Goal: Information Seeking & Learning: Learn about a topic

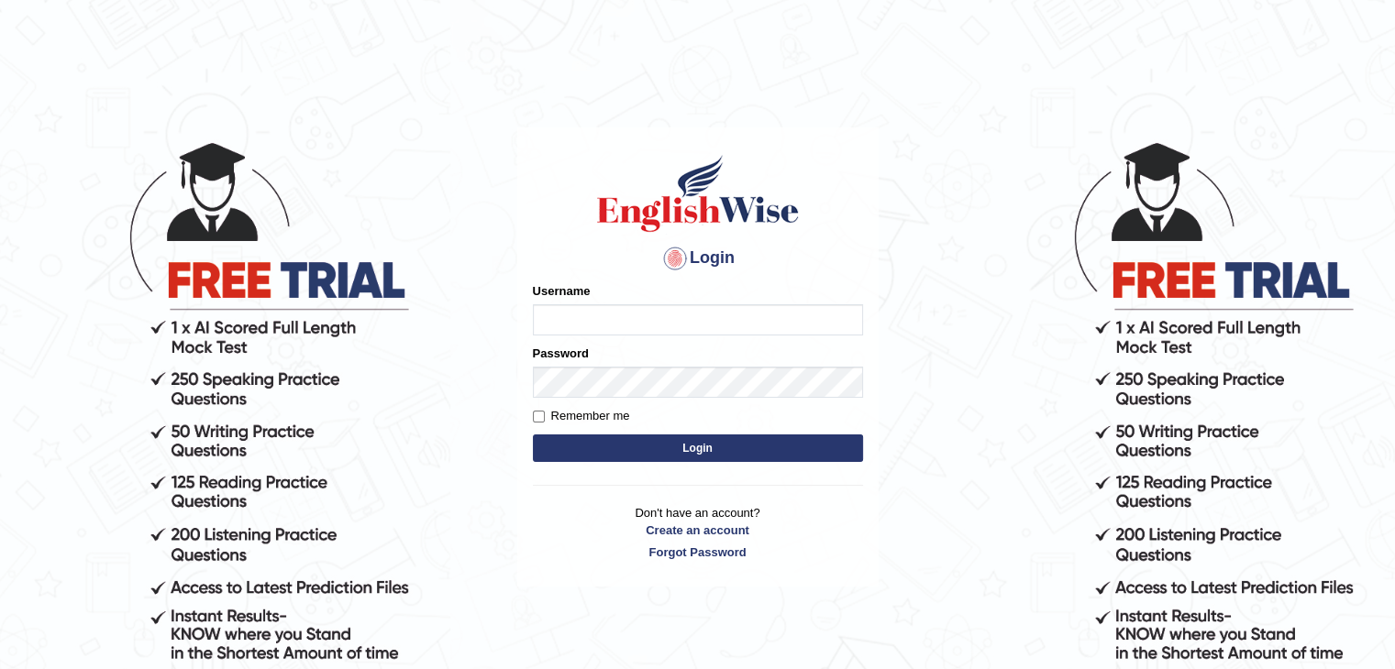
type input "Man123"
click at [573, 448] on button "Login" at bounding box center [698, 449] width 330 height 28
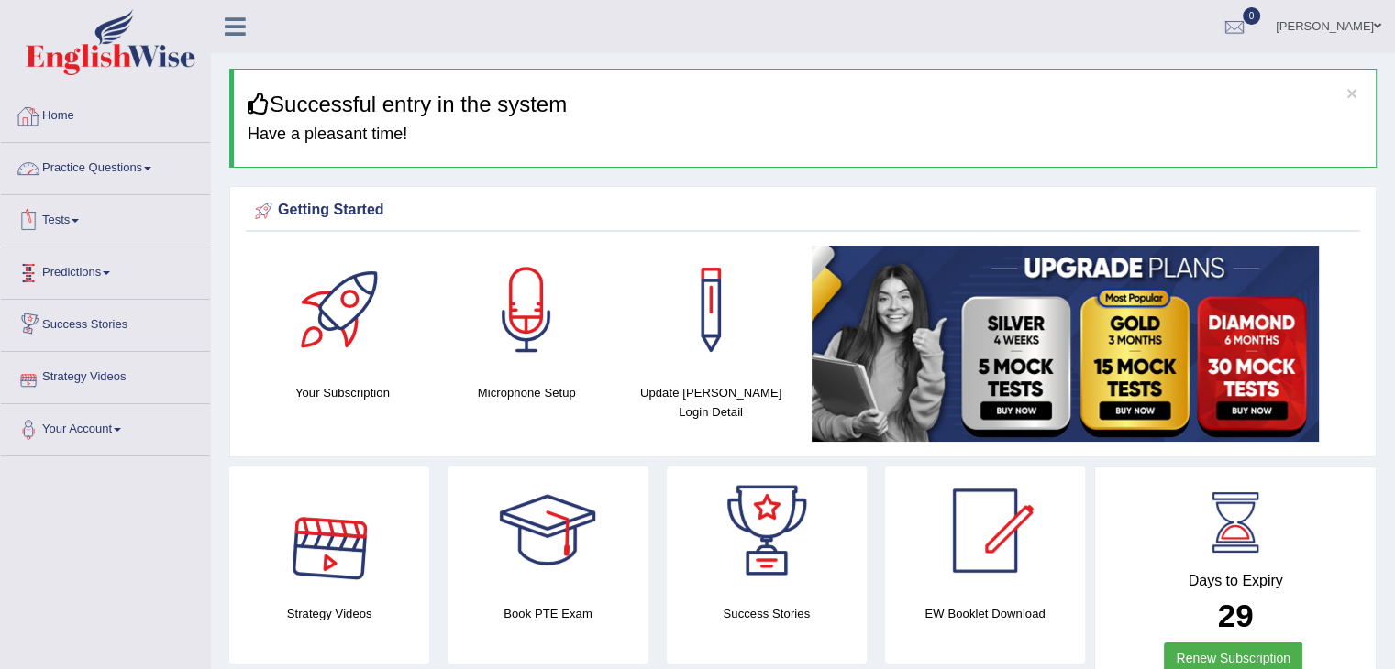
click at [128, 176] on link "Practice Questions" at bounding box center [105, 166] width 209 height 46
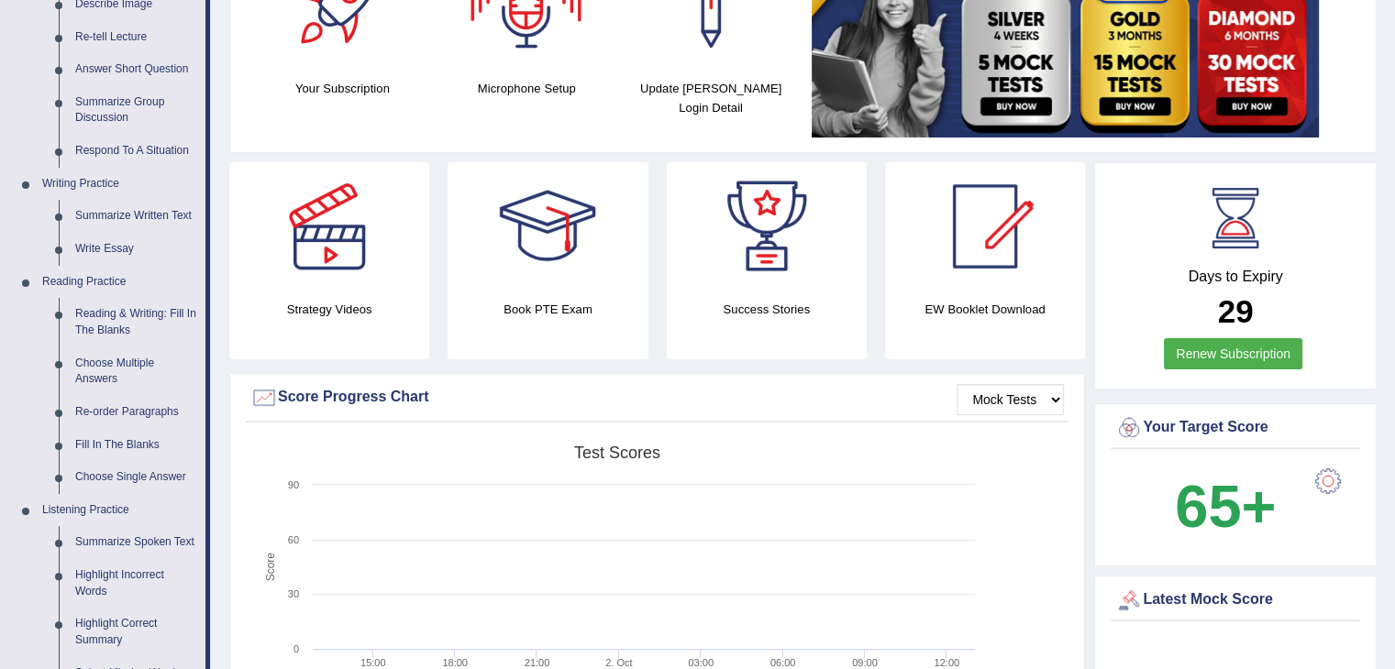
scroll to position [316, 0]
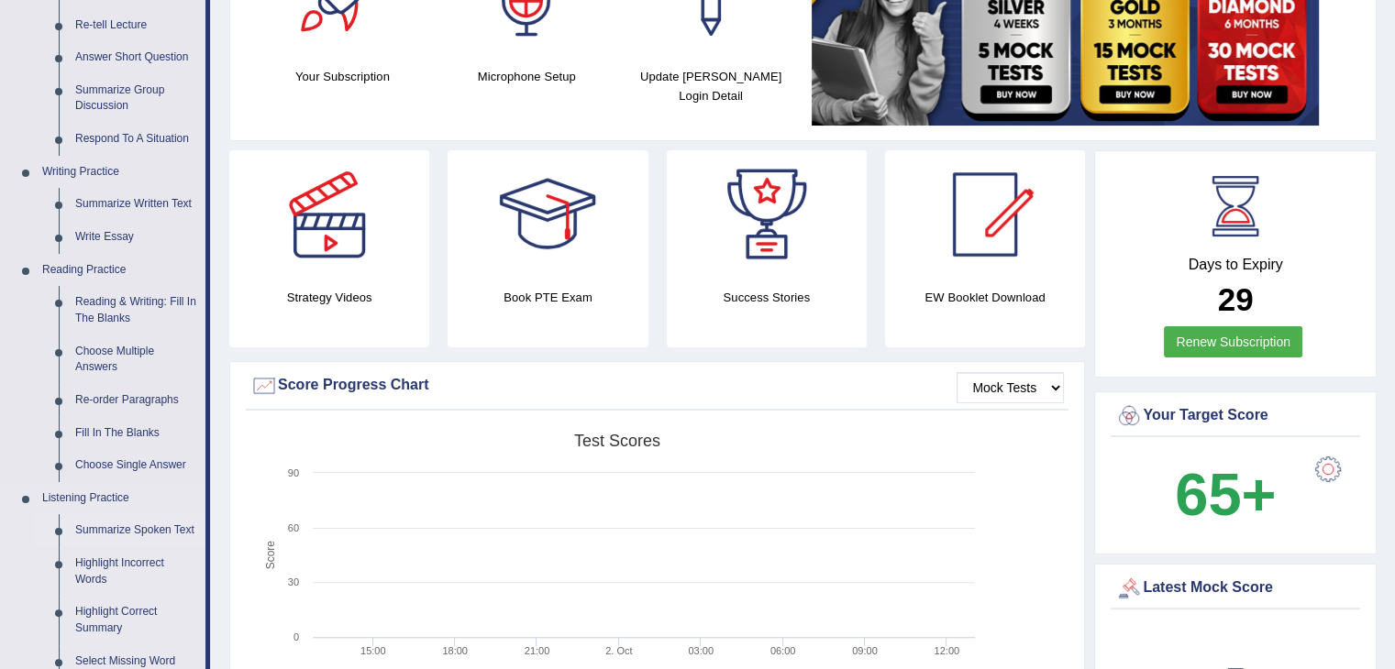
click at [146, 522] on link "Summarize Spoken Text" at bounding box center [136, 530] width 138 height 33
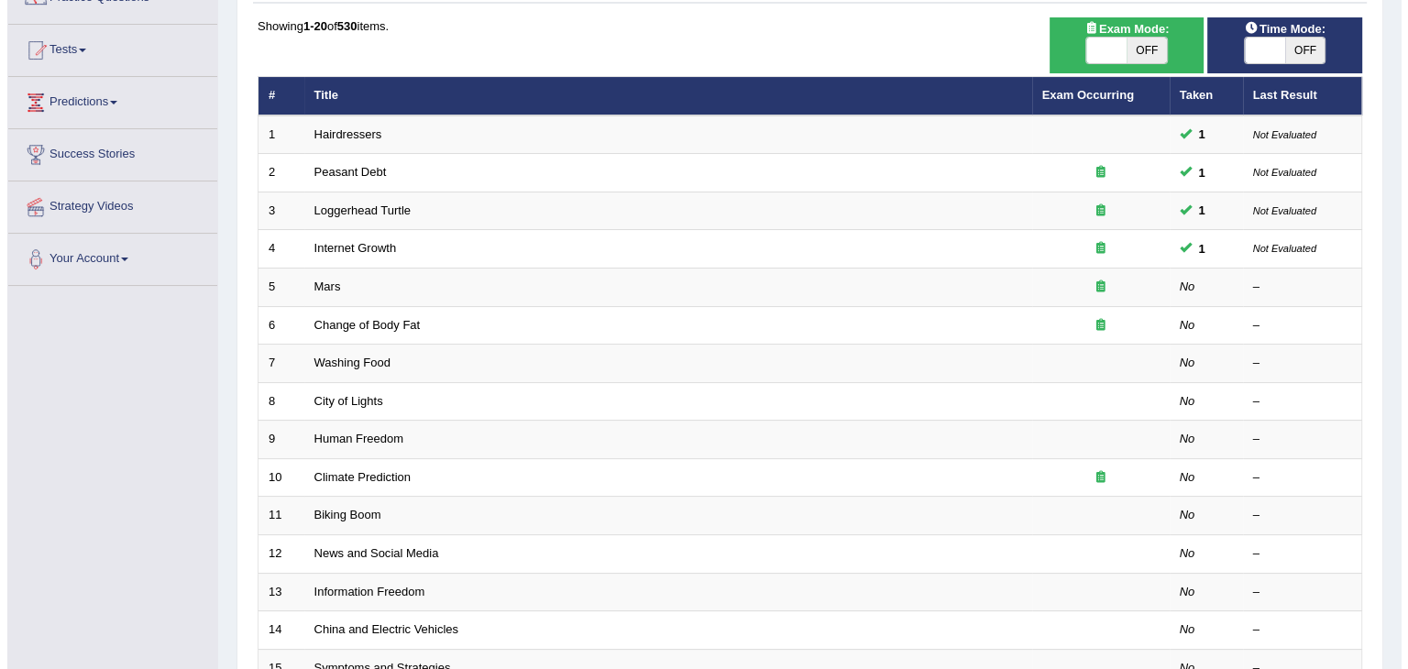
scroll to position [173, 0]
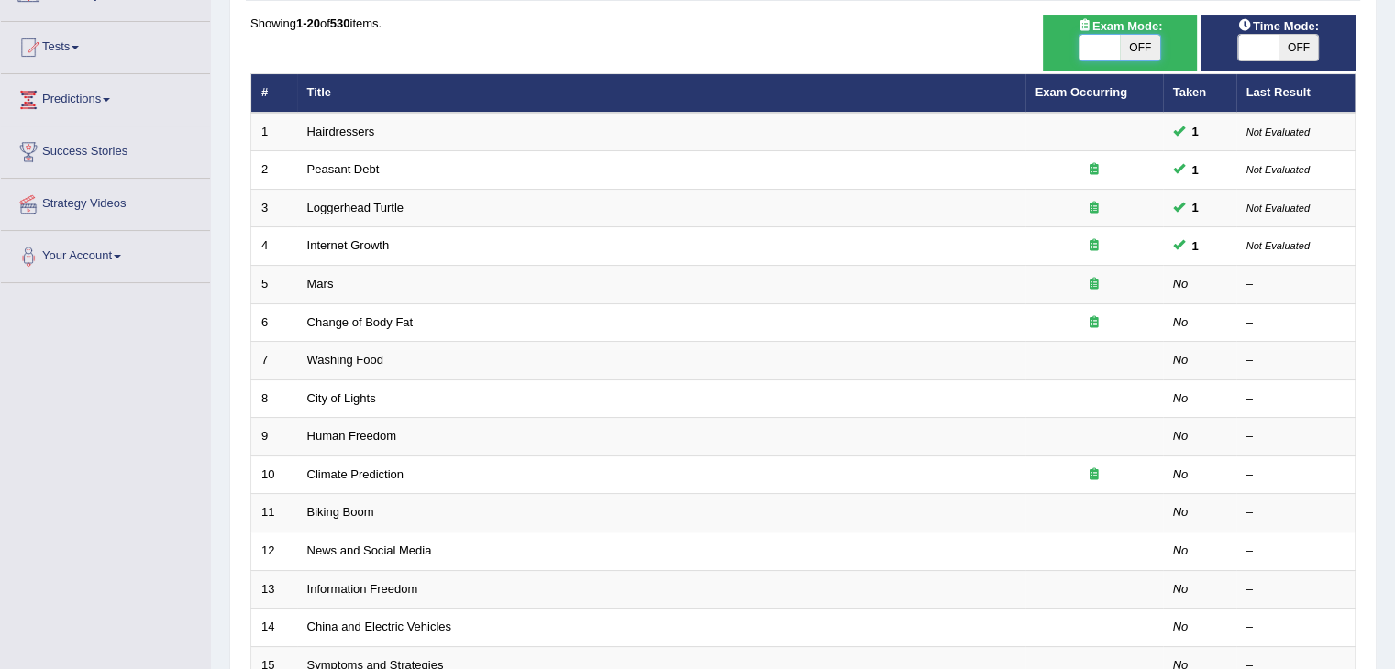
click at [1097, 59] on span at bounding box center [1099, 48] width 40 height 26
checkbox input "true"
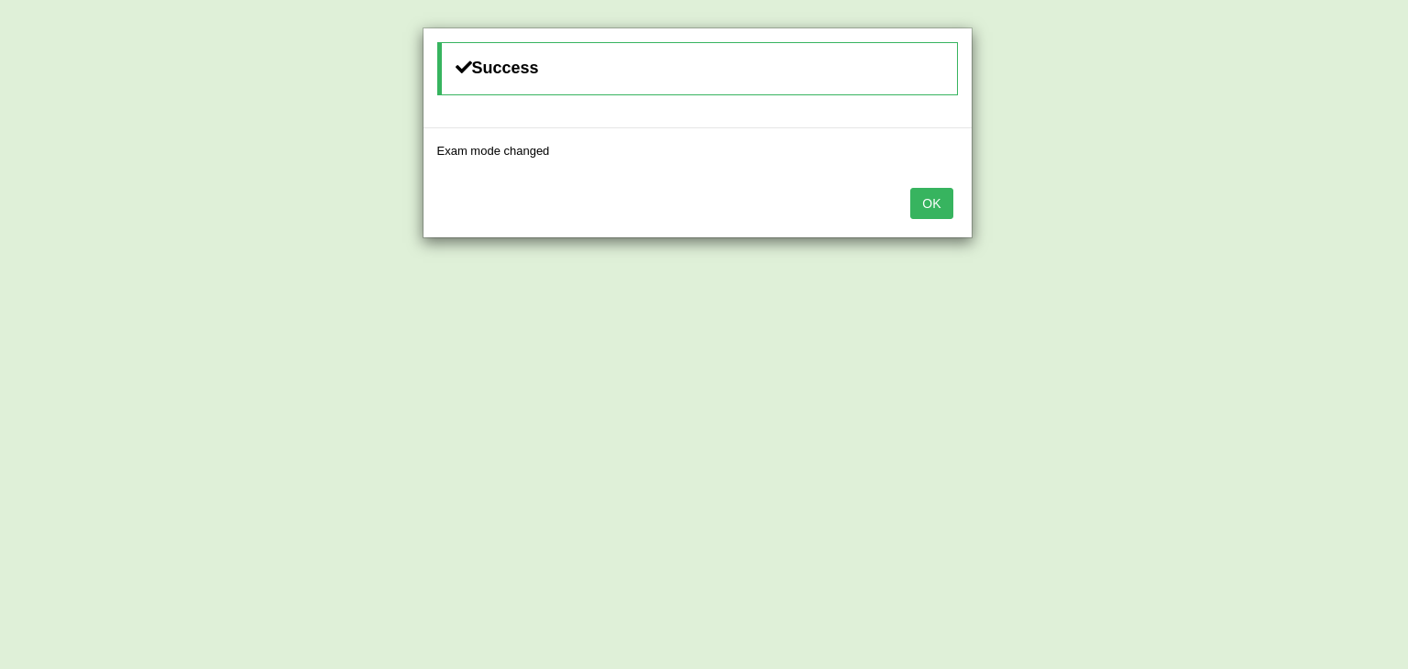
click at [937, 202] on button "OK" at bounding box center [931, 203] width 42 height 31
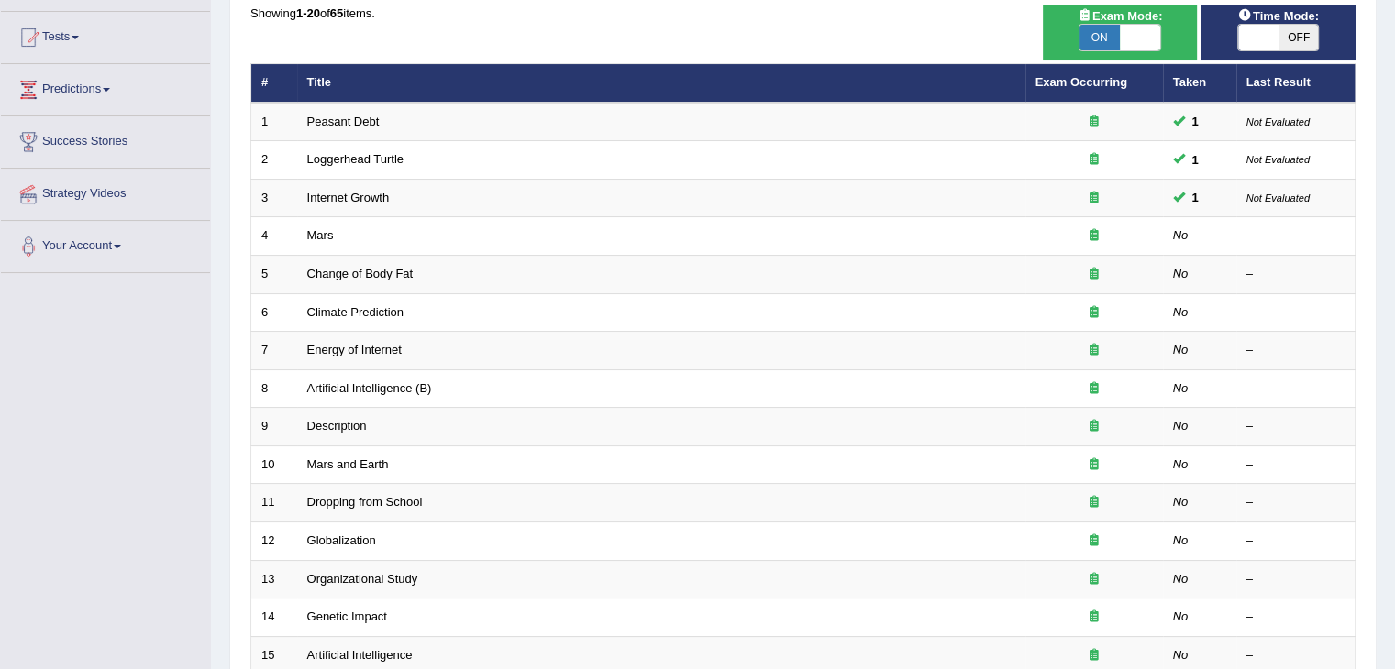
scroll to position [173, 0]
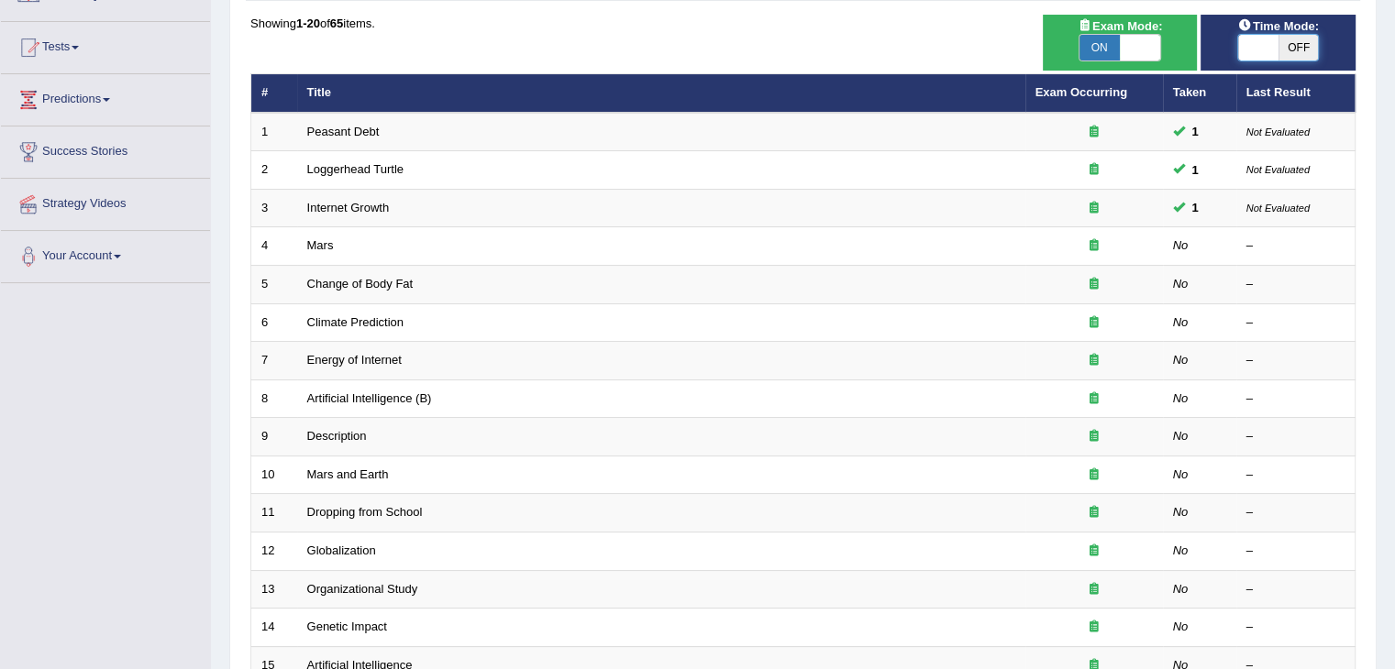
click at [1269, 44] on span at bounding box center [1258, 48] width 40 height 26
checkbox input "true"
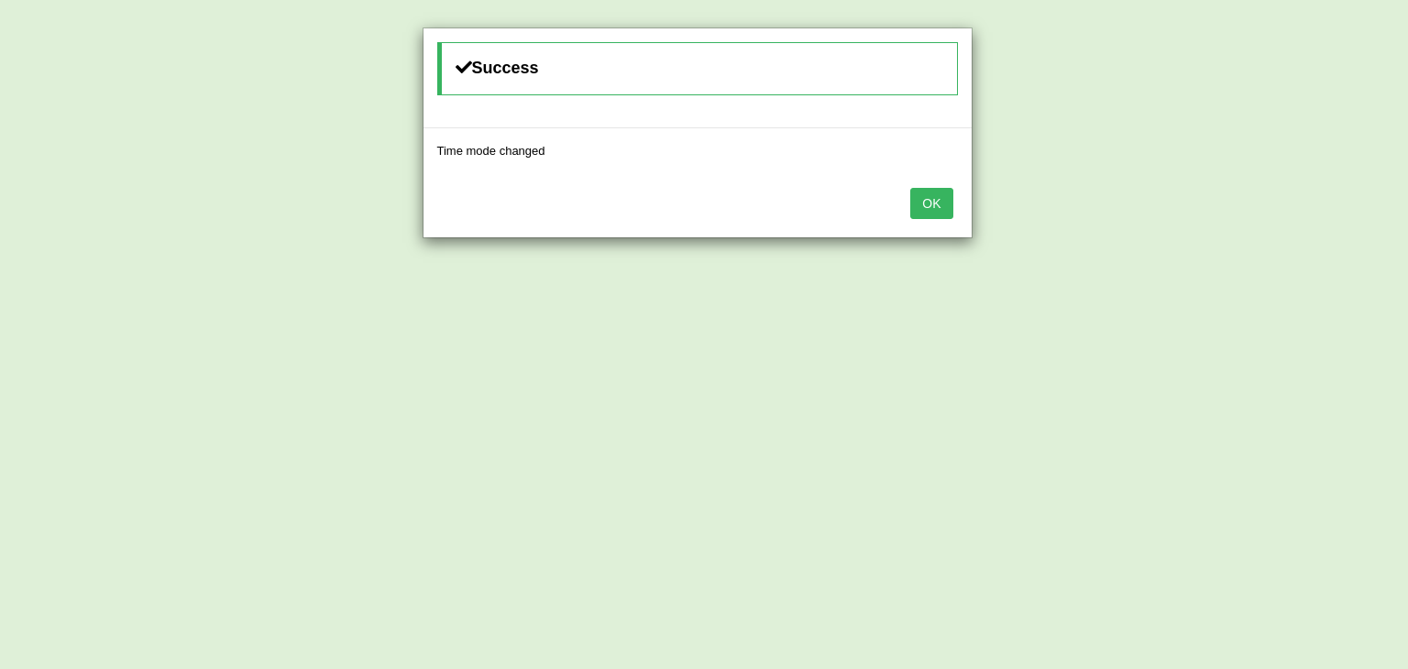
click at [935, 196] on button "OK" at bounding box center [931, 203] width 42 height 31
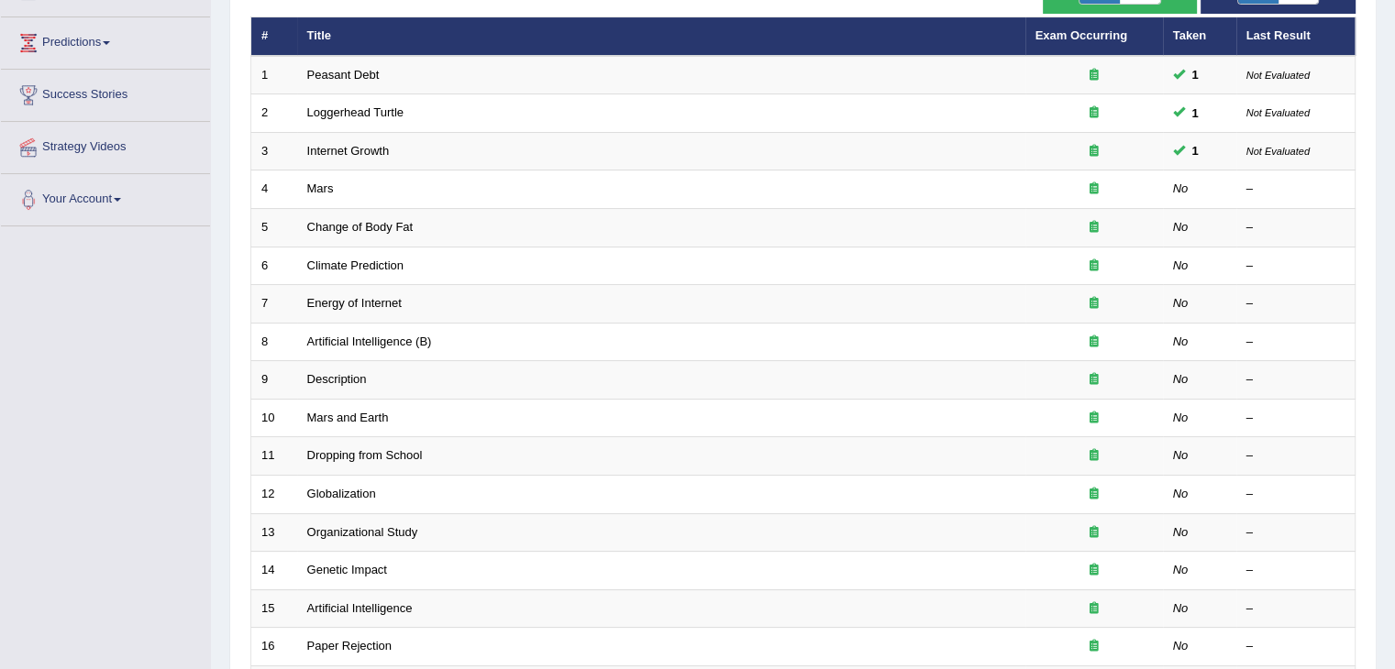
scroll to position [233, 0]
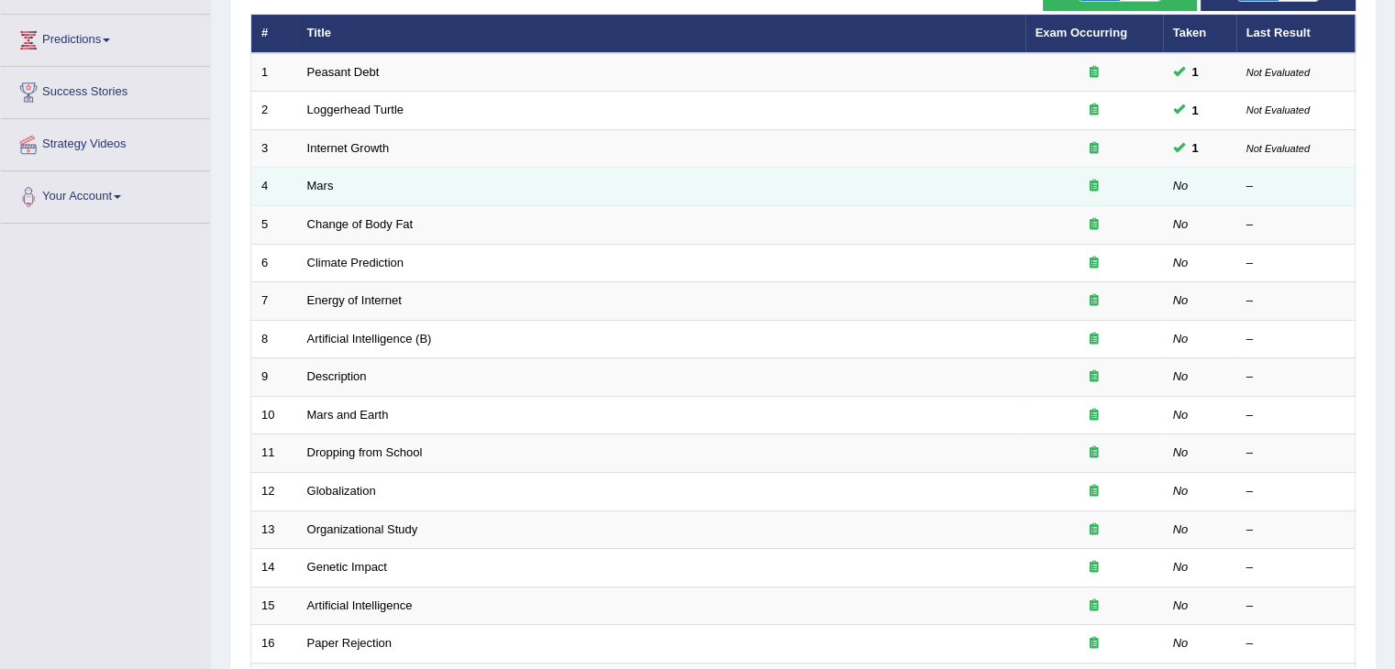
click at [342, 188] on td "Mars" at bounding box center [661, 187] width 728 height 39
click at [300, 176] on td "Mars" at bounding box center [661, 187] width 728 height 39
click at [315, 184] on link "Mars" at bounding box center [320, 186] width 27 height 14
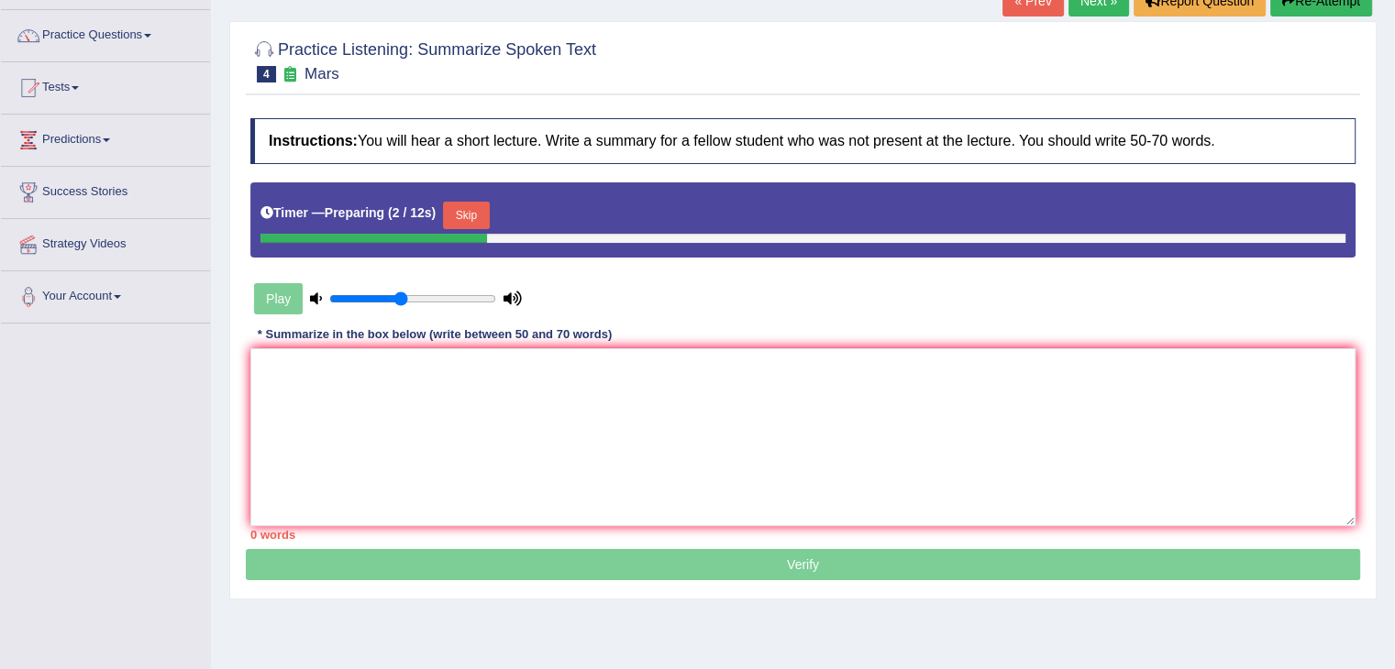
scroll to position [138, 0]
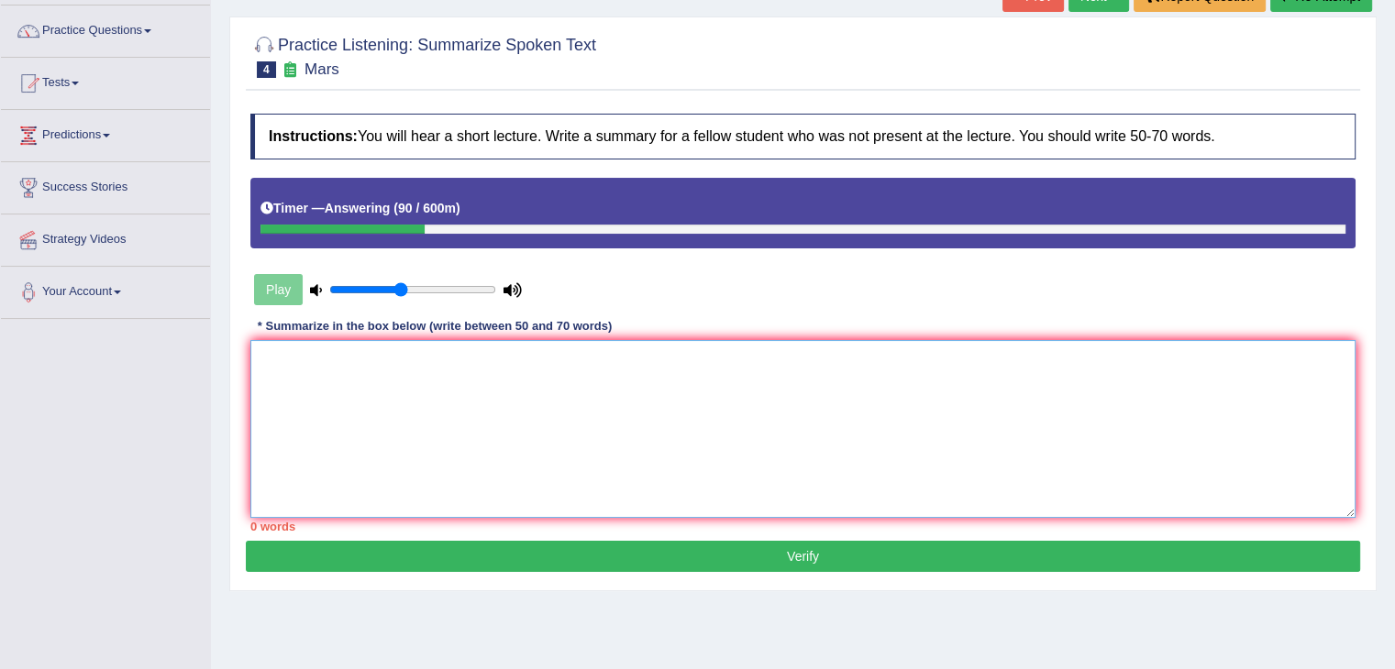
click at [576, 399] on textarea at bounding box center [802, 429] width 1105 height 178
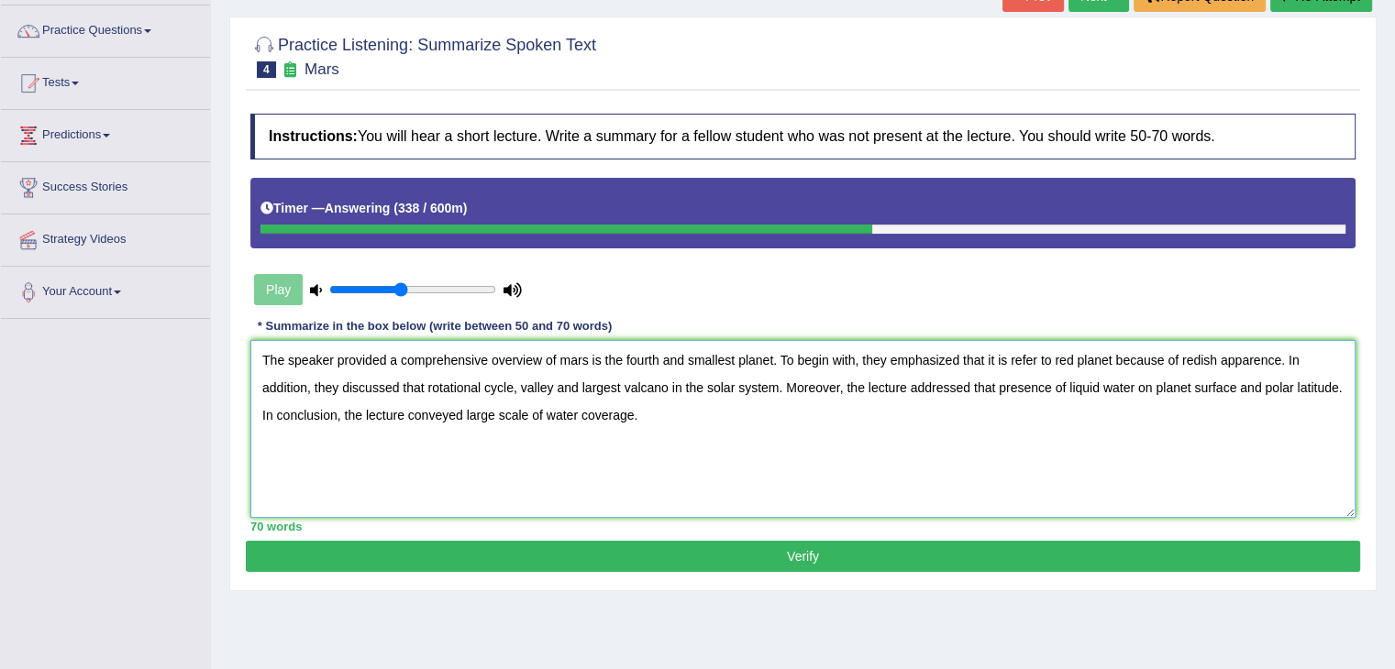
type textarea "The speaker provided a comprehensive overview of mars is the fourth and smalles…"
click at [682, 559] on button "Verify" at bounding box center [803, 556] width 1114 height 31
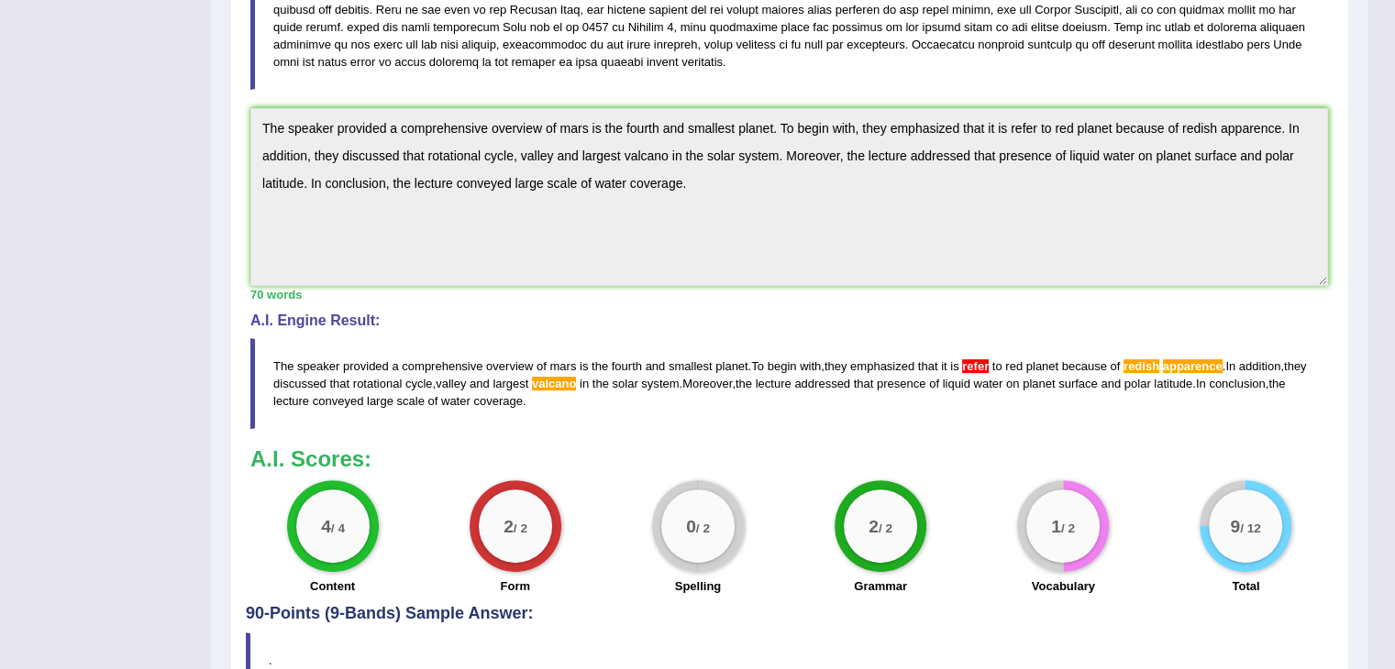
scroll to position [455, 0]
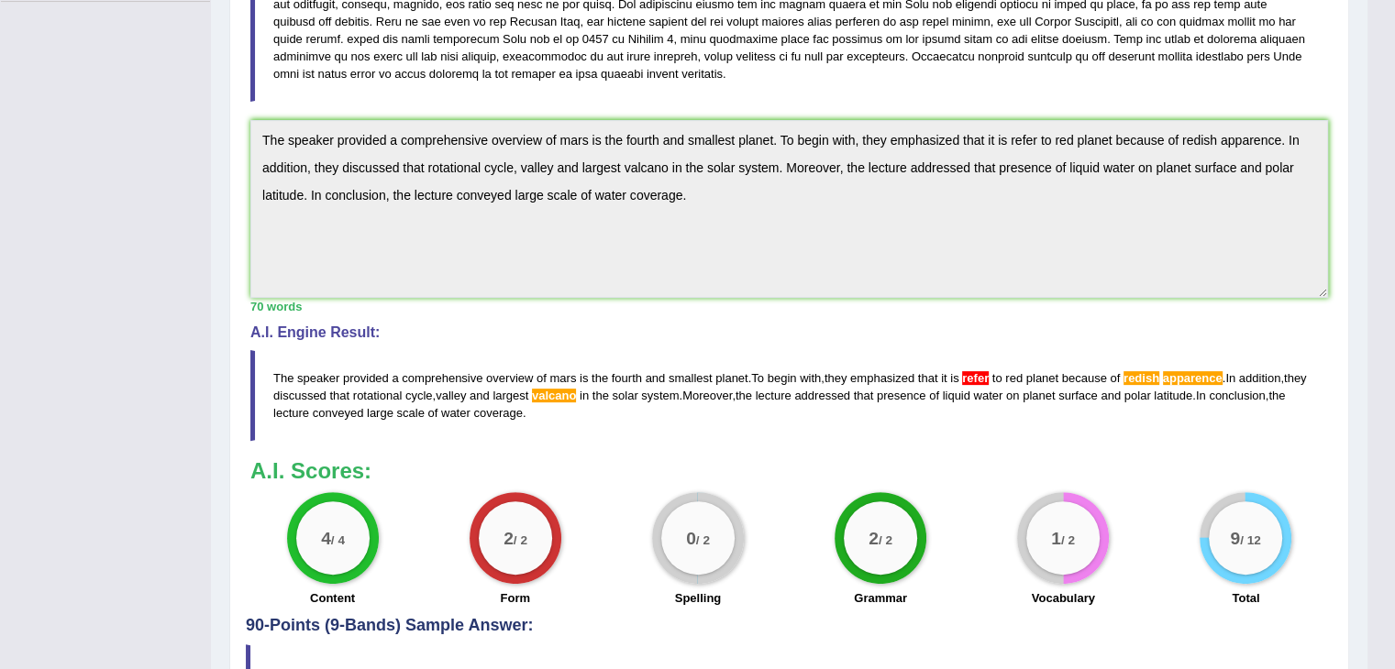
click at [576, 389] on span "valcano" at bounding box center [554, 396] width 44 height 14
click at [576, 393] on span "valcano" at bounding box center [554, 396] width 44 height 14
click at [979, 375] on span "refer" at bounding box center [975, 378] width 27 height 14
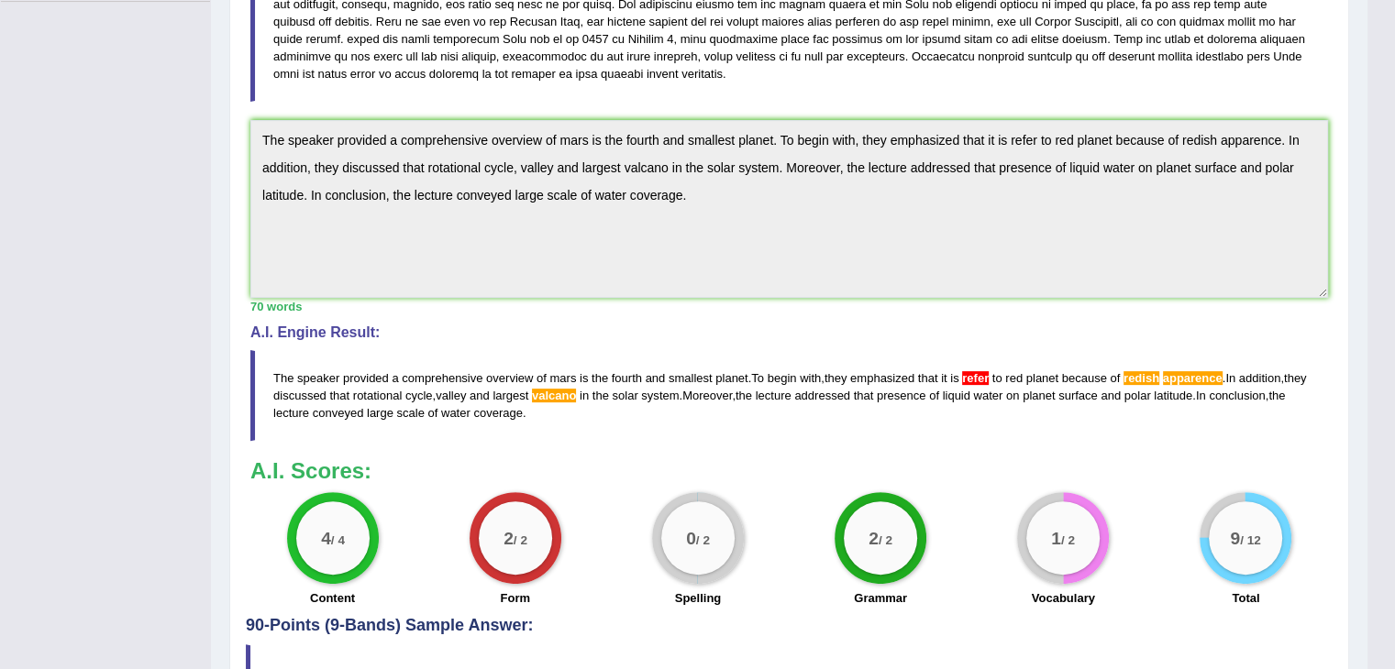
click at [1157, 371] on span "redish" at bounding box center [1141, 378] width 36 height 14
click at [1196, 379] on span "apparence" at bounding box center [1193, 378] width 60 height 14
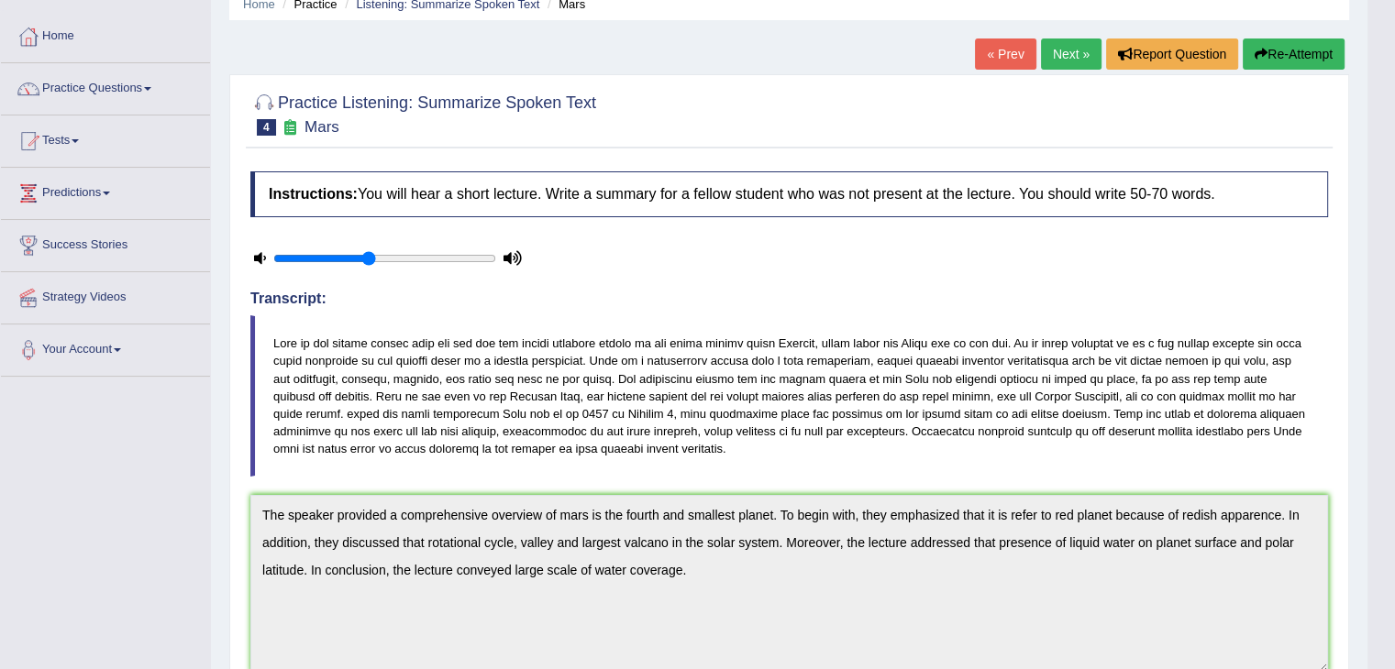
scroll to position [75, 0]
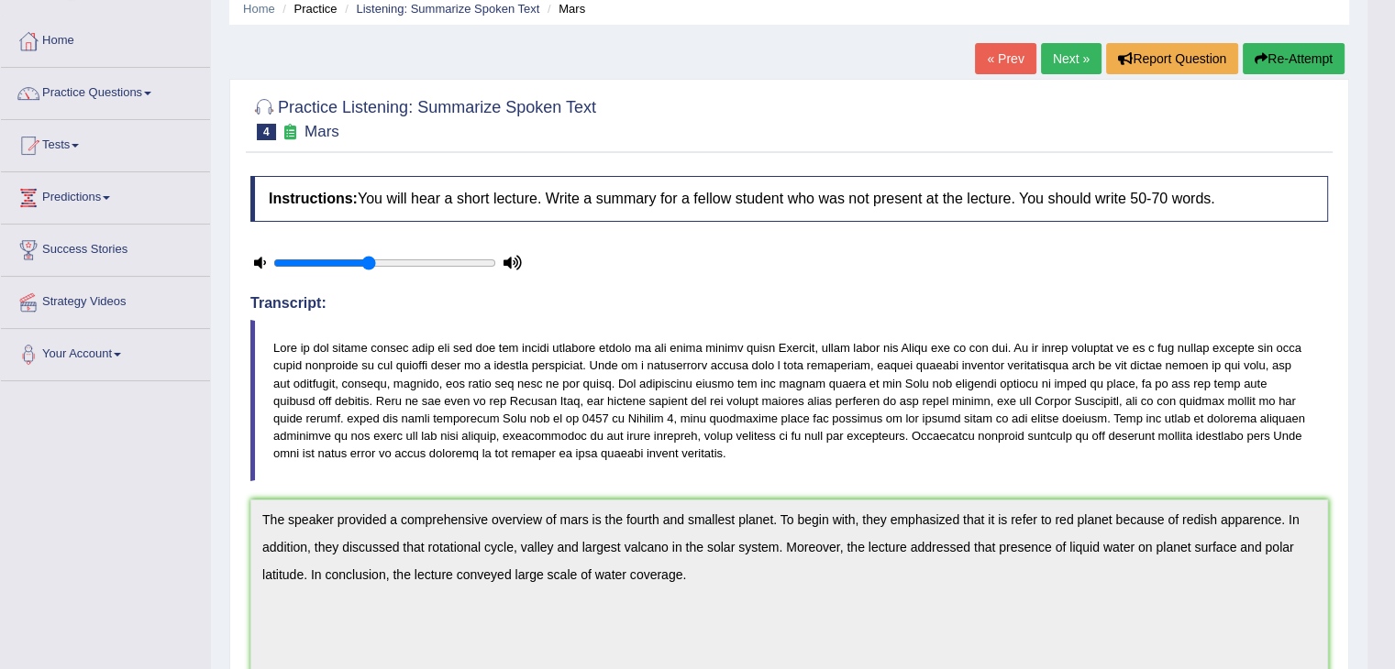
click at [1067, 51] on link "Next »" at bounding box center [1071, 58] width 61 height 31
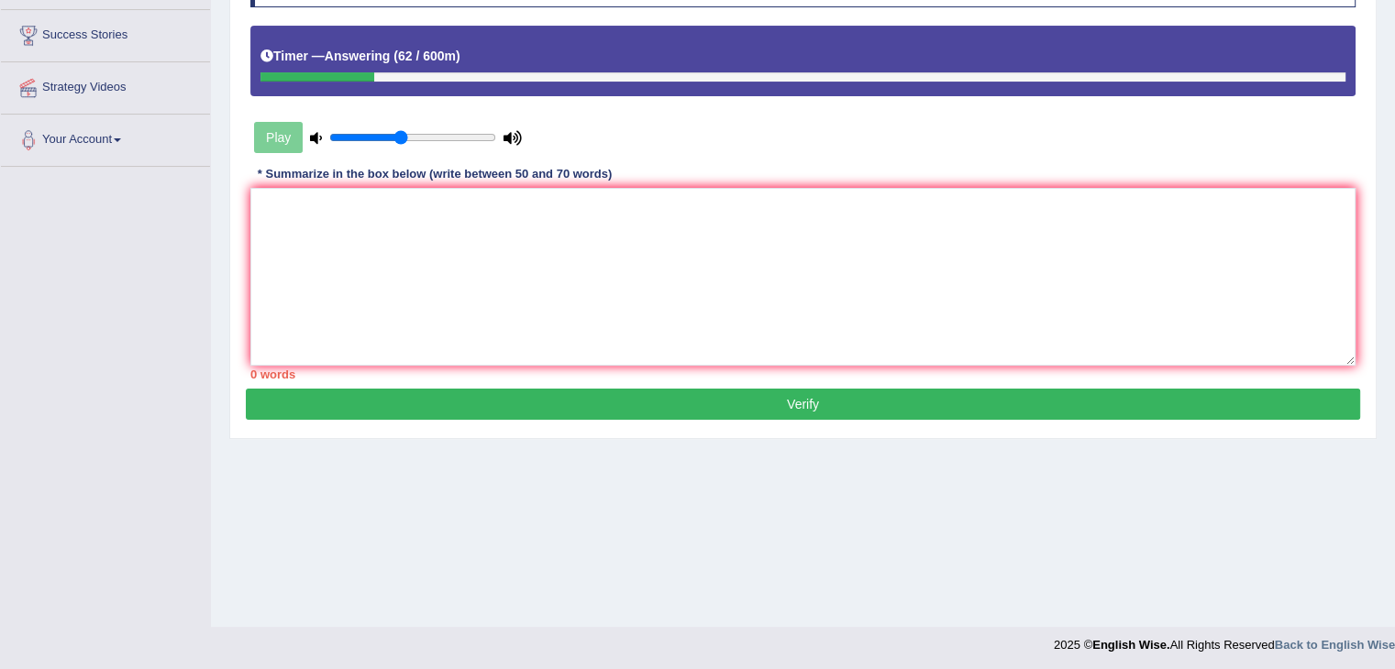
scroll to position [293, 0]
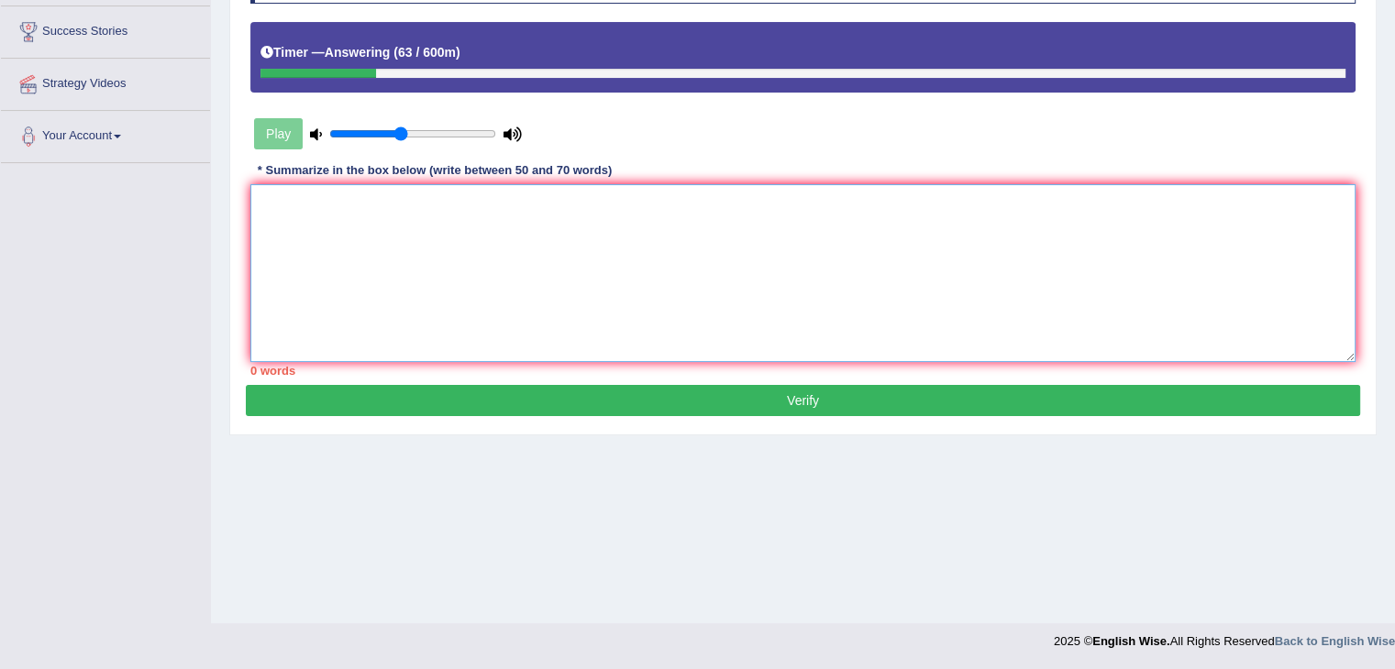
click at [552, 255] on textarea at bounding box center [802, 273] width 1105 height 178
click at [323, 199] on textarea "The lecture provided a" at bounding box center [802, 273] width 1105 height 178
click at [411, 202] on textarea "The speaker provided a" at bounding box center [802, 273] width 1105 height 178
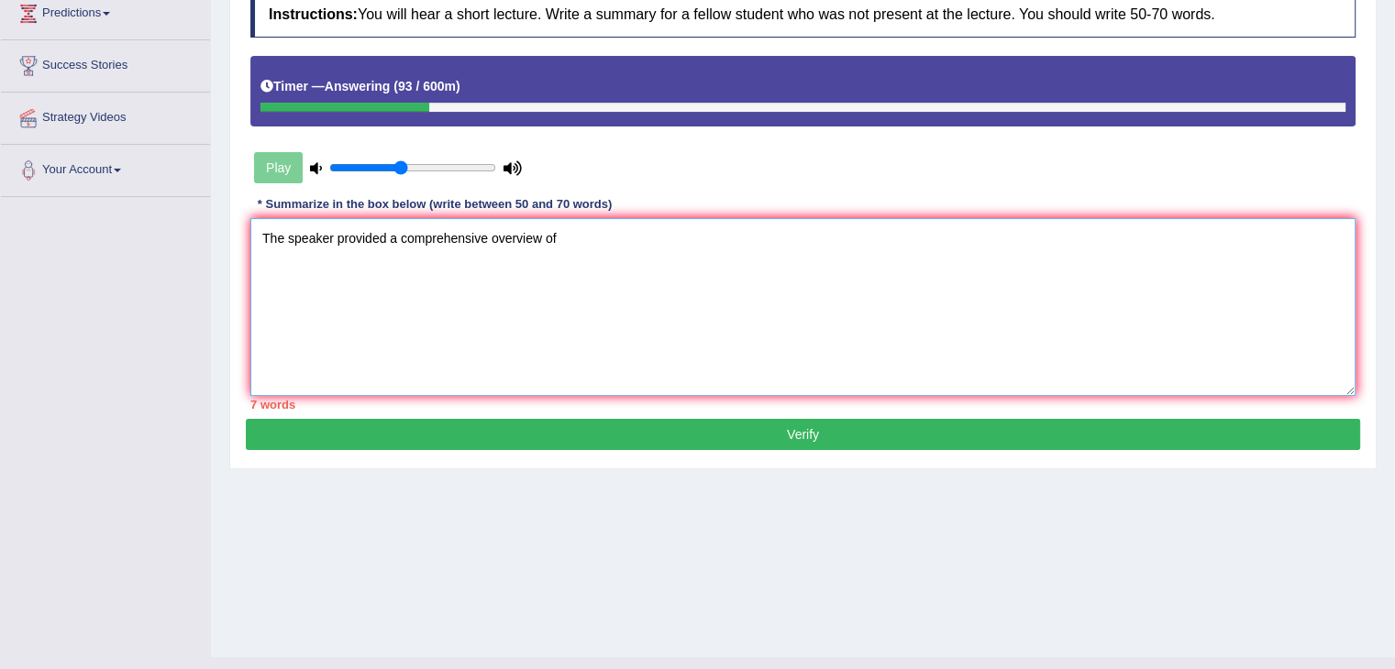
scroll to position [260, 0]
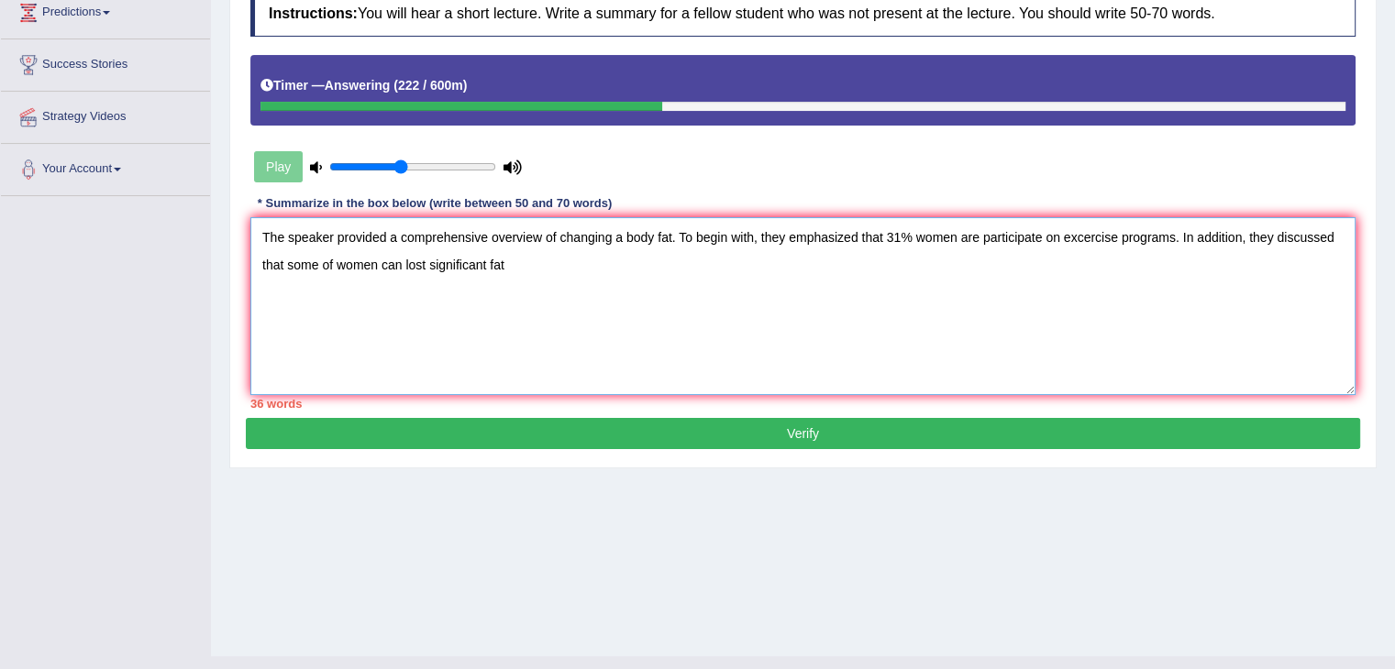
click at [285, 257] on textarea "The speaker provided a comprehensive overview of changing a body fat. To begin …" at bounding box center [802, 306] width 1105 height 178
click at [518, 266] on textarea "The speaker provided a comprehensive overview of changing a body fat. To begin …" at bounding box center [802, 306] width 1105 height 178
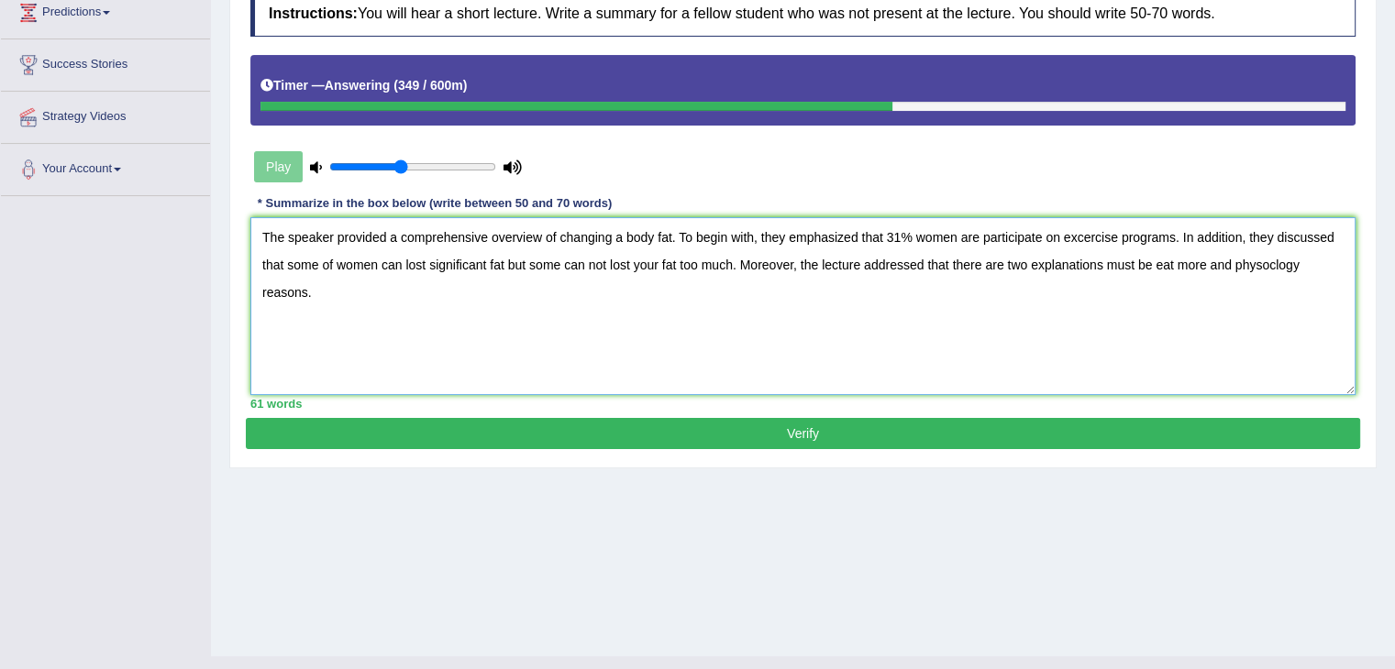
type textarea "The speaker provided a comprehensive overview of changing a body fat. To begin …"
click at [656, 434] on button "Verify" at bounding box center [803, 433] width 1114 height 31
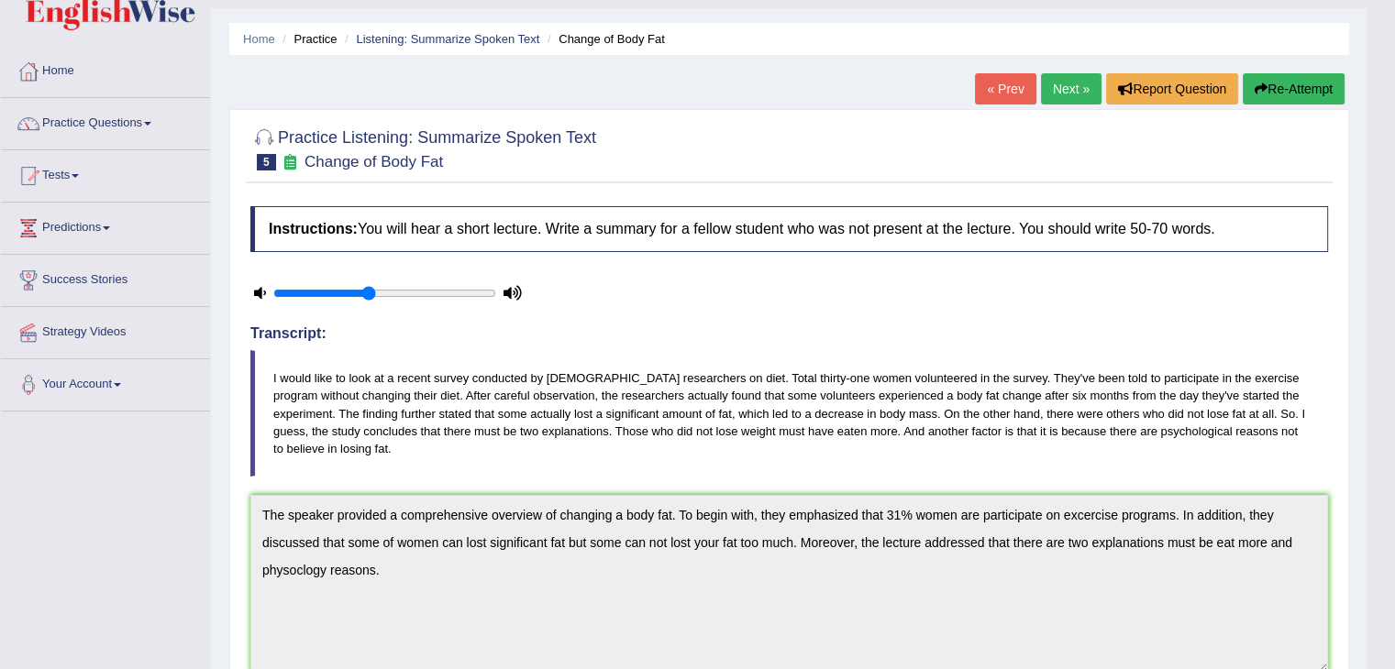
scroll to position [0, 0]
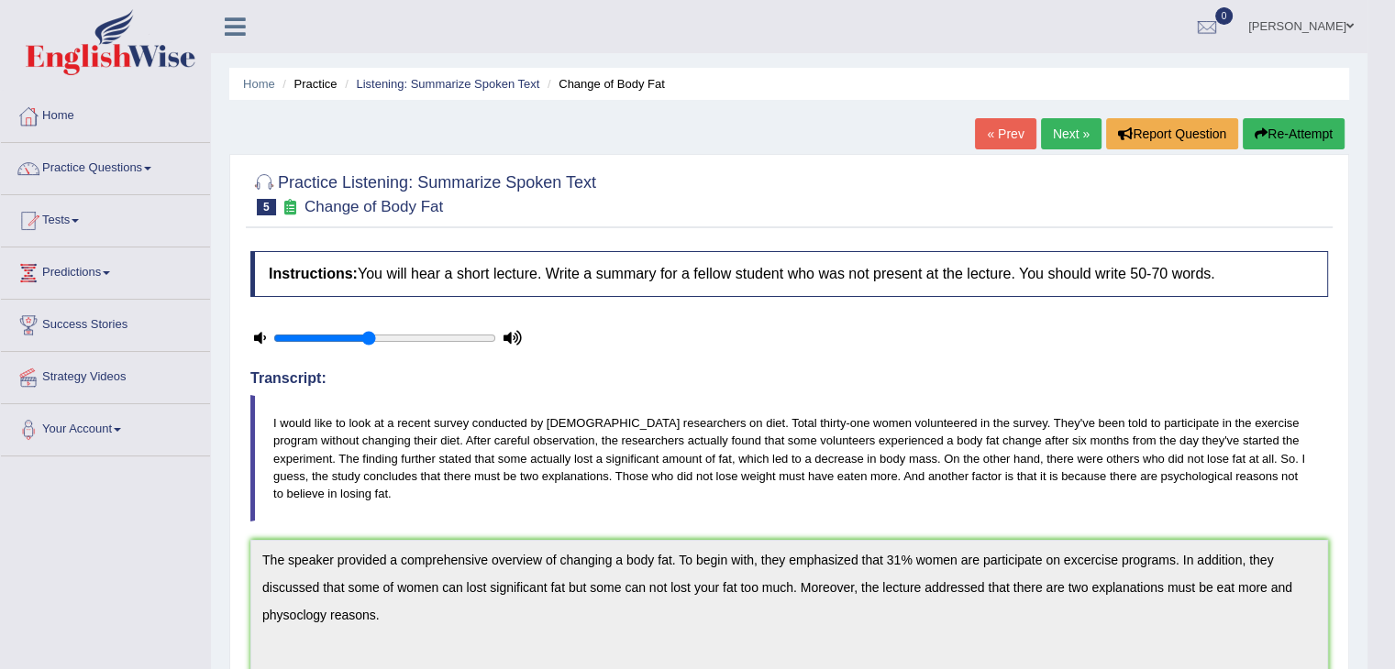
click at [1060, 142] on link "Next »" at bounding box center [1071, 133] width 61 height 31
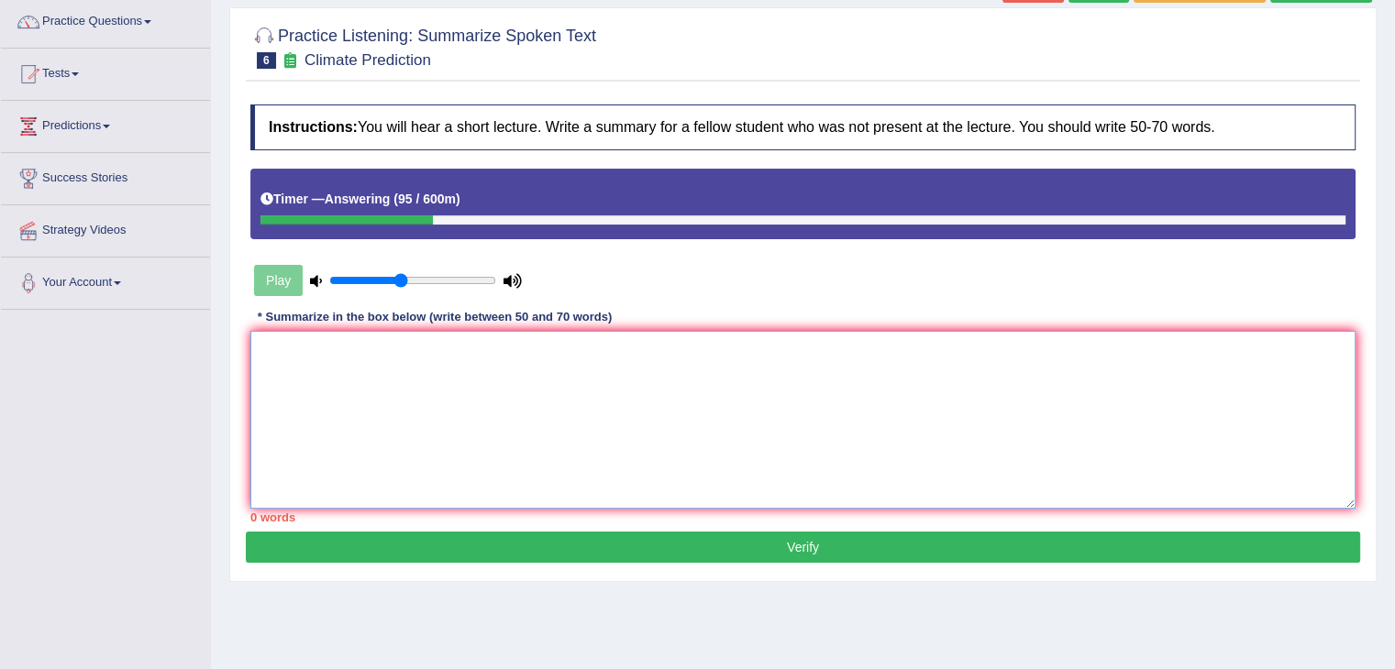
click at [856, 459] on textarea at bounding box center [802, 420] width 1105 height 178
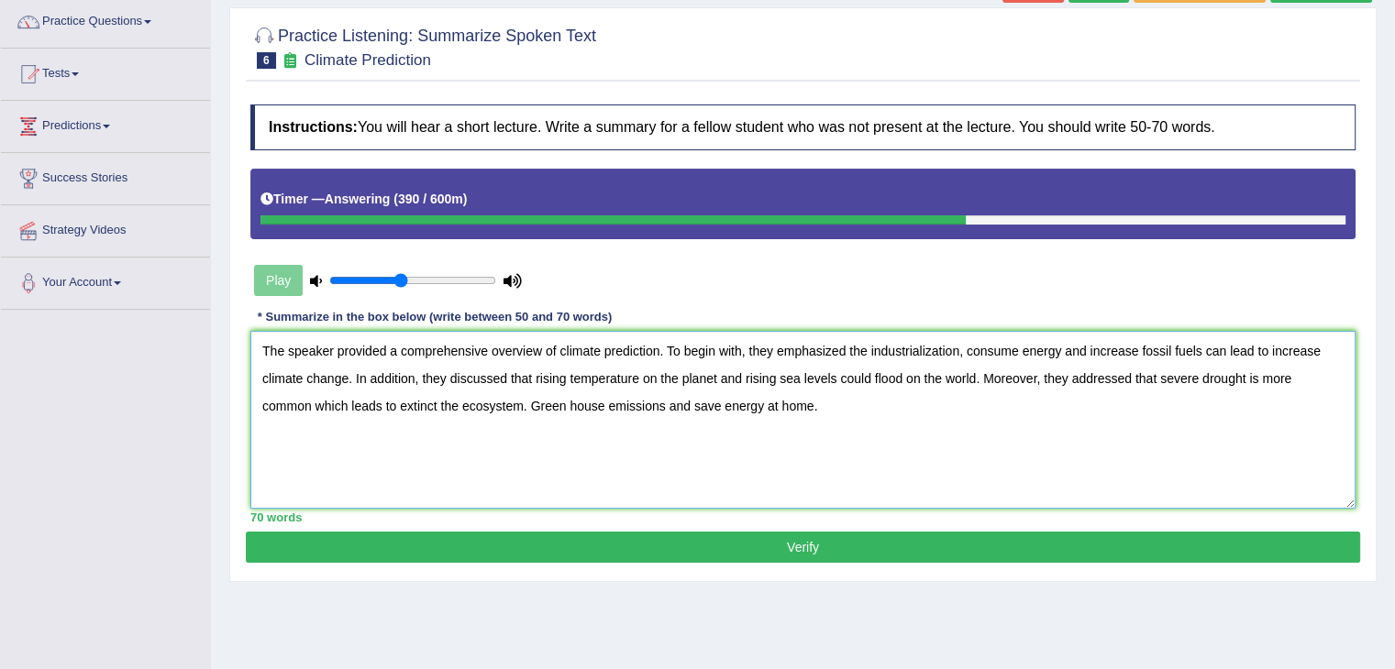
type textarea "The speaker provided a comprehensive overview of climate prediction. To begin w…"
click at [760, 551] on button "Verify" at bounding box center [803, 547] width 1114 height 31
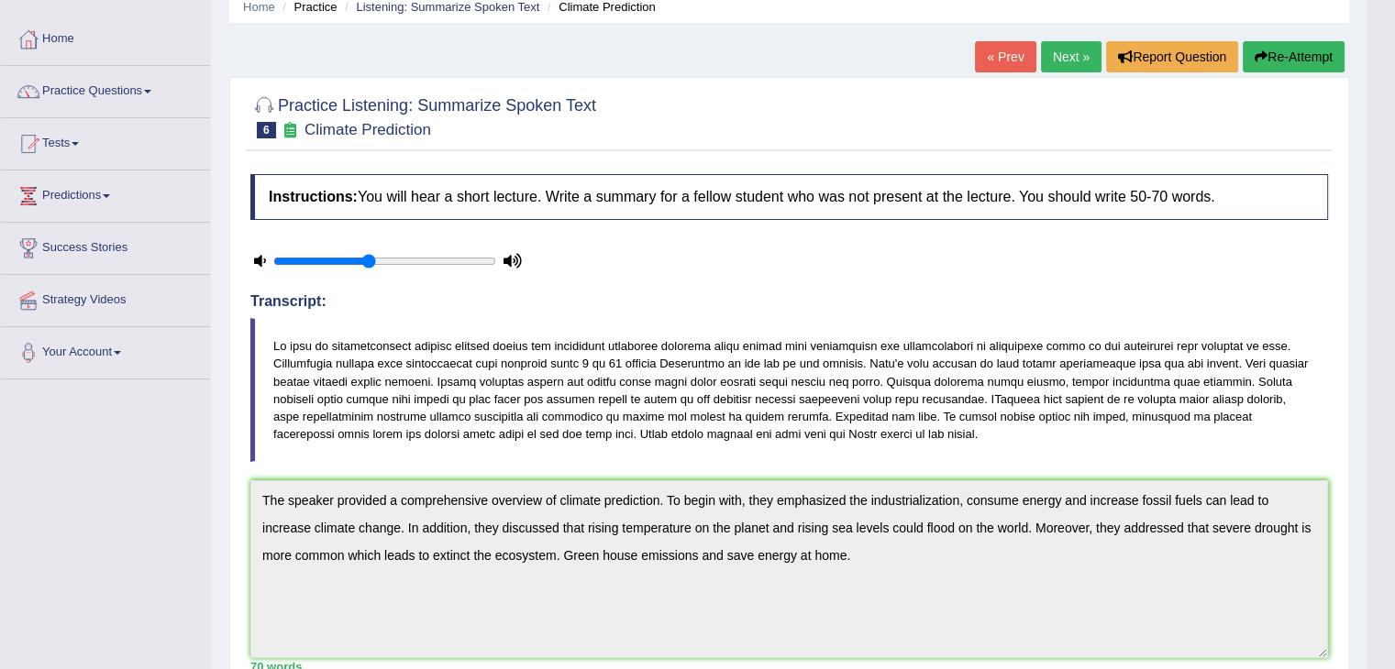
scroll to position [73, 0]
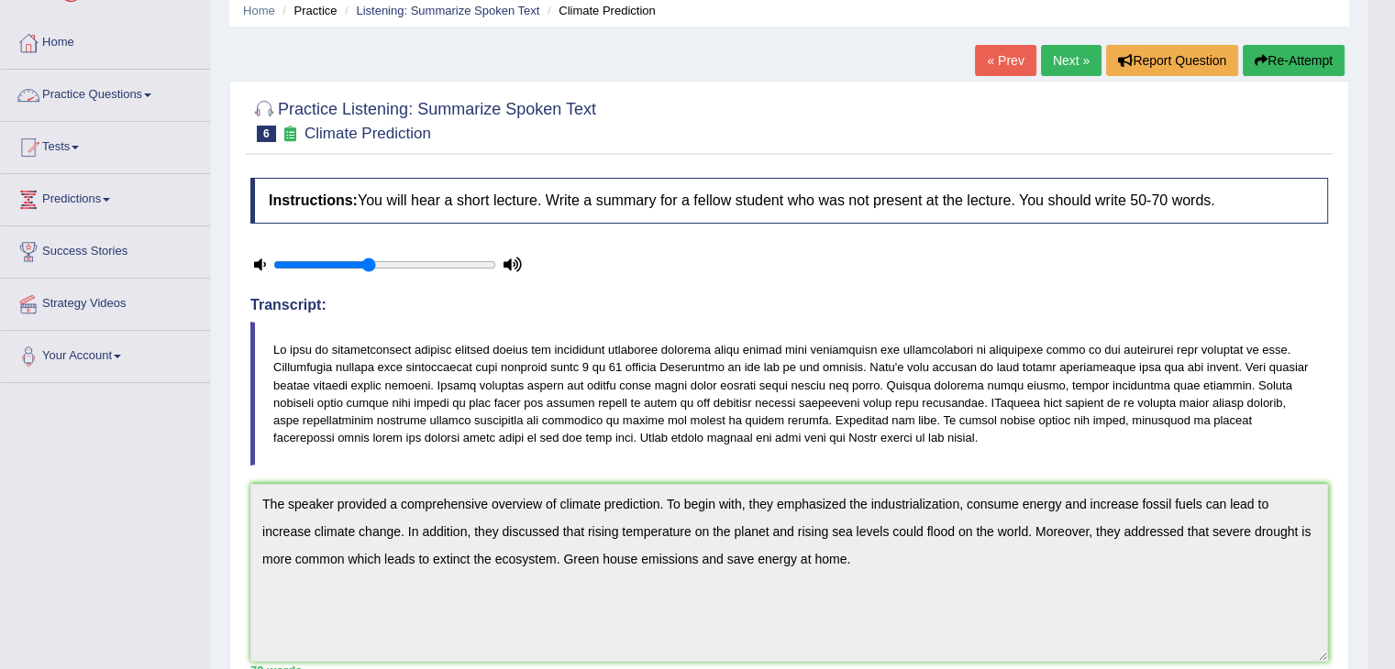
click at [131, 96] on link "Practice Questions" at bounding box center [105, 93] width 209 height 46
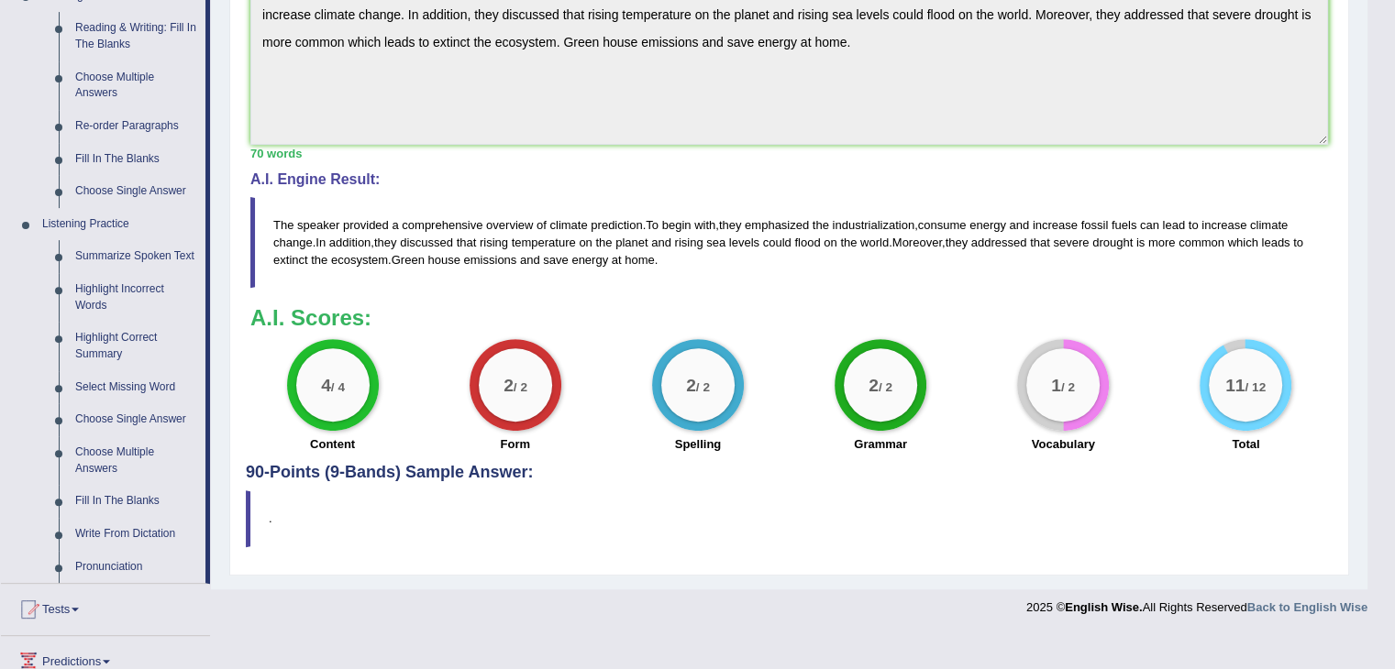
scroll to position [591, 0]
click at [148, 283] on link "Highlight Incorrect Words" at bounding box center [136, 296] width 138 height 49
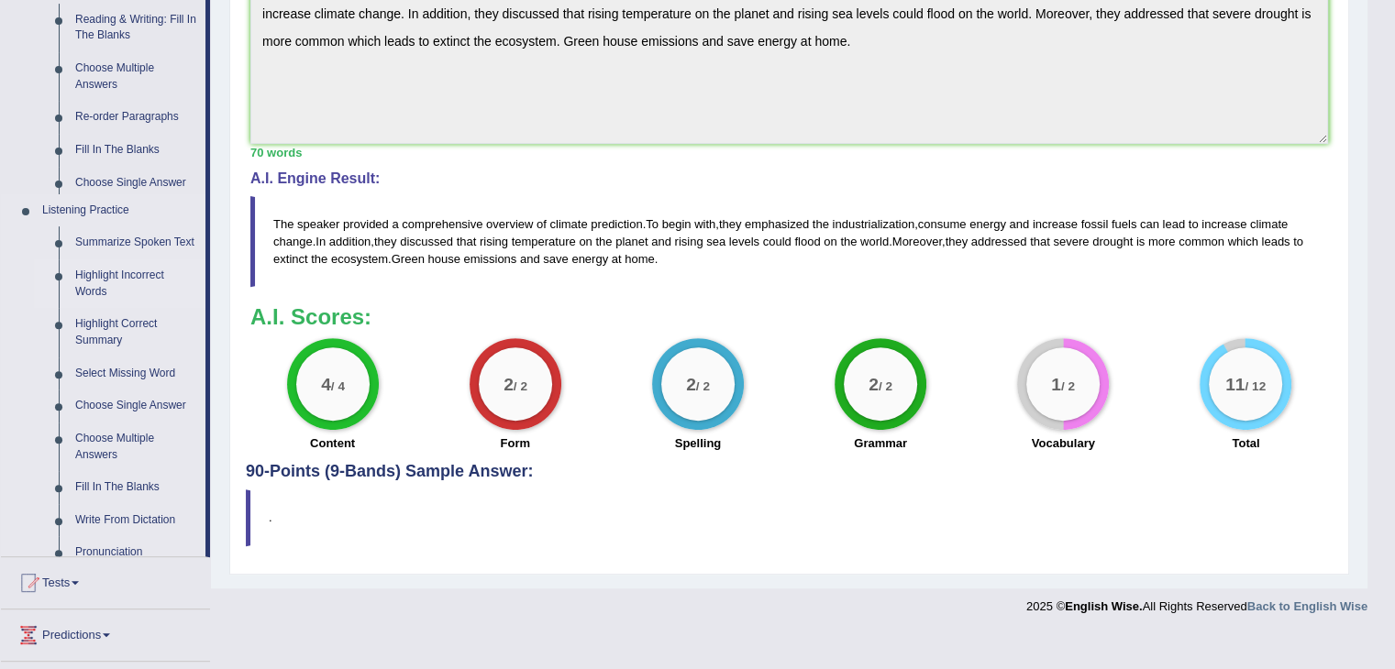
scroll to position [554, 0]
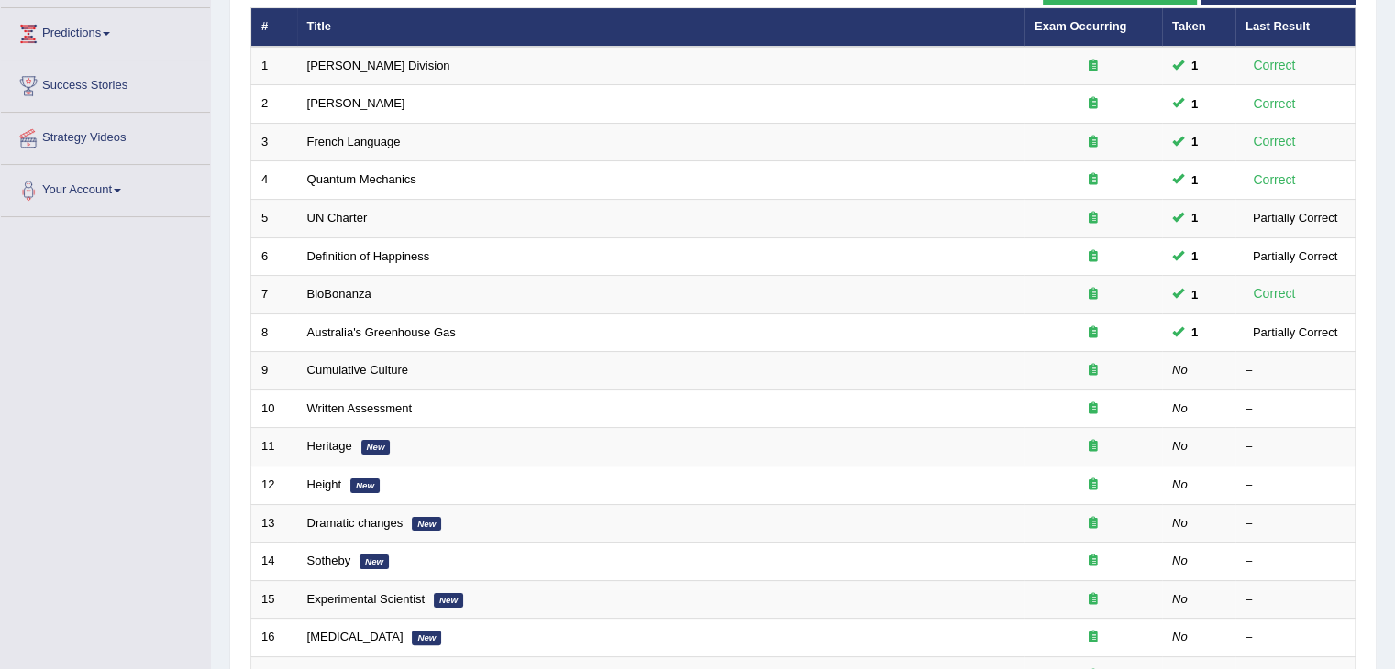
click at [1394, 347] on html "Toggle navigation Home Practice Questions Speaking Practice Read Aloud Repeat S…" at bounding box center [697, 95] width 1395 height 669
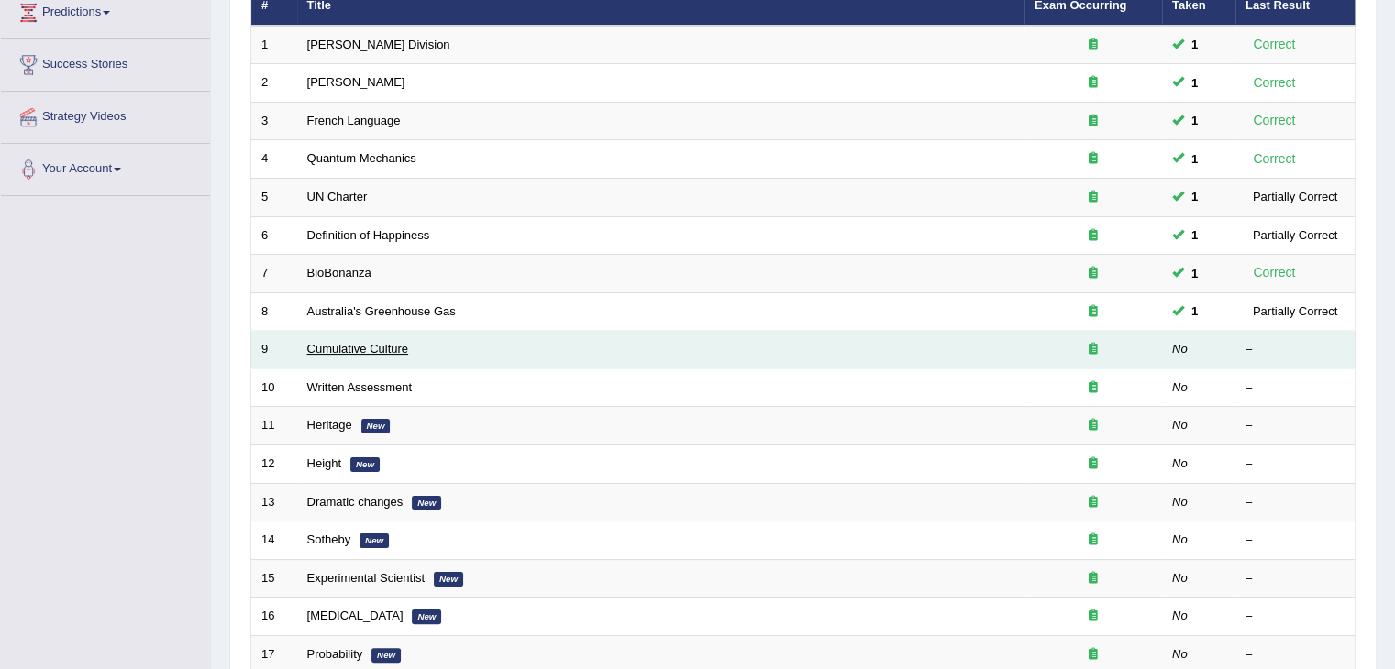
click at [401, 349] on link "Cumulative Culture" at bounding box center [358, 349] width 102 height 14
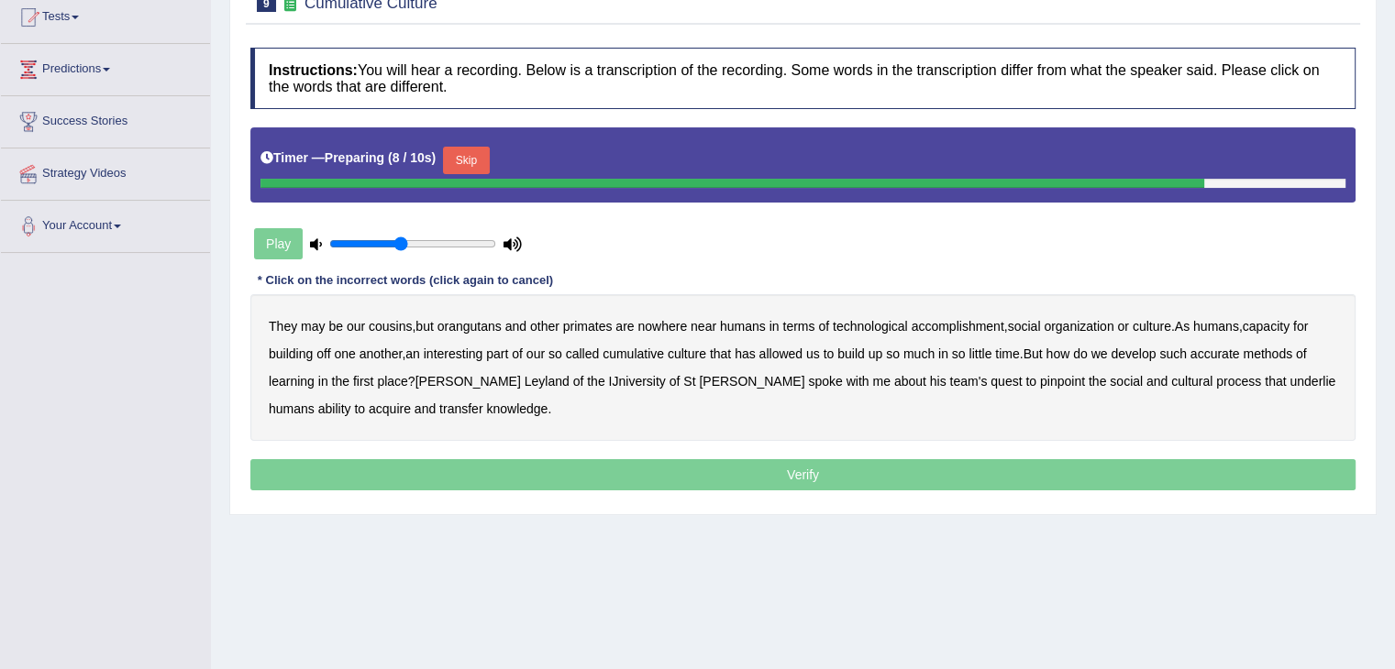
scroll to position [215, 0]
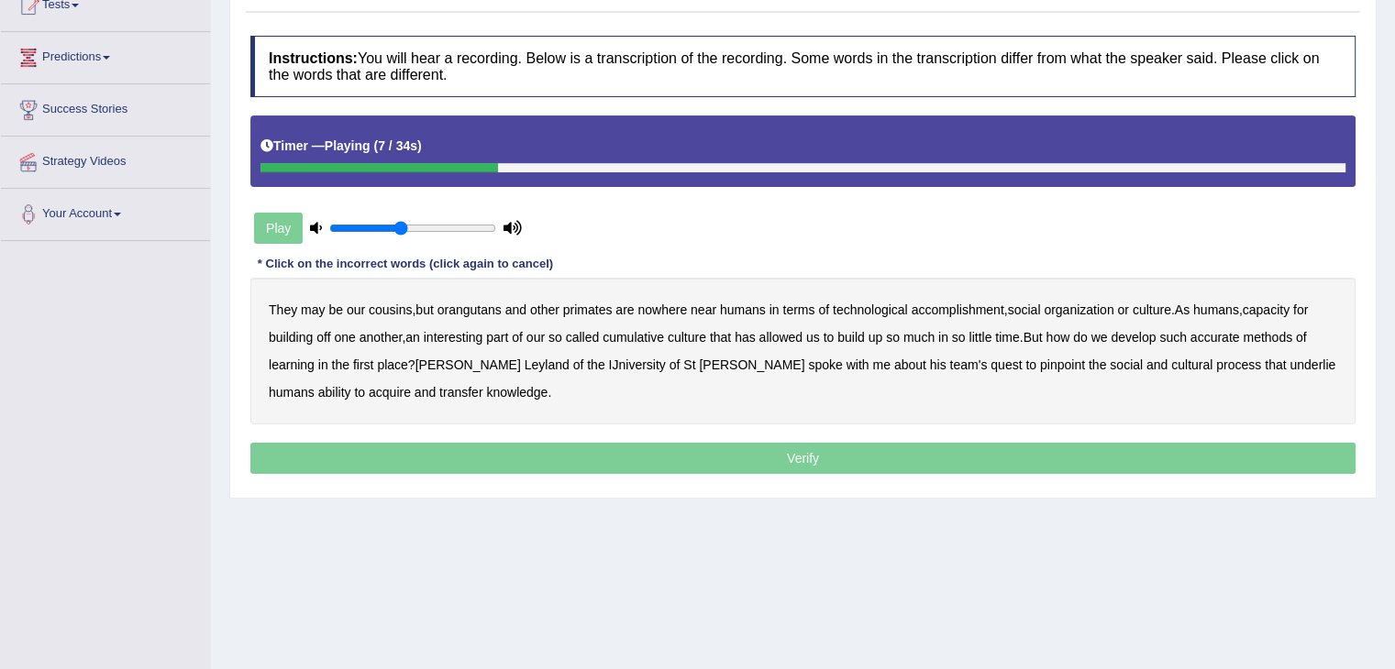
click at [107, 48] on link "Predictions" at bounding box center [105, 55] width 209 height 46
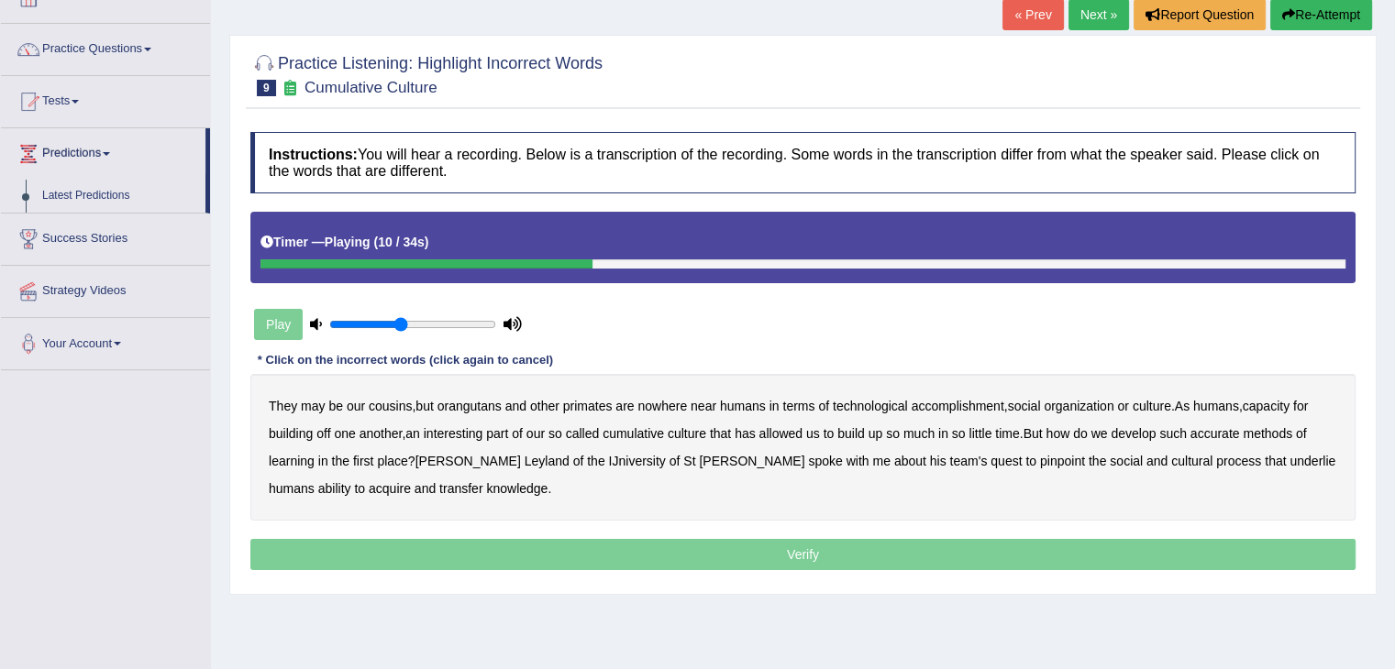
scroll to position [115, 0]
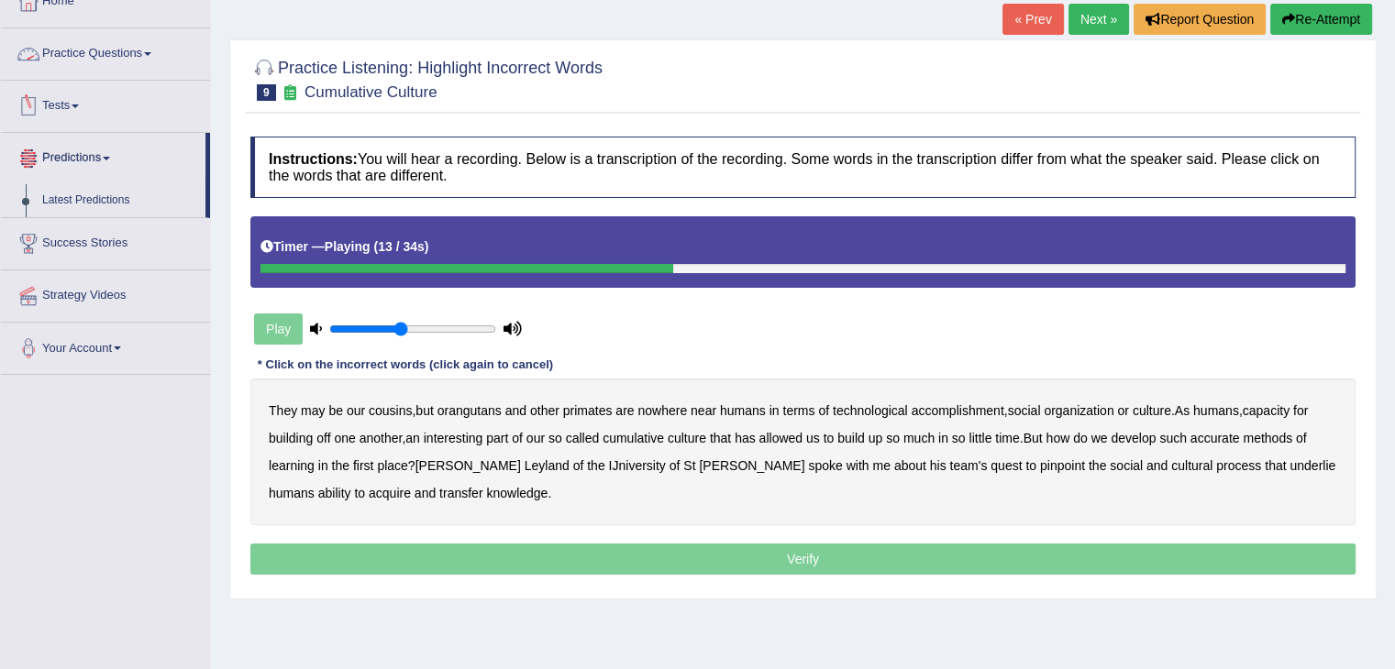
click at [120, 52] on link "Practice Questions" at bounding box center [105, 51] width 209 height 46
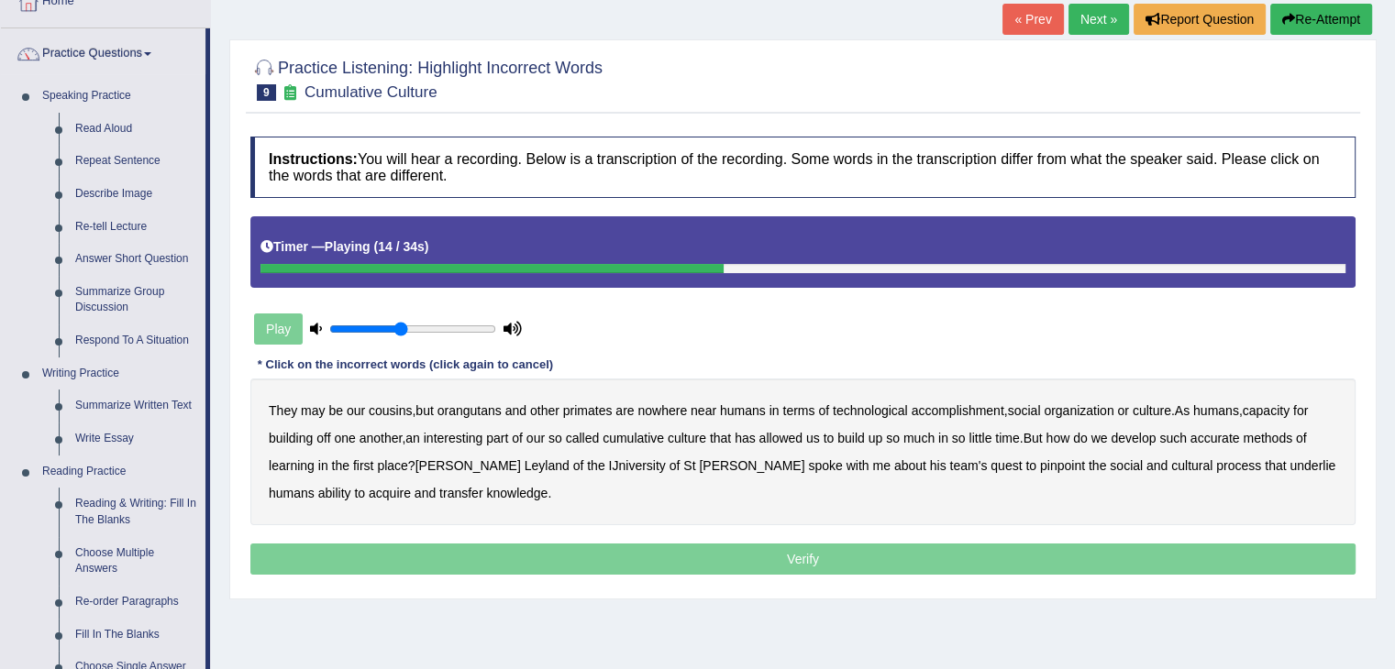
drag, startPoint x: 210, startPoint y: 151, endPoint x: 215, endPoint y: 471, distance: 320.0
click at [215, 471] on div "Toggle navigation Home Practice Questions Speaking Practice Read Aloud Repeat S…" at bounding box center [697, 362] width 1395 height 954
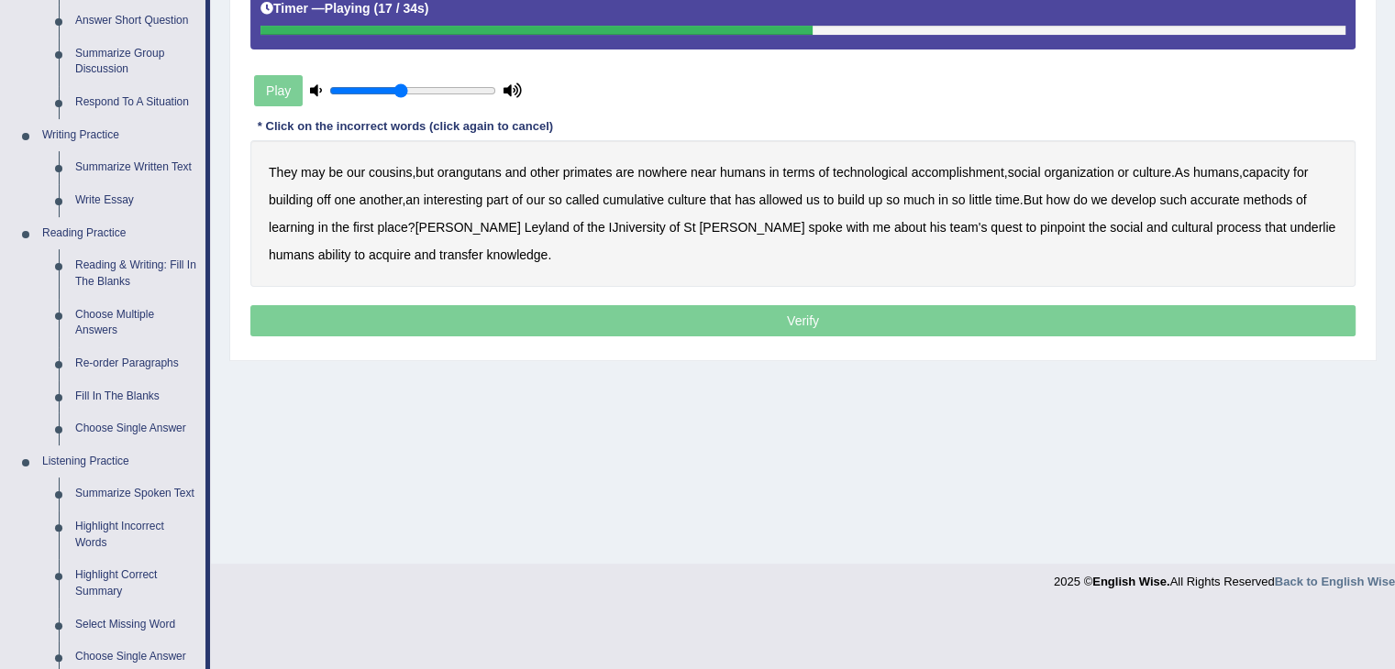
scroll to position [363, 0]
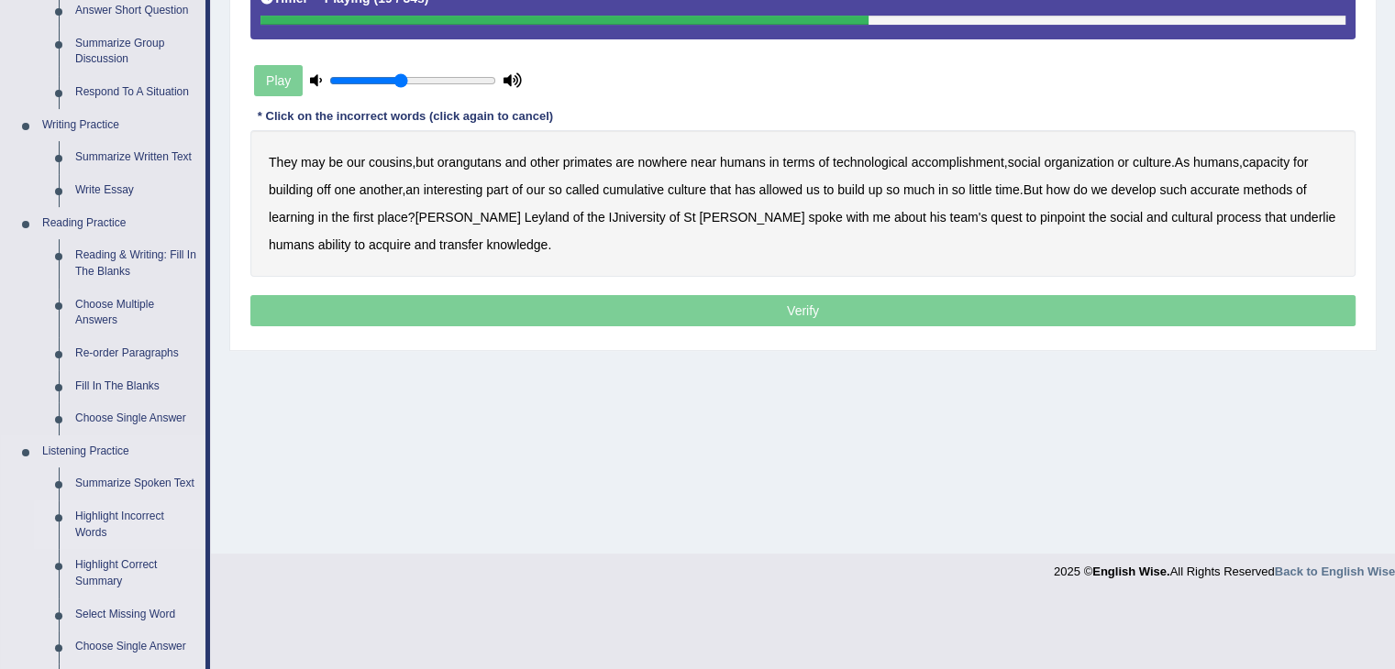
click at [123, 514] on link "Highlight Incorrect Words" at bounding box center [136, 525] width 138 height 49
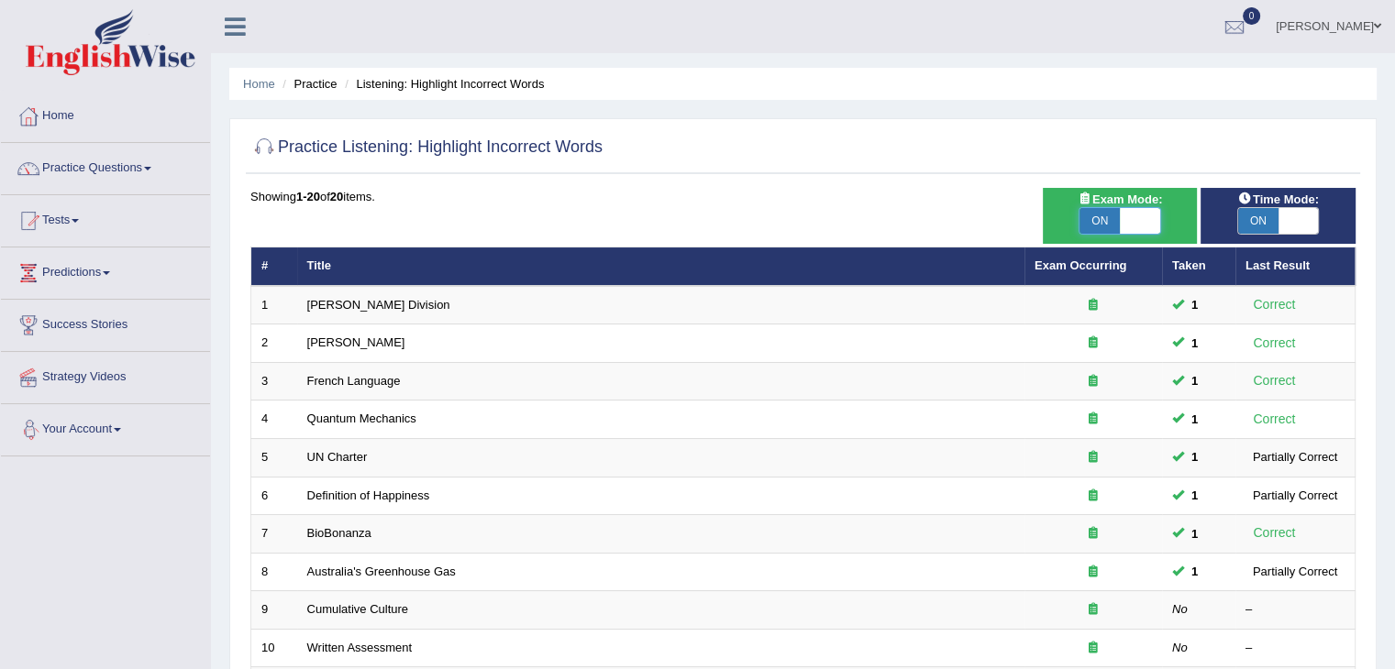
click at [1130, 225] on span at bounding box center [1139, 221] width 40 height 26
checkbox input "false"
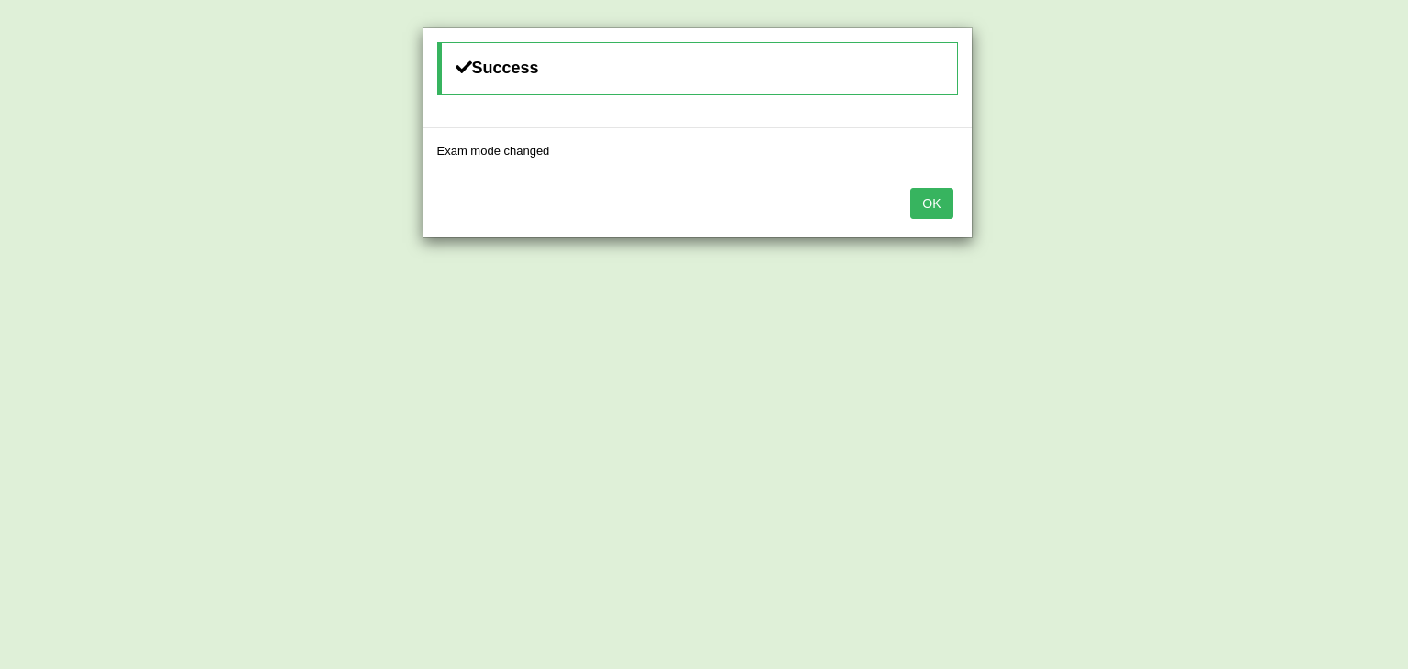
click at [933, 210] on button "OK" at bounding box center [931, 203] width 42 height 31
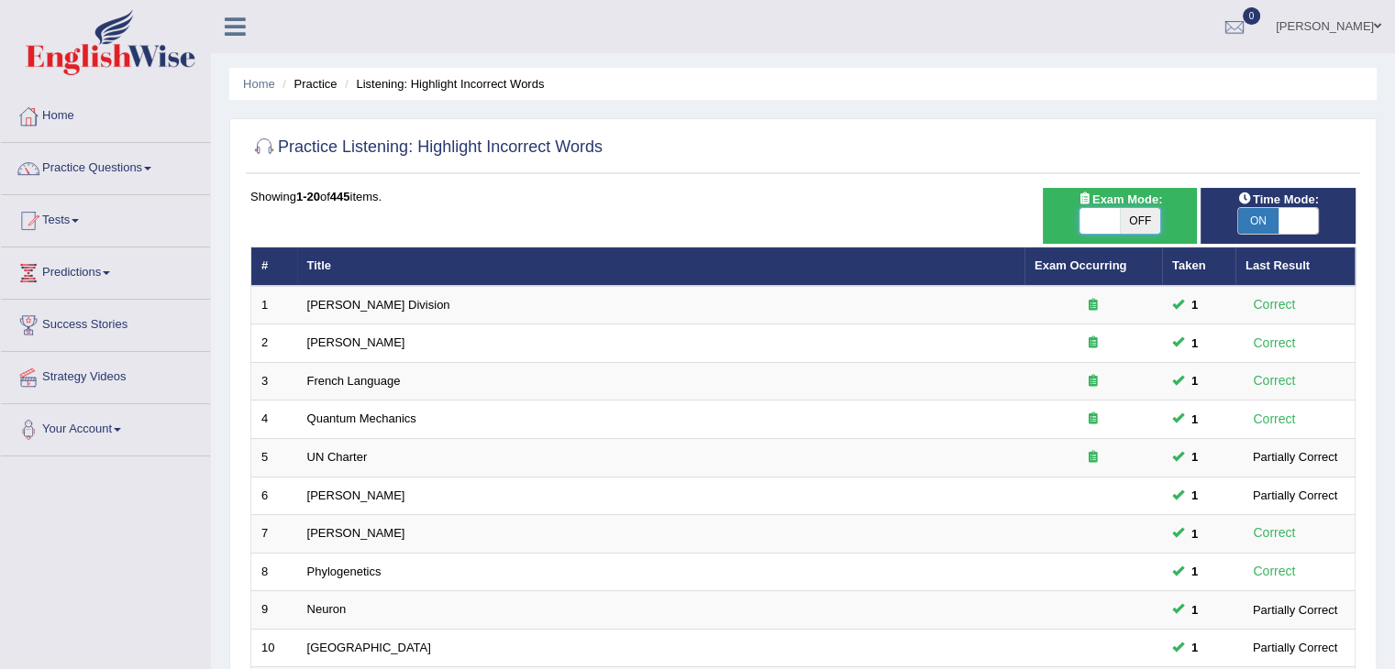
click at [1113, 221] on span at bounding box center [1099, 221] width 40 height 26
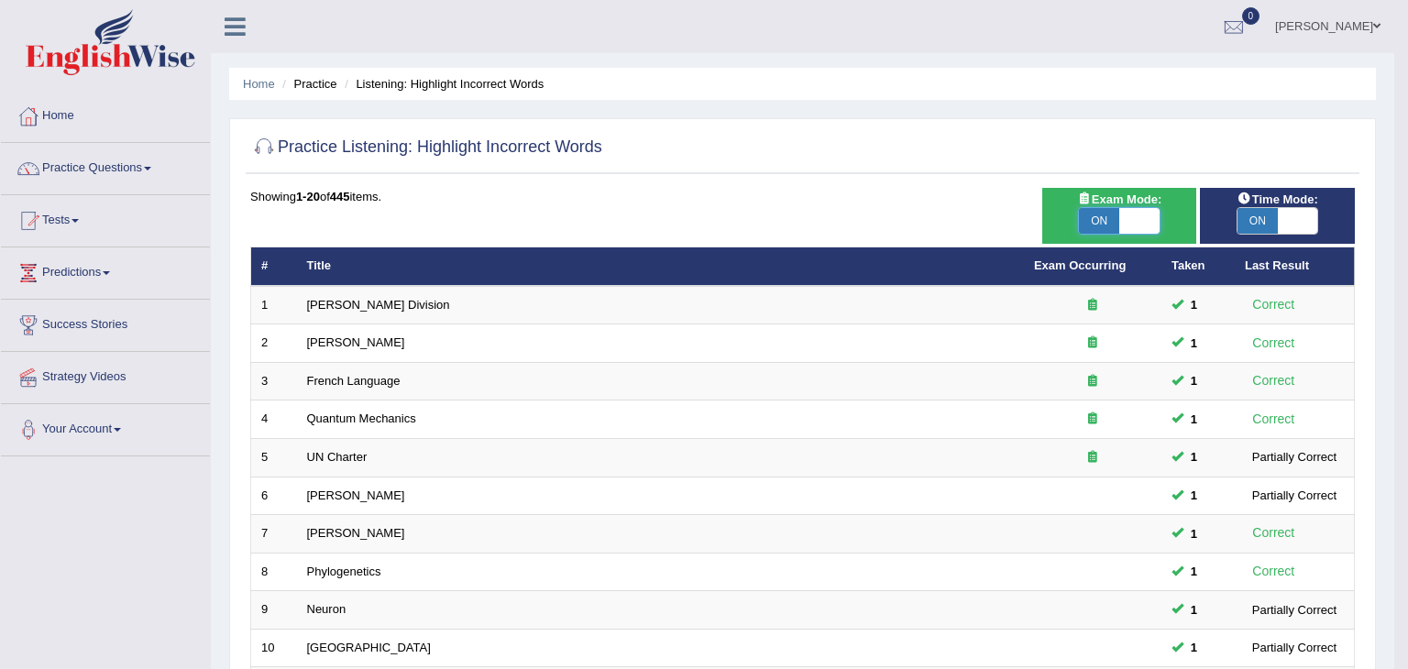
click at [1119, 221] on span at bounding box center [1139, 221] width 40 height 26
checkbox input "false"
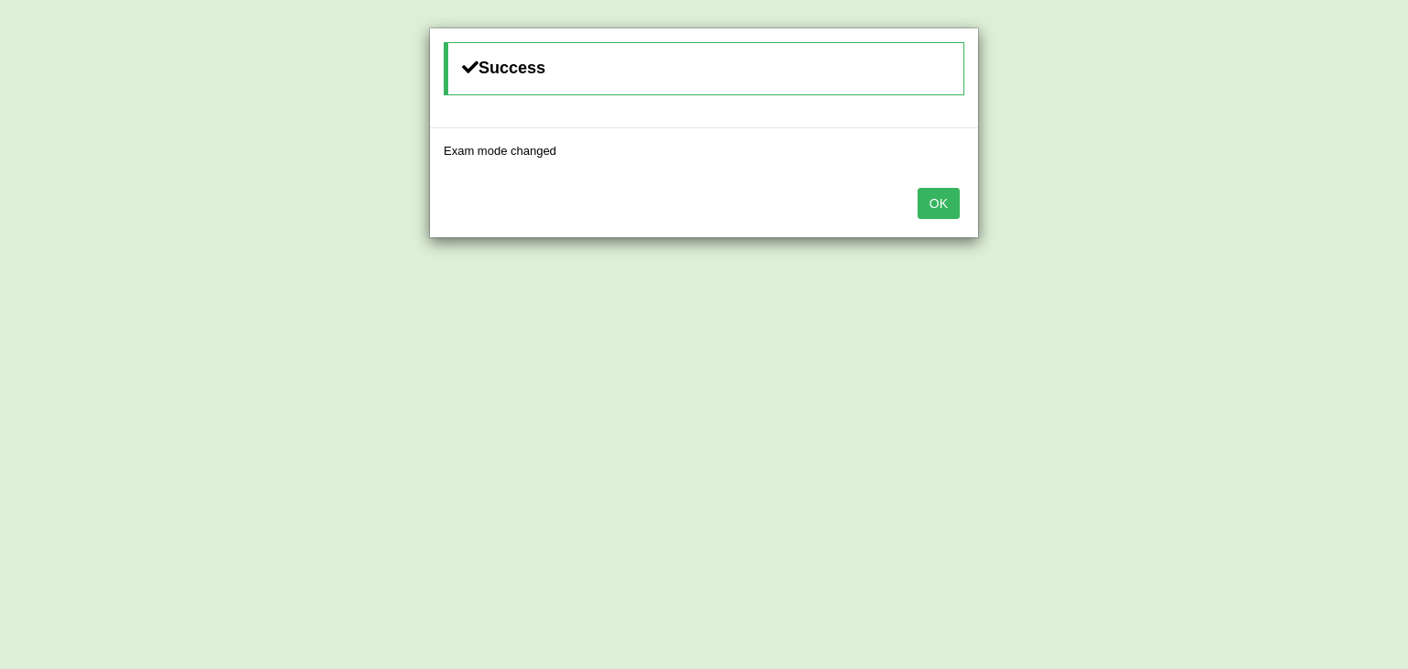
click at [943, 214] on button "OK" at bounding box center [939, 203] width 42 height 31
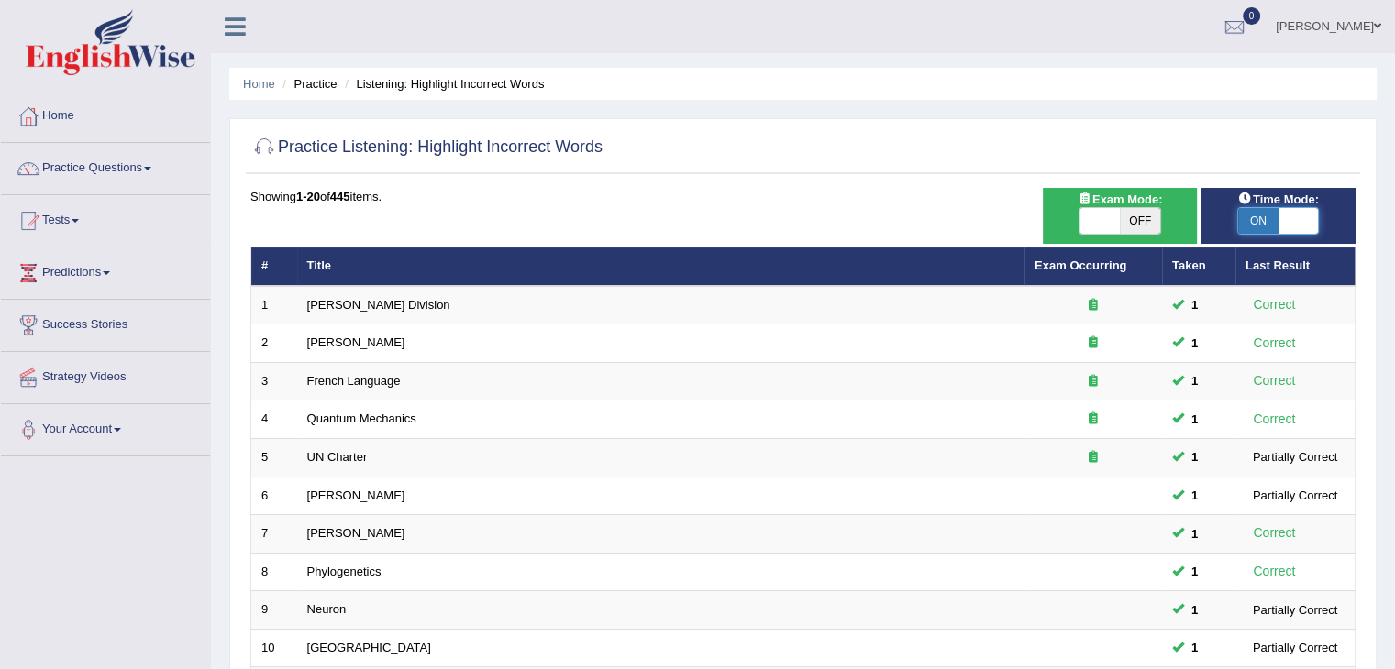
click at [1287, 213] on span at bounding box center [1298, 221] width 40 height 26
checkbox input "false"
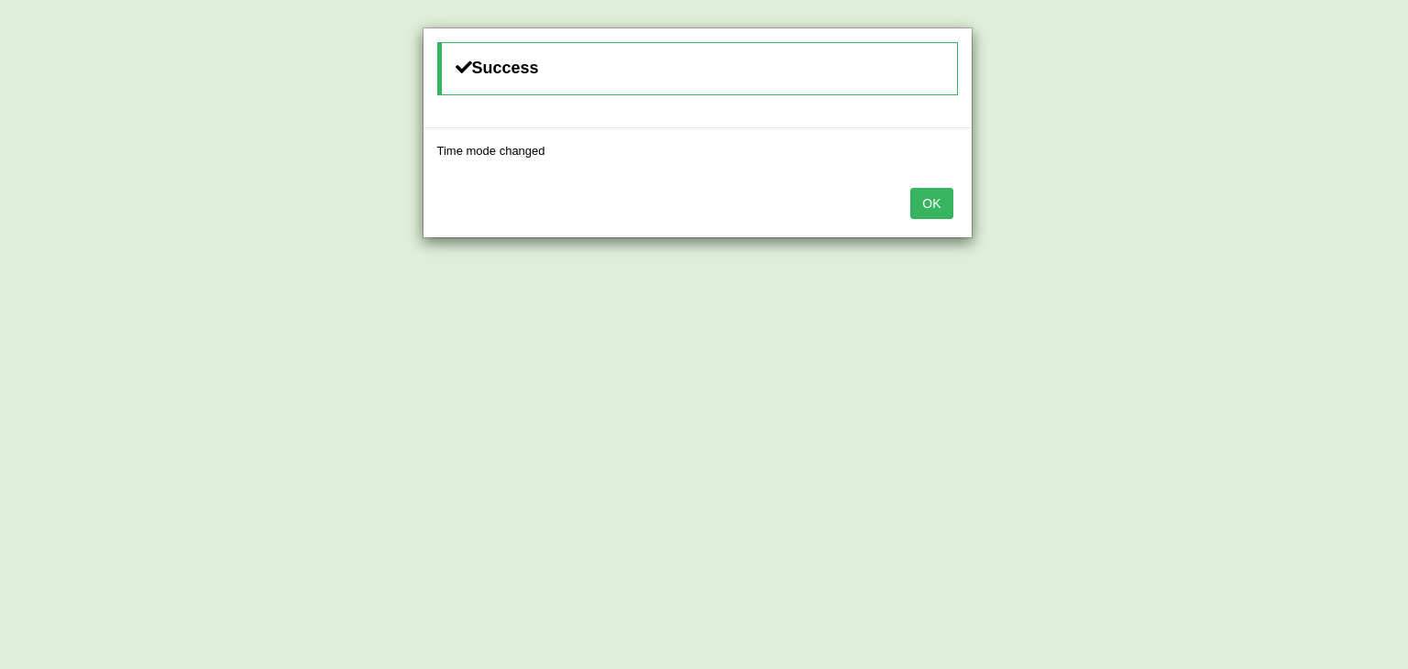
click at [936, 203] on button "OK" at bounding box center [931, 203] width 42 height 31
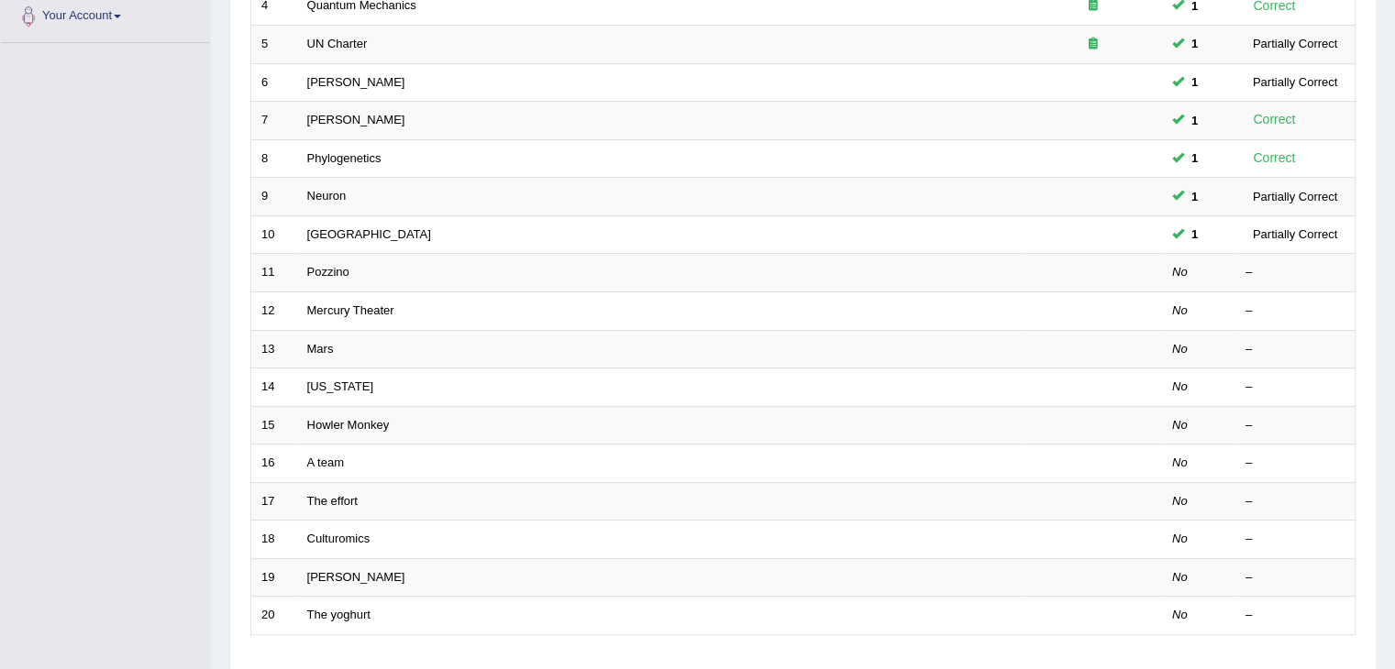
scroll to position [414, 0]
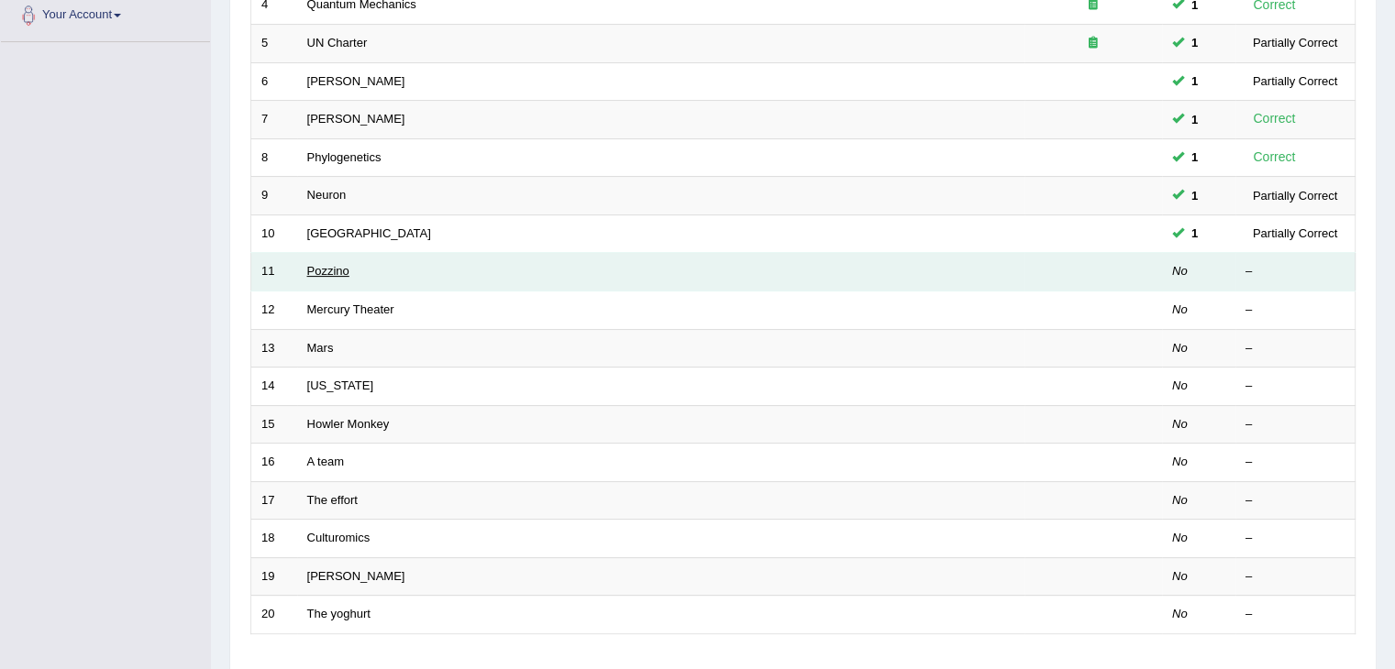
click at [335, 264] on link "Pozzino" at bounding box center [328, 271] width 42 height 14
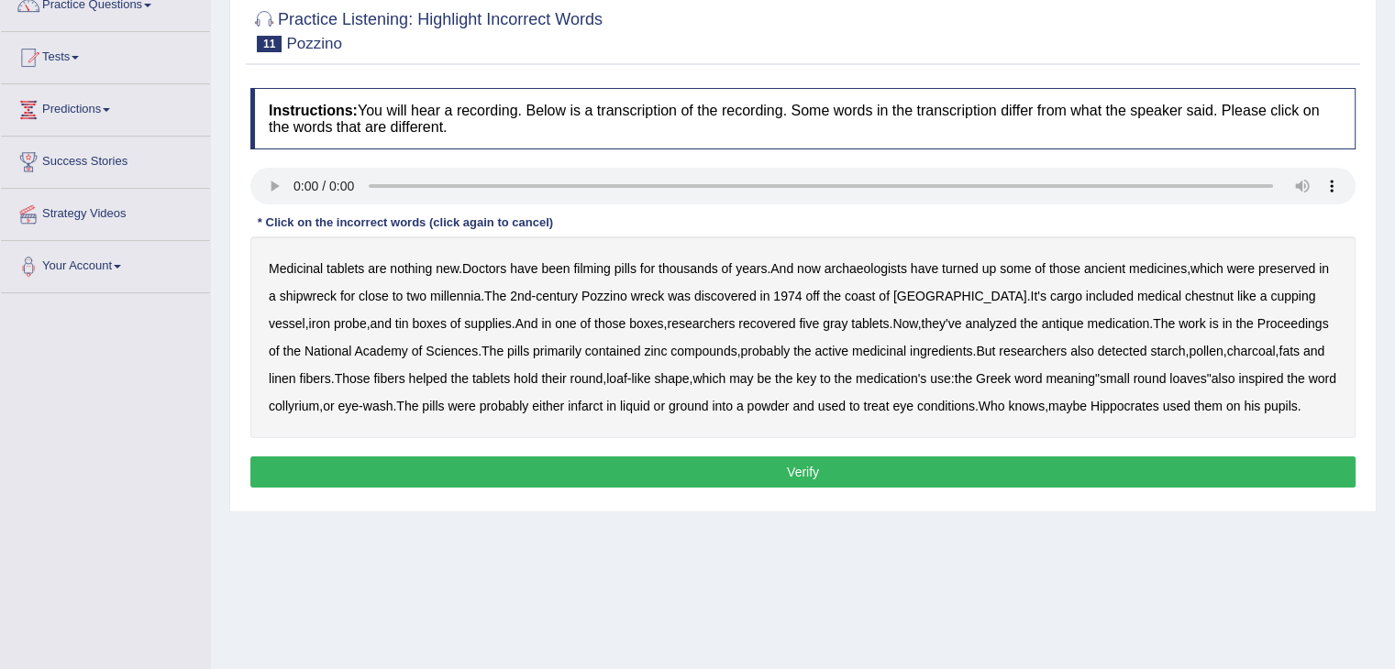
scroll to position [165, 0]
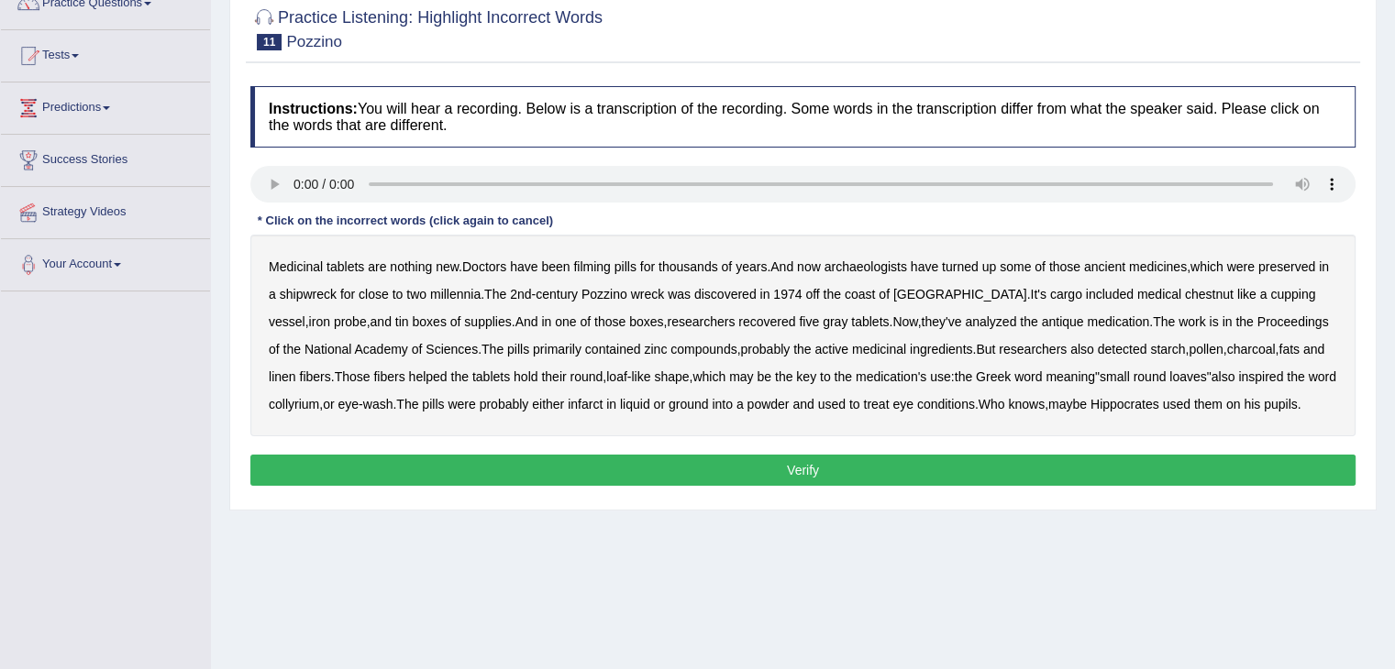
click at [603, 269] on b "filming" at bounding box center [591, 266] width 37 height 15
click at [1185, 295] on b "chestnut" at bounding box center [1209, 294] width 49 height 15
click at [599, 408] on b "infarct" at bounding box center [585, 404] width 35 height 15
drag, startPoint x: 1218, startPoint y: 415, endPoint x: 583, endPoint y: 269, distance: 651.2
click at [583, 269] on div "Medicinal tablets are nothing new . Doctors have been filming pills for thousan…" at bounding box center [802, 336] width 1105 height 202
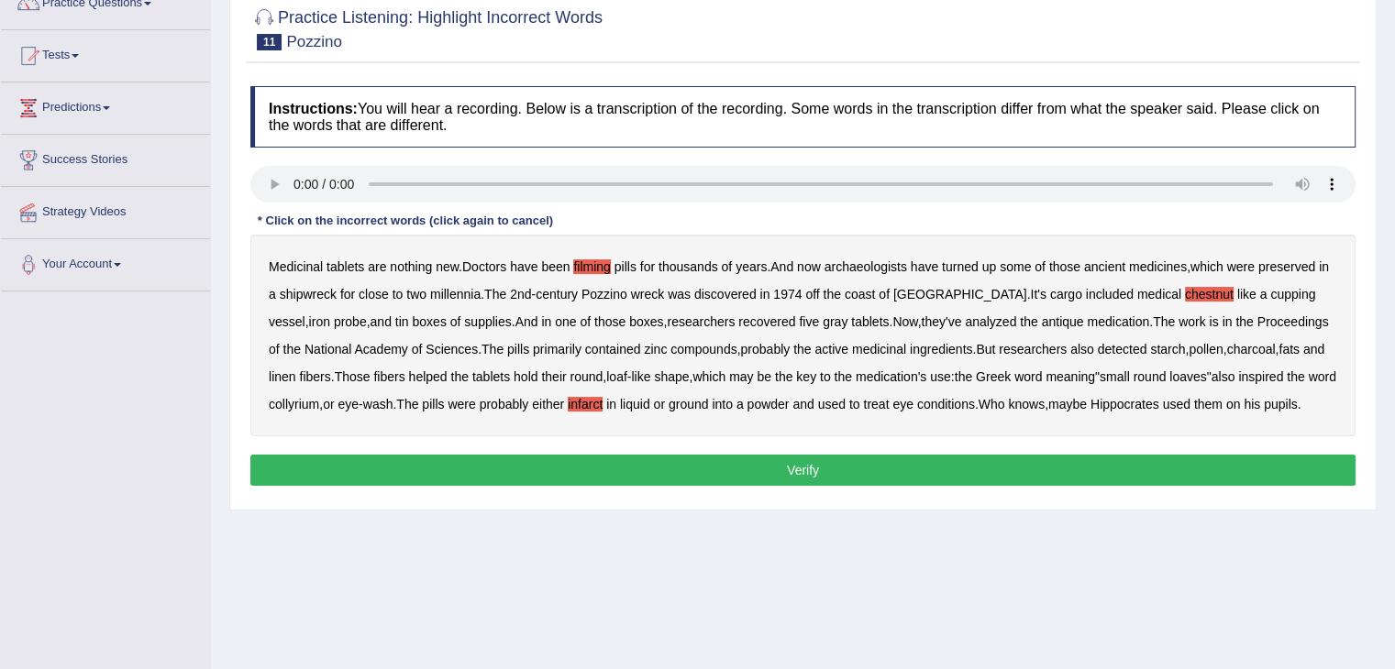
click at [1042, 474] on button "Verify" at bounding box center [802, 470] width 1105 height 31
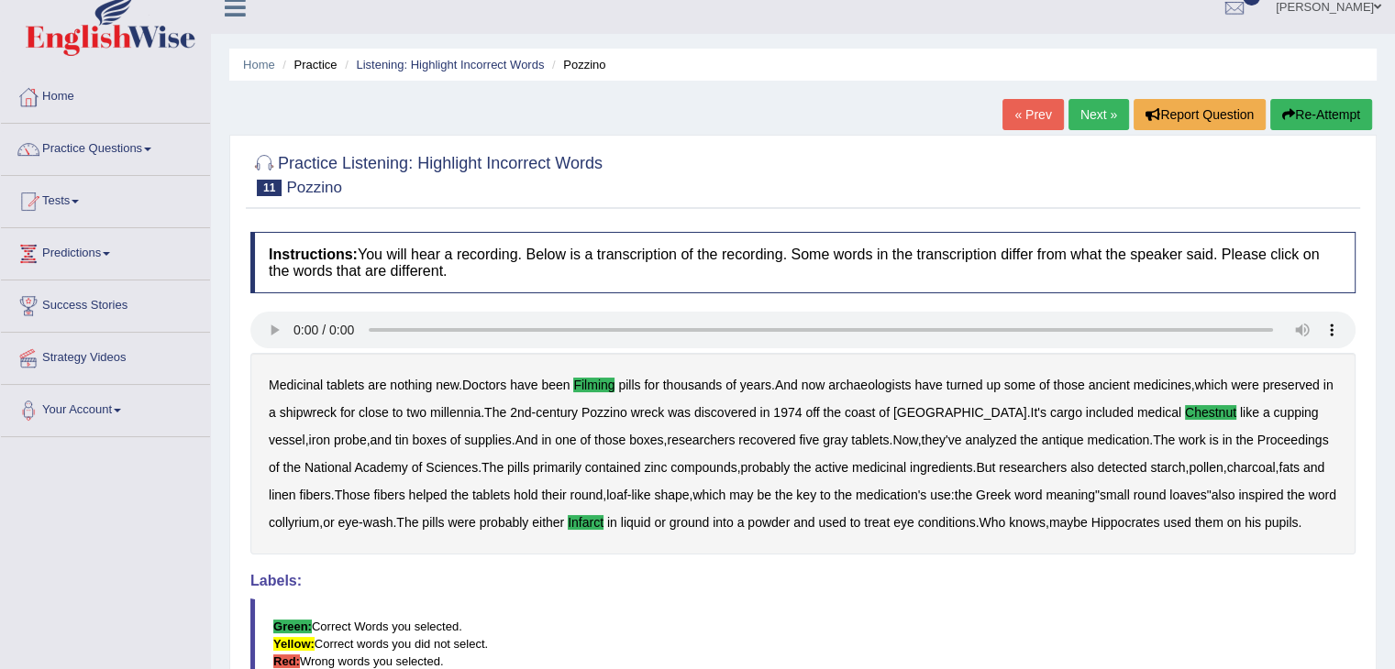
scroll to position [9, 0]
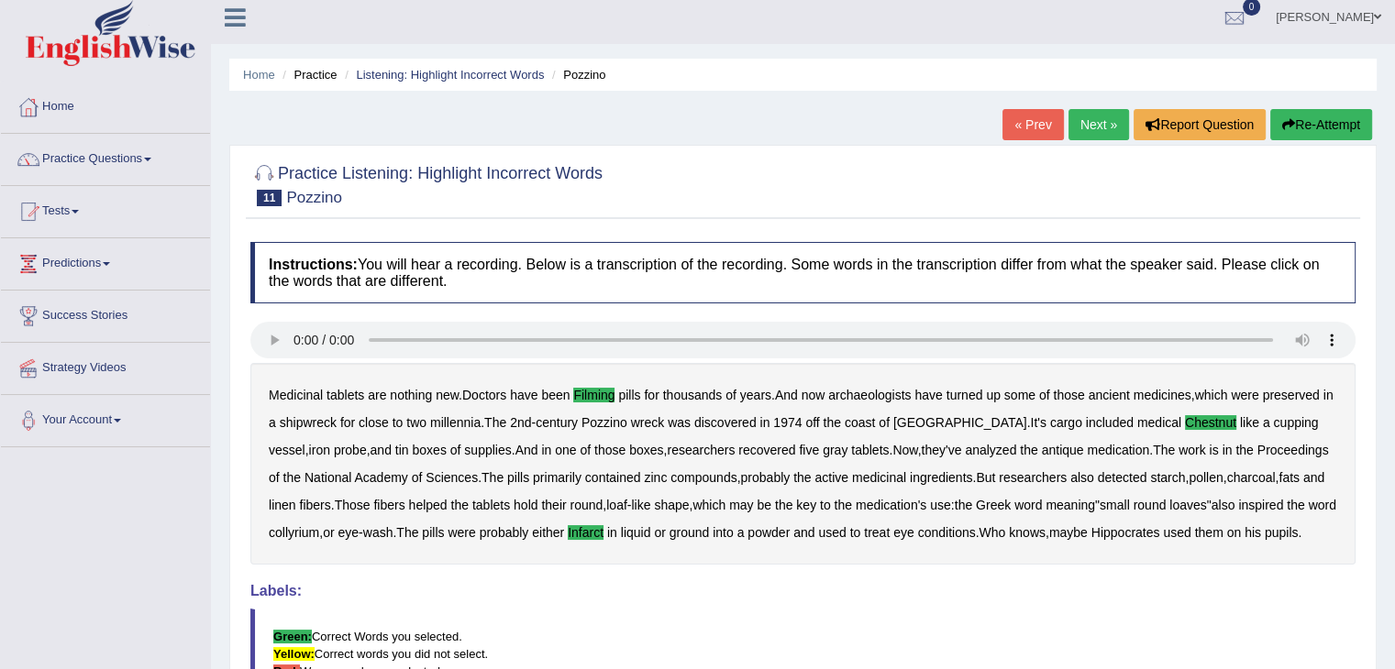
click at [1089, 120] on link "Next »" at bounding box center [1098, 124] width 61 height 31
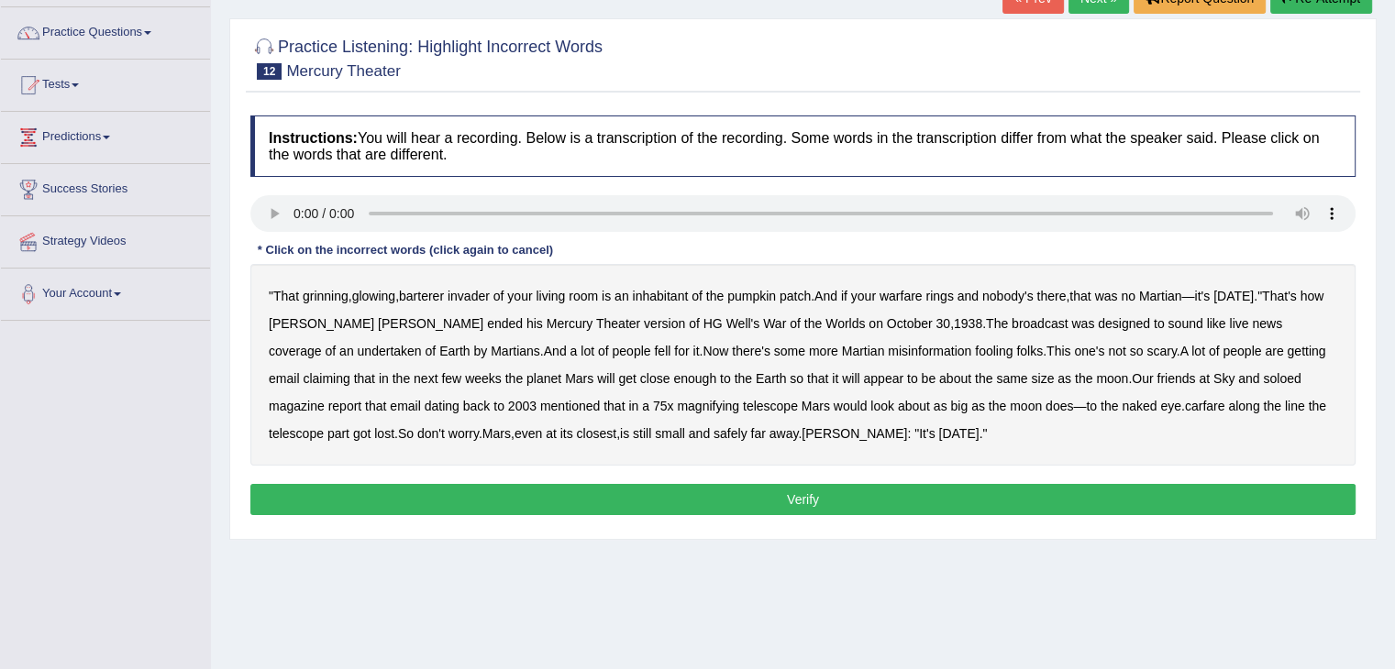
scroll to position [136, 0]
click at [1262, 377] on b "soloed" at bounding box center [1281, 378] width 38 height 15
click at [1185, 399] on b "carfare" at bounding box center [1205, 406] width 40 height 15
click at [422, 296] on b "barterer" at bounding box center [421, 296] width 45 height 15
click at [917, 292] on b "warfare" at bounding box center [900, 296] width 43 height 15
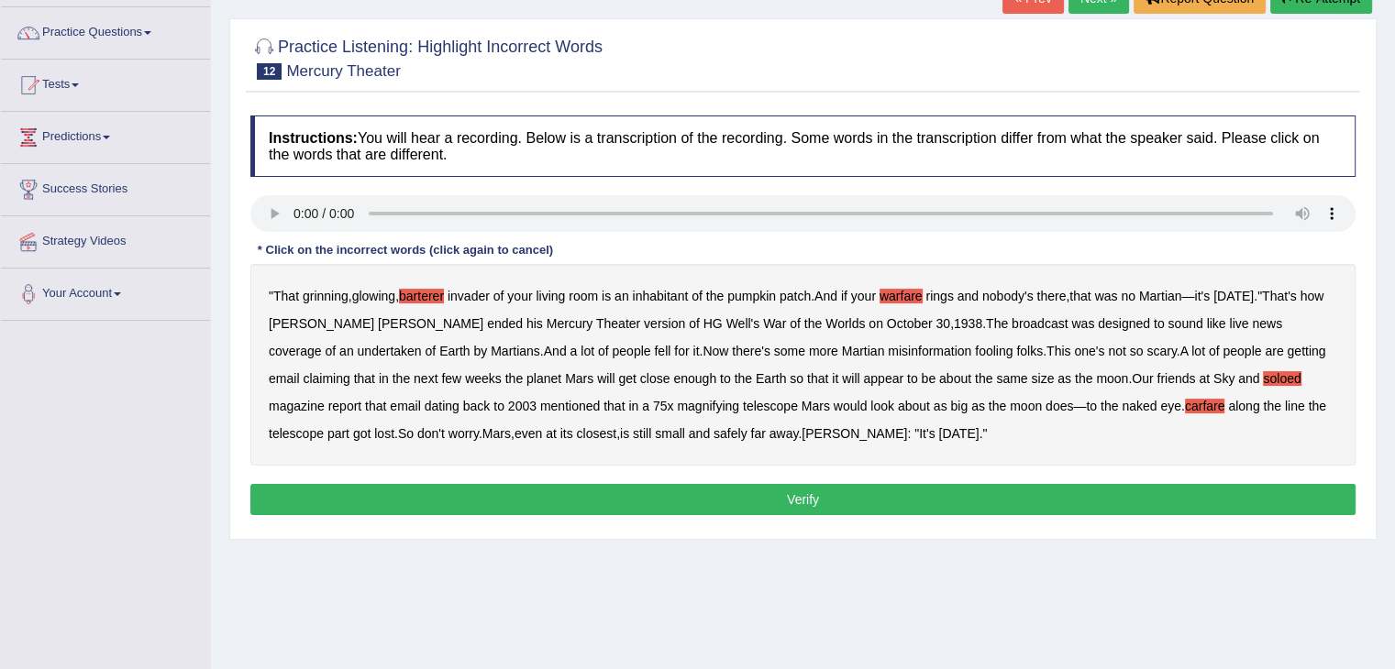
click at [917, 292] on b "warfare" at bounding box center [900, 296] width 43 height 15
click at [422, 344] on b "undertaken" at bounding box center [390, 351] width 64 height 15
click at [954, 499] on button "Verify" at bounding box center [802, 499] width 1105 height 31
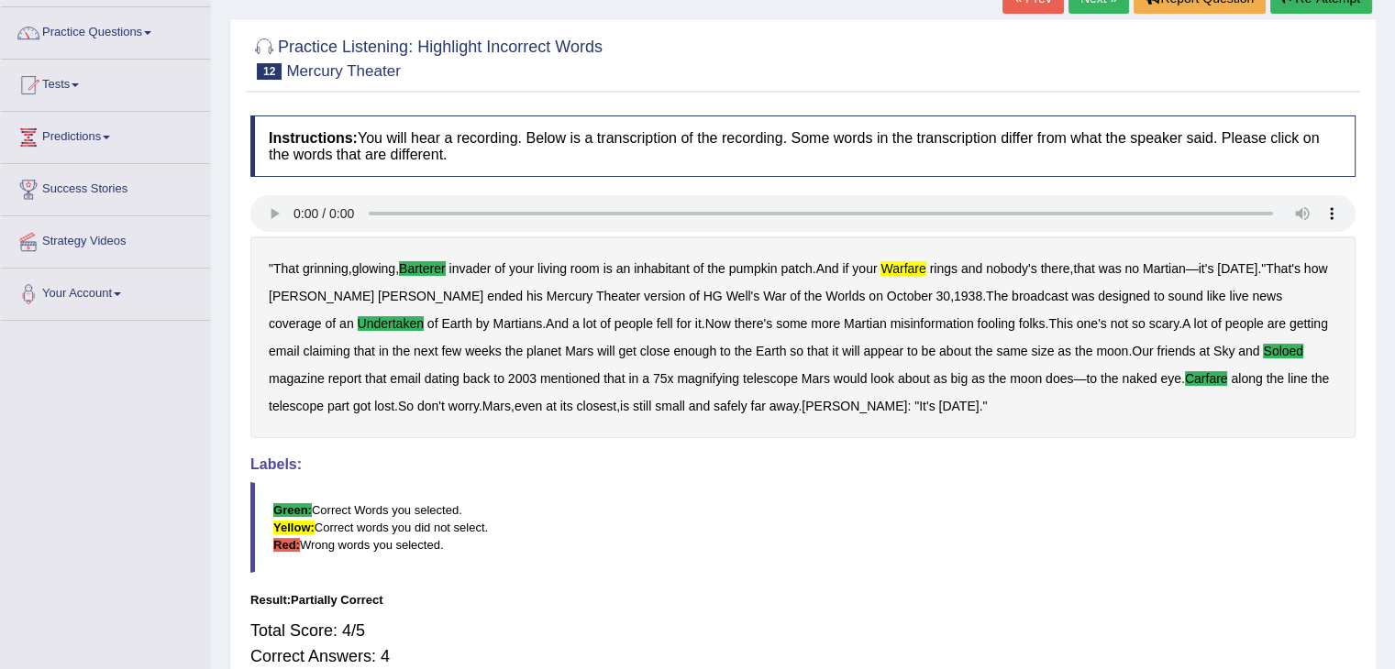
click at [913, 266] on b "warfare" at bounding box center [902, 268] width 45 height 15
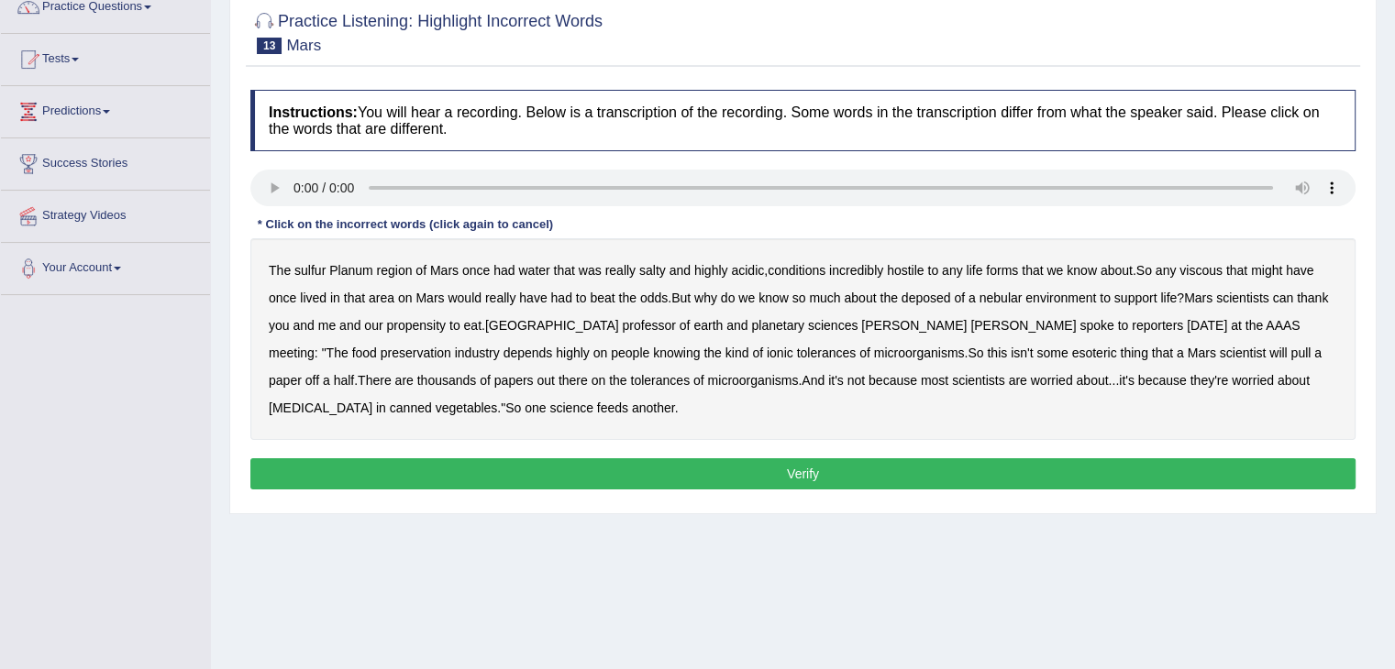
scroll to position [161, 0]
click at [312, 263] on b "sulfur" at bounding box center [309, 270] width 31 height 15
click at [1208, 268] on b "viscous" at bounding box center [1200, 270] width 43 height 15
click at [924, 298] on b "deposed" at bounding box center [926, 298] width 50 height 15
click at [998, 302] on b "nebular" at bounding box center [1000, 298] width 43 height 15
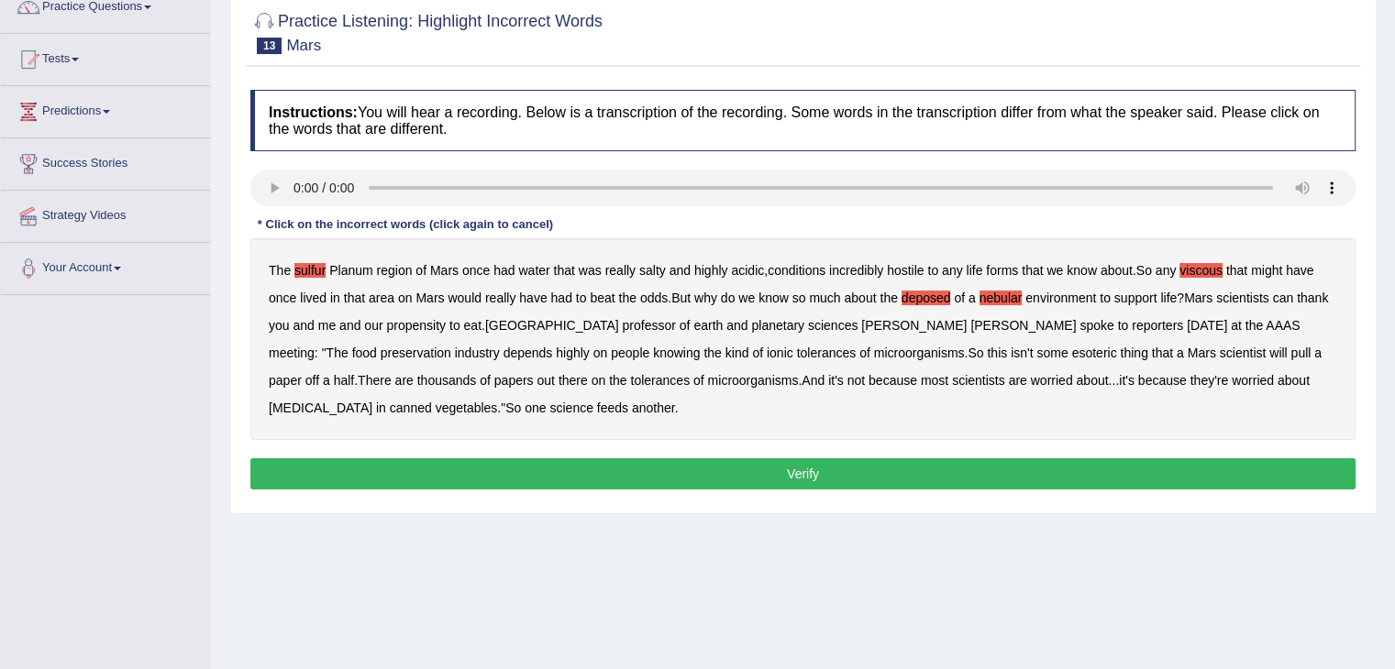
click at [657, 467] on button "Verify" at bounding box center [802, 473] width 1105 height 31
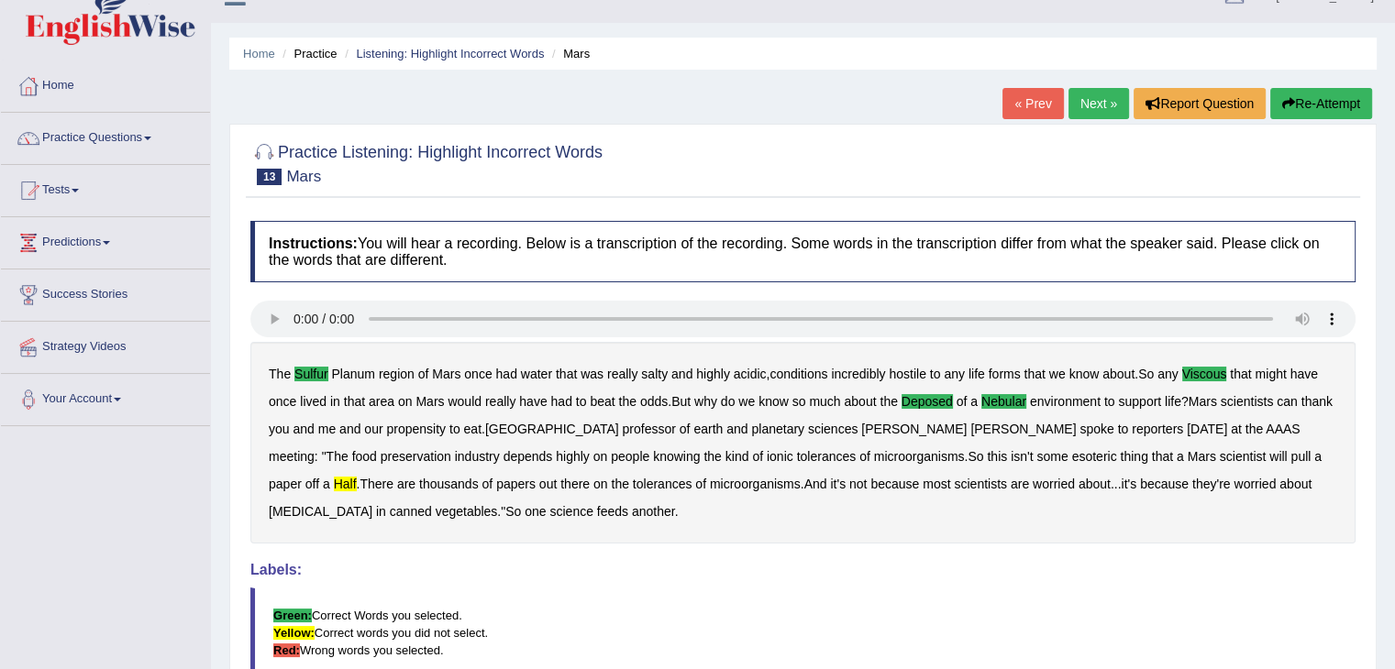
scroll to position [25, 0]
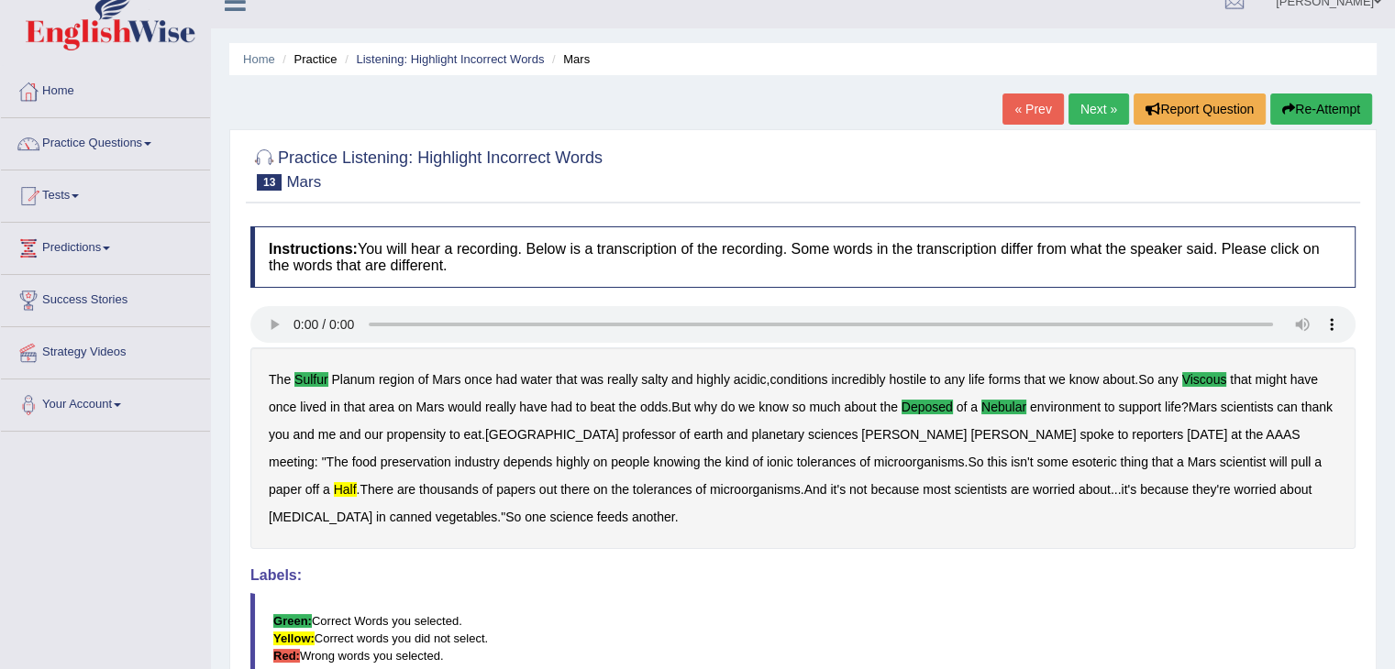
click at [1081, 105] on link "Next »" at bounding box center [1098, 109] width 61 height 31
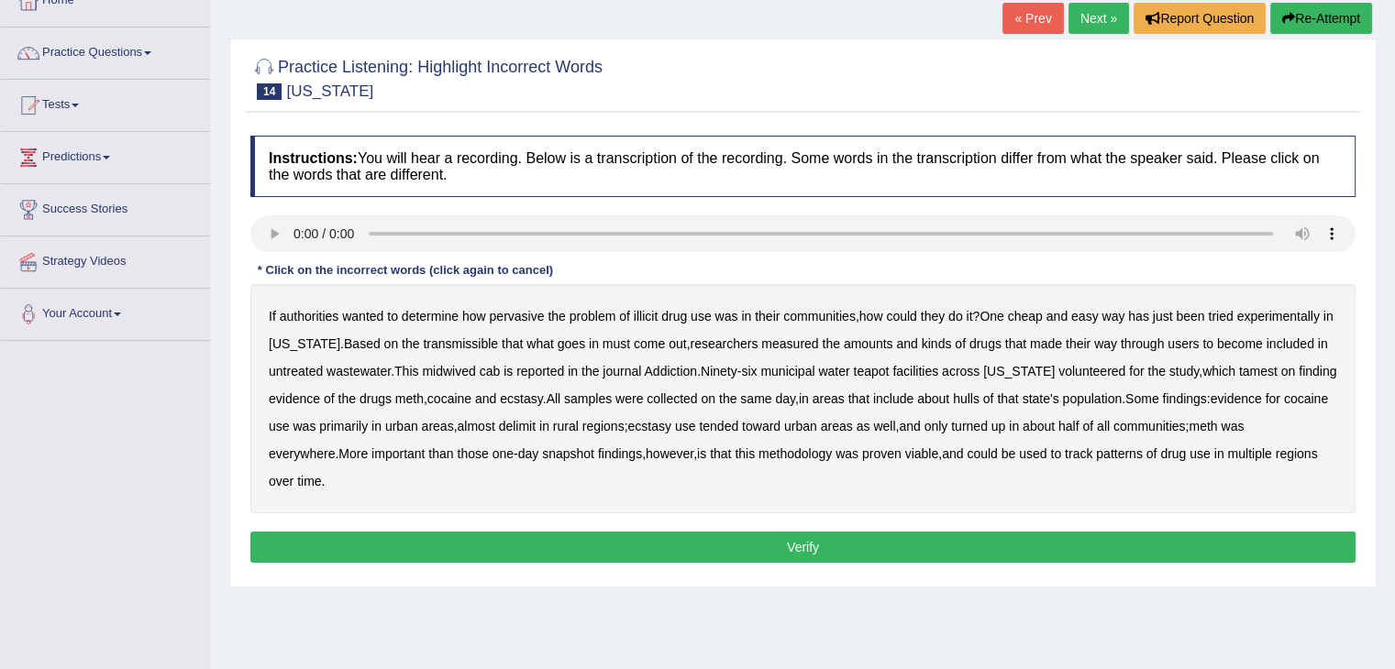
scroll to position [118, 0]
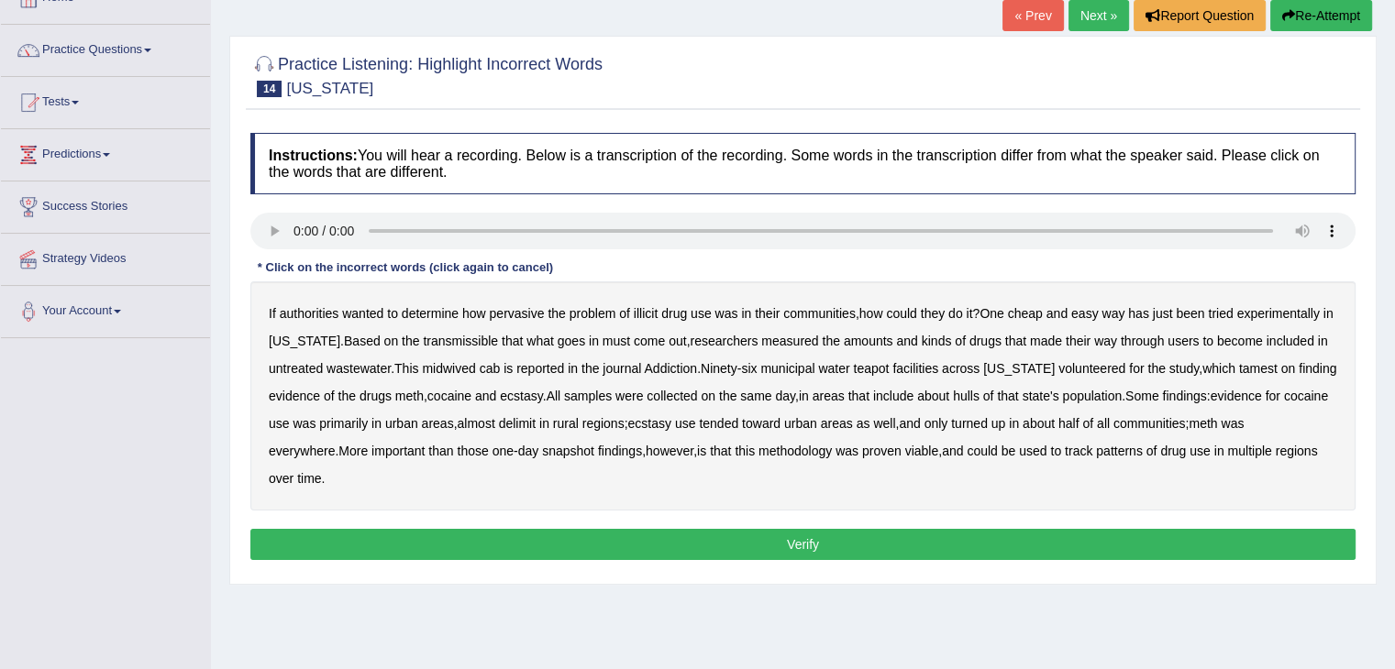
click at [462, 346] on b "transmissible" at bounding box center [460, 341] width 75 height 15
click at [466, 362] on b "midwived" at bounding box center [448, 368] width 53 height 15
click at [1239, 369] on b "tamest" at bounding box center [1258, 368] width 39 height 15
click at [535, 423] on b "delimit" at bounding box center [517, 423] width 37 height 15
click at [777, 533] on button "Verify" at bounding box center [802, 544] width 1105 height 31
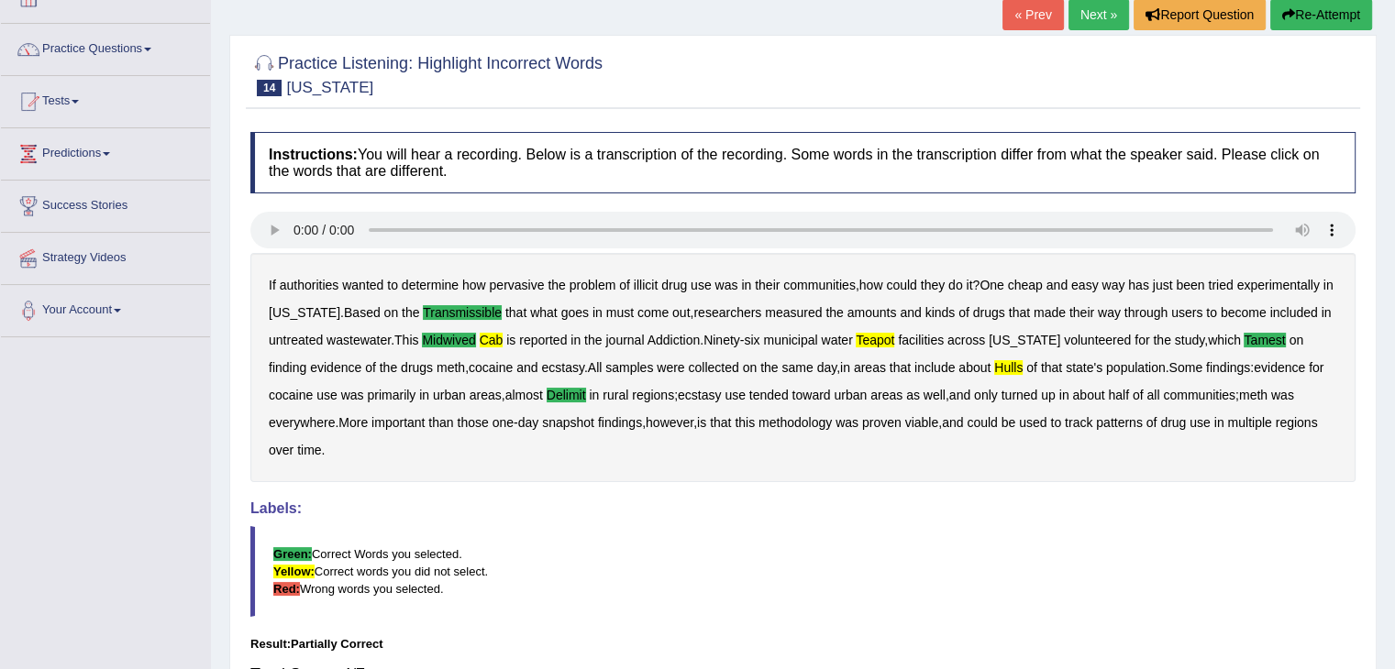
scroll to position [108, 0]
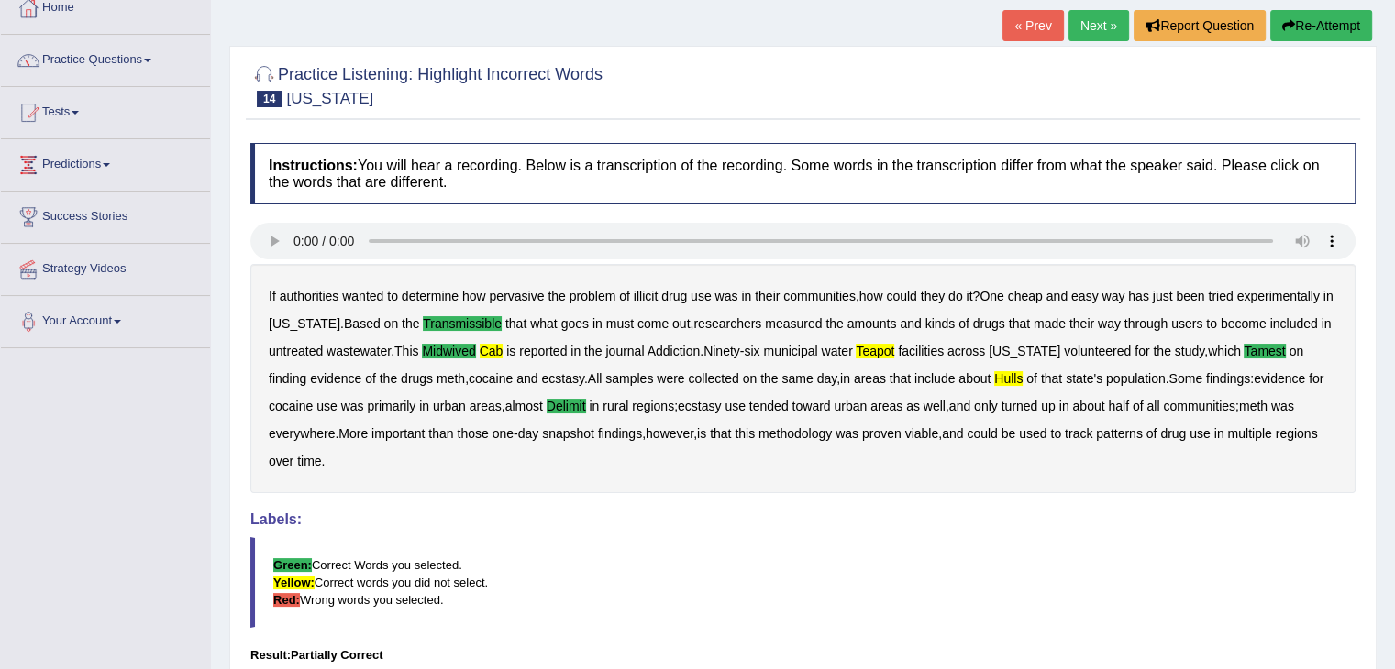
click at [1097, 15] on link "Next »" at bounding box center [1098, 25] width 61 height 31
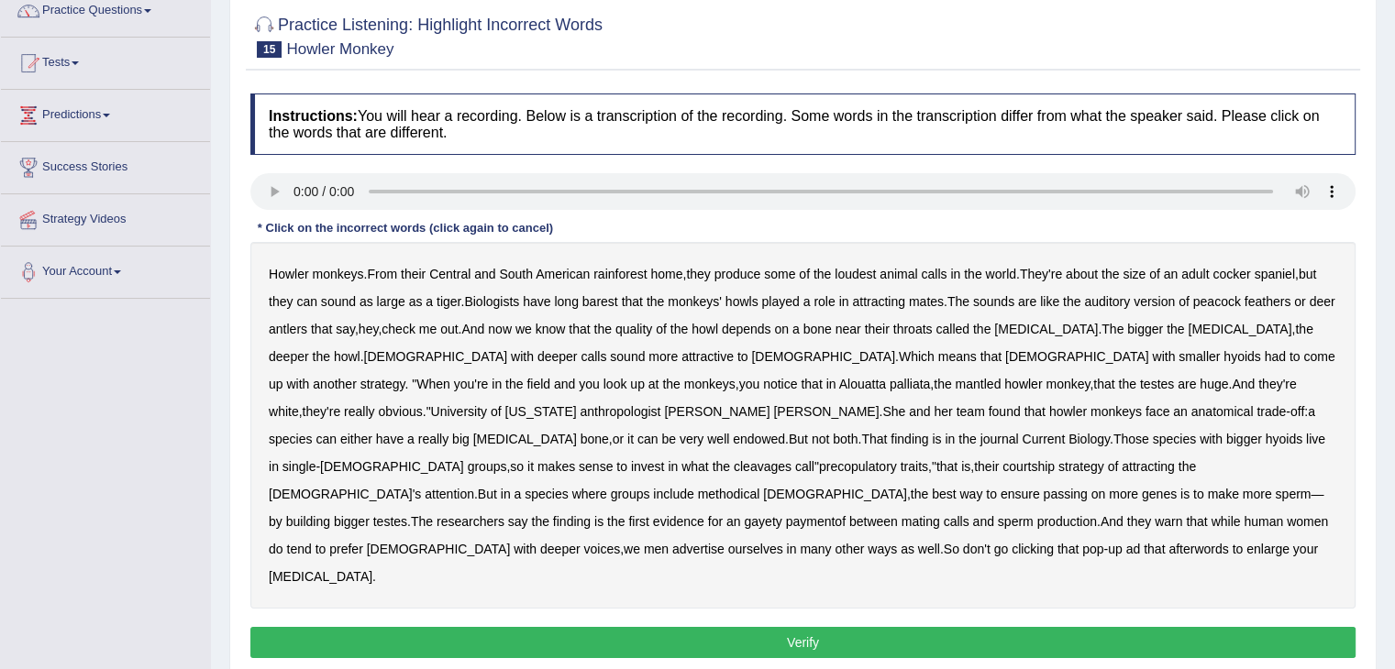
scroll to position [174, 0]
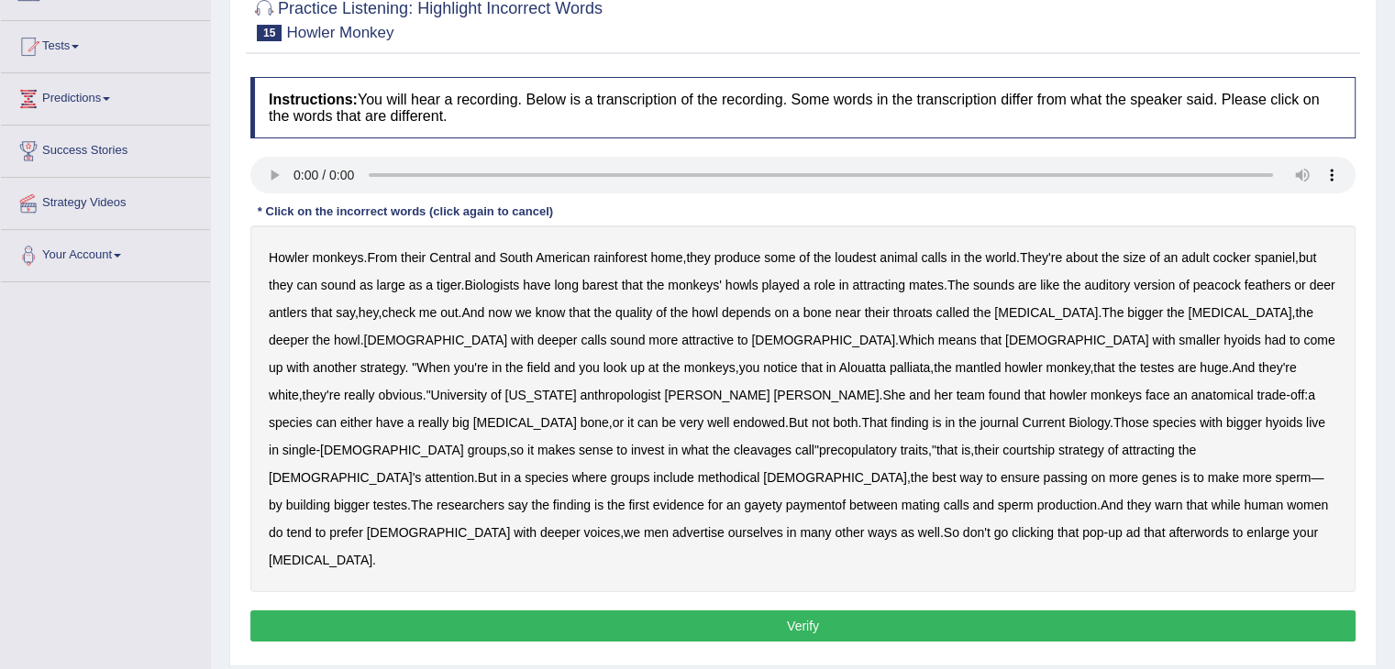
click at [612, 279] on b "barest" at bounding box center [600, 285] width 36 height 15
click at [791, 443] on b "cleavages" at bounding box center [762, 450] width 58 height 15
click at [760, 470] on b "methodical" at bounding box center [729, 477] width 62 height 15
click at [779, 498] on b "gayety" at bounding box center [763, 505] width 38 height 15
click at [843, 498] on b "paymentof" at bounding box center [816, 505] width 60 height 15
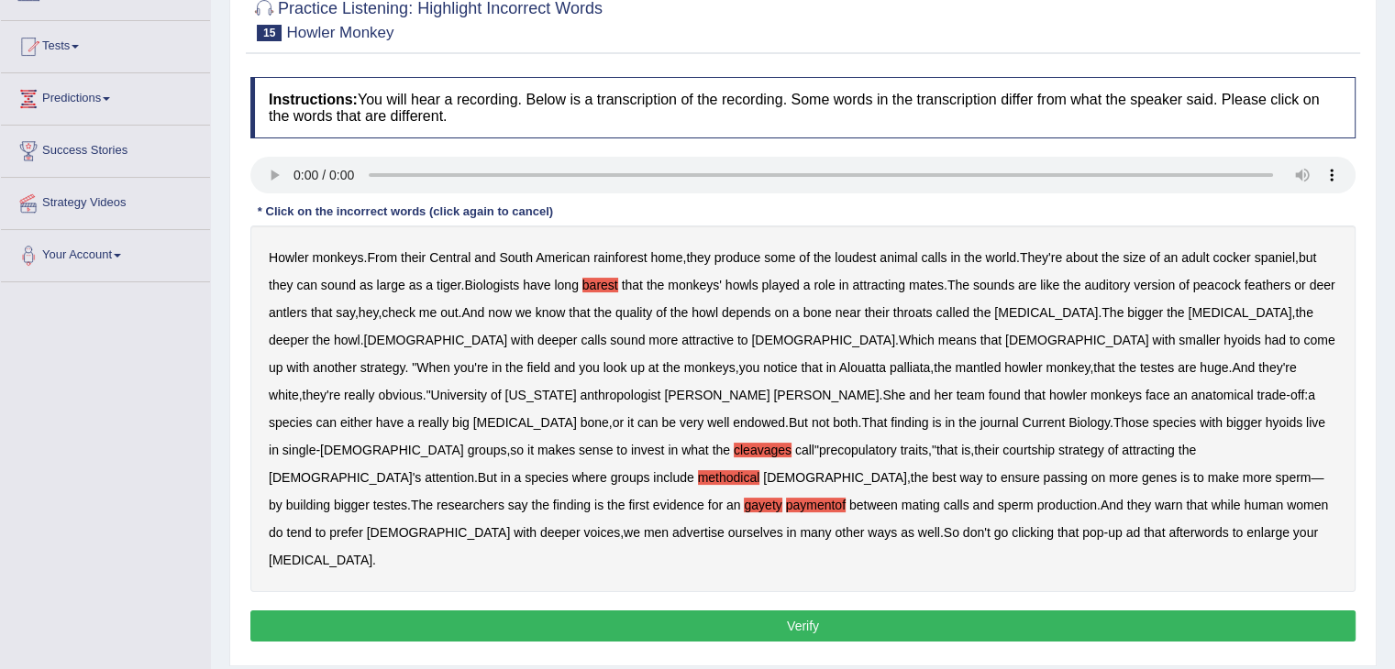
click at [1168, 525] on b "afterwords" at bounding box center [1198, 532] width 60 height 15
click at [1016, 611] on button "Verify" at bounding box center [802, 626] width 1105 height 31
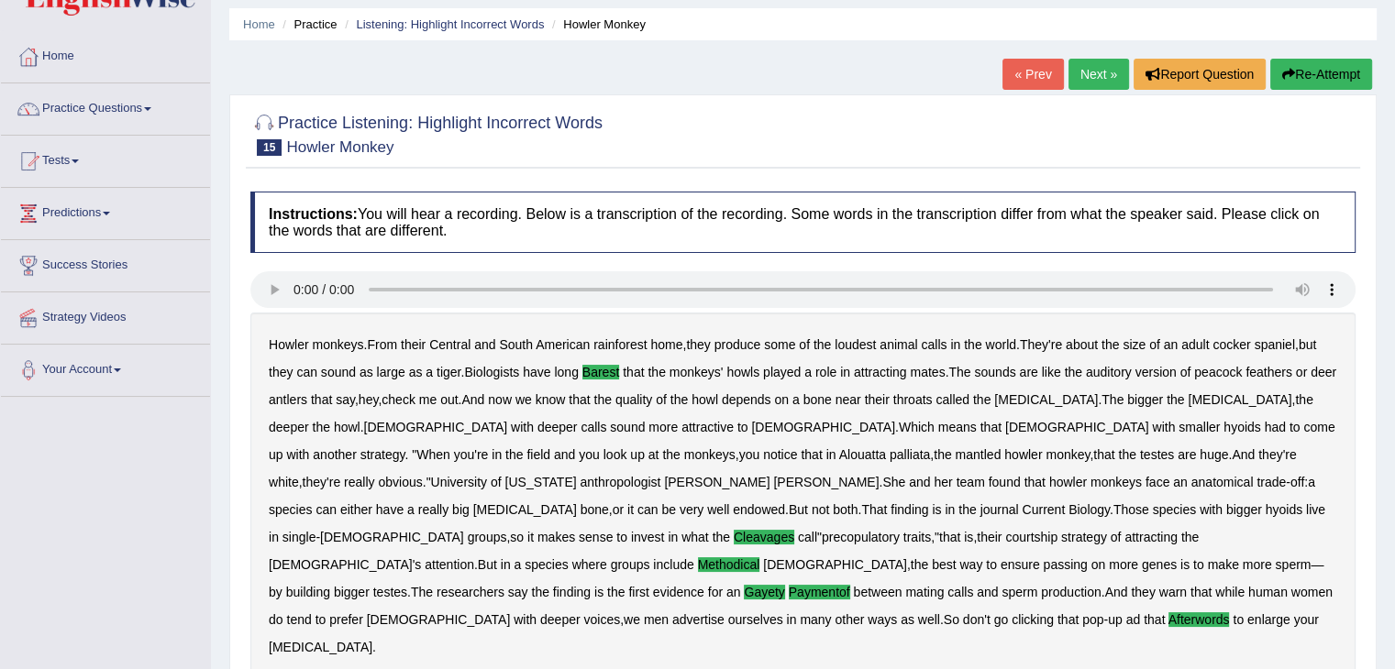
scroll to position [0, 0]
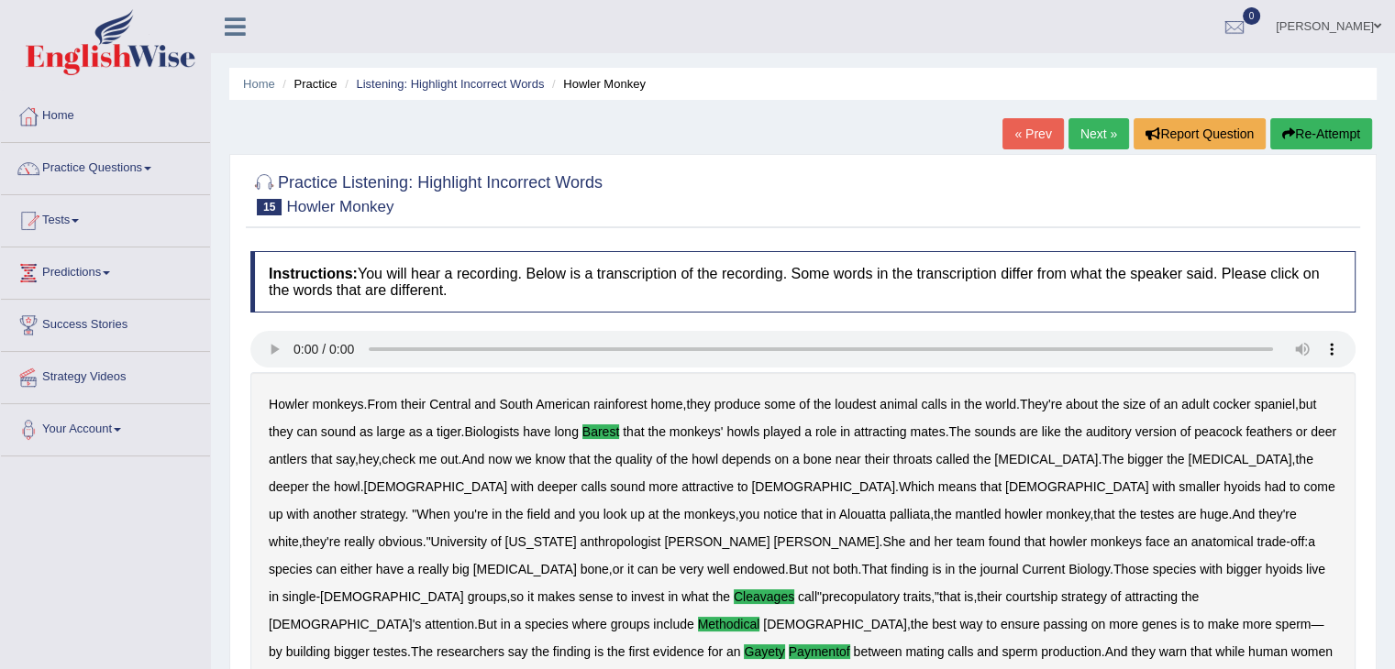
click at [1087, 129] on link "Next »" at bounding box center [1098, 133] width 61 height 31
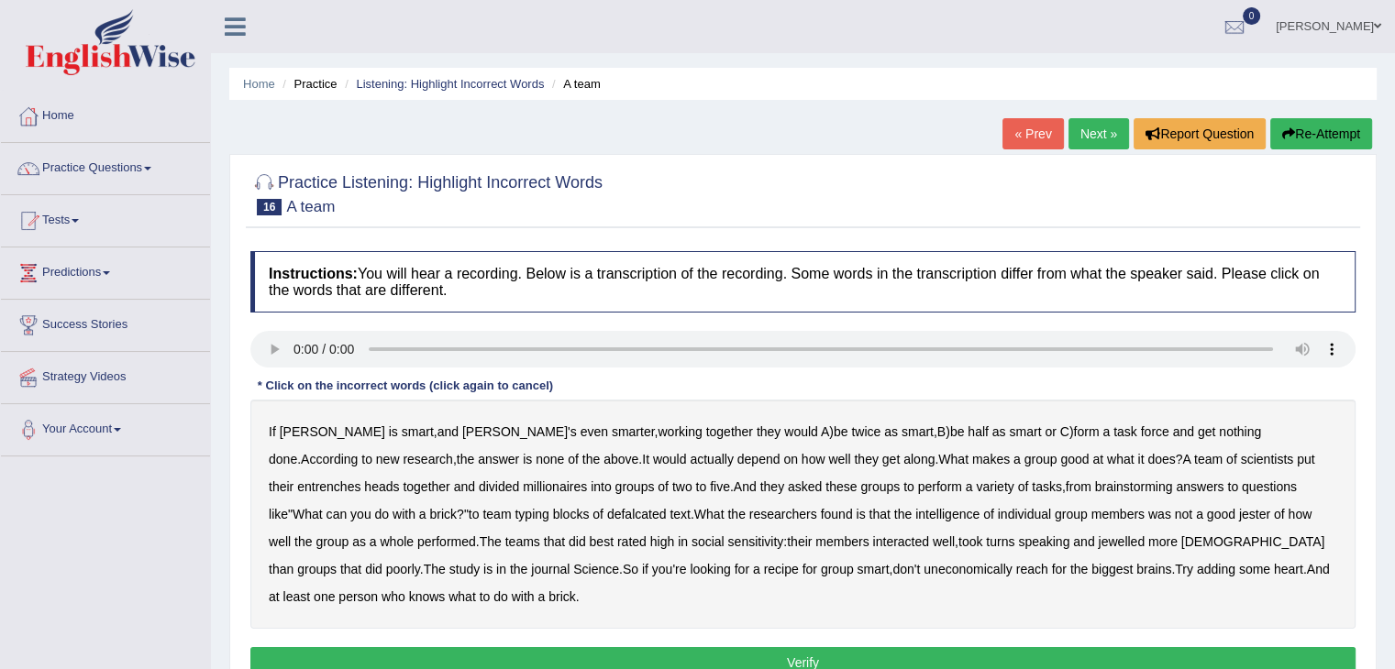
click at [360, 480] on b "entrenches" at bounding box center [328, 487] width 63 height 15
click at [523, 488] on b "millionaires" at bounding box center [555, 487] width 64 height 15
click at [607, 511] on b "defalcated" at bounding box center [637, 514] width 60 height 15
click at [1239, 511] on b "jester" at bounding box center [1254, 514] width 31 height 15
click at [1097, 544] on b "jewelled" at bounding box center [1120, 542] width 47 height 15
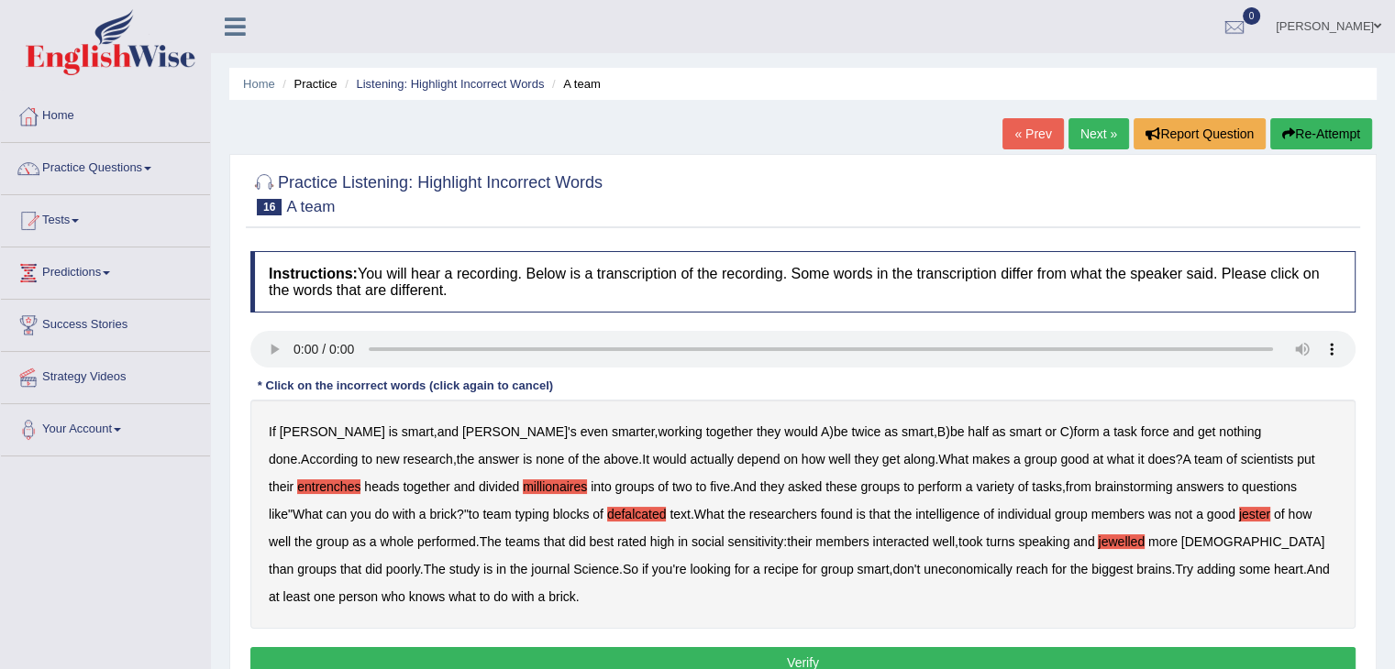
click at [923, 564] on b "uneconomically" at bounding box center [967, 569] width 89 height 15
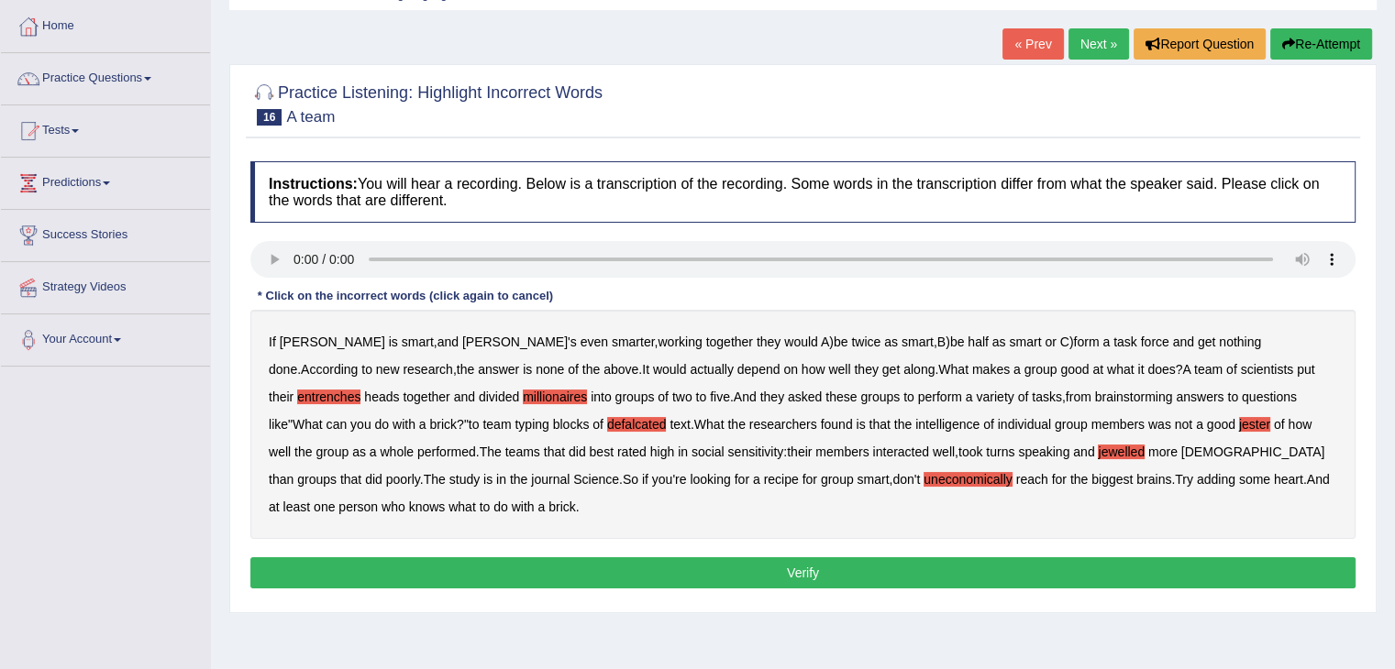
scroll to position [92, 0]
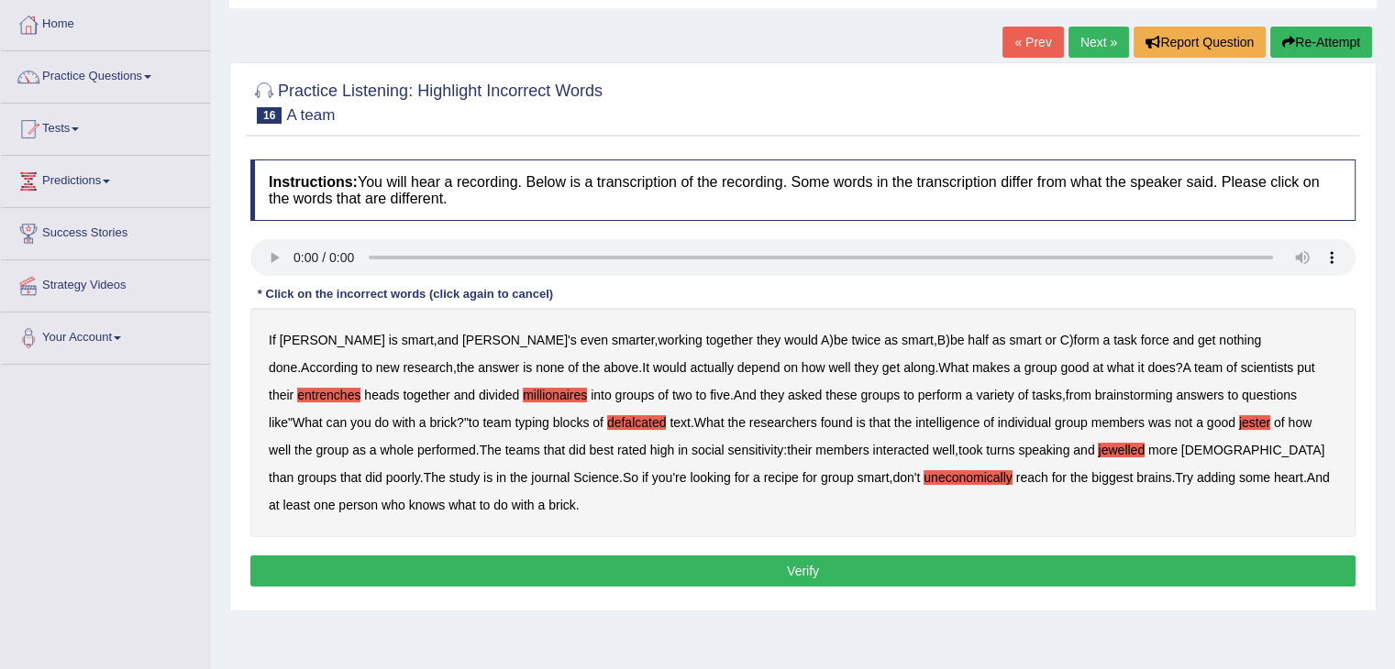
click at [856, 569] on button "Verify" at bounding box center [802, 571] width 1105 height 31
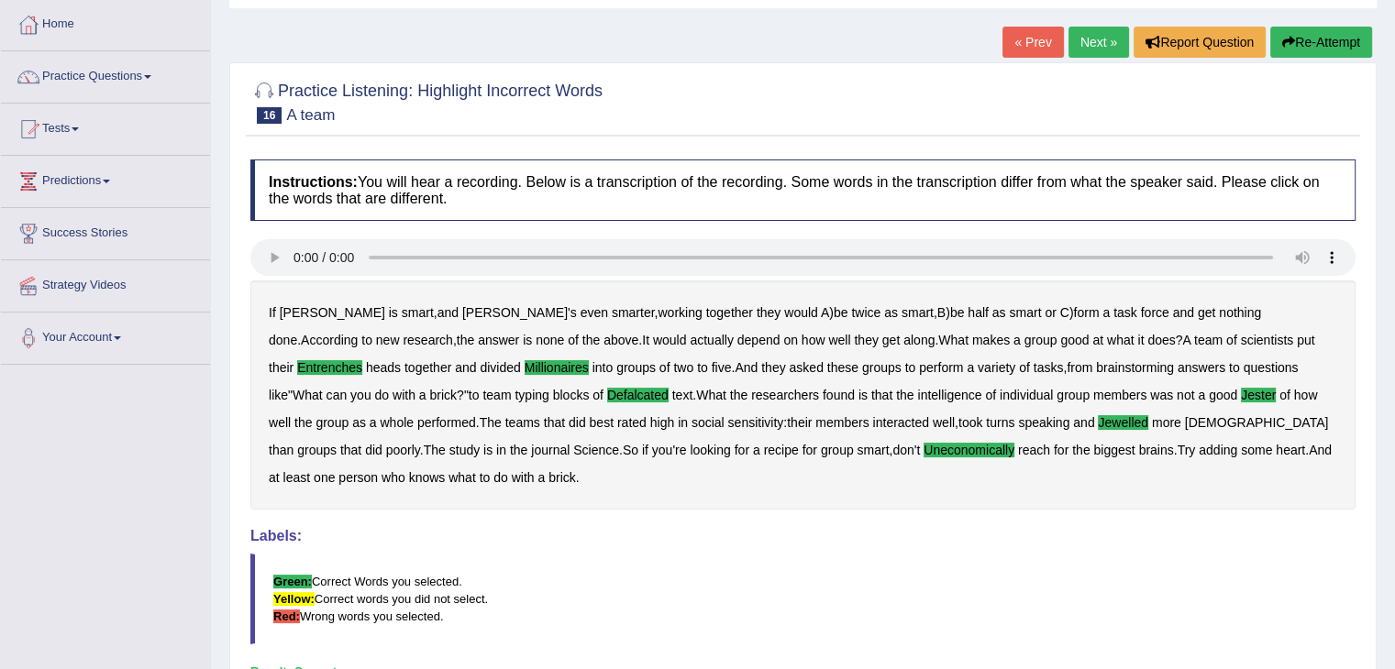
click at [1088, 45] on link "Next »" at bounding box center [1098, 42] width 61 height 31
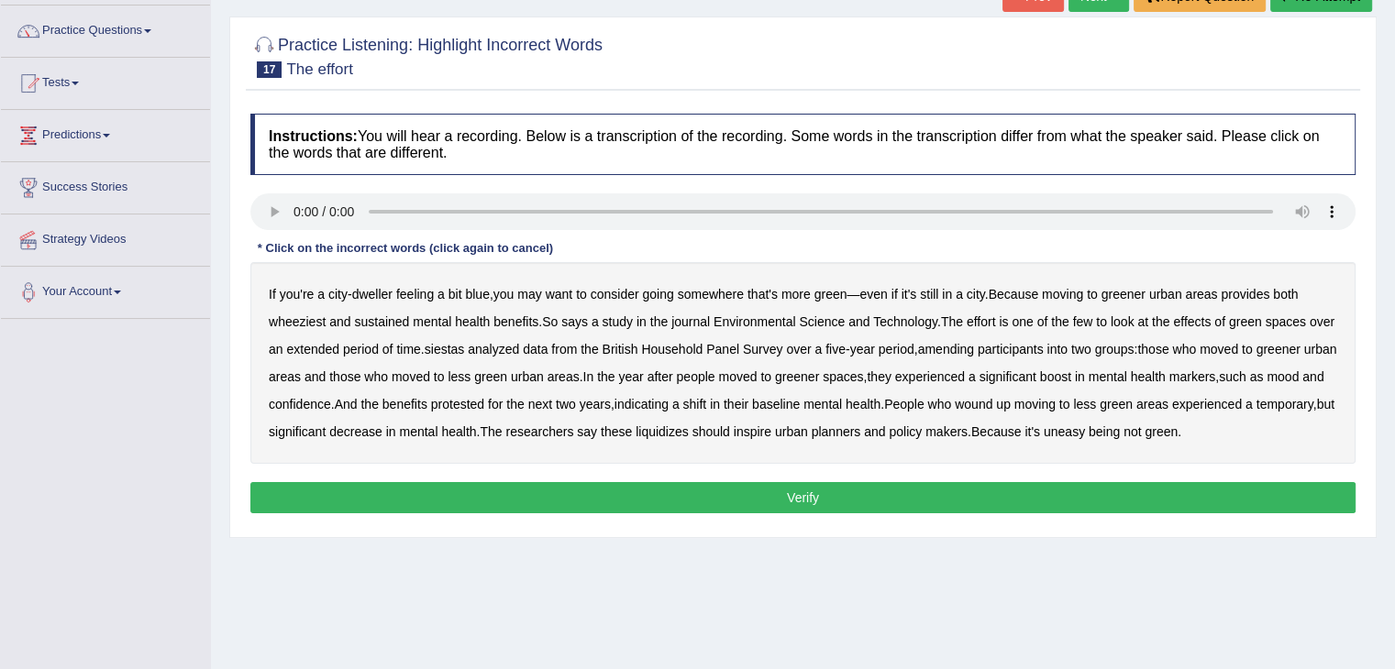
scroll to position [139, 0]
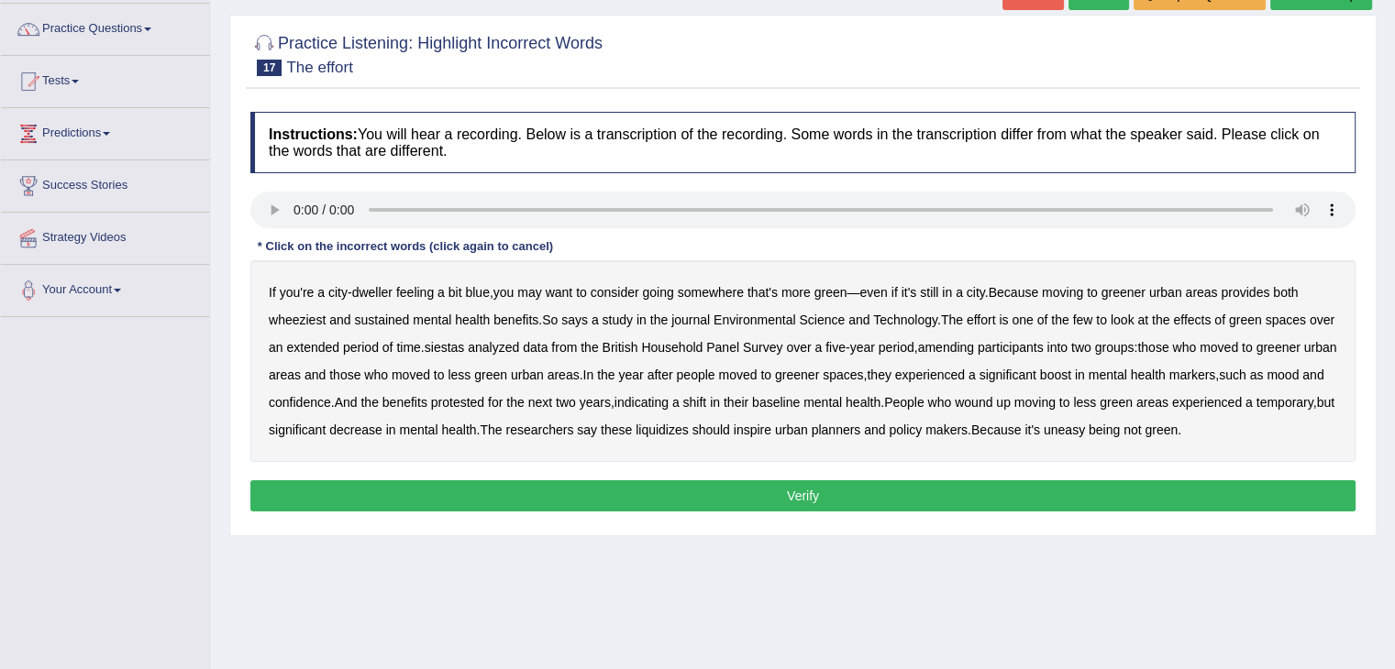
click at [465, 347] on b "siestas" at bounding box center [444, 347] width 40 height 15
click at [975, 348] on b "amending" at bounding box center [946, 347] width 57 height 15
click at [484, 402] on b "protested" at bounding box center [457, 402] width 53 height 15
click at [689, 433] on b "liquidizes" at bounding box center [661, 430] width 53 height 15
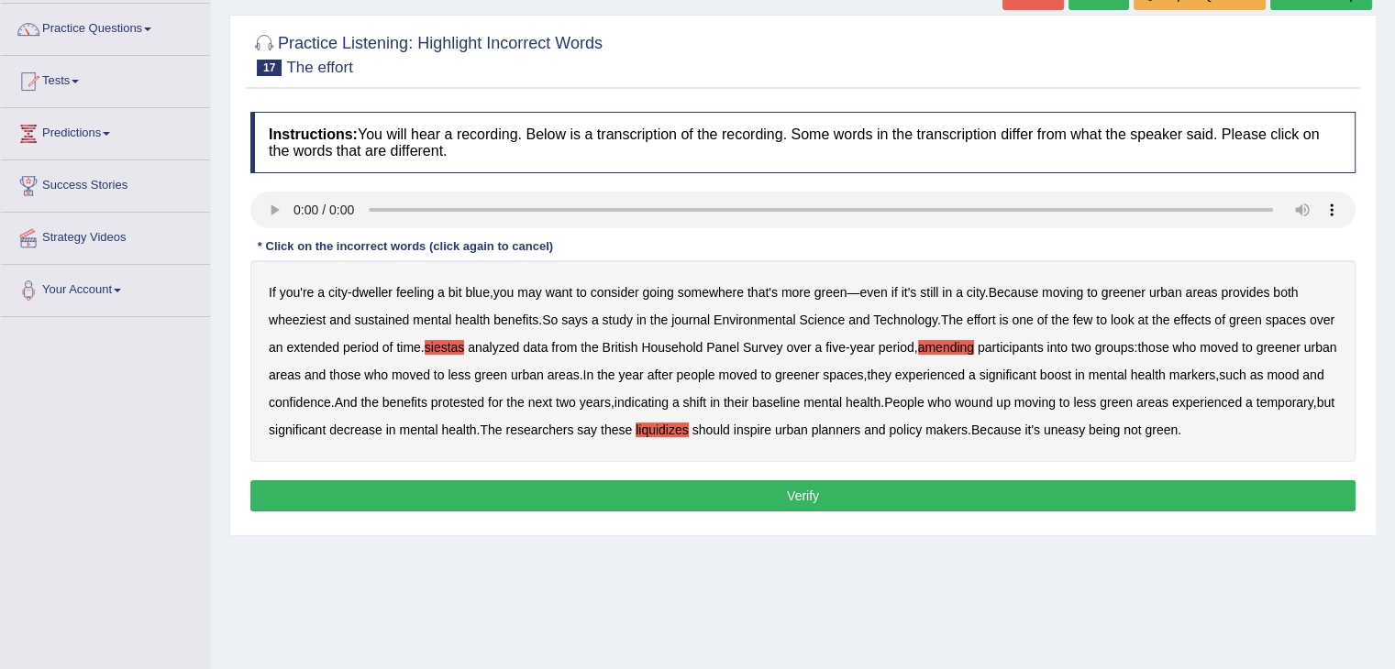
click at [692, 512] on button "Verify" at bounding box center [802, 495] width 1105 height 31
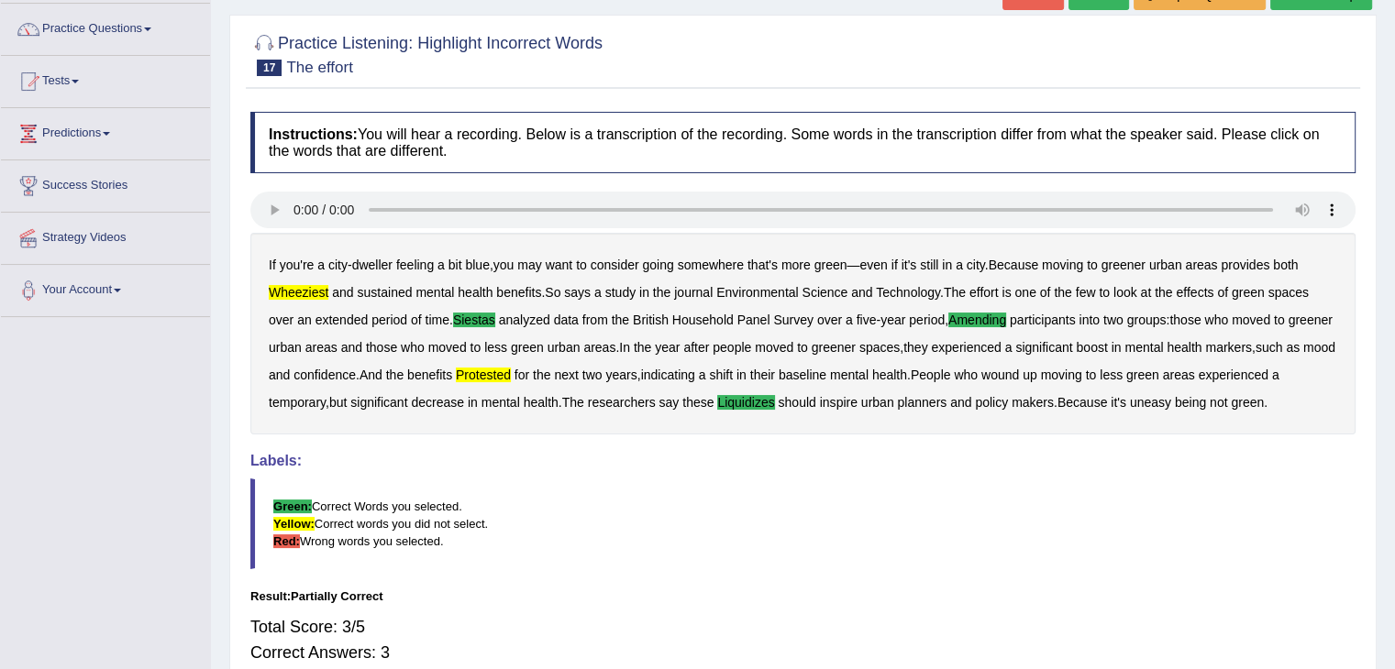
scroll to position [0, 0]
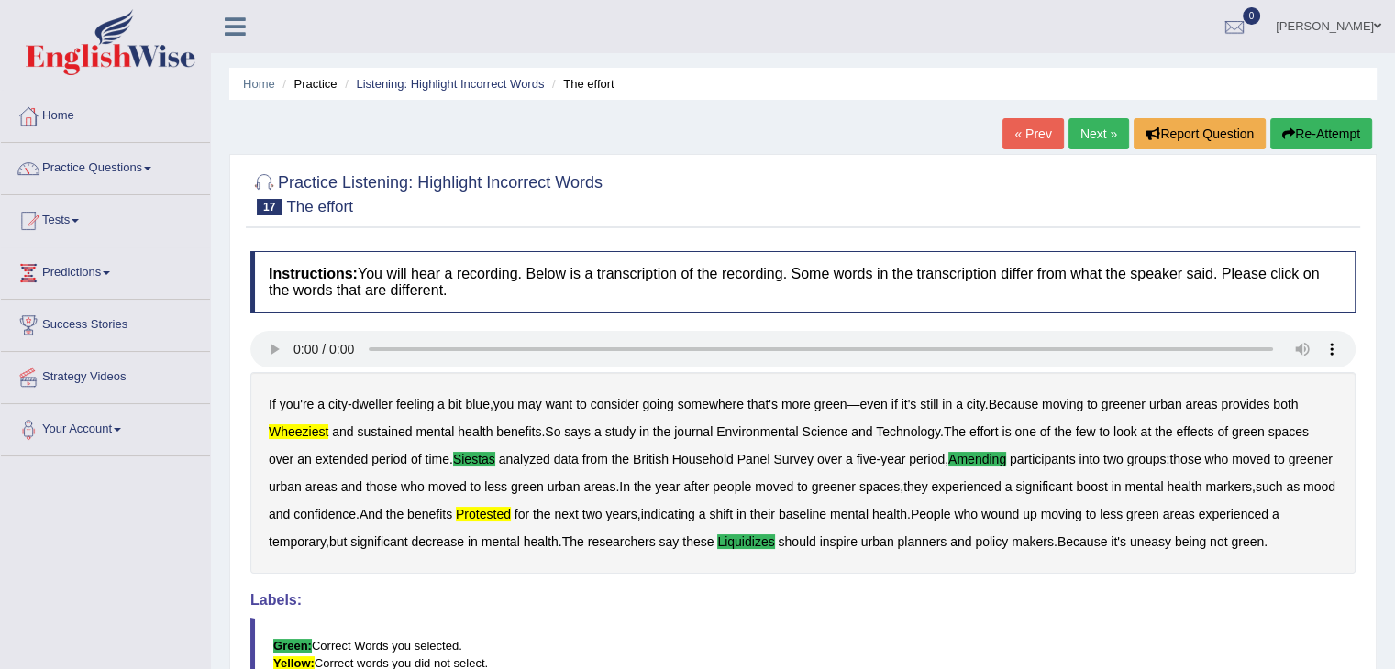
click at [1080, 142] on link "Next »" at bounding box center [1098, 133] width 61 height 31
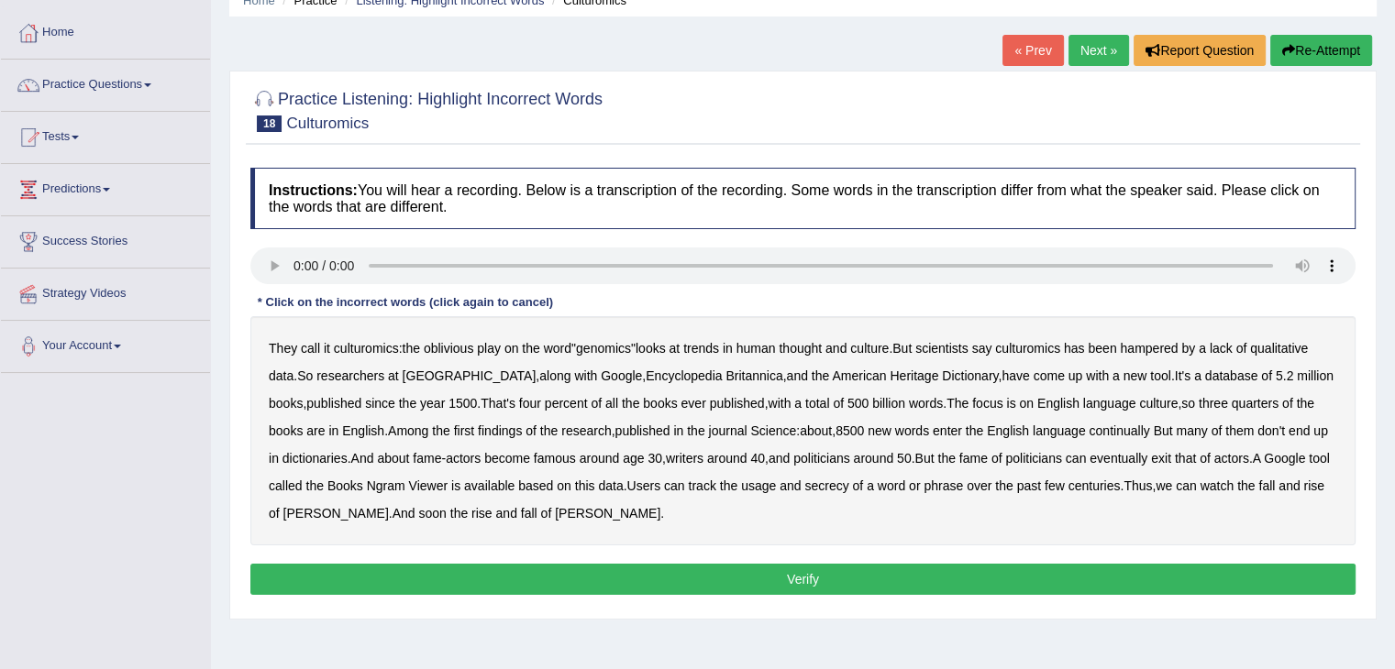
scroll to position [102, 0]
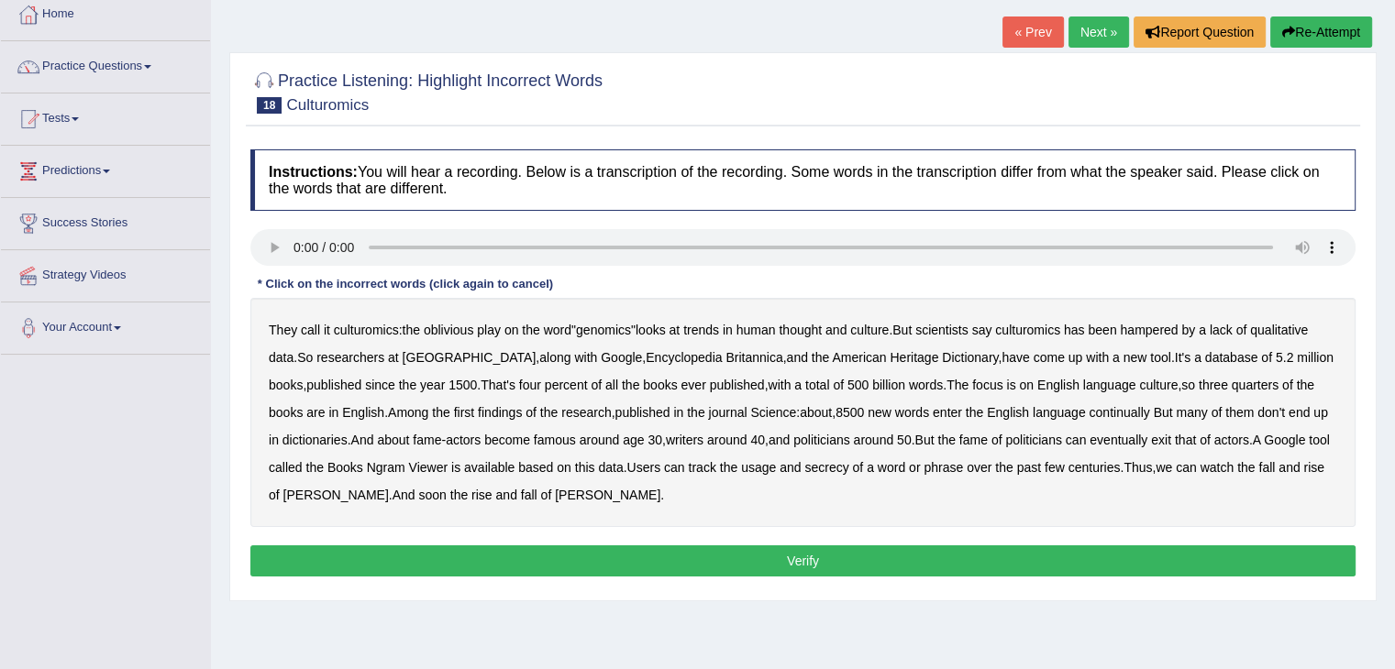
click at [1100, 408] on b "continually" at bounding box center [1118, 412] width 61 height 15
click at [1164, 437] on b "exit" at bounding box center [1161, 440] width 20 height 15
drag, startPoint x: 834, startPoint y: 467, endPoint x: 1013, endPoint y: 483, distance: 179.5
click at [1013, 483] on div "They call it culturomics : the oblivious play on the word " genomics " looks at…" at bounding box center [802, 412] width 1105 height 229
click at [836, 469] on b "secrecy" at bounding box center [826, 467] width 44 height 15
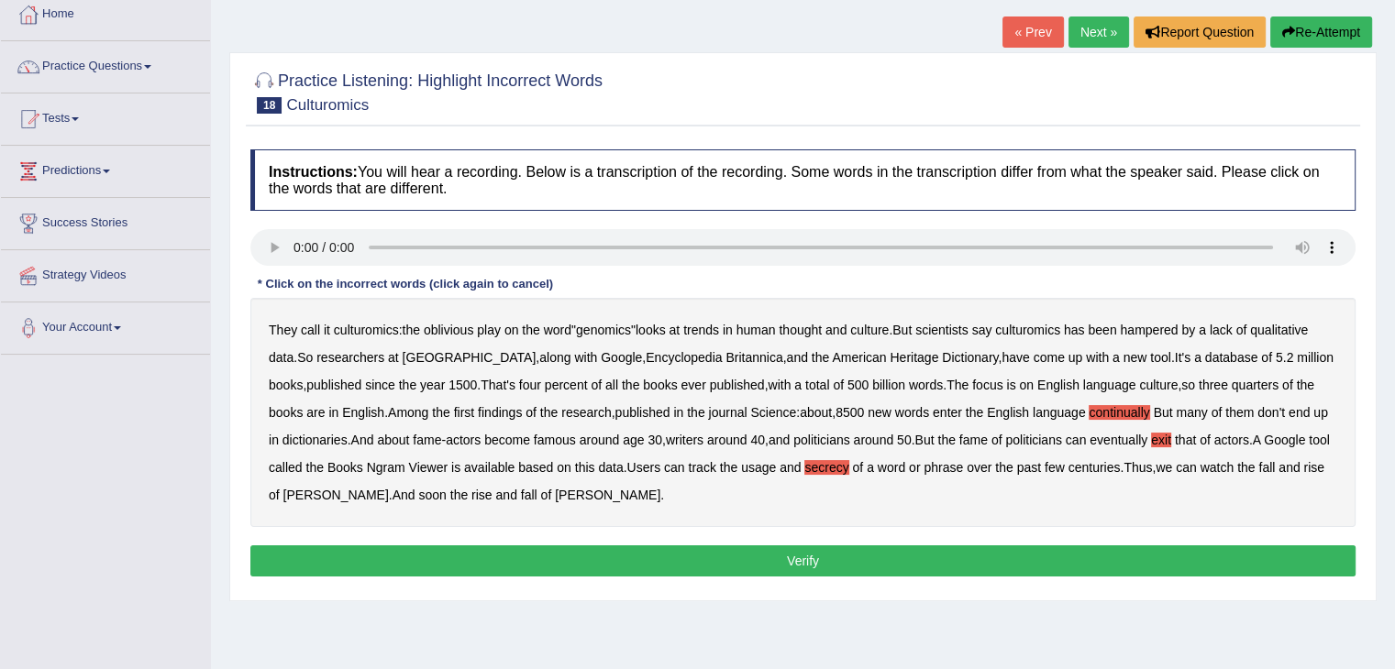
click at [716, 566] on button "Verify" at bounding box center [802, 561] width 1105 height 31
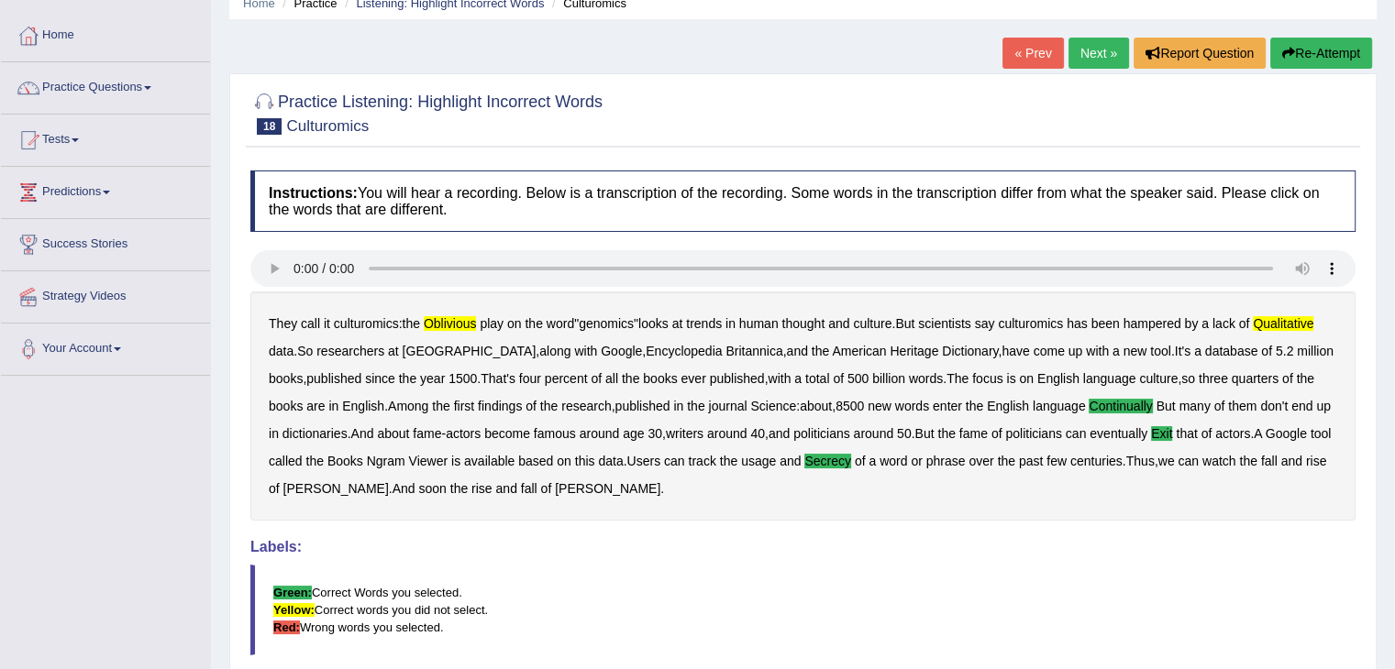
scroll to position [84, 0]
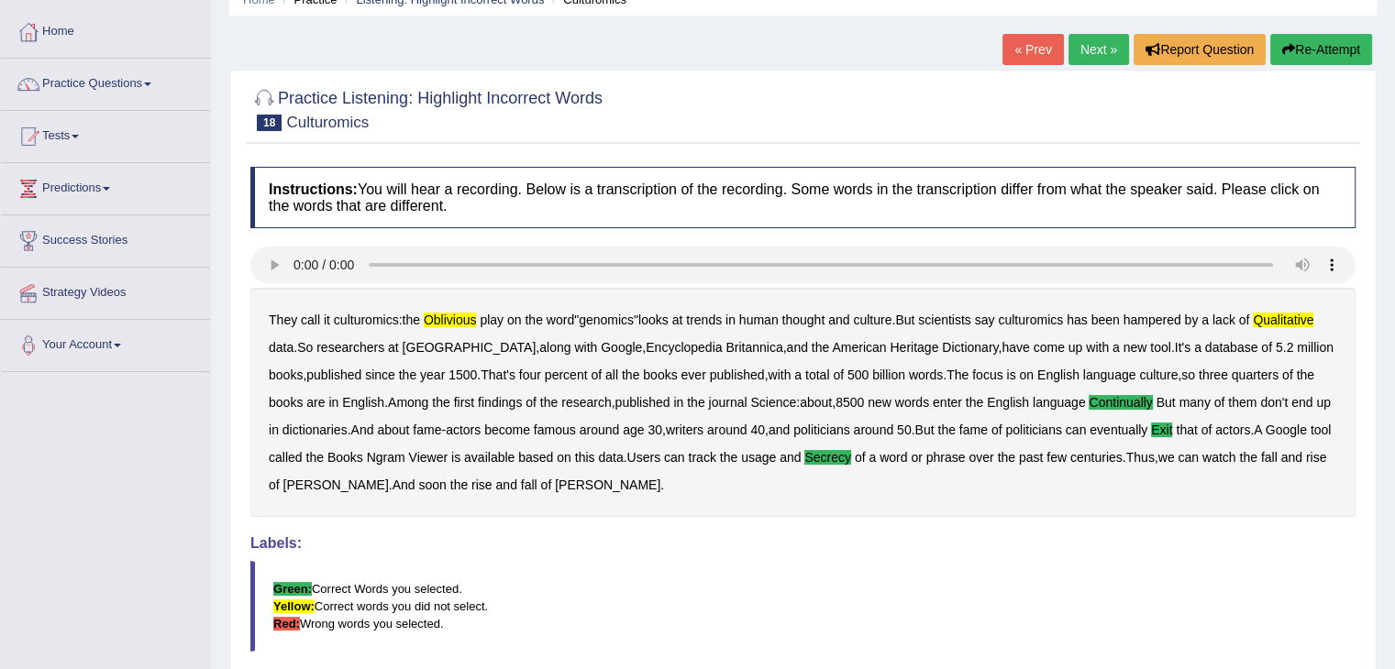
click at [1086, 45] on link "Next »" at bounding box center [1098, 49] width 61 height 31
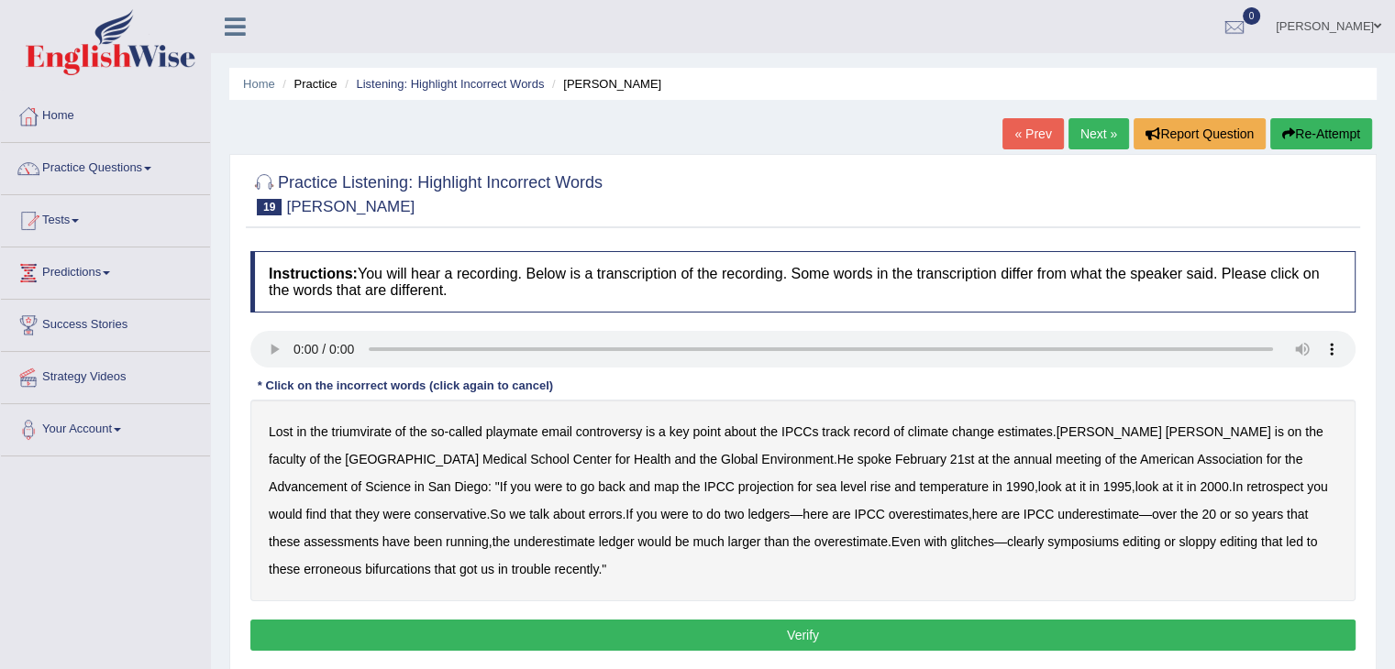
click at [359, 431] on b "triumvirate" at bounding box center [362, 431] width 60 height 15
click at [514, 428] on b "playmate" at bounding box center [512, 431] width 52 height 15
click at [1246, 480] on b "retrospect" at bounding box center [1274, 487] width 57 height 15
click at [599, 540] on b "ledger" at bounding box center [617, 542] width 36 height 15
click at [1047, 540] on b "symposiums" at bounding box center [1083, 542] width 72 height 15
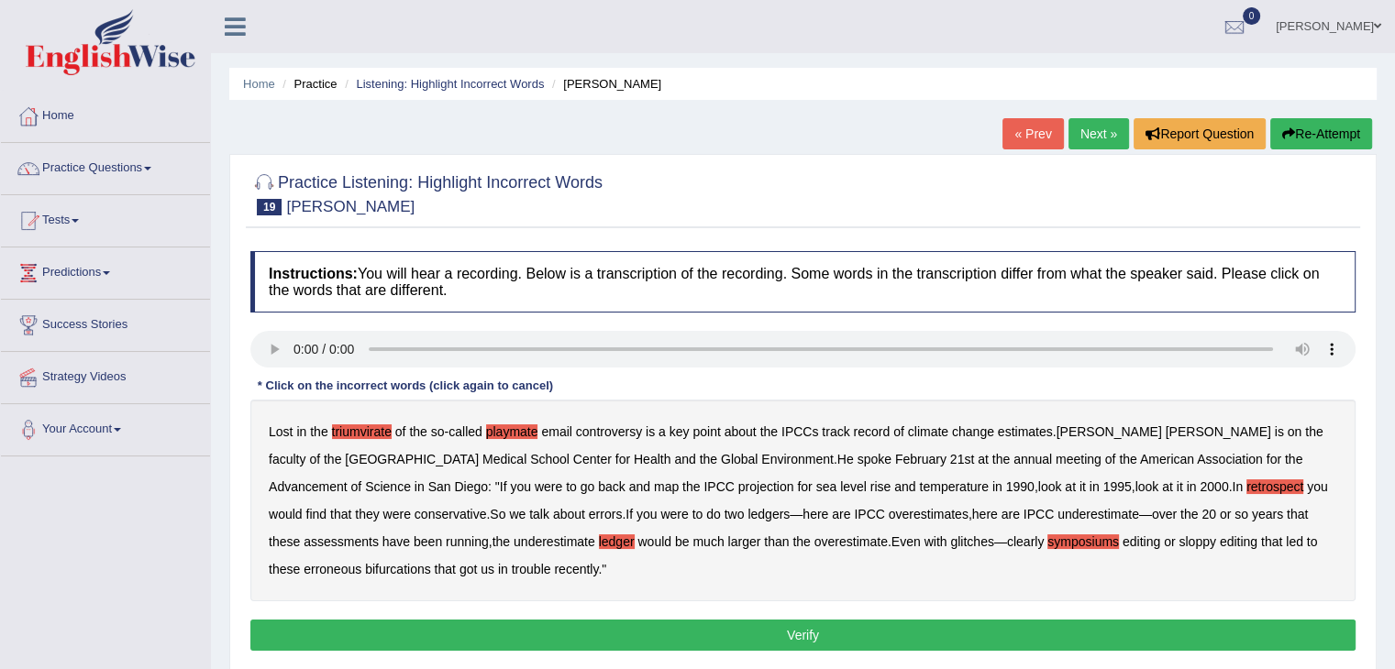
click at [600, 626] on button "Verify" at bounding box center [802, 635] width 1105 height 31
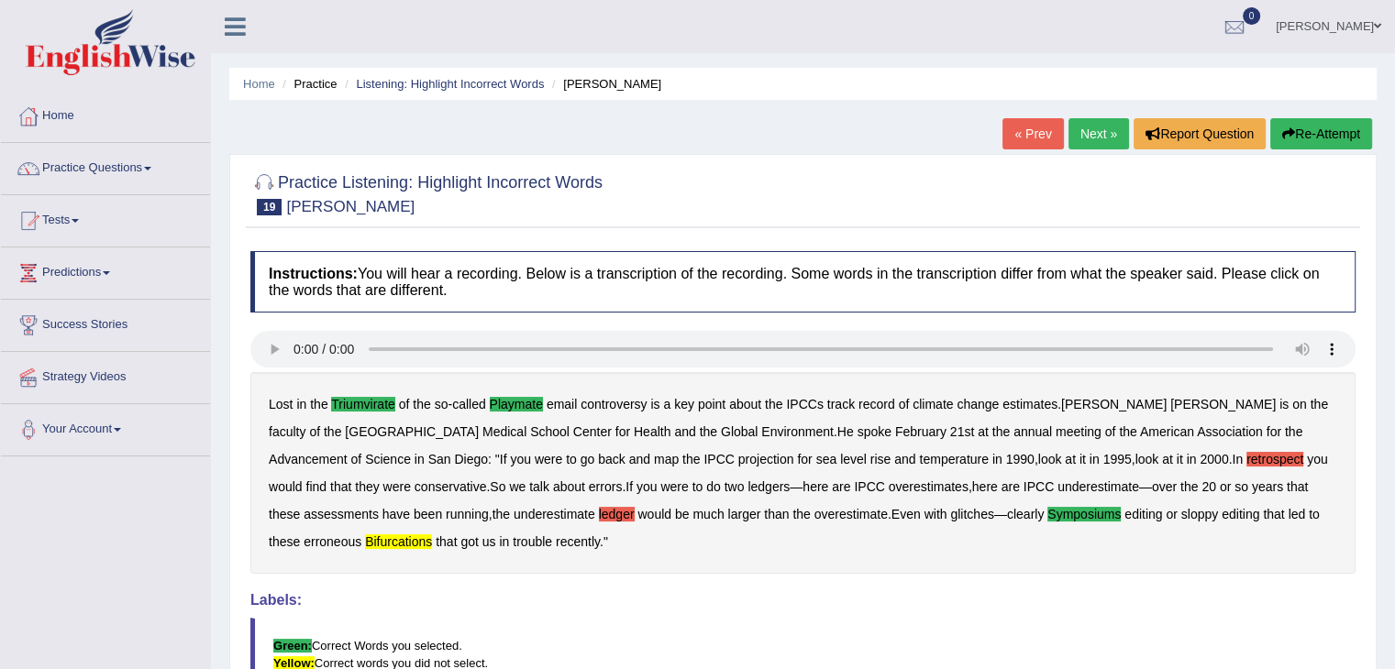
click at [1097, 137] on link "Next »" at bounding box center [1098, 133] width 61 height 31
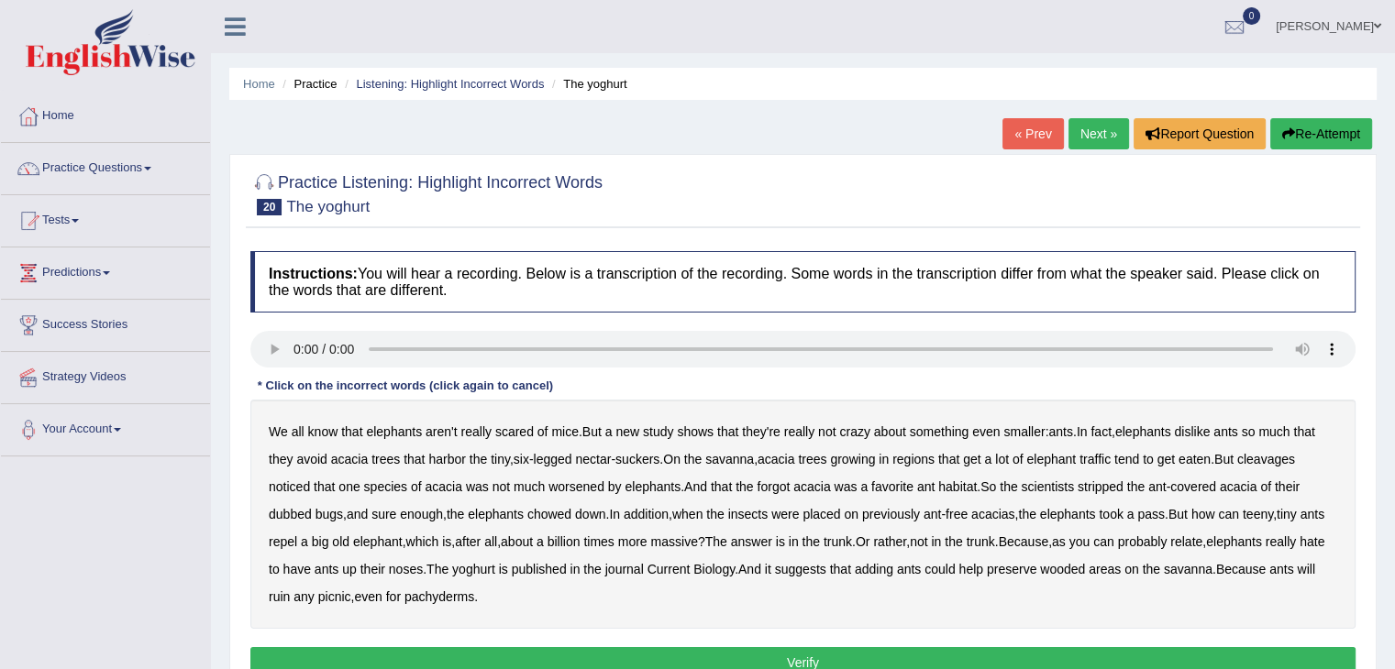
click at [1270, 460] on b "cleavages" at bounding box center [1266, 459] width 58 height 15
click at [586, 488] on b "worsened" at bounding box center [576, 487] width 56 height 15
click at [495, 566] on b "yoghurt" at bounding box center [473, 569] width 43 height 15
click at [595, 651] on button "Verify" at bounding box center [802, 662] width 1105 height 31
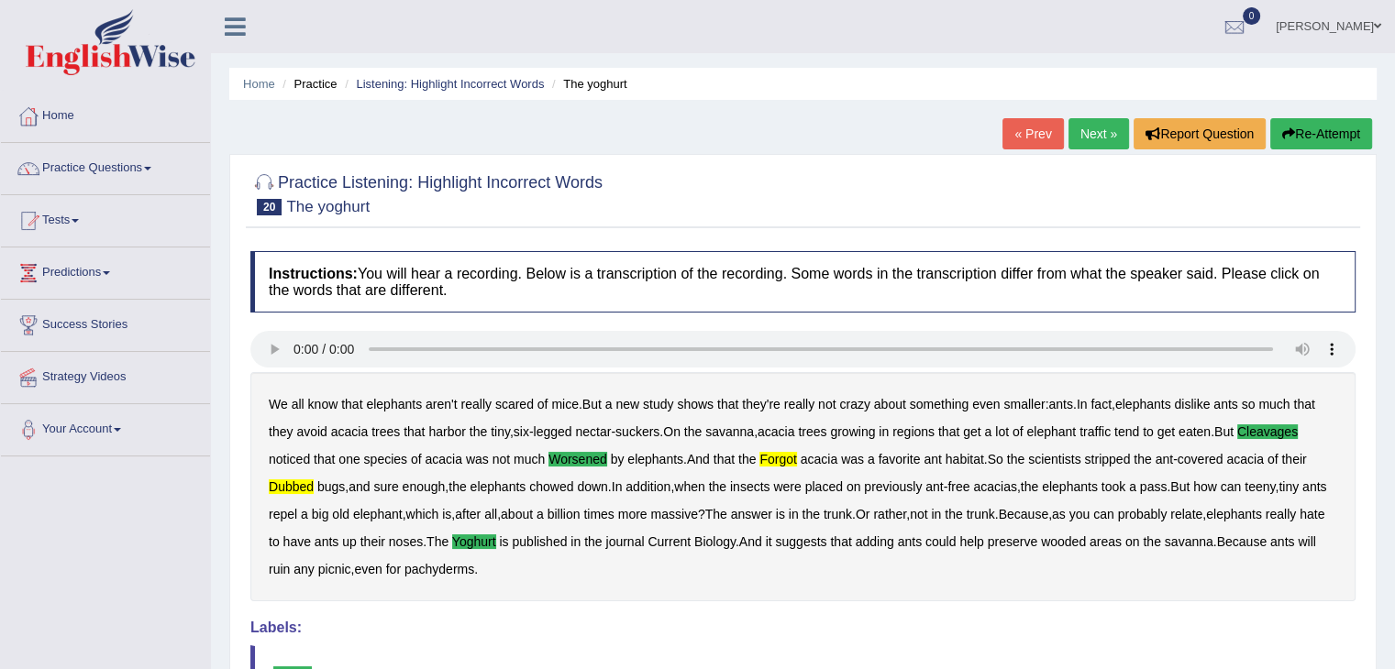
click at [1091, 133] on link "Next »" at bounding box center [1098, 133] width 61 height 31
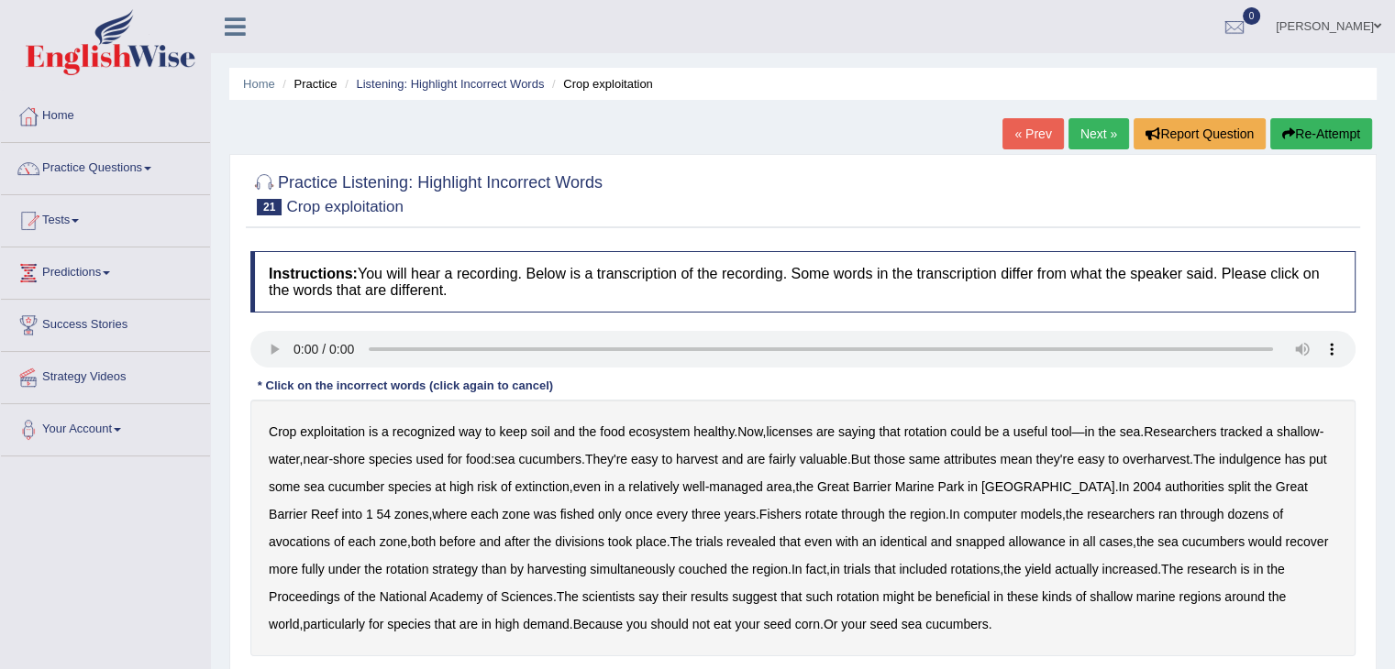
scroll to position [77, 0]
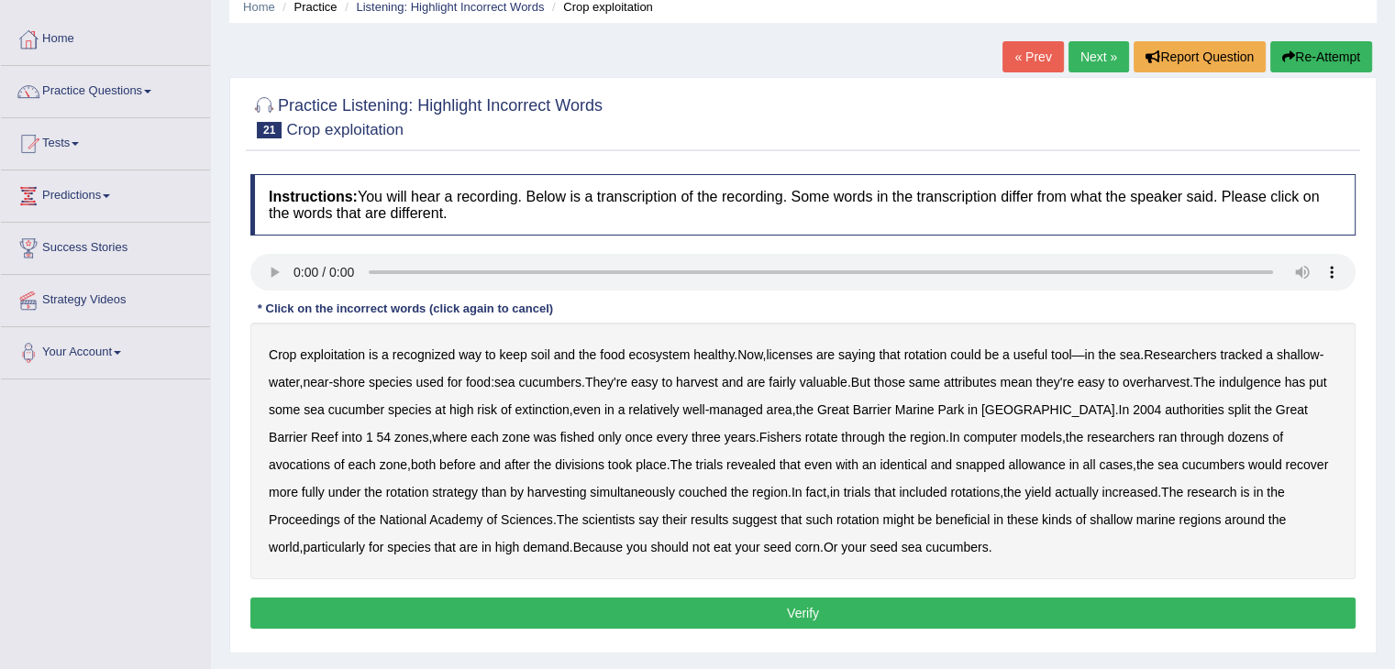
click at [806, 347] on b "licenses" at bounding box center [789, 354] width 47 height 15
click at [1258, 375] on b "indulgence" at bounding box center [1249, 382] width 62 height 15
click at [330, 457] on b "avocations" at bounding box center [299, 464] width 61 height 15
click at [955, 459] on b "snapped" at bounding box center [980, 464] width 50 height 15
click at [678, 489] on b "couched" at bounding box center [702, 492] width 49 height 15
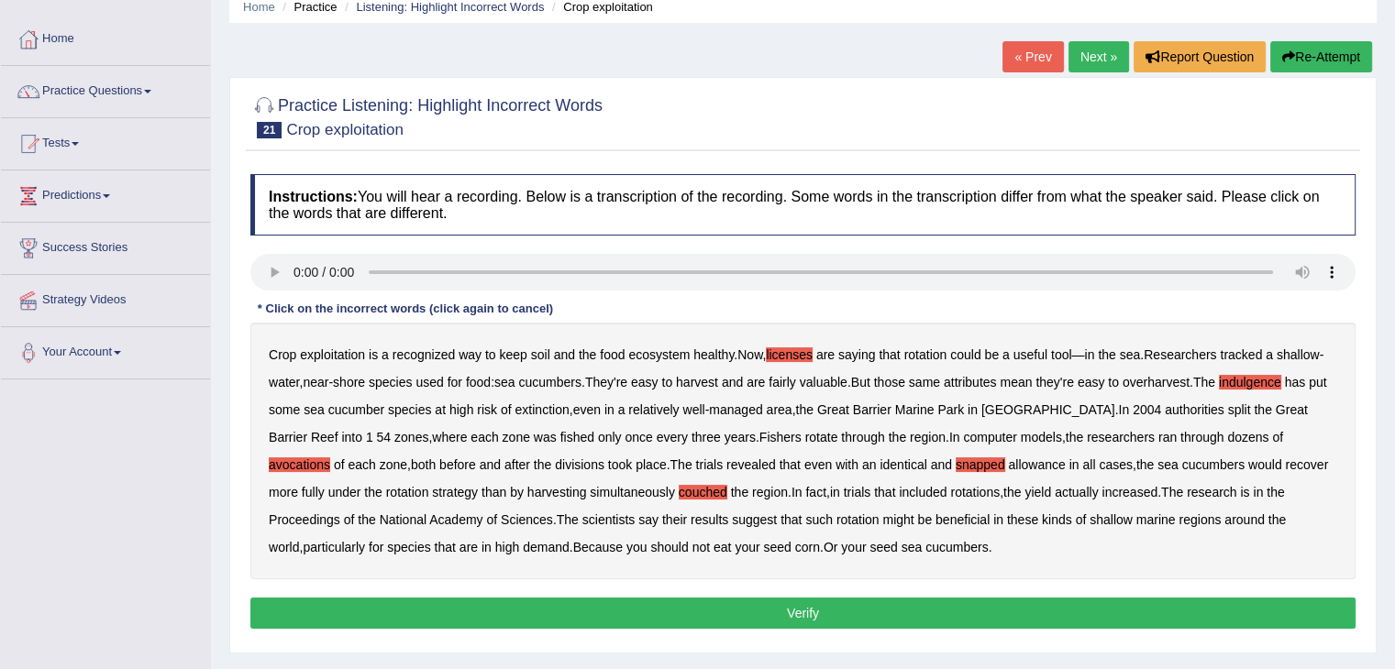
click at [832, 610] on button "Verify" at bounding box center [802, 613] width 1105 height 31
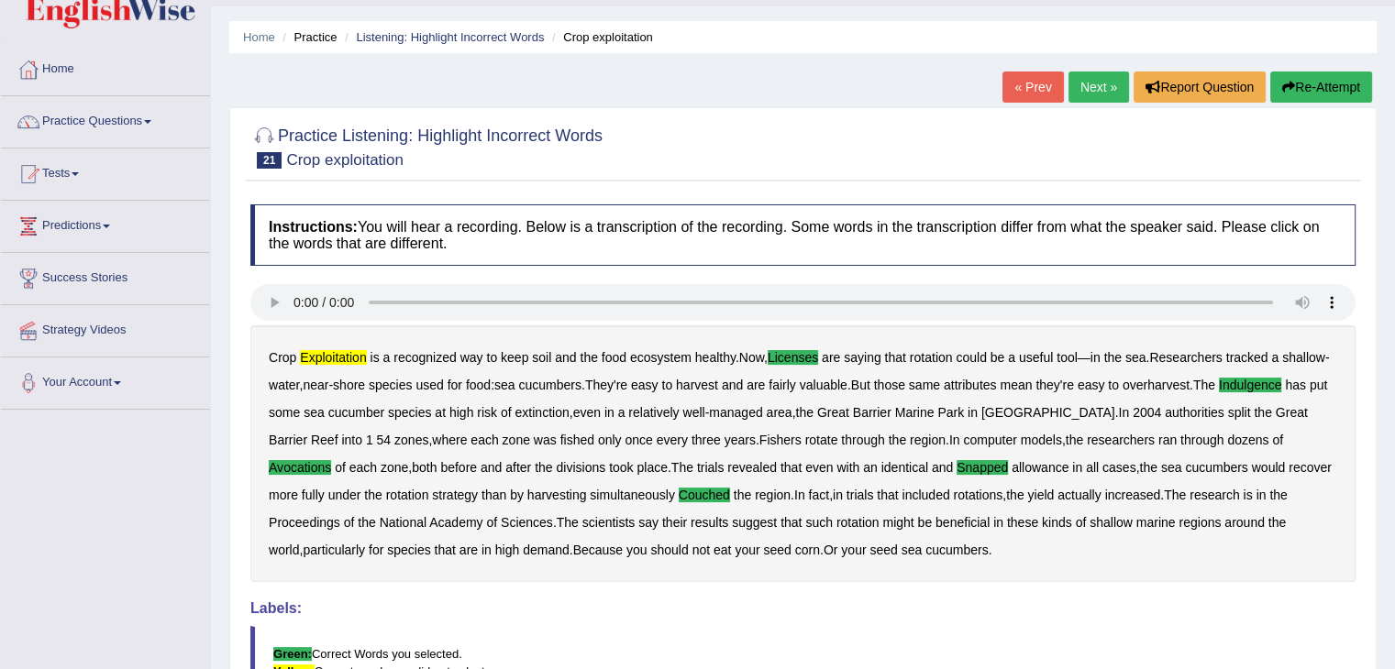
scroll to position [131, 0]
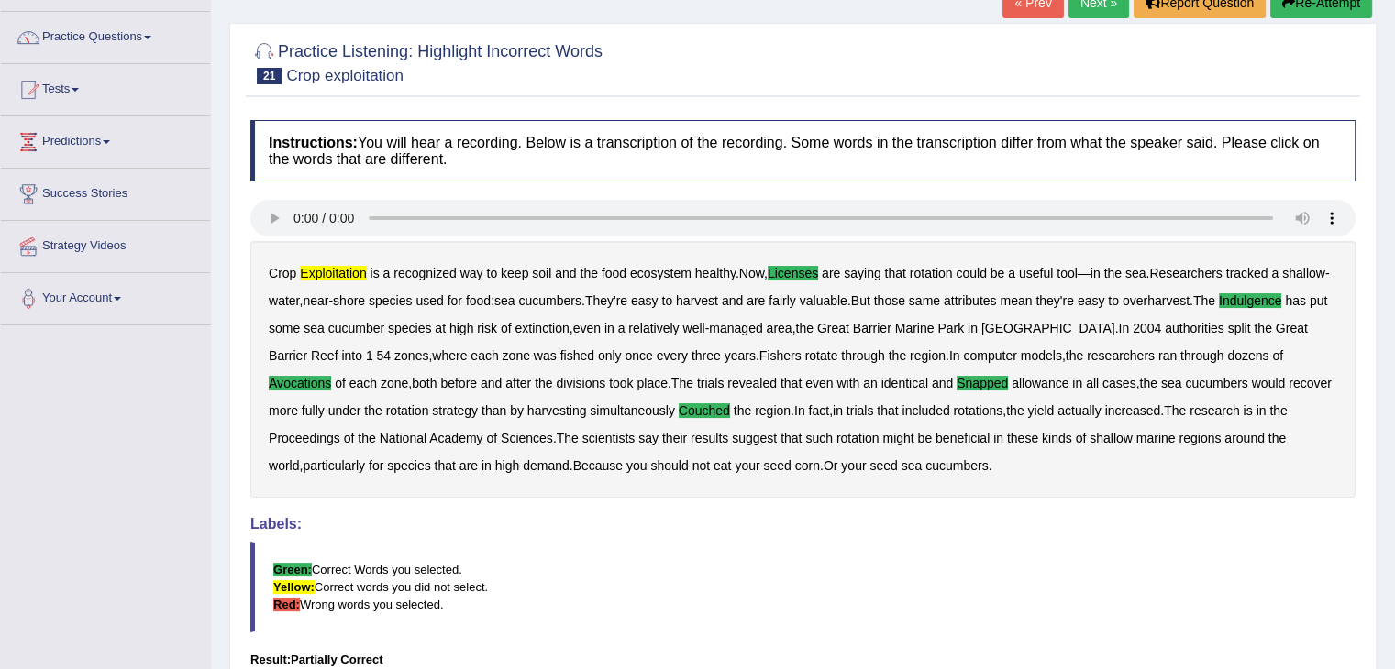
click at [325, 267] on b "exploitation" at bounding box center [333, 273] width 66 height 15
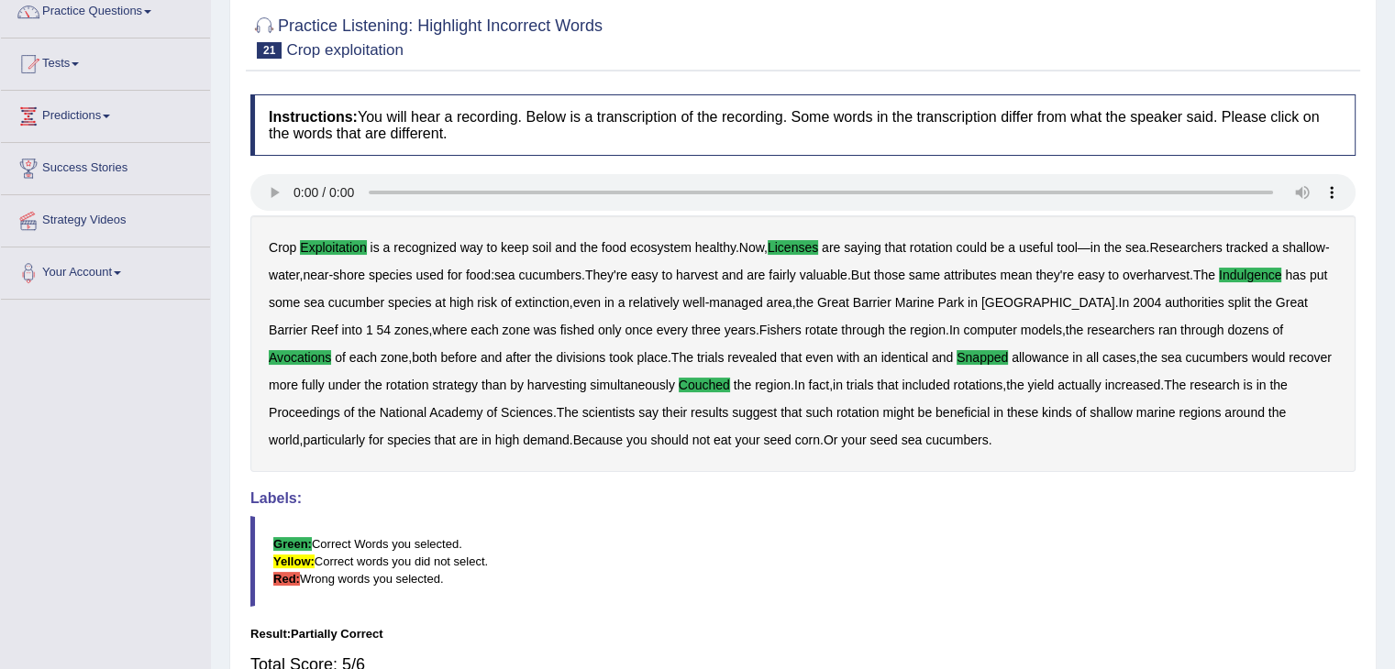
scroll to position [0, 0]
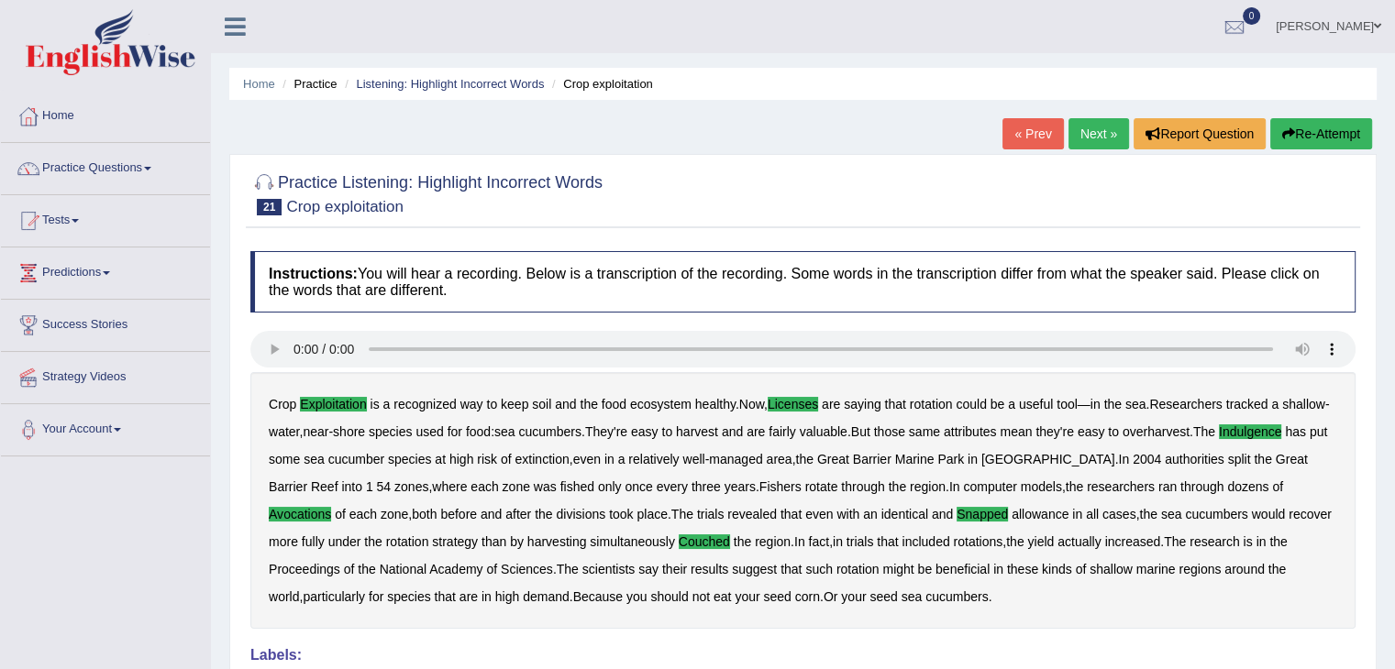
click at [1091, 137] on link "Next »" at bounding box center [1098, 133] width 61 height 31
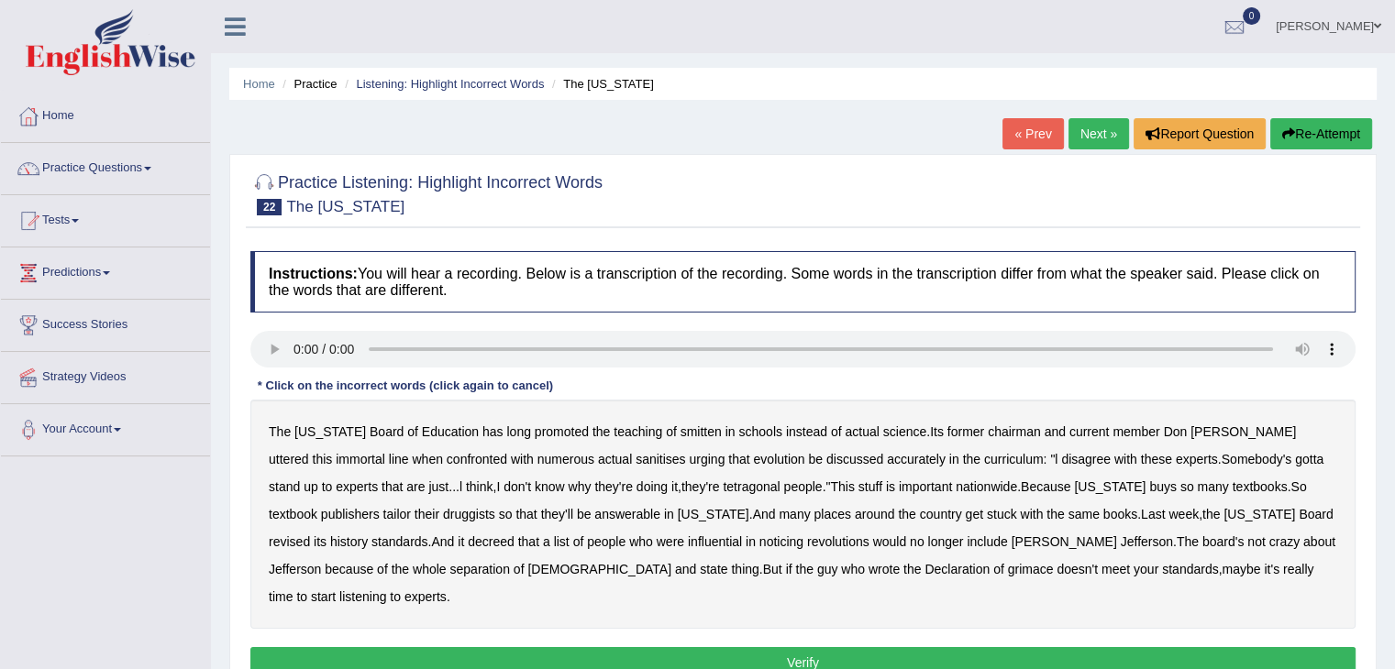
click at [680, 430] on b "smitten" at bounding box center [700, 431] width 41 height 15
click at [443, 507] on b "druggists" at bounding box center [469, 514] width 52 height 15
click at [759, 536] on b "noticing" at bounding box center [781, 542] width 44 height 15
click at [1008, 573] on b "grimace" at bounding box center [1031, 569] width 46 height 15
click at [862, 647] on button "Verify" at bounding box center [802, 662] width 1105 height 31
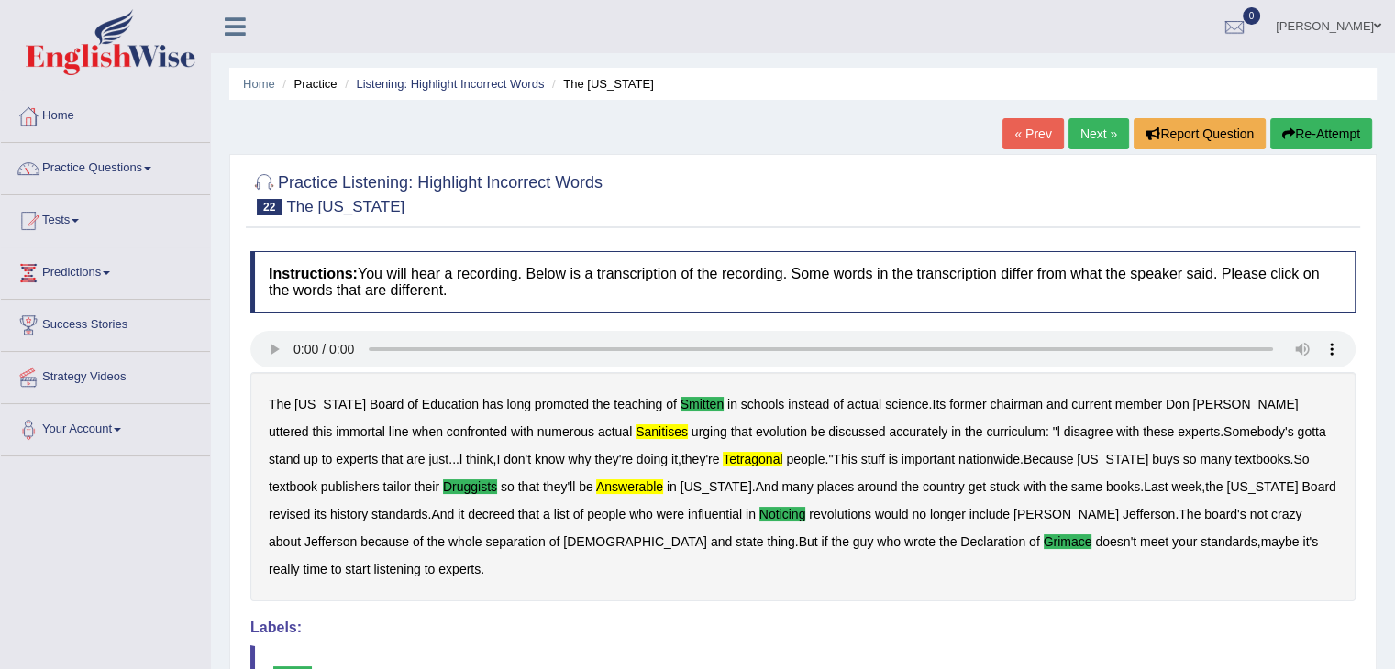
click at [635, 428] on b "sanitises" at bounding box center [661, 431] width 52 height 15
click at [722, 459] on b "tetragonal" at bounding box center [752, 459] width 60 height 15
click at [596, 480] on b "answerable" at bounding box center [629, 487] width 67 height 15
click at [114, 161] on link "Practice Questions" at bounding box center [105, 166] width 209 height 46
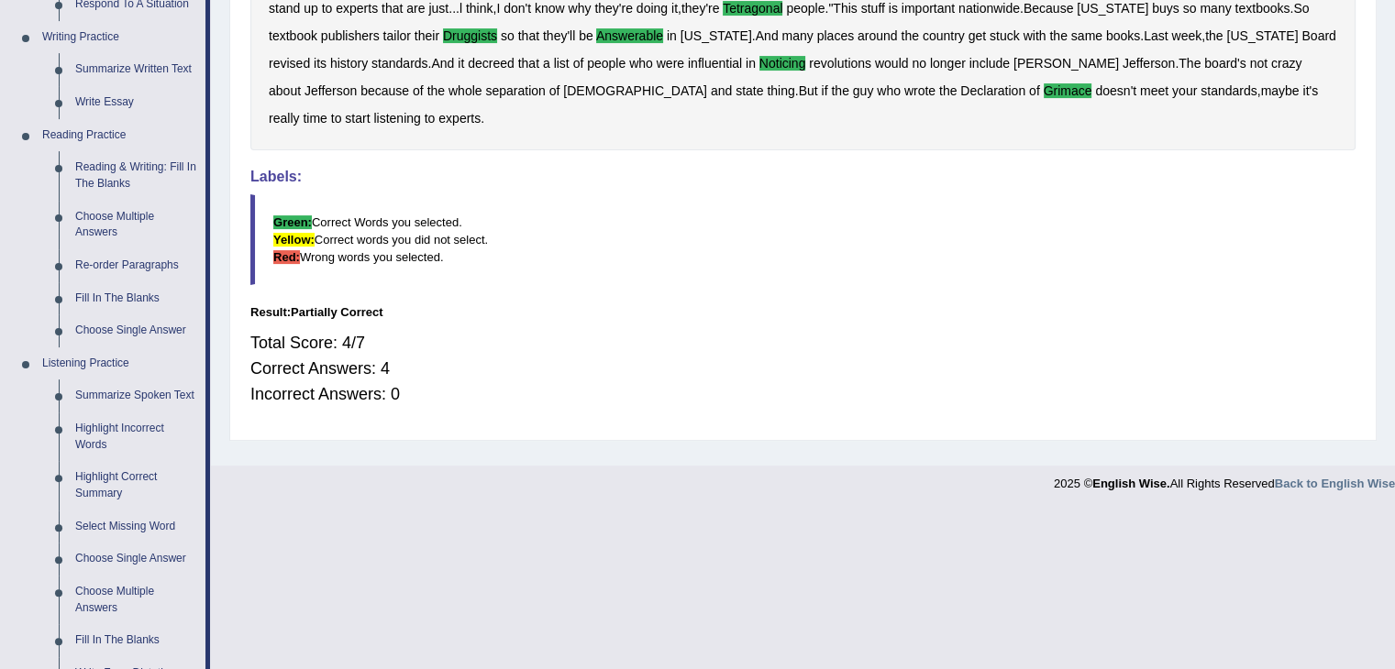
scroll to position [454, 0]
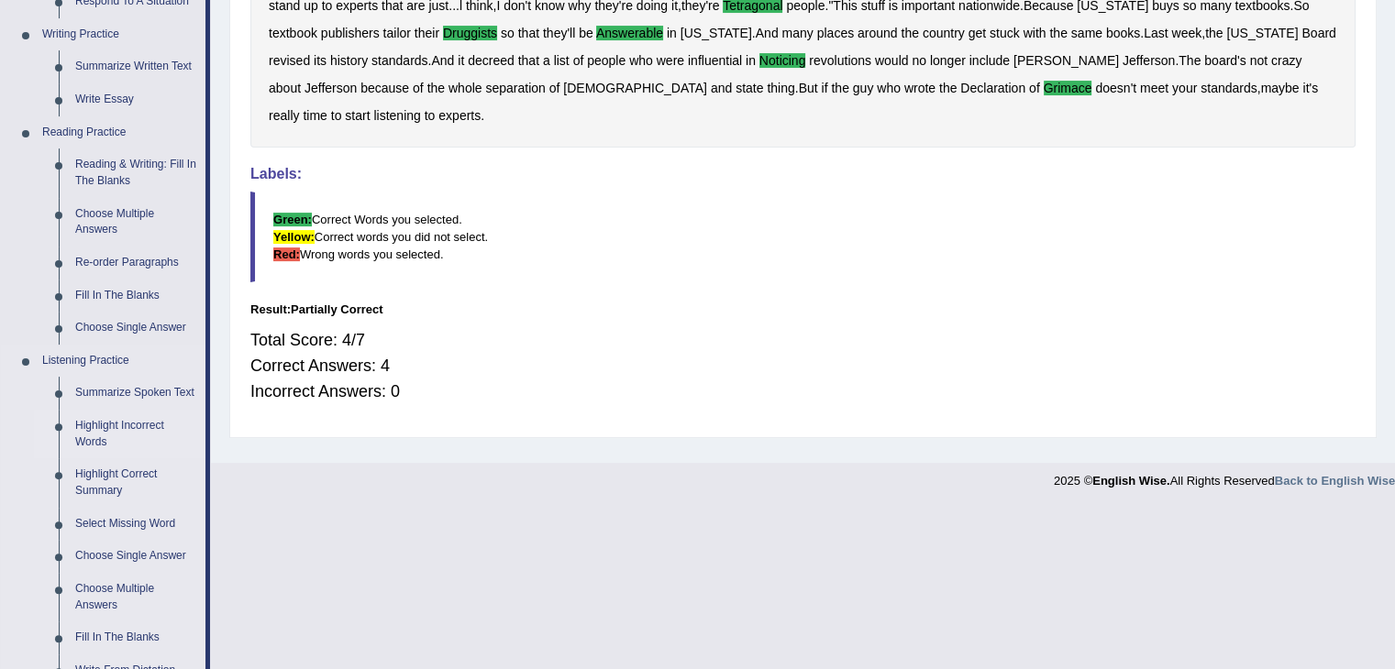
click at [142, 417] on link "Highlight Incorrect Words" at bounding box center [136, 434] width 138 height 49
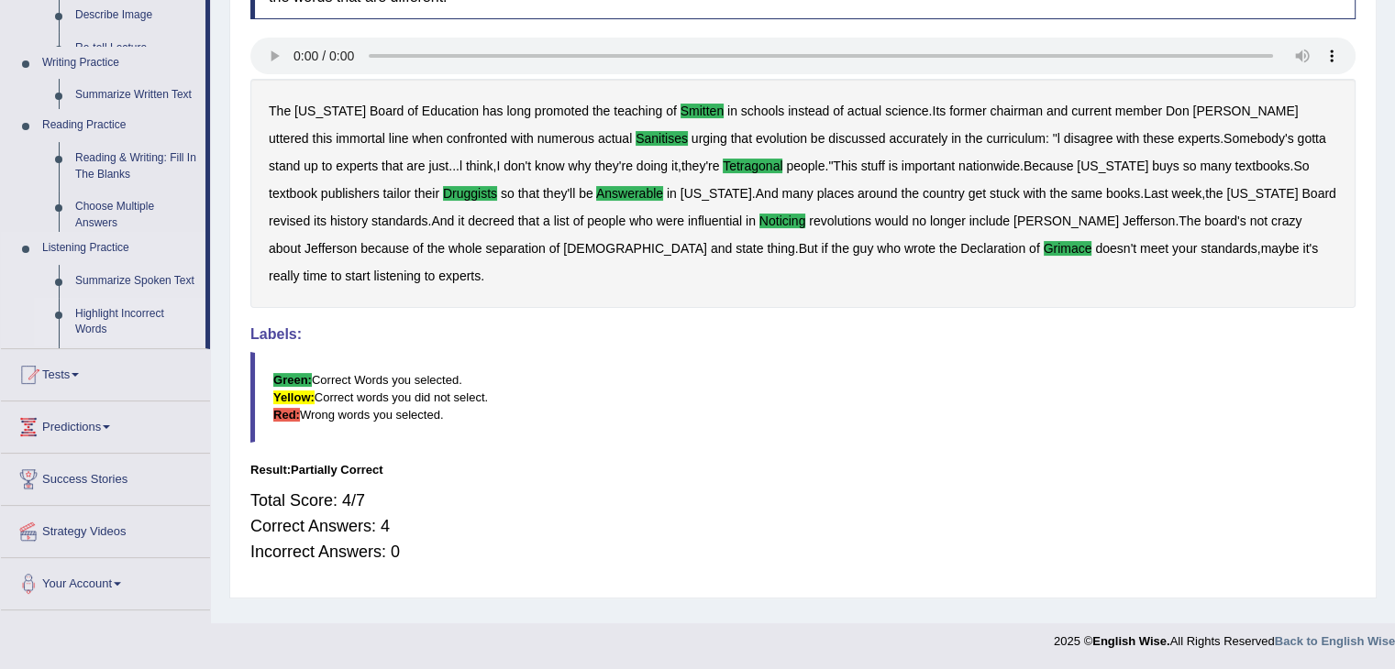
scroll to position [293, 0]
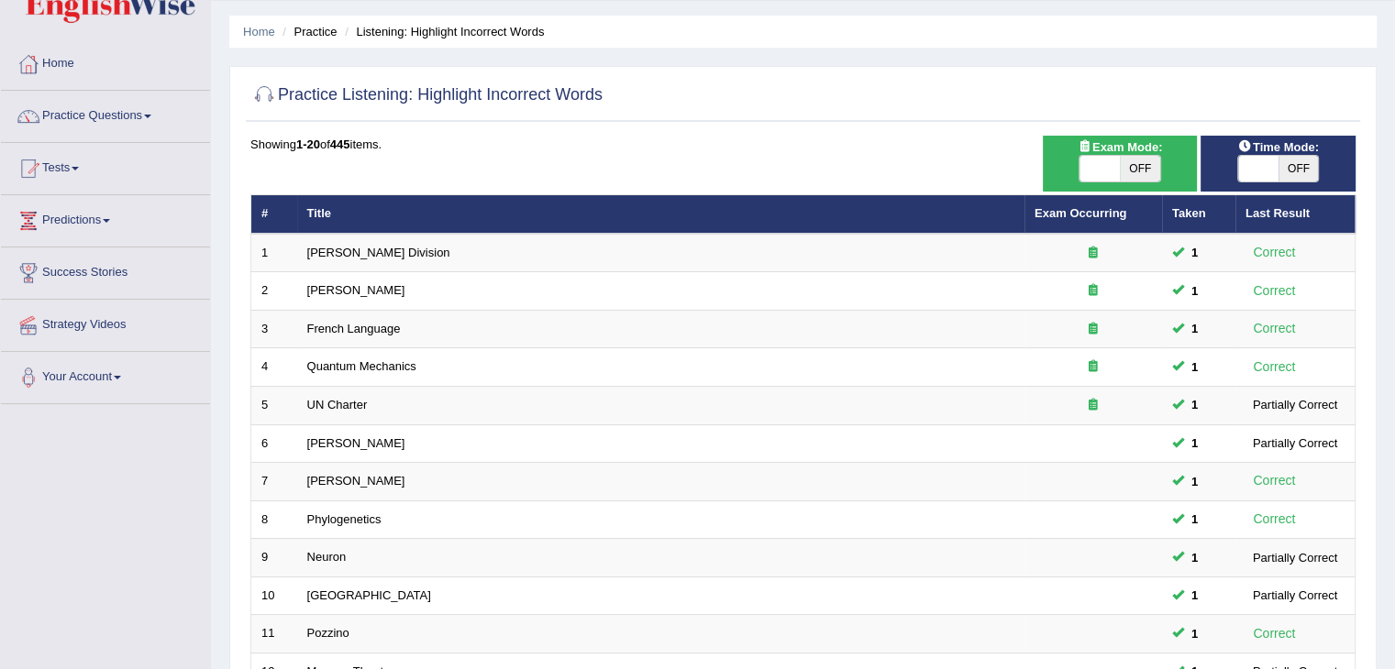
scroll to position [50, 0]
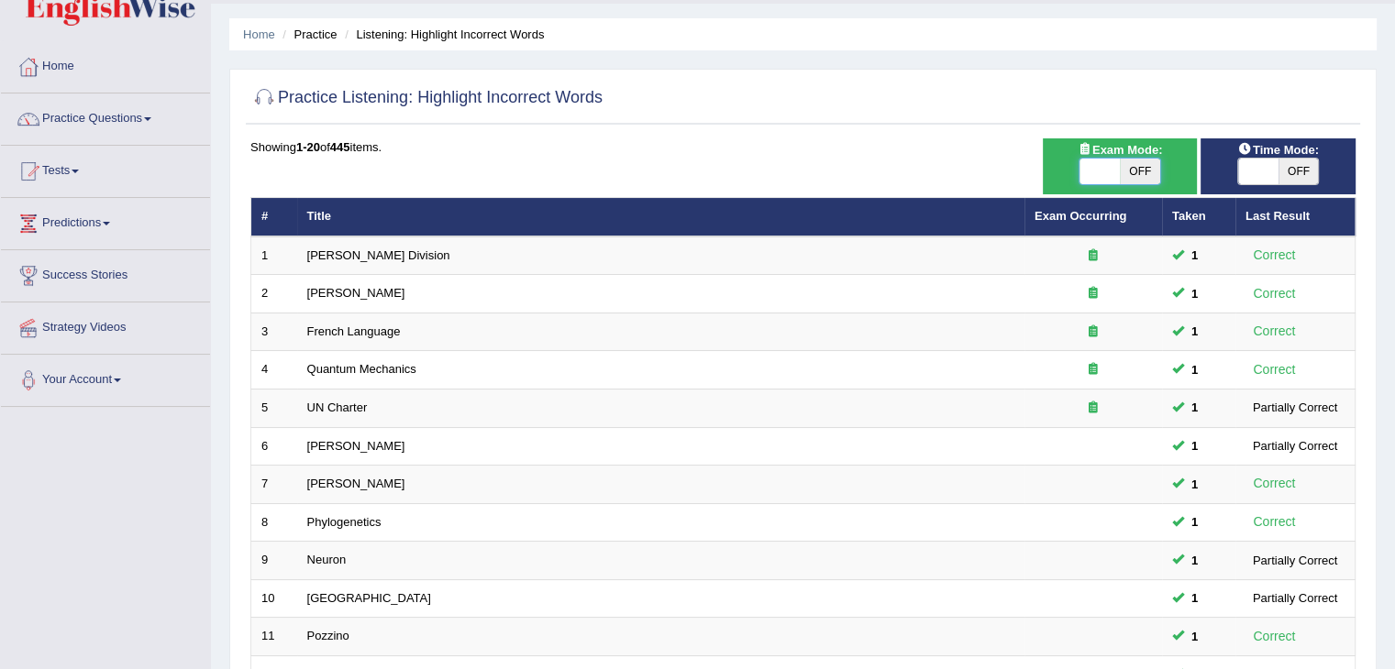
click at [1112, 171] on span at bounding box center [1099, 172] width 40 height 26
click at [1133, 169] on span "OFF" at bounding box center [1139, 172] width 40 height 26
checkbox input "true"
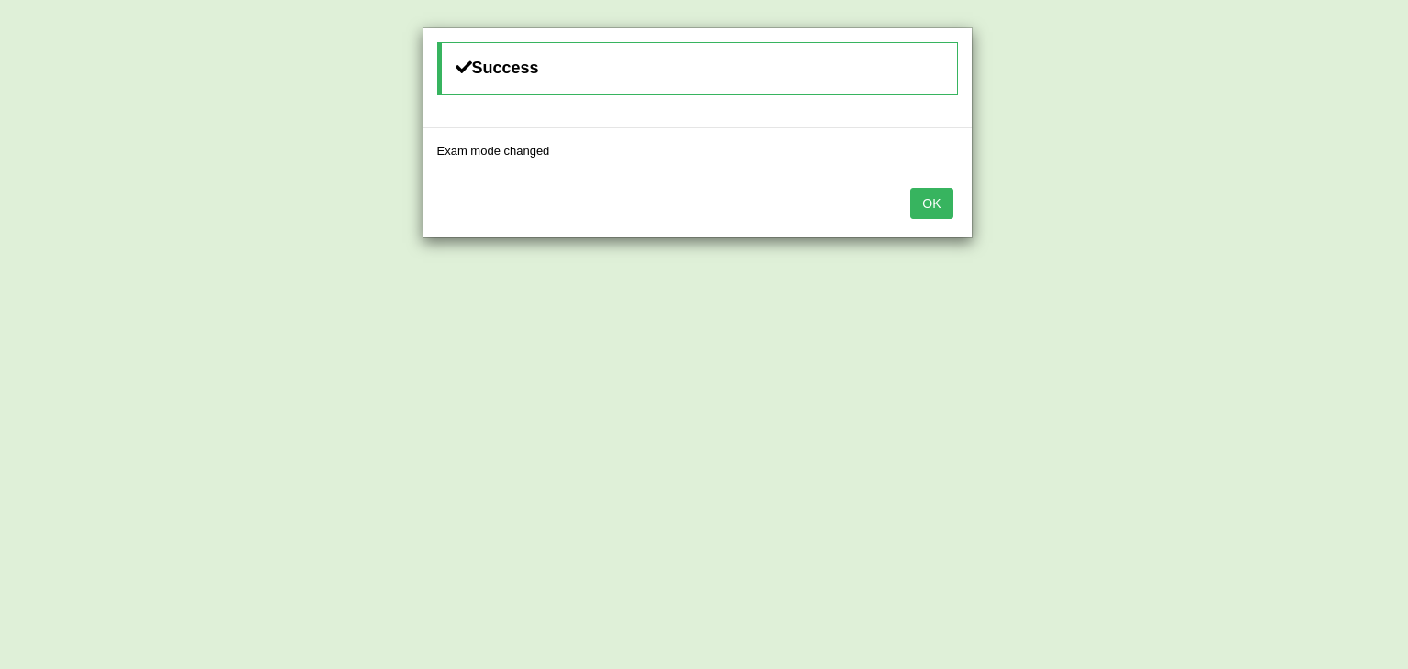
click at [924, 209] on button "OK" at bounding box center [931, 203] width 42 height 31
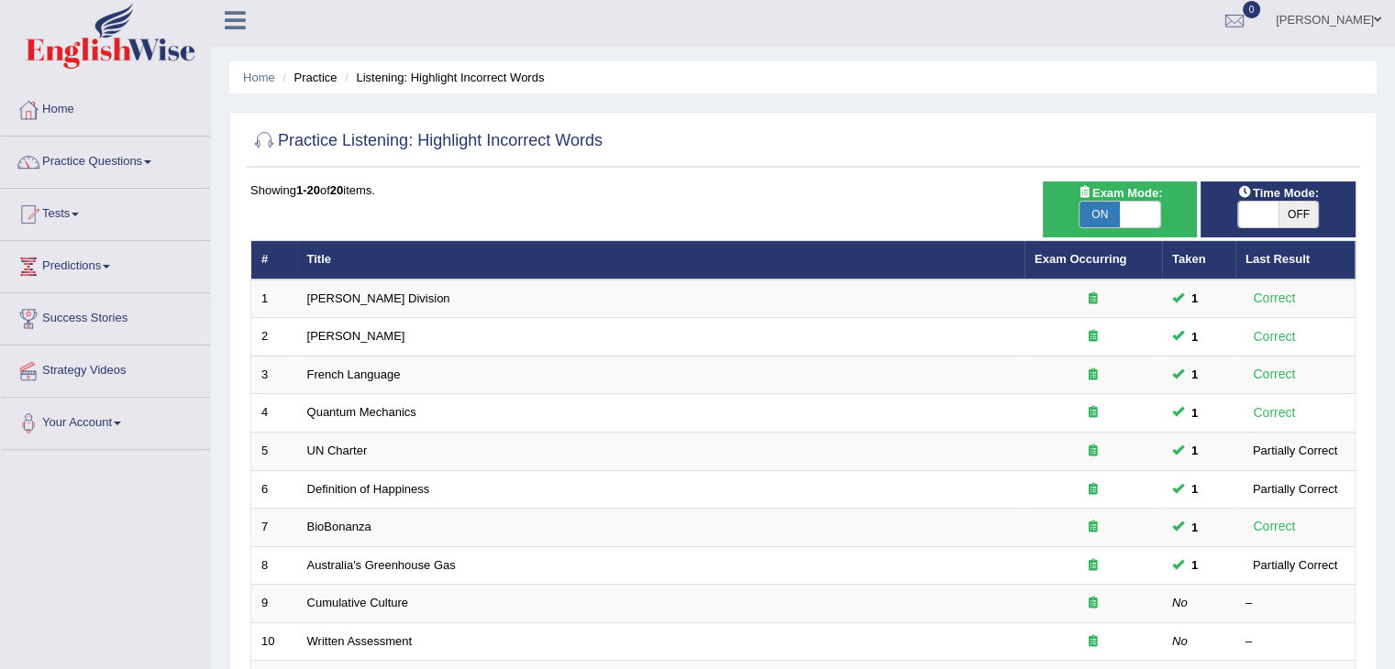
scroll to position [469, 0]
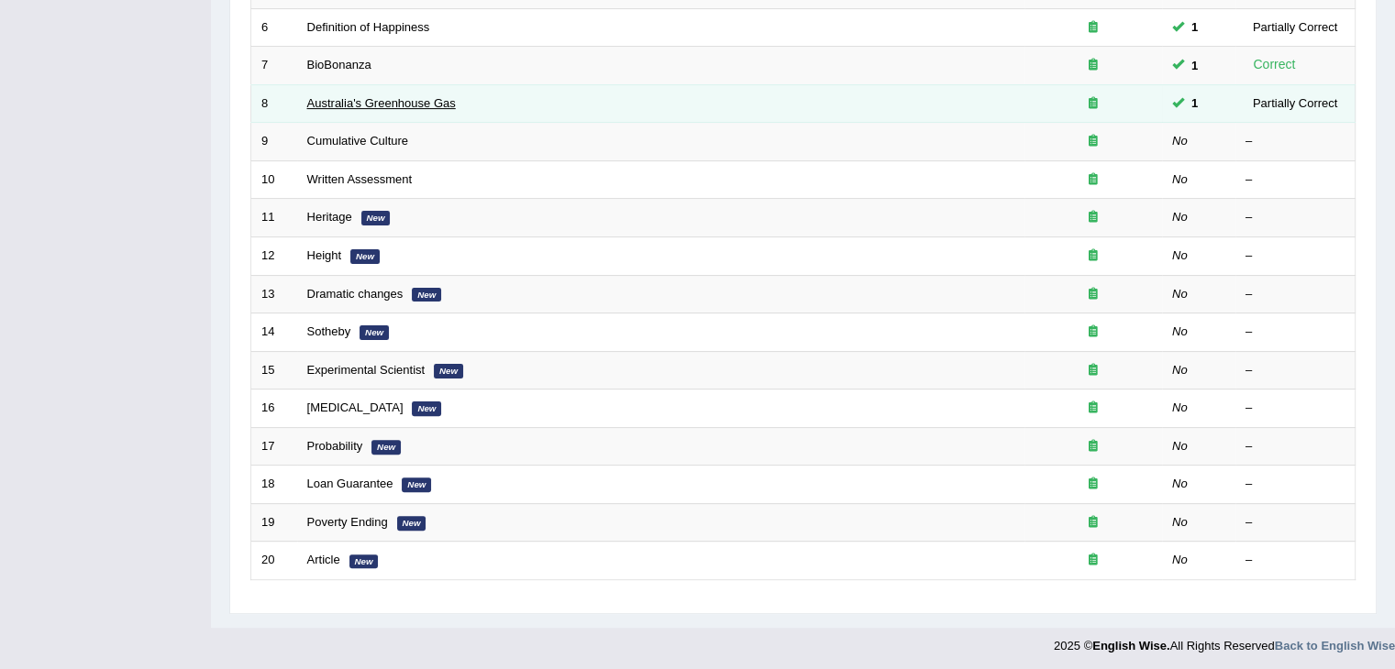
click at [431, 96] on link "Australia's Greenhouse Gas" at bounding box center [381, 103] width 149 height 14
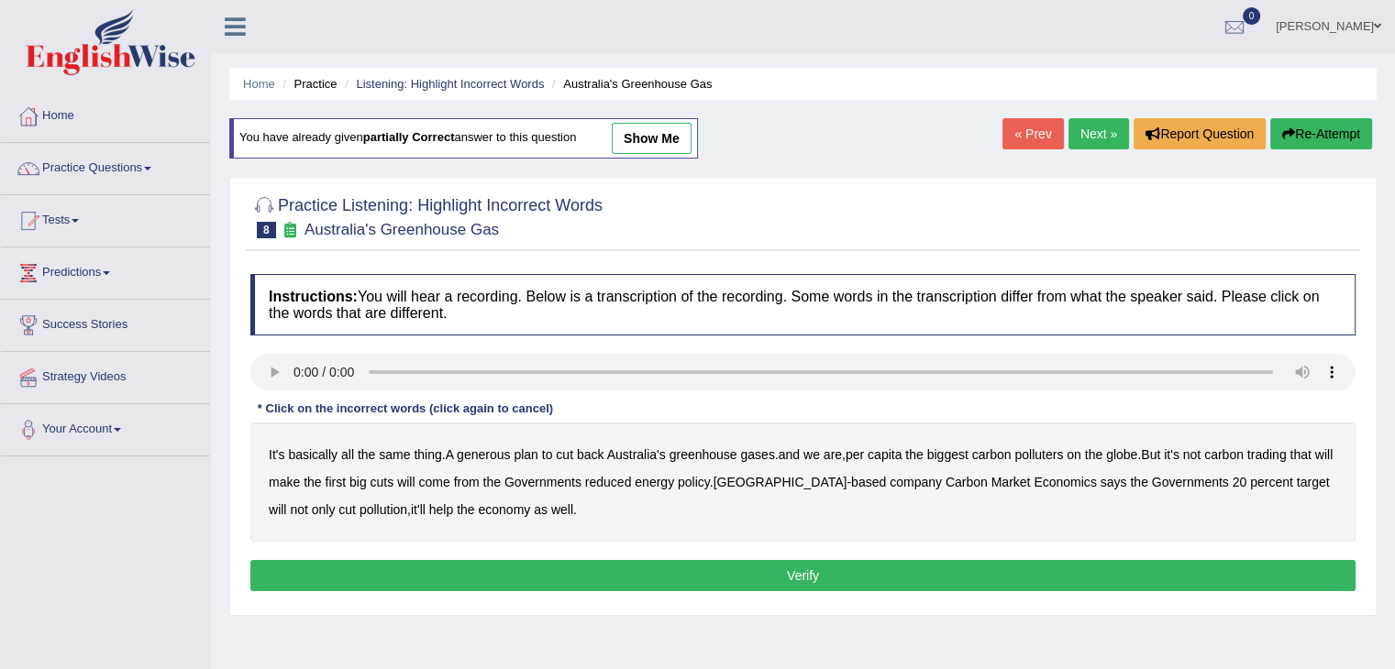
click at [495, 450] on b "generous" at bounding box center [483, 454] width 53 height 15
click at [1133, 448] on b "globe" at bounding box center [1121, 454] width 31 height 15
click at [708, 485] on b "policy" at bounding box center [694, 482] width 32 height 15
click at [782, 564] on button "Verify" at bounding box center [802, 575] width 1105 height 31
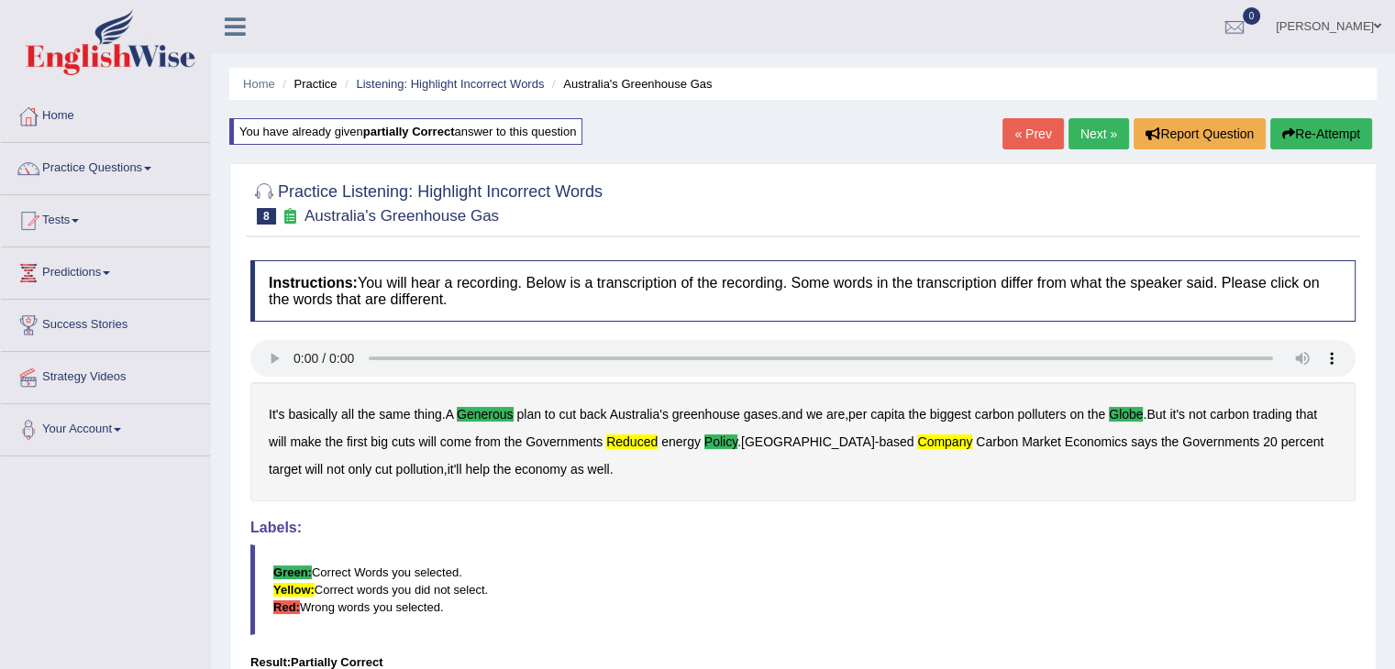
click at [645, 435] on b "reduced" at bounding box center [631, 442] width 51 height 15
click at [1091, 137] on link "Next »" at bounding box center [1098, 133] width 61 height 31
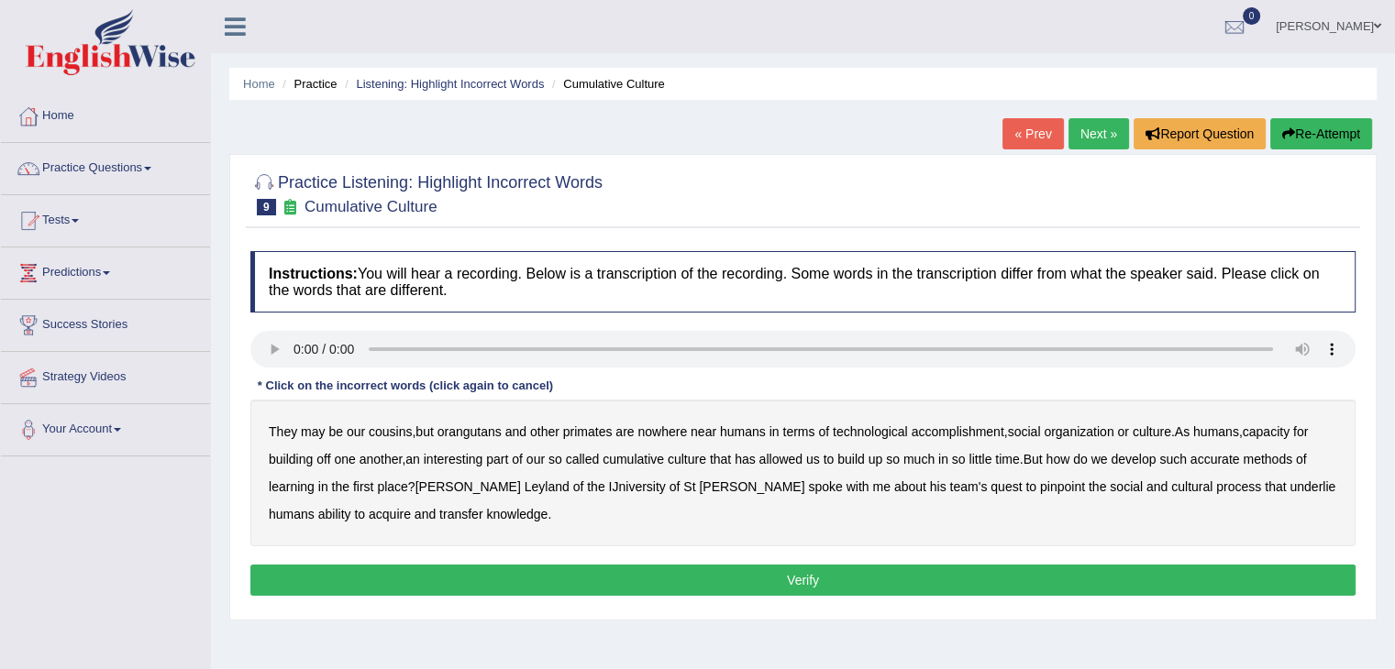
click at [469, 433] on b "orangutans" at bounding box center [469, 431] width 64 height 15
click at [972, 419] on div "They may be our cousins , but orangutans and other primates are nowhere near hu…" at bounding box center [802, 473] width 1105 height 147
click at [966, 434] on b "accomplishment" at bounding box center [957, 431] width 93 height 15
click at [477, 458] on b "interesting" at bounding box center [454, 459] width 60 height 15
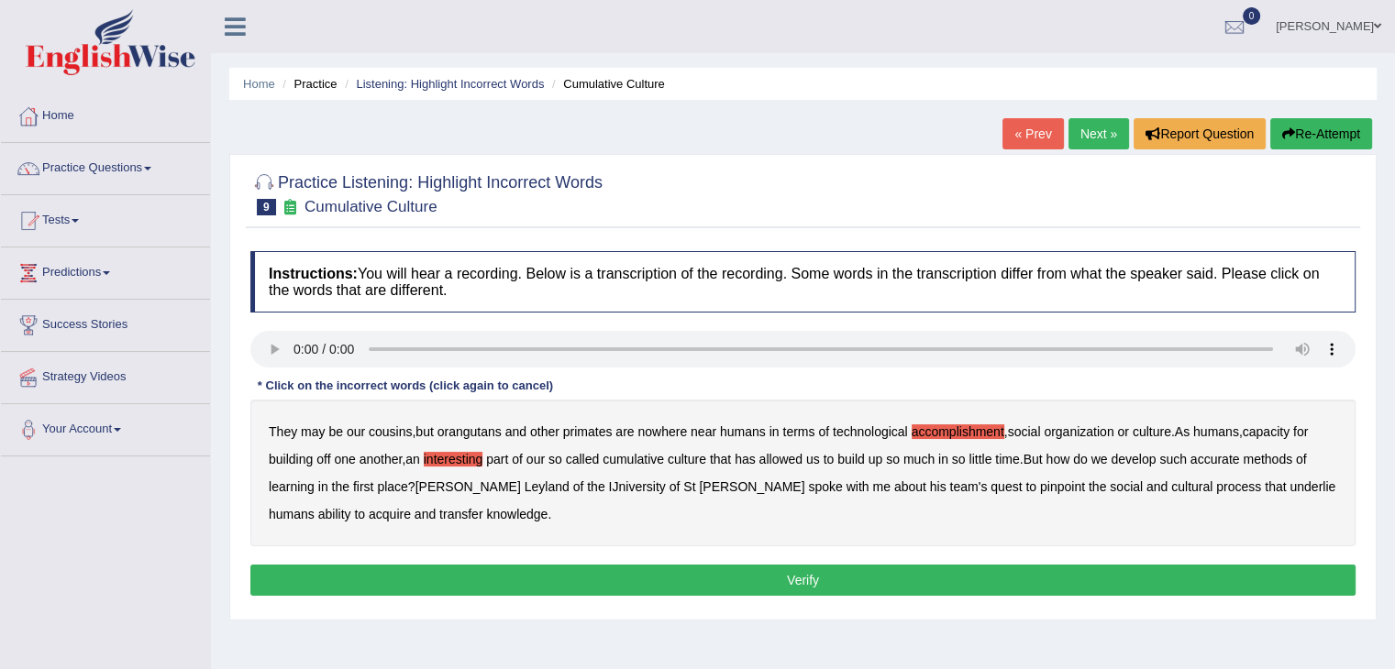
click at [1230, 457] on b "accurate" at bounding box center [1215, 459] width 50 height 15
click at [609, 486] on b "IJniversity" at bounding box center [637, 487] width 57 height 15
click at [1216, 490] on b "process" at bounding box center [1238, 487] width 45 height 15
click at [1171, 481] on b "cultural" at bounding box center [1191, 487] width 41 height 15
click at [1216, 481] on b "process" at bounding box center [1238, 487] width 45 height 15
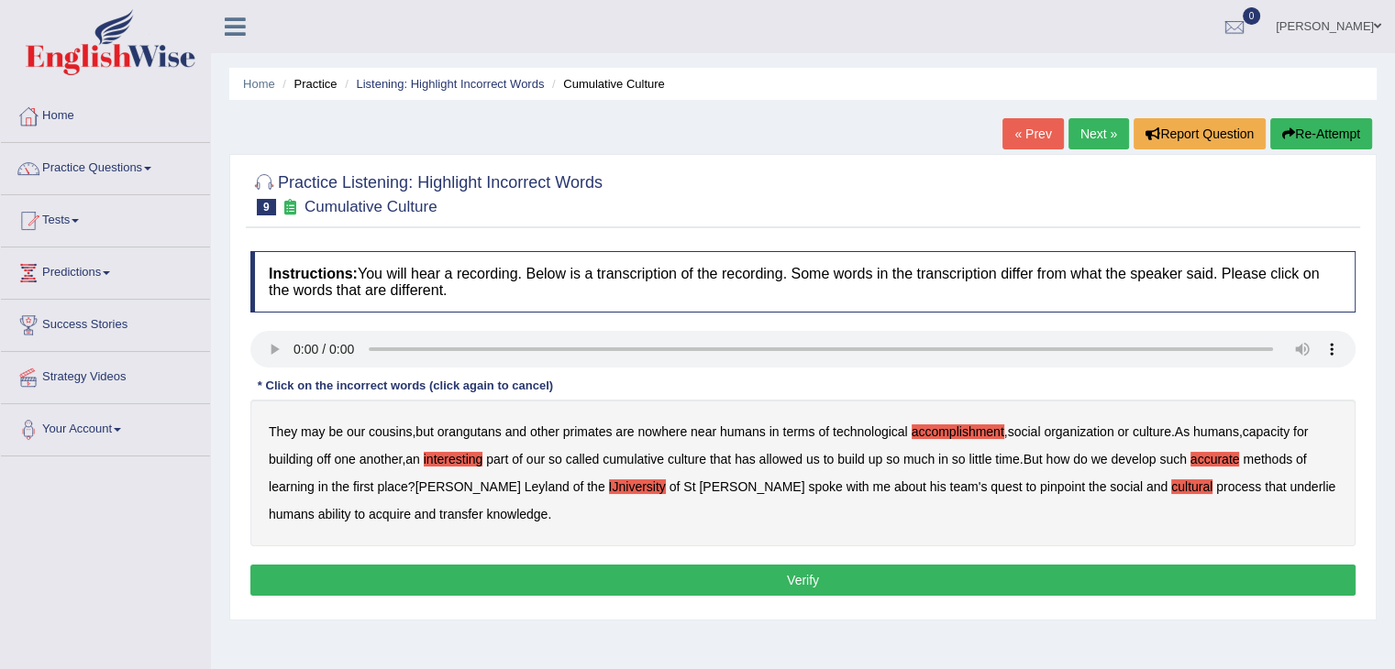
click at [439, 514] on b "transfer" at bounding box center [460, 514] width 43 height 15
click at [471, 579] on button "Verify" at bounding box center [802, 580] width 1105 height 31
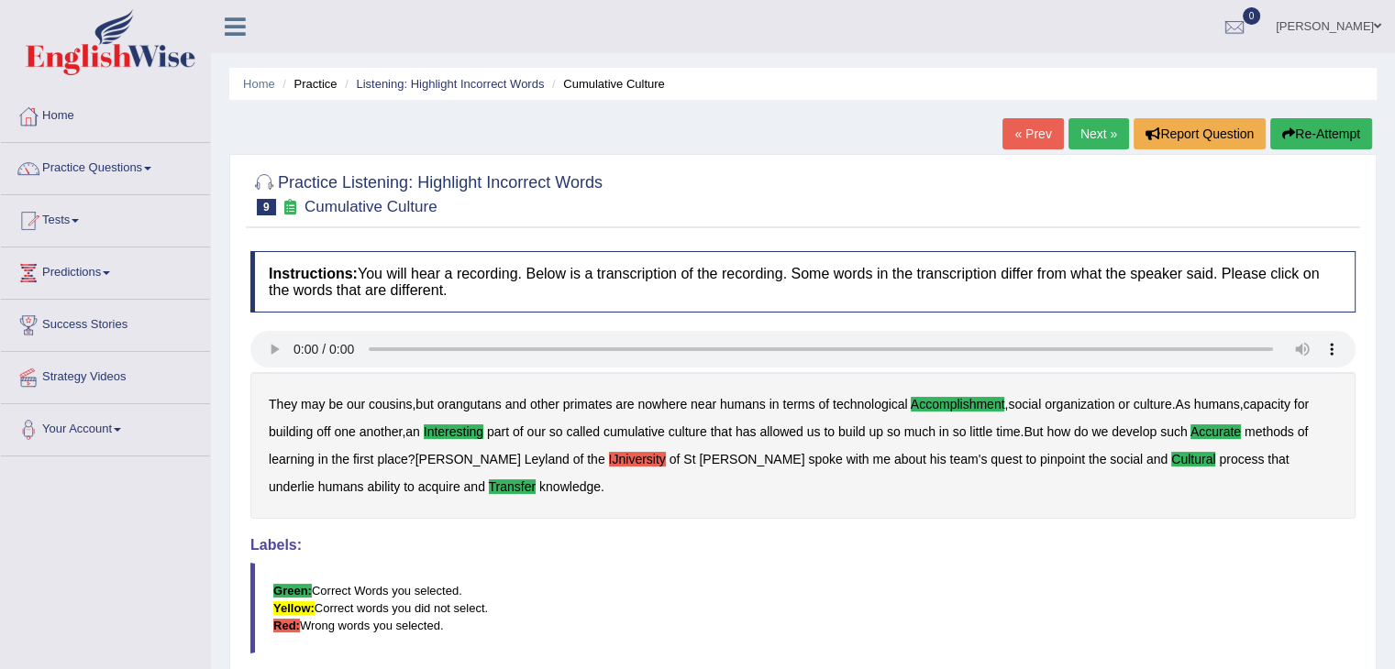
click at [609, 456] on b "IJniversity" at bounding box center [637, 459] width 57 height 15
click at [1093, 135] on link "Next »" at bounding box center [1098, 133] width 61 height 31
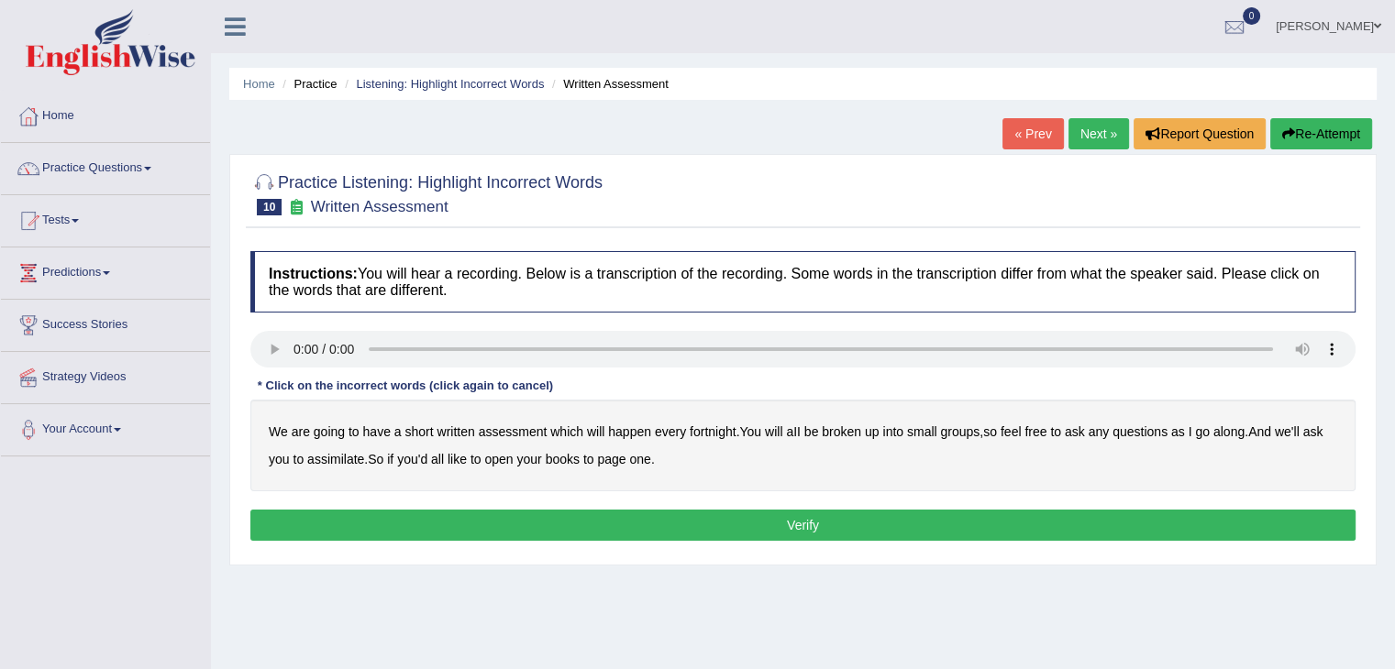
click at [850, 432] on b "broken" at bounding box center [840, 431] width 39 height 15
click at [336, 453] on b "assimilate" at bounding box center [335, 459] width 57 height 15
click at [734, 526] on button "Verify" at bounding box center [802, 525] width 1105 height 31
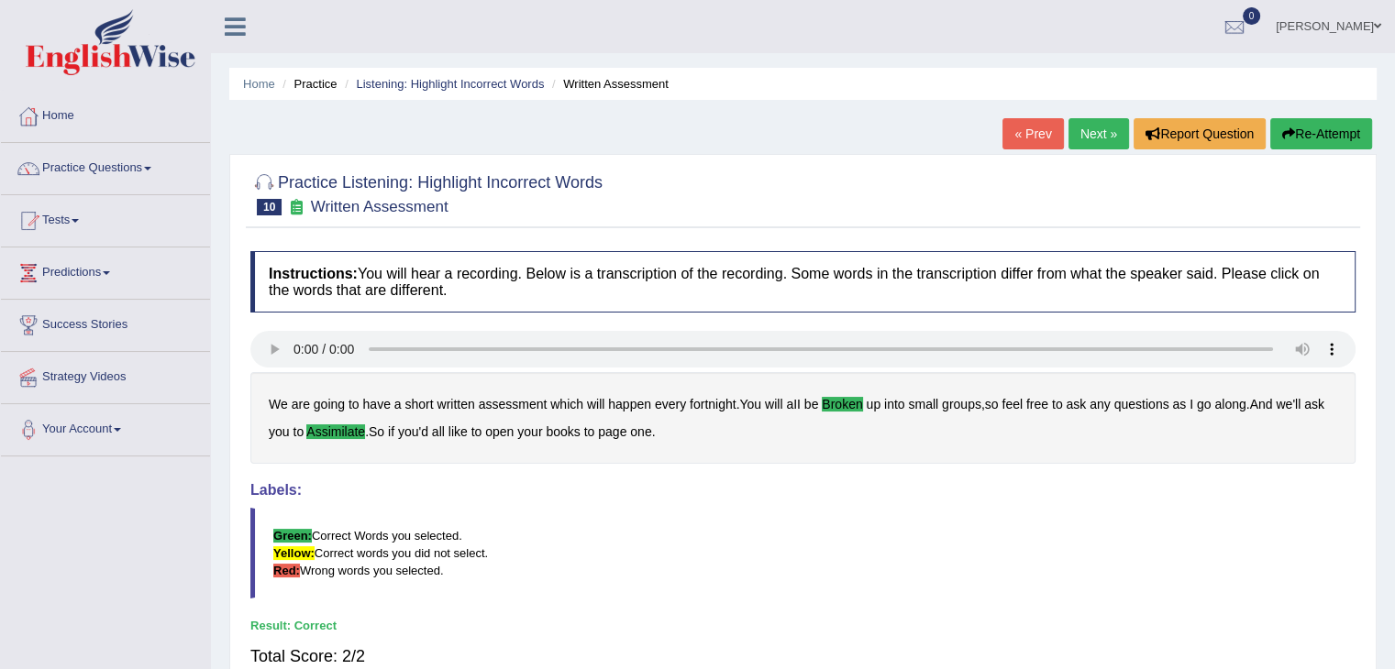
click at [1100, 129] on link "Next »" at bounding box center [1098, 133] width 61 height 31
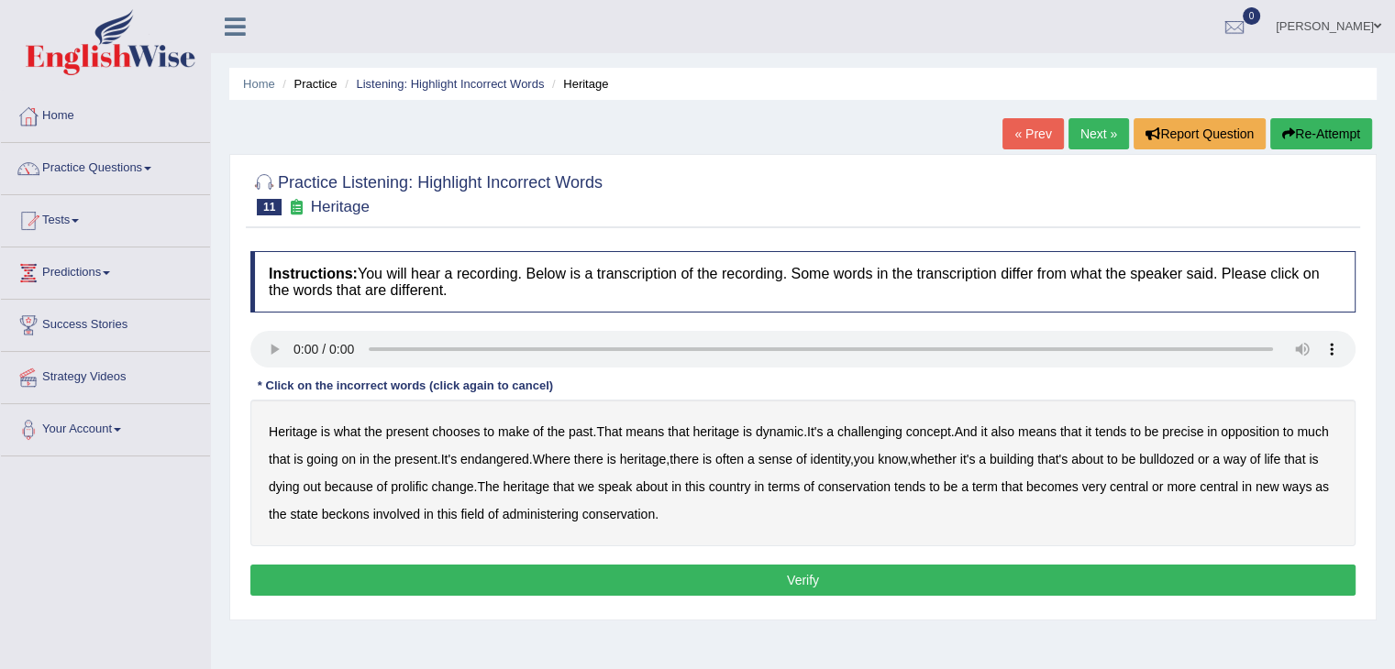
click at [884, 425] on b "challenging" at bounding box center [869, 431] width 65 height 15
click at [1197, 432] on b "precise" at bounding box center [1182, 431] width 41 height 15
click at [849, 464] on b "identity" at bounding box center [829, 459] width 39 height 15
click at [369, 514] on b "beckons" at bounding box center [346, 514] width 48 height 15
click at [733, 569] on button "Verify" at bounding box center [802, 580] width 1105 height 31
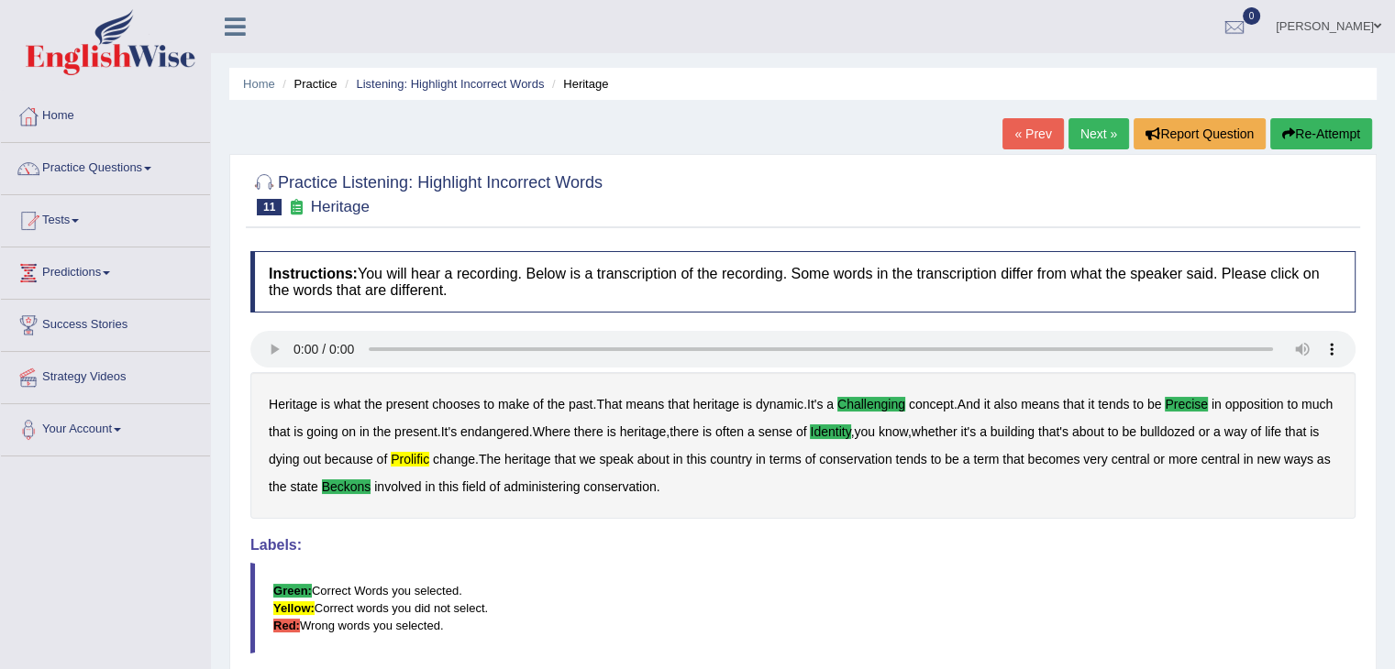
click at [1093, 145] on link "Next »" at bounding box center [1098, 133] width 61 height 31
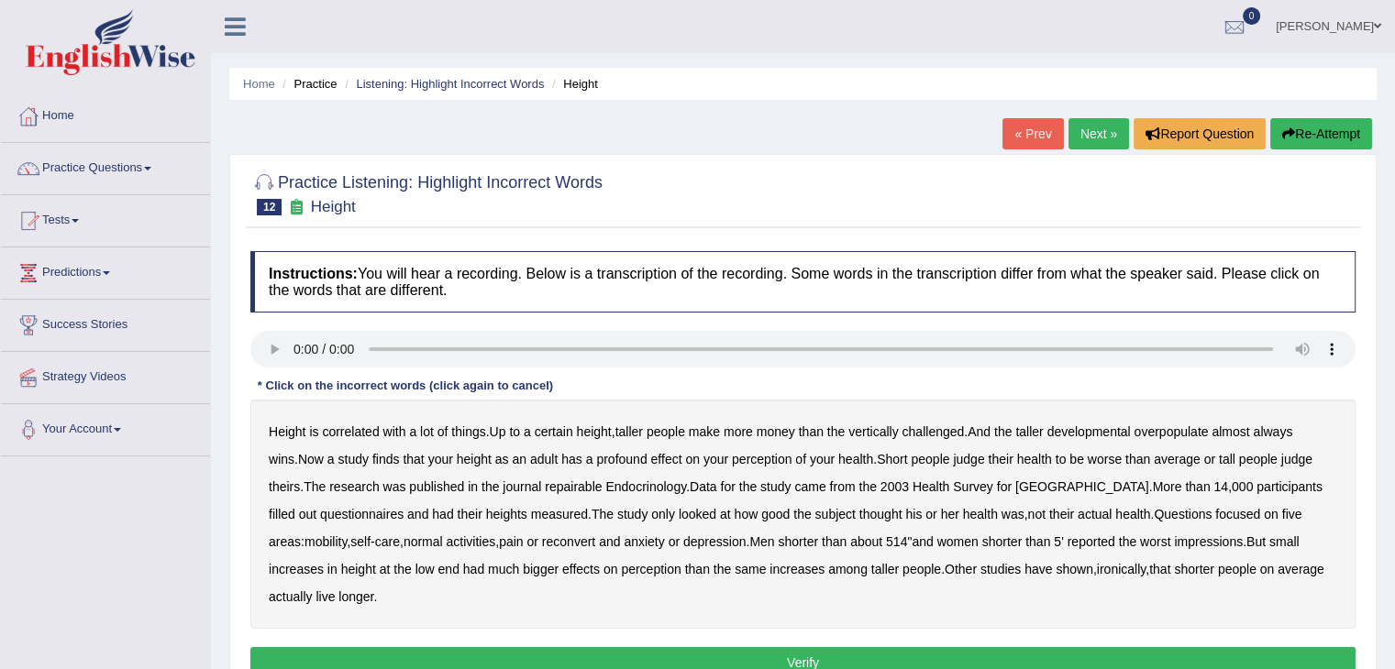
click at [1130, 430] on b "developmental" at bounding box center [1088, 431] width 83 height 15
click at [1182, 432] on b "overpopulate" at bounding box center [1170, 431] width 74 height 15
click at [554, 480] on b "repairable" at bounding box center [573, 487] width 57 height 15
click at [542, 537] on b "reconvert" at bounding box center [568, 542] width 53 height 15
click at [944, 656] on button "Verify" at bounding box center [802, 662] width 1105 height 31
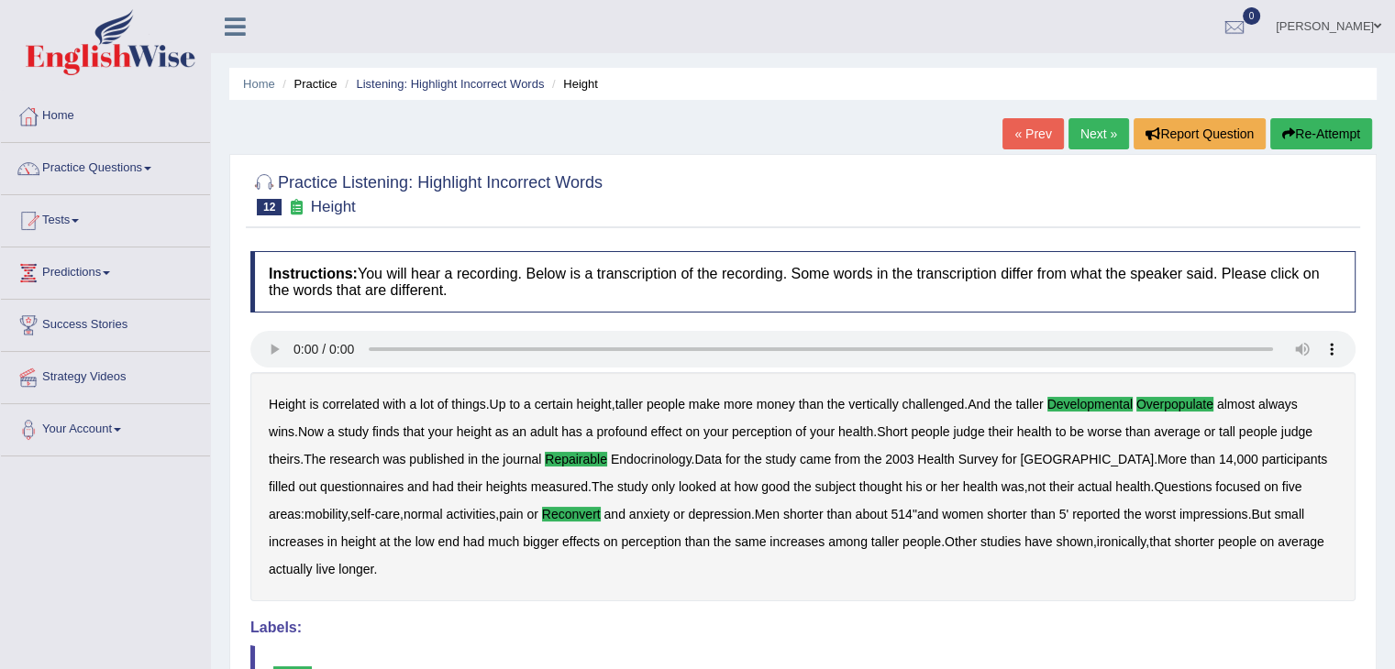
click at [1092, 142] on link "Next »" at bounding box center [1098, 133] width 61 height 31
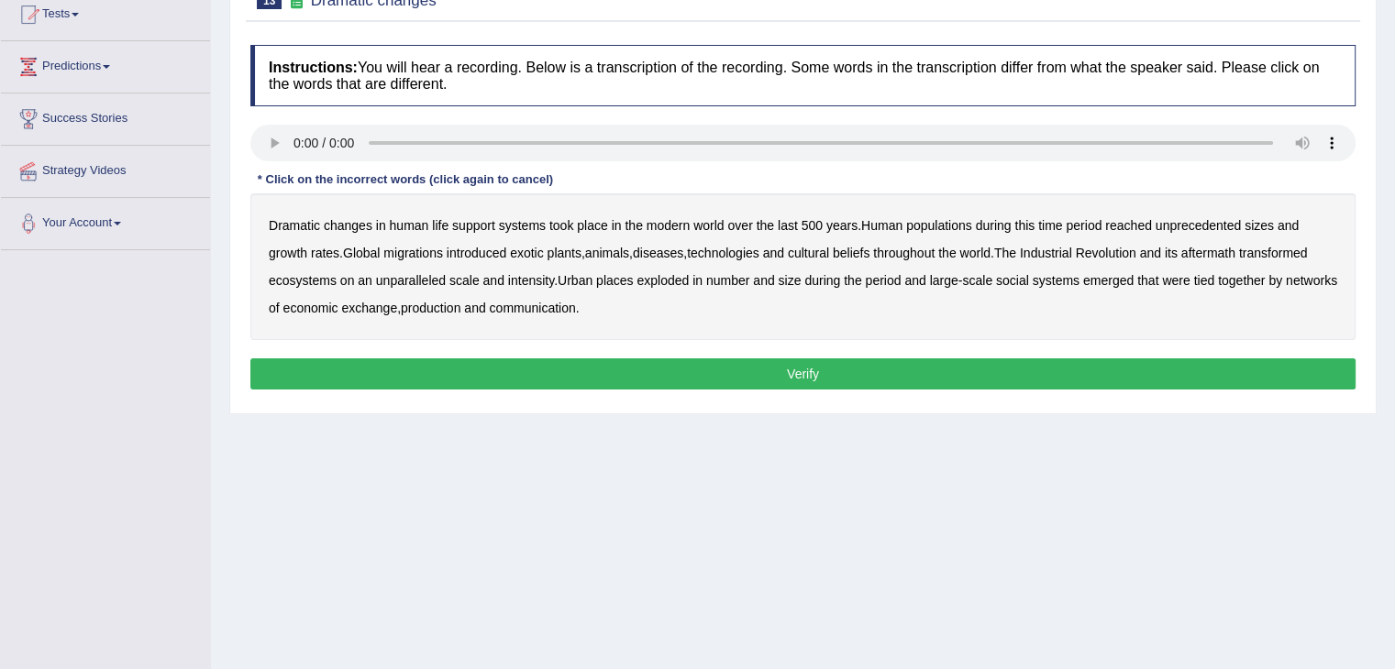
click at [961, 225] on b "populations" at bounding box center [939, 225] width 66 height 15
click at [675, 258] on b "diseases" at bounding box center [658, 253] width 50 height 15
click at [293, 275] on b "ecosystems" at bounding box center [303, 280] width 68 height 15
click at [460, 309] on b "production" at bounding box center [431, 308] width 60 height 15
click at [554, 364] on button "Verify" at bounding box center [802, 373] width 1105 height 31
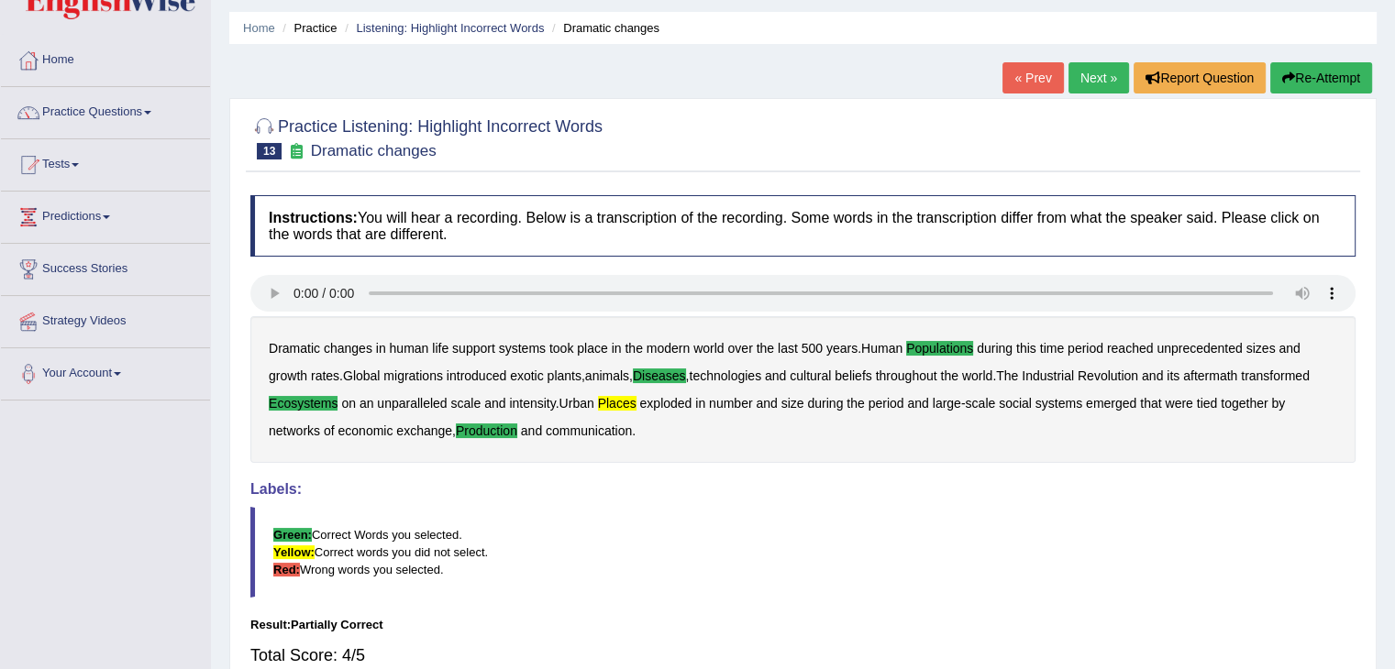
scroll to position [35, 0]
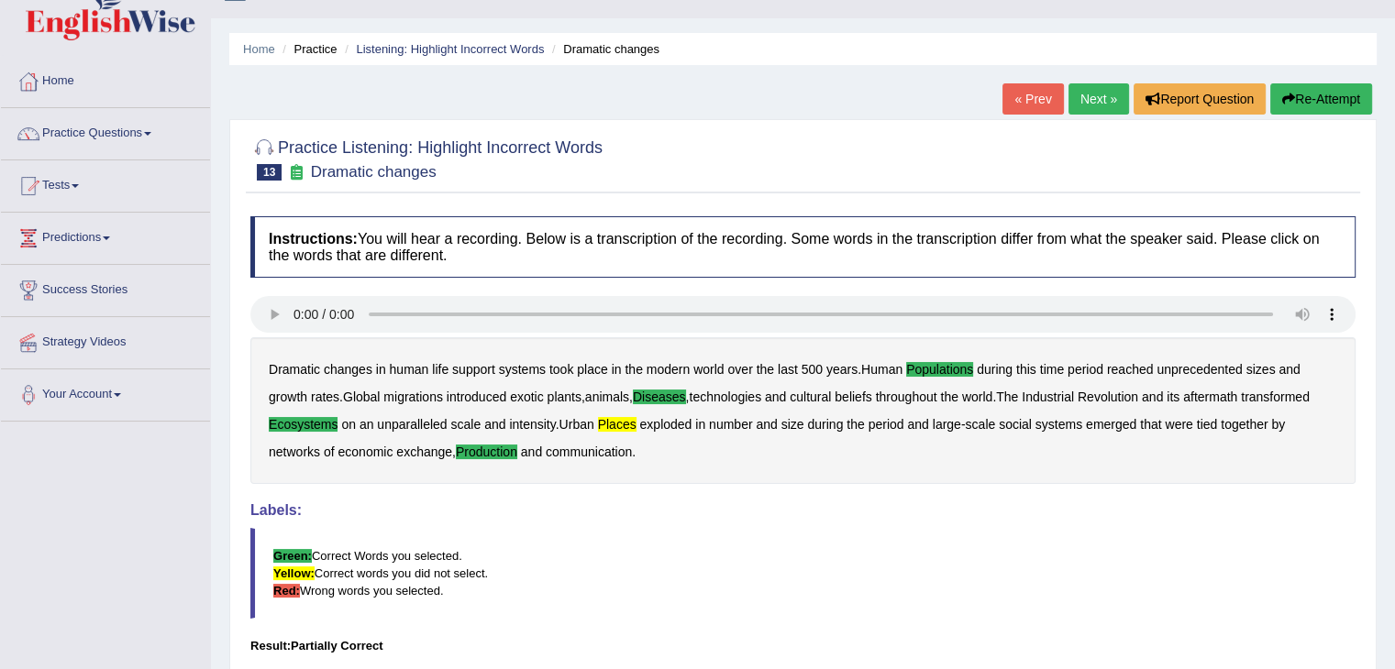
click at [1093, 100] on link "Next »" at bounding box center [1098, 98] width 61 height 31
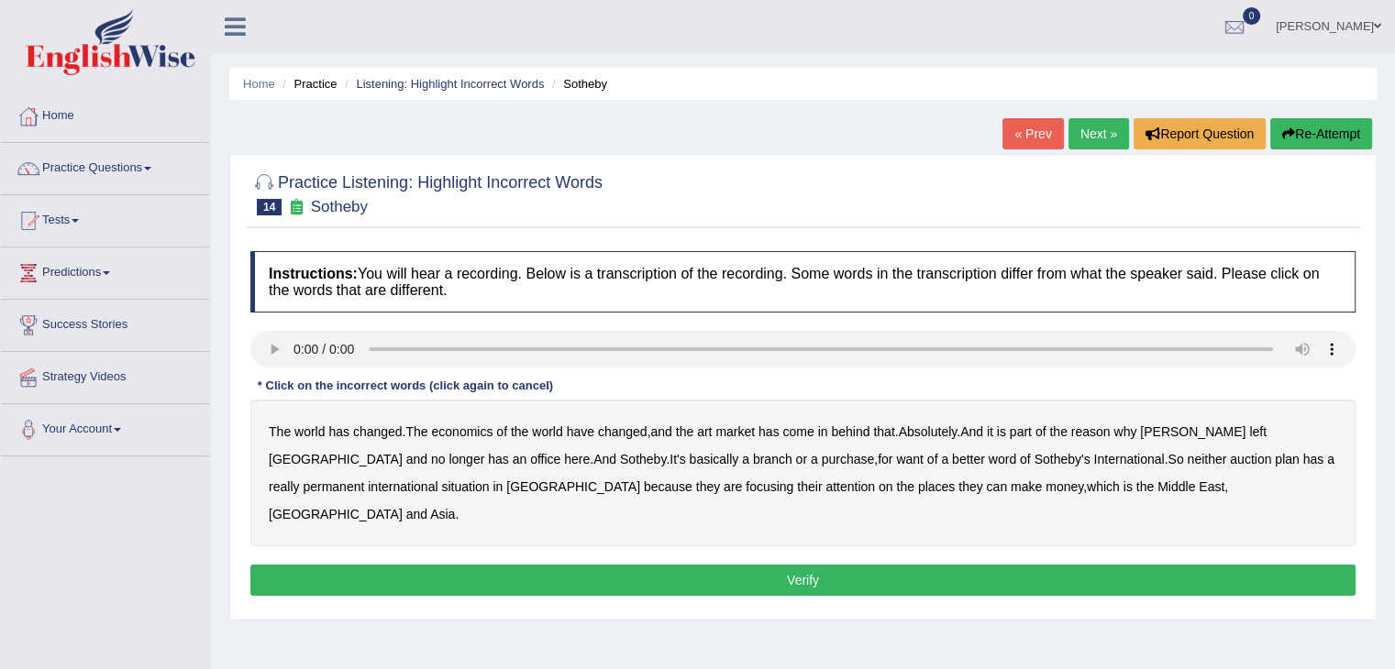
click at [821, 459] on b "purchase" at bounding box center [847, 459] width 53 height 15
click at [1274, 452] on b "plan" at bounding box center [1286, 459] width 24 height 15
click at [668, 565] on button "Verify" at bounding box center [802, 580] width 1105 height 31
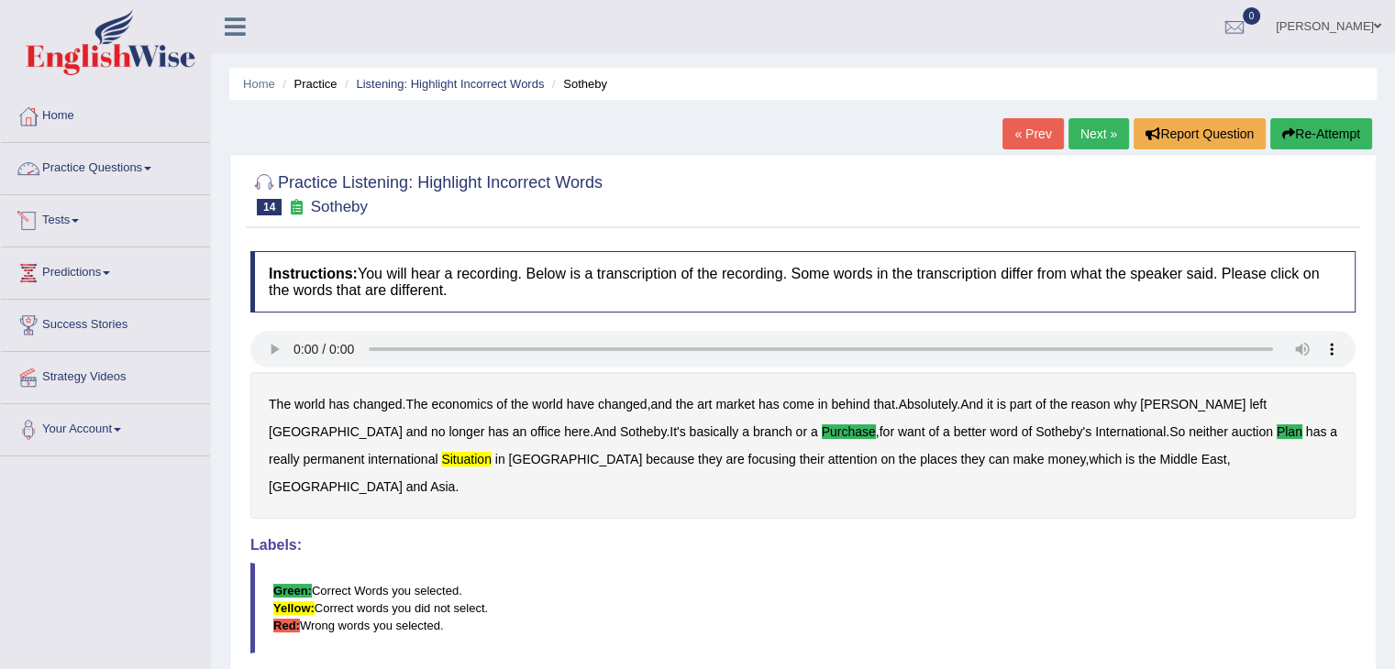
click at [148, 166] on link "Practice Questions" at bounding box center [105, 166] width 209 height 46
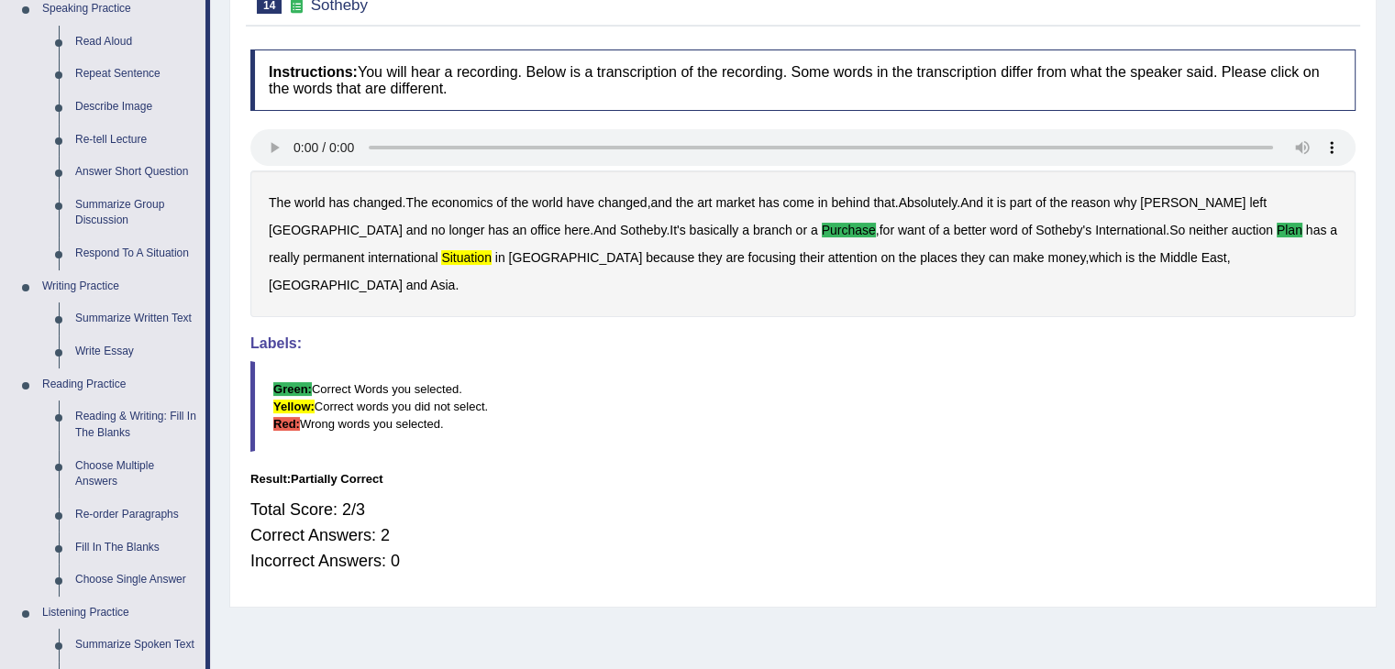
scroll to position [253, 0]
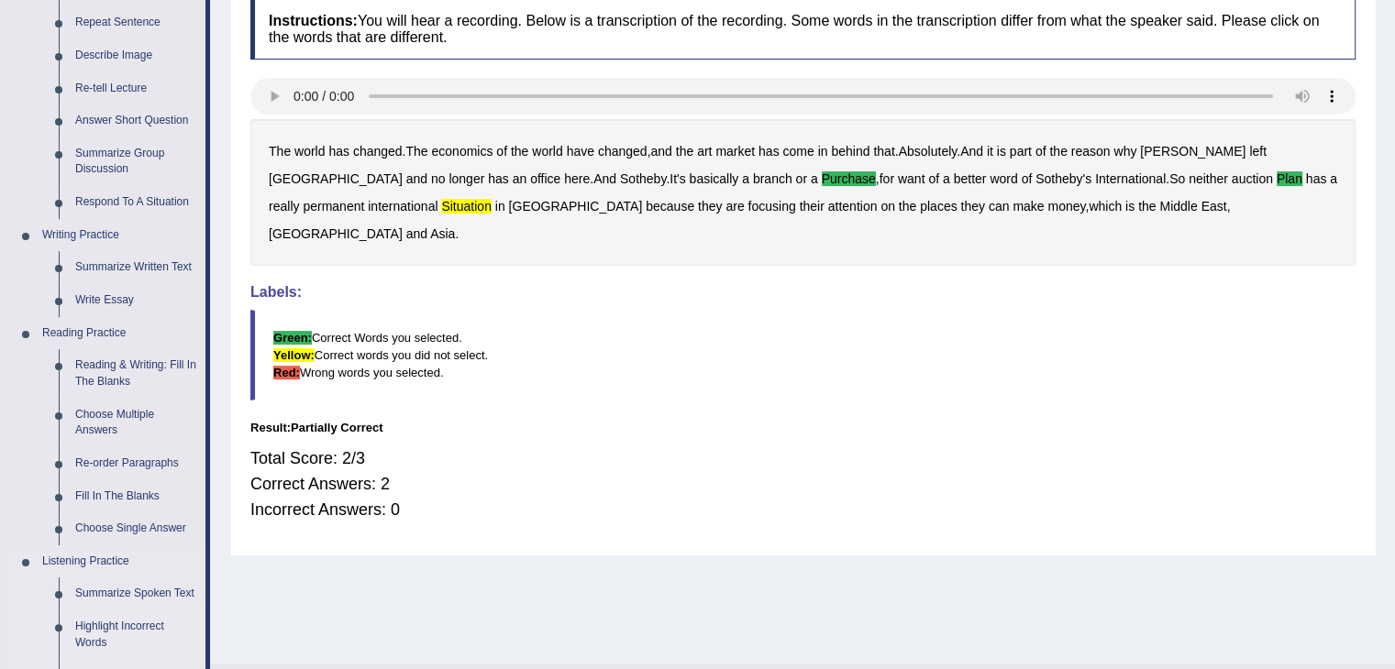
click at [147, 634] on link "Highlight Incorrect Words" at bounding box center [136, 635] width 138 height 49
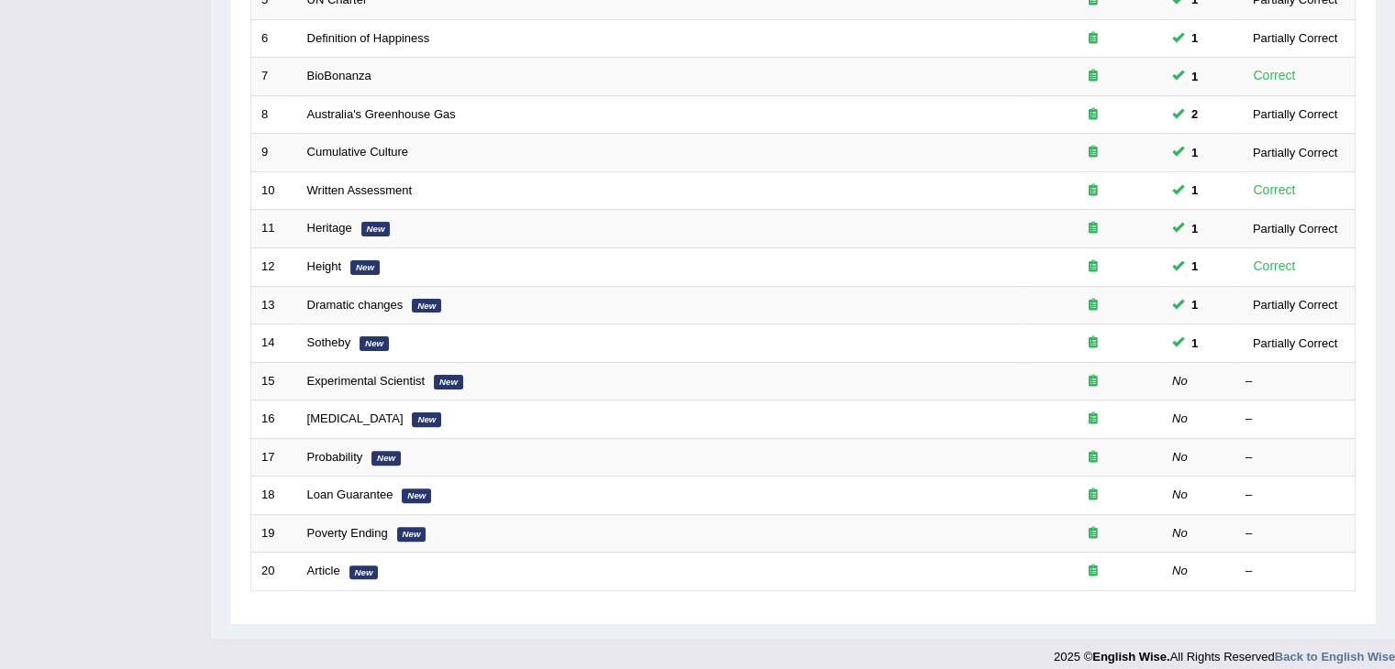
scroll to position [469, 0]
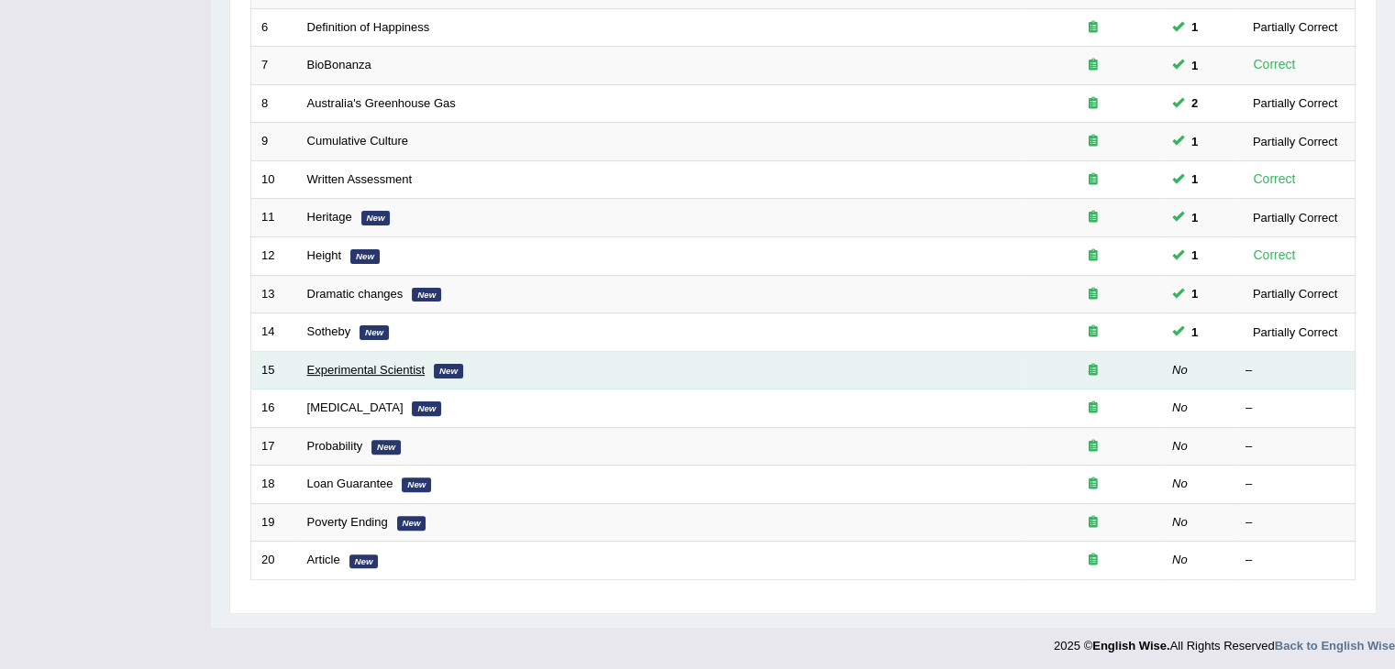
click at [408, 371] on link "Experimental Scientist" at bounding box center [366, 370] width 118 height 14
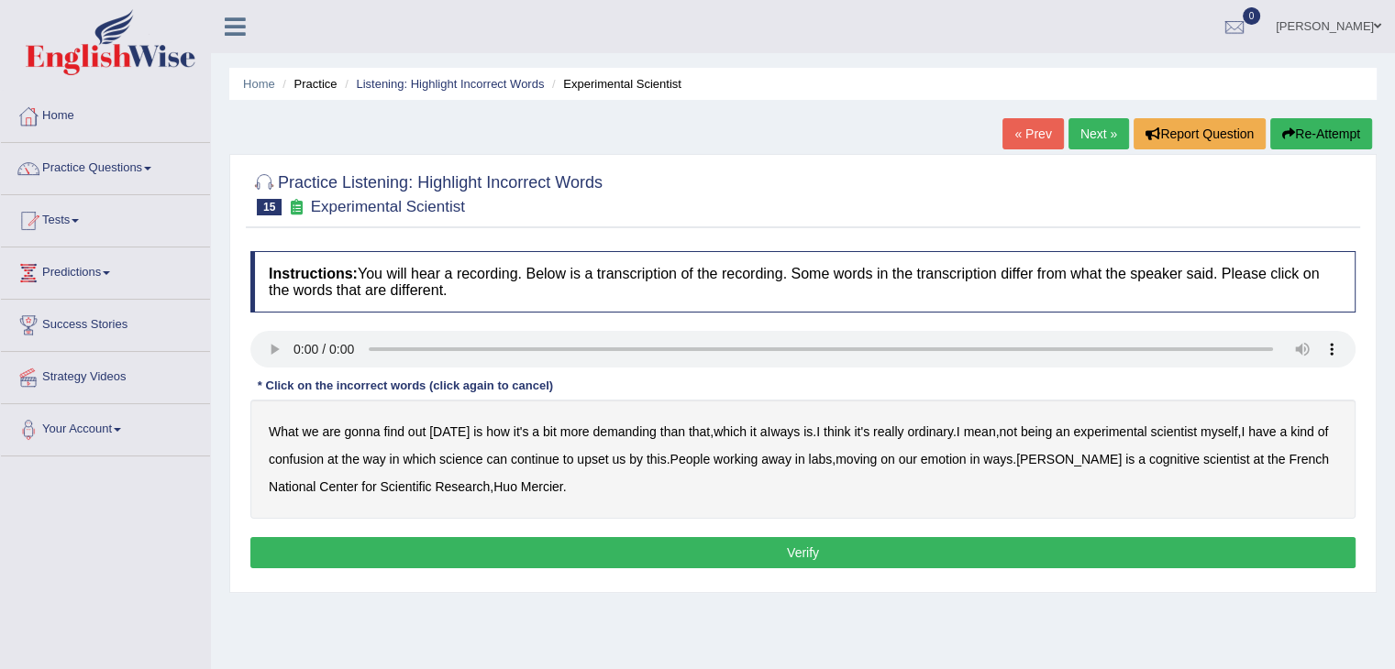
click at [622, 429] on b "demanding" at bounding box center [623, 431] width 63 height 15
click at [932, 431] on b "ordinary" at bounding box center [930, 431] width 46 height 15
click at [305, 457] on b "confusion" at bounding box center [296, 459] width 55 height 15
click at [600, 461] on b "upset" at bounding box center [592, 459] width 31 height 15
click at [974, 461] on div "What we are gonna find out today is how it's a bit more demanding than that , w…" at bounding box center [802, 459] width 1105 height 119
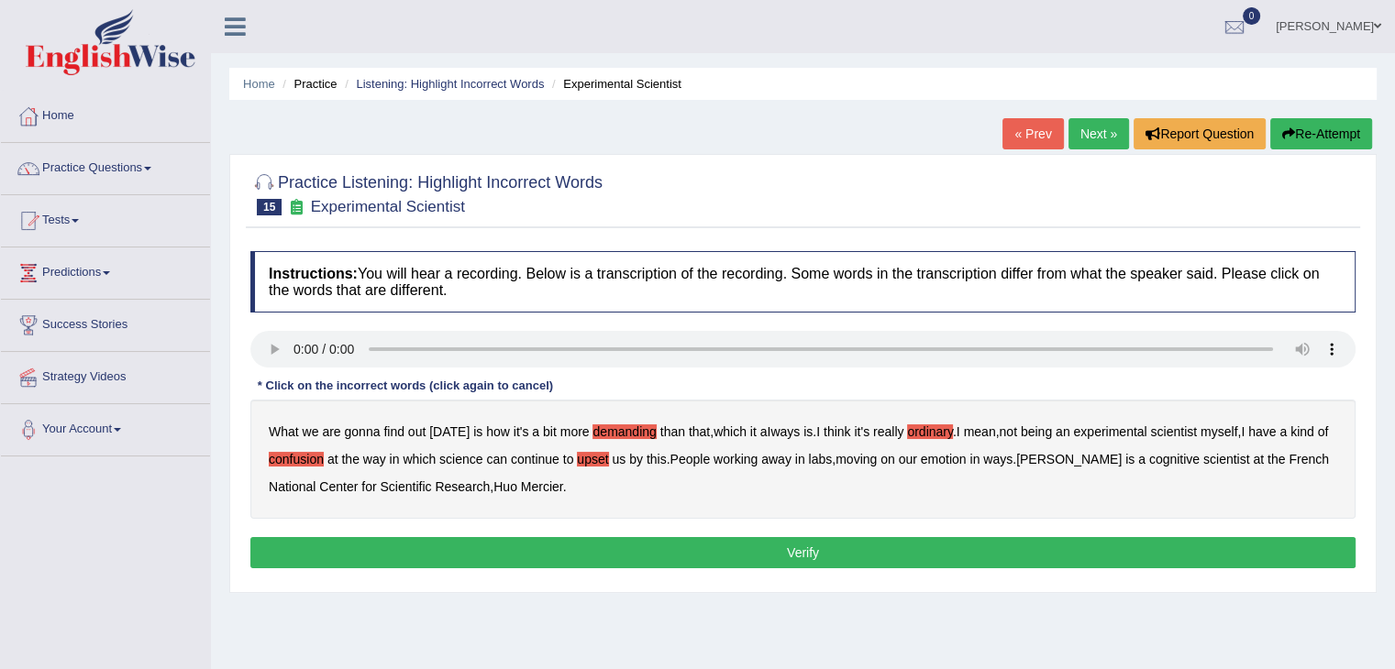
click at [960, 461] on b "emotion" at bounding box center [943, 459] width 46 height 15
click at [435, 539] on button "Verify" at bounding box center [802, 552] width 1105 height 31
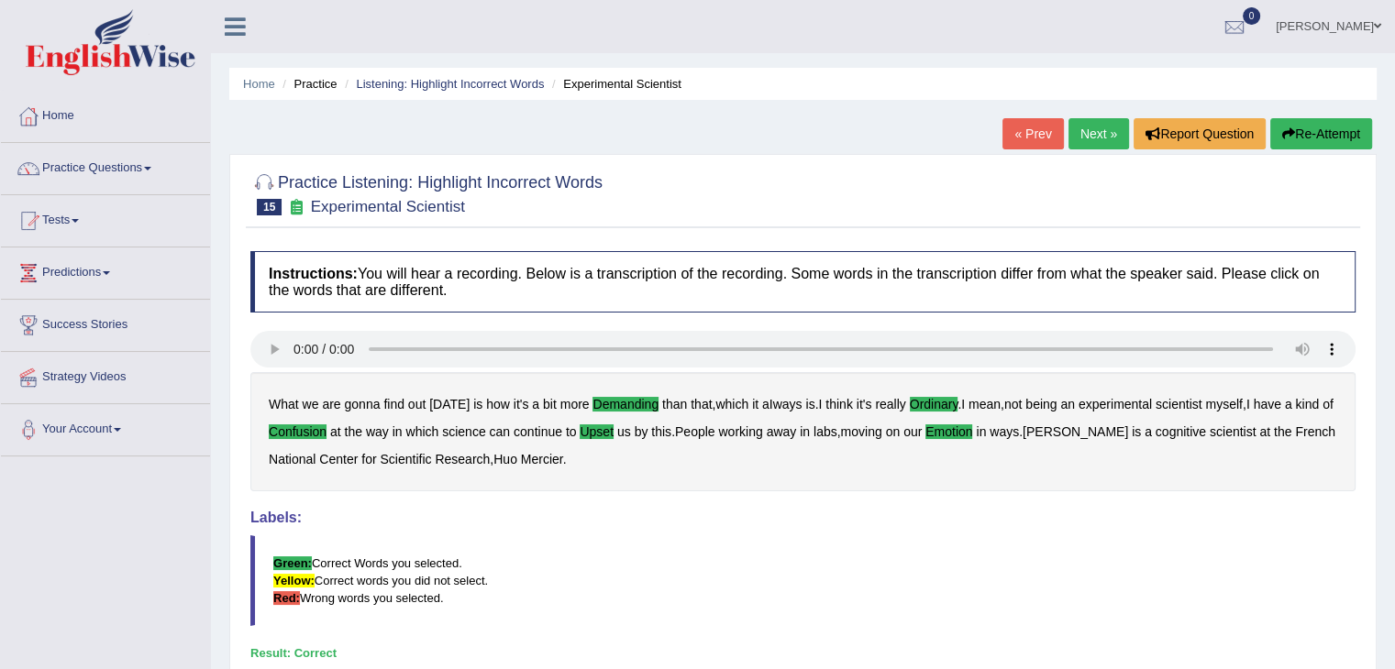
click at [1104, 128] on link "Next »" at bounding box center [1098, 133] width 61 height 31
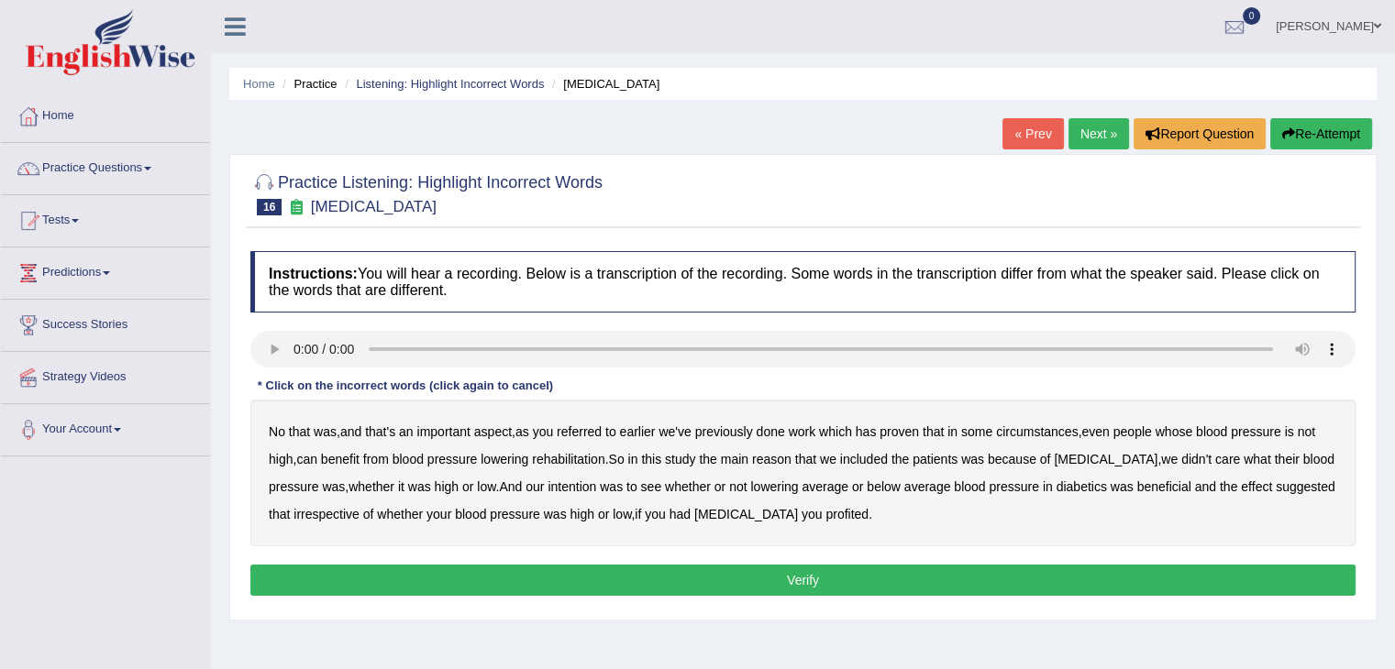
click at [592, 433] on b "referred" at bounding box center [579, 431] width 45 height 15
click at [1046, 426] on b "circumstances" at bounding box center [1037, 431] width 82 height 15
click at [571, 463] on b "rehabilitation" at bounding box center [568, 459] width 72 height 15
click at [561, 489] on b "intention" at bounding box center [571, 487] width 49 height 15
click at [1097, 482] on b "diabetics" at bounding box center [1081, 487] width 50 height 15
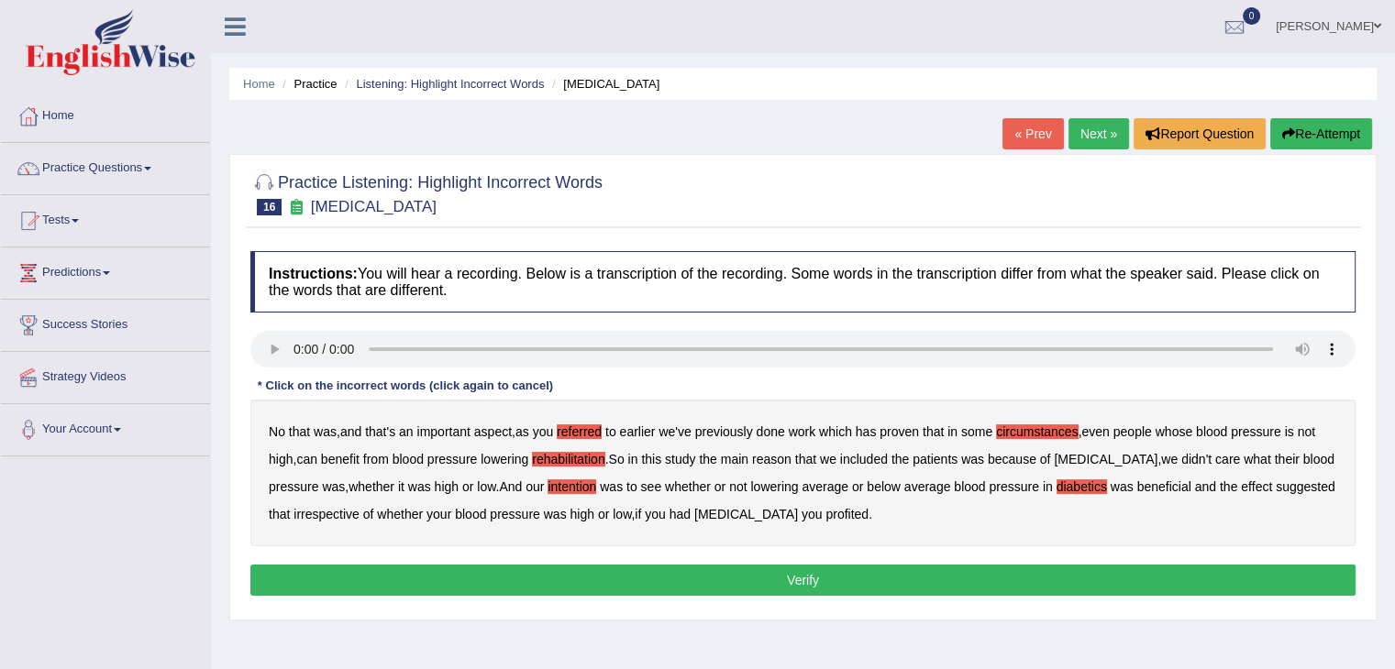
click at [1097, 482] on b "diabetics" at bounding box center [1081, 487] width 50 height 15
click at [1265, 484] on b "effect" at bounding box center [1255, 487] width 31 height 15
click at [858, 513] on b "profited" at bounding box center [846, 514] width 43 height 15
click at [840, 578] on button "Verify" at bounding box center [802, 580] width 1105 height 31
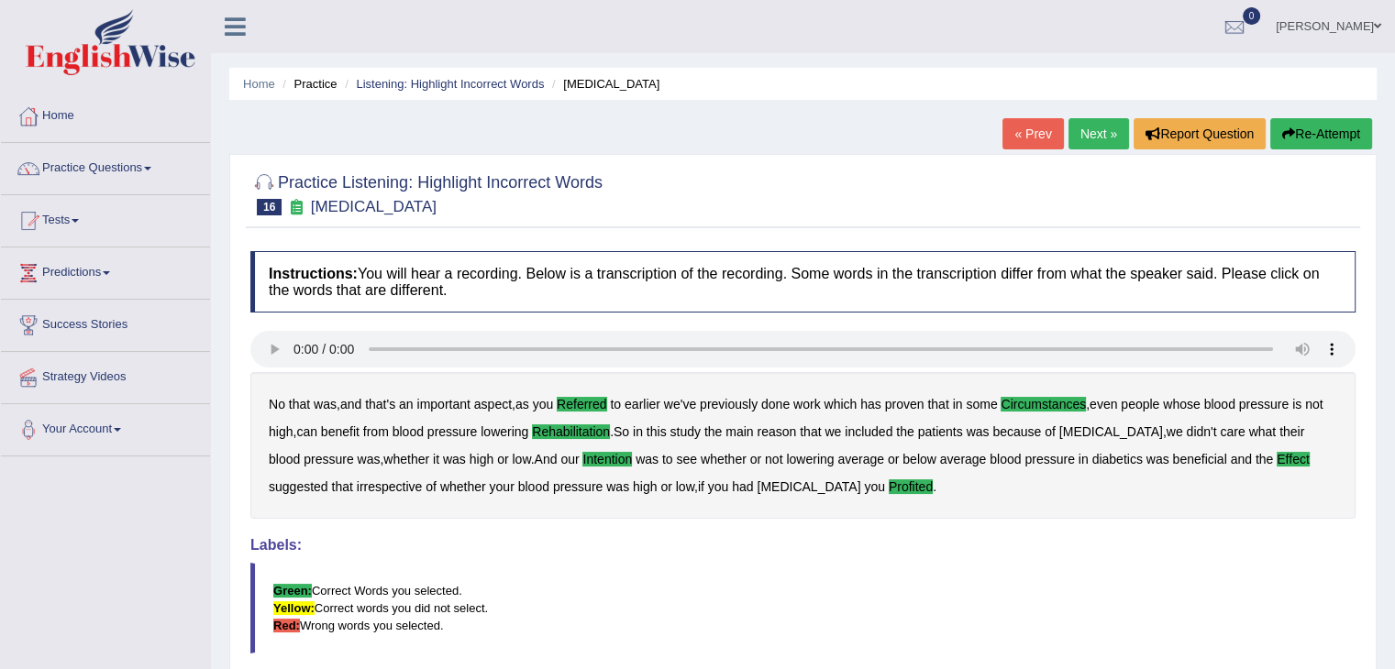
click at [1090, 128] on link "Next »" at bounding box center [1098, 133] width 61 height 31
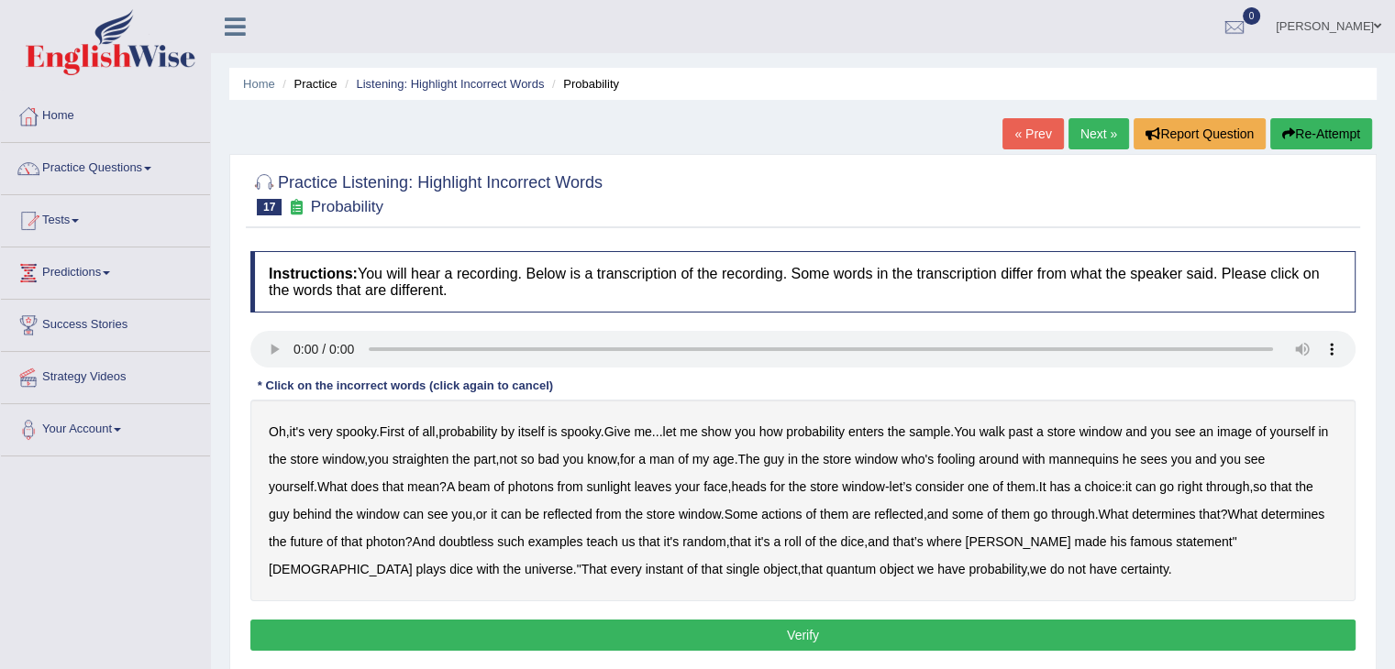
click at [950, 433] on b "sample" at bounding box center [929, 431] width 41 height 15
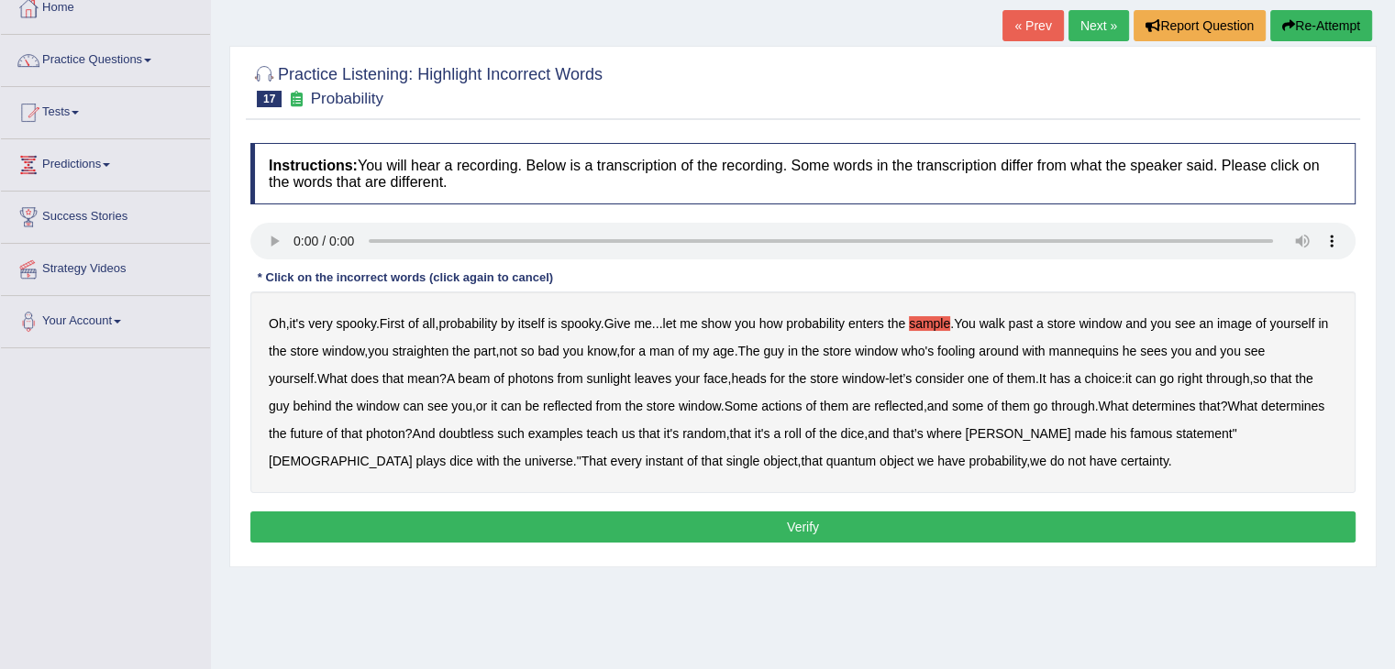
scroll to position [123, 0]
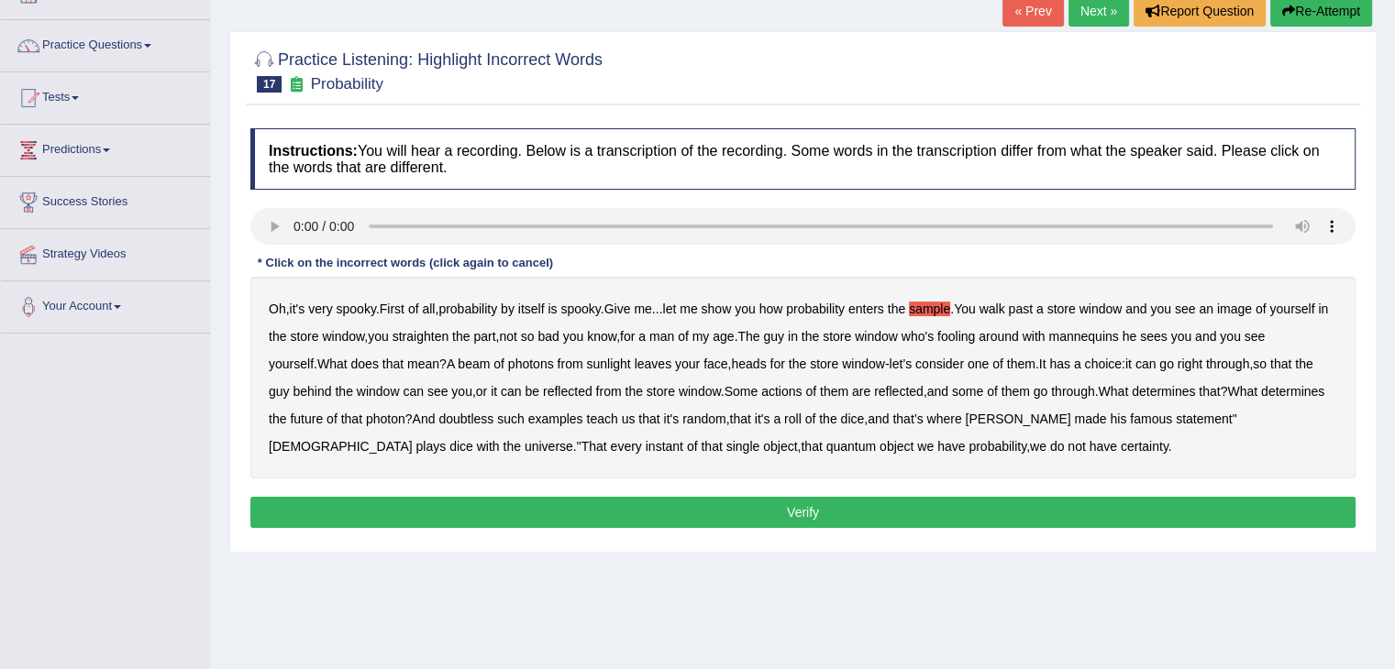
click at [490, 360] on b "beam" at bounding box center [473, 364] width 32 height 15
drag, startPoint x: 846, startPoint y: 389, endPoint x: 1088, endPoint y: 385, distance: 242.1
click at [1088, 385] on div "Oh , it's very spooky . First of all , probability by itself is spooky . Give m…" at bounding box center [802, 378] width 1105 height 202
click at [801, 393] on b "actions" at bounding box center [781, 391] width 40 height 15
click at [493, 423] on b "doubtless" at bounding box center [465, 419] width 55 height 15
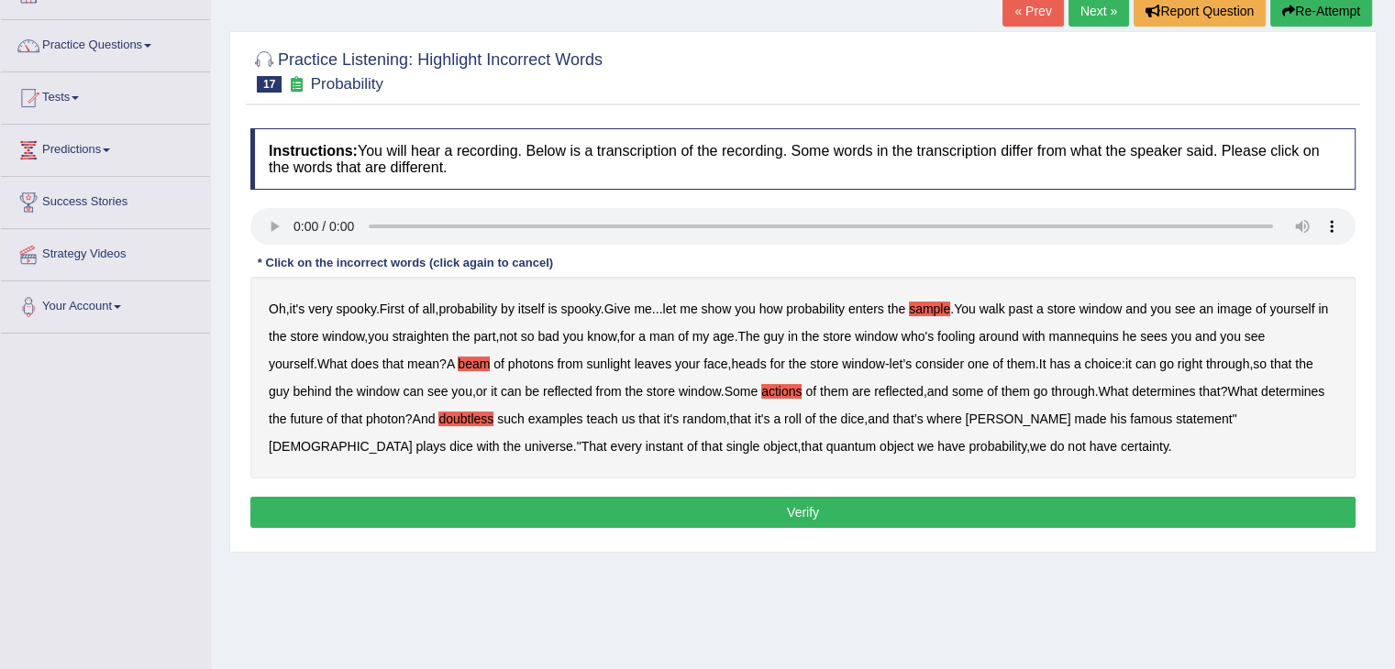
click at [862, 510] on button "Verify" at bounding box center [802, 512] width 1105 height 31
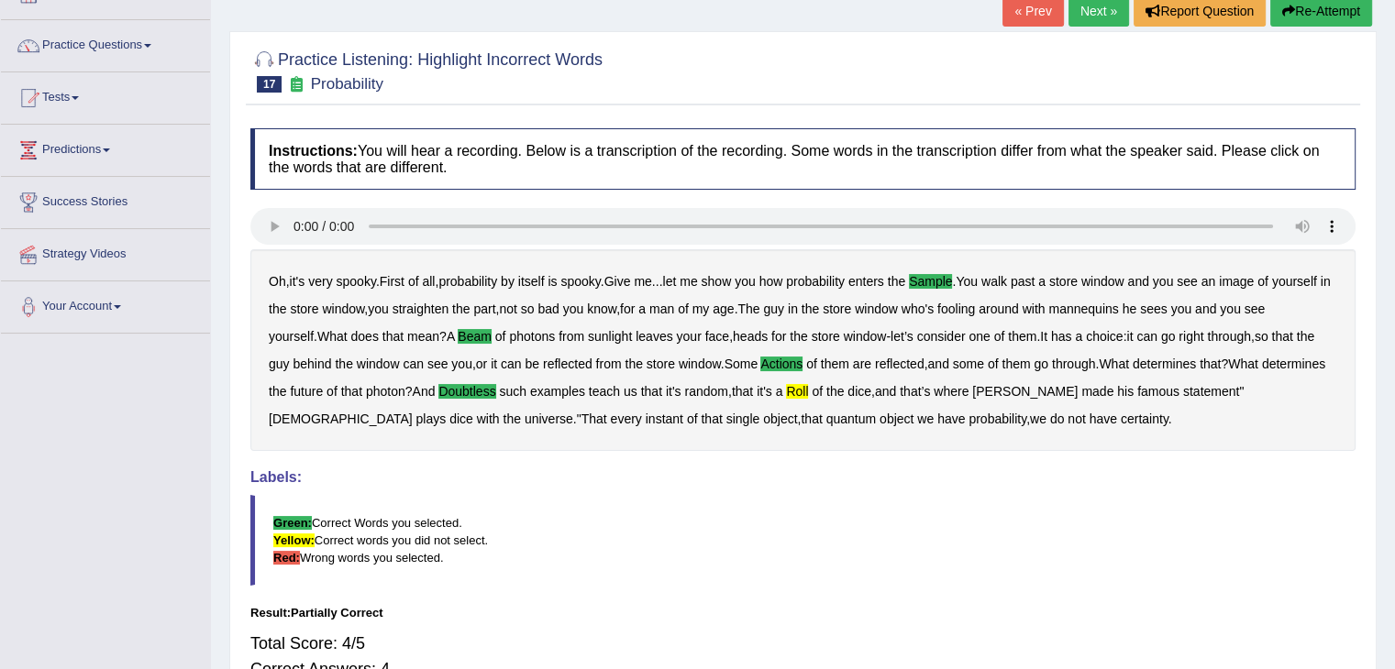
click at [808, 393] on b "roll" at bounding box center [797, 391] width 22 height 15
click at [1090, 11] on link "Next »" at bounding box center [1098, 10] width 61 height 31
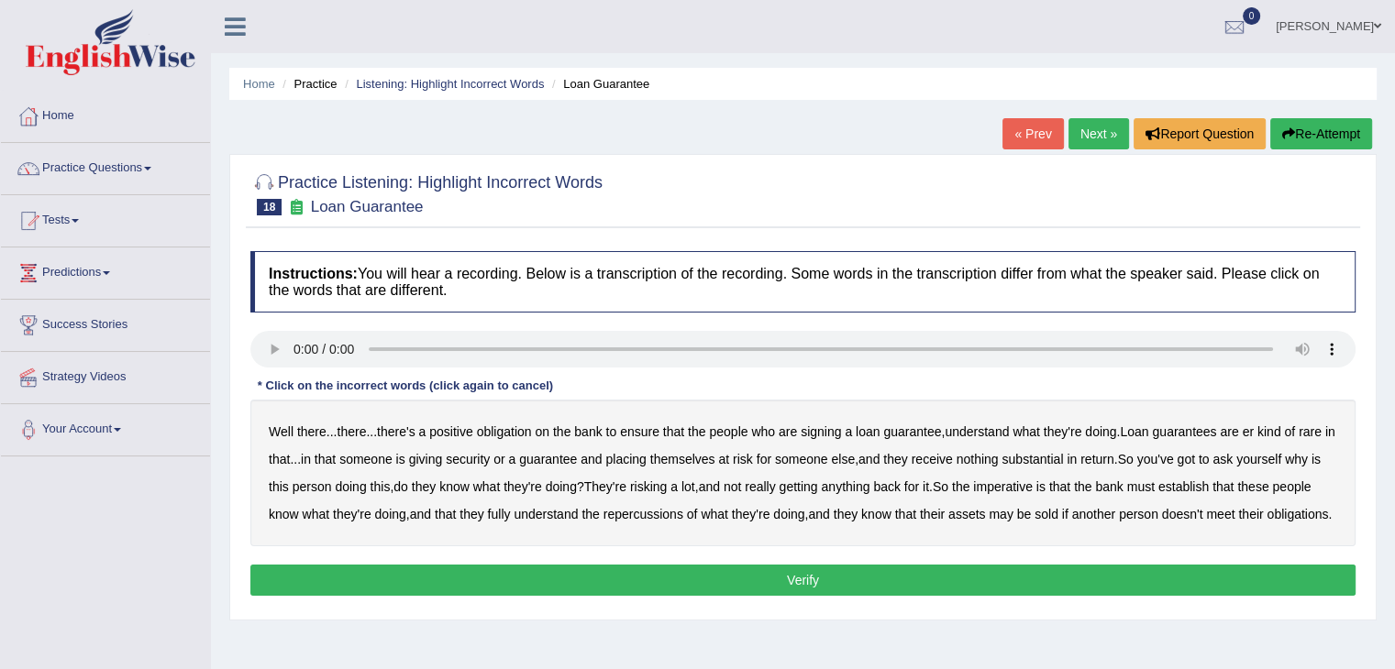
scroll to position [163, 0]
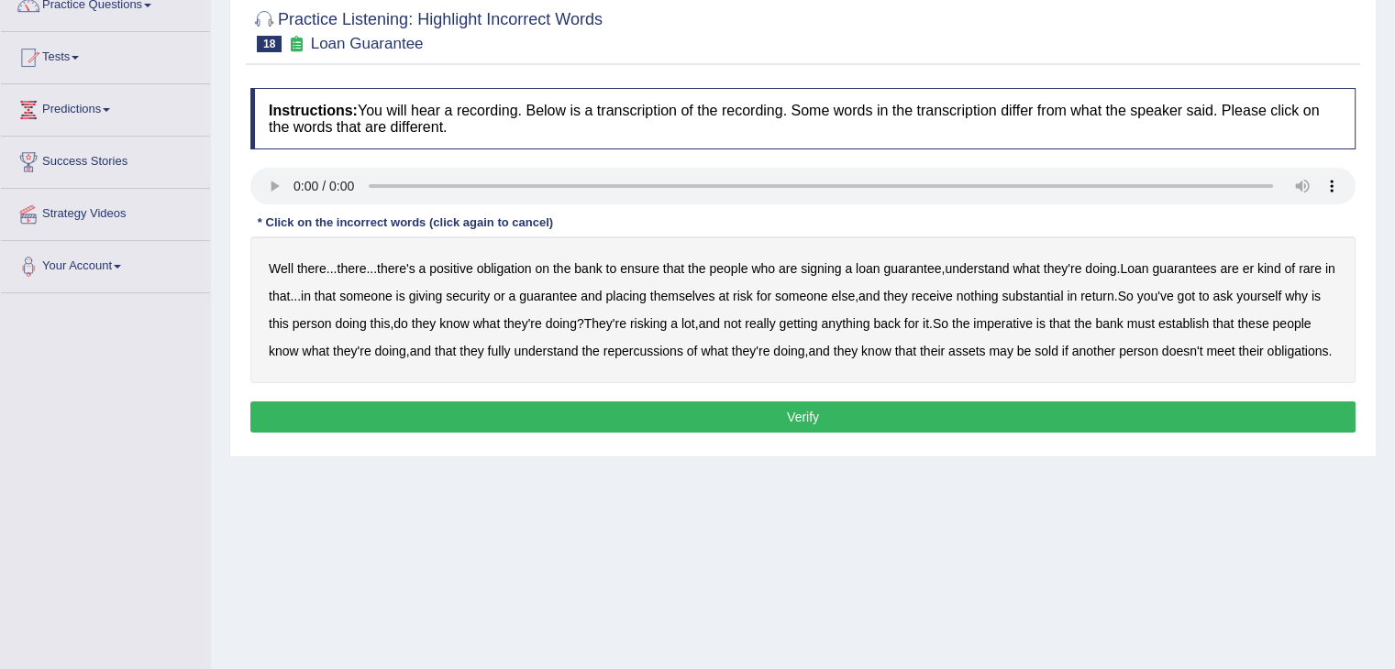
click at [1004, 265] on b "understand" at bounding box center [976, 268] width 64 height 15
click at [1057, 296] on b "substantial" at bounding box center [1031, 296] width 61 height 15
click at [1195, 323] on b "establish" at bounding box center [1183, 323] width 50 height 15
click at [682, 347] on b "repercussions" at bounding box center [643, 351] width 80 height 15
click at [985, 348] on b "assets" at bounding box center [966, 351] width 37 height 15
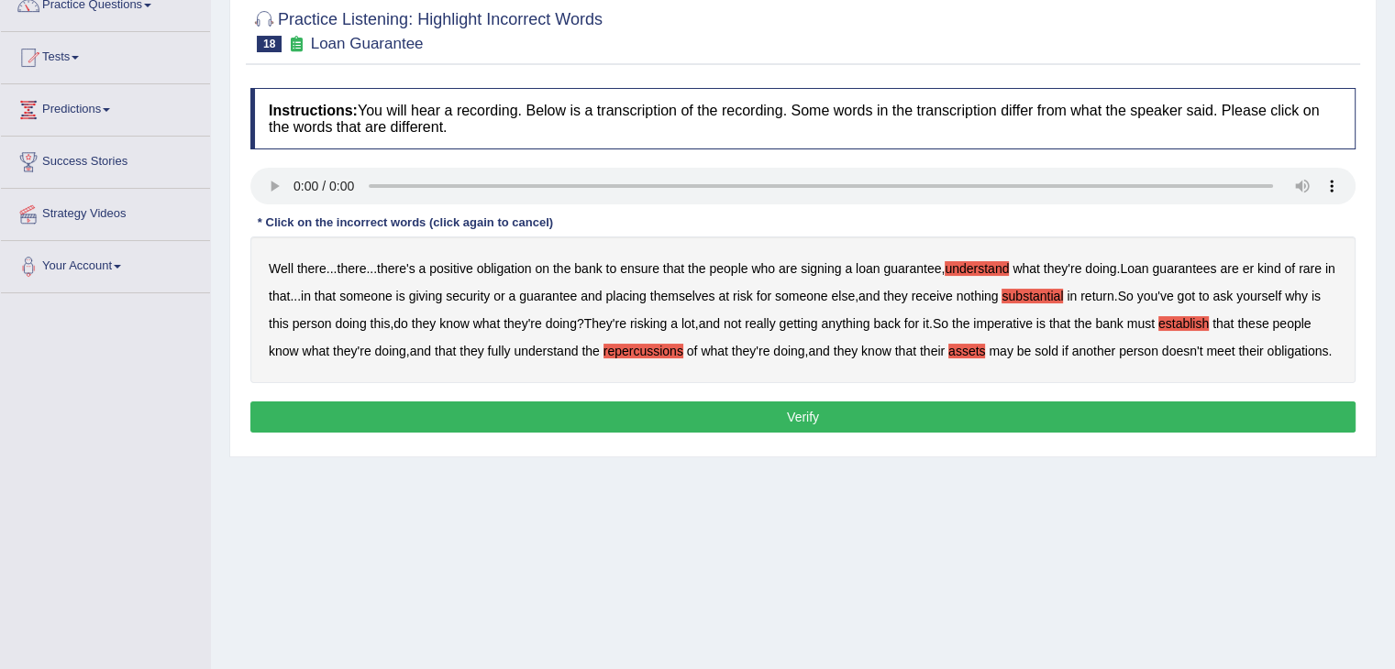
click at [711, 433] on button "Verify" at bounding box center [802, 417] width 1105 height 31
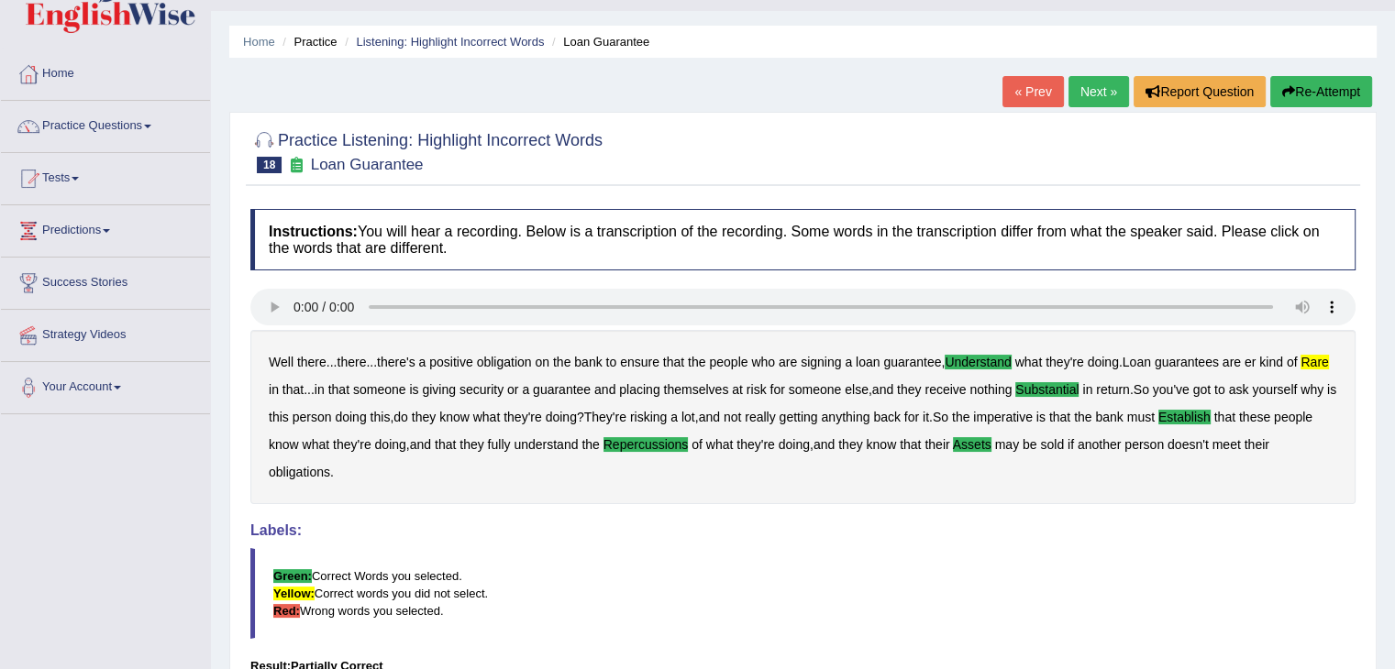
scroll to position [37, 0]
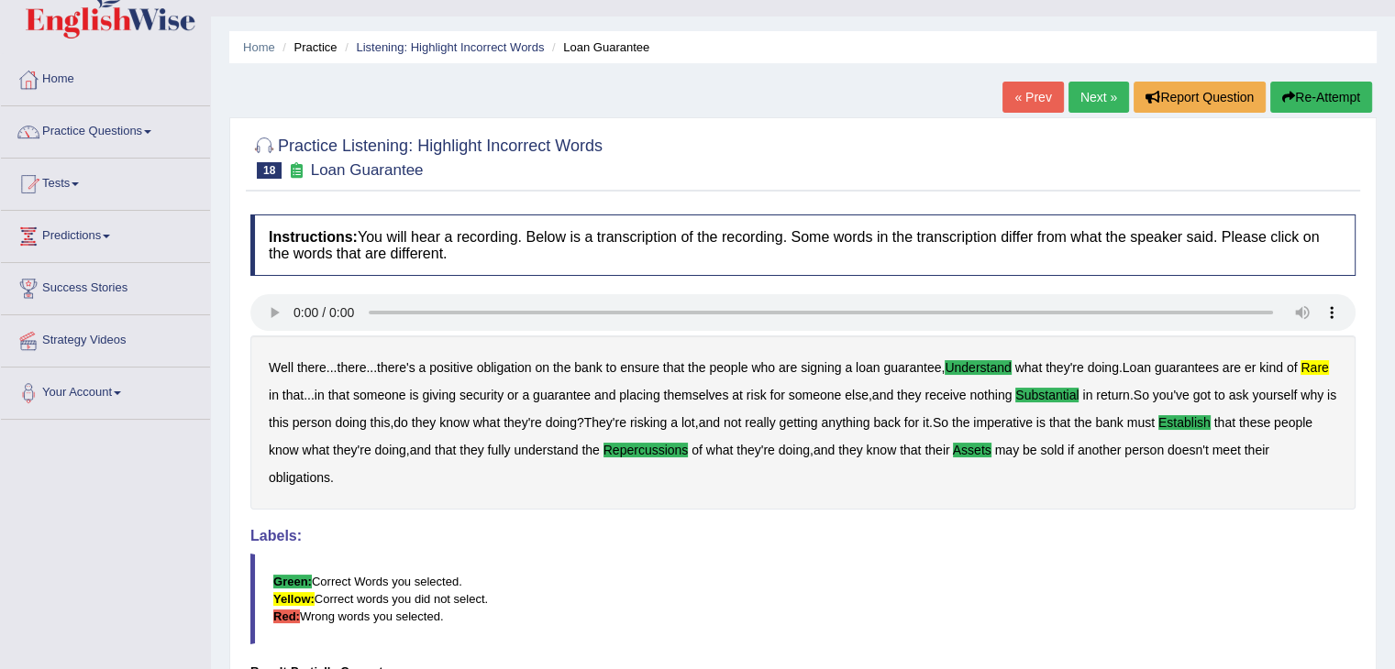
click at [1097, 96] on link "Next »" at bounding box center [1098, 97] width 61 height 31
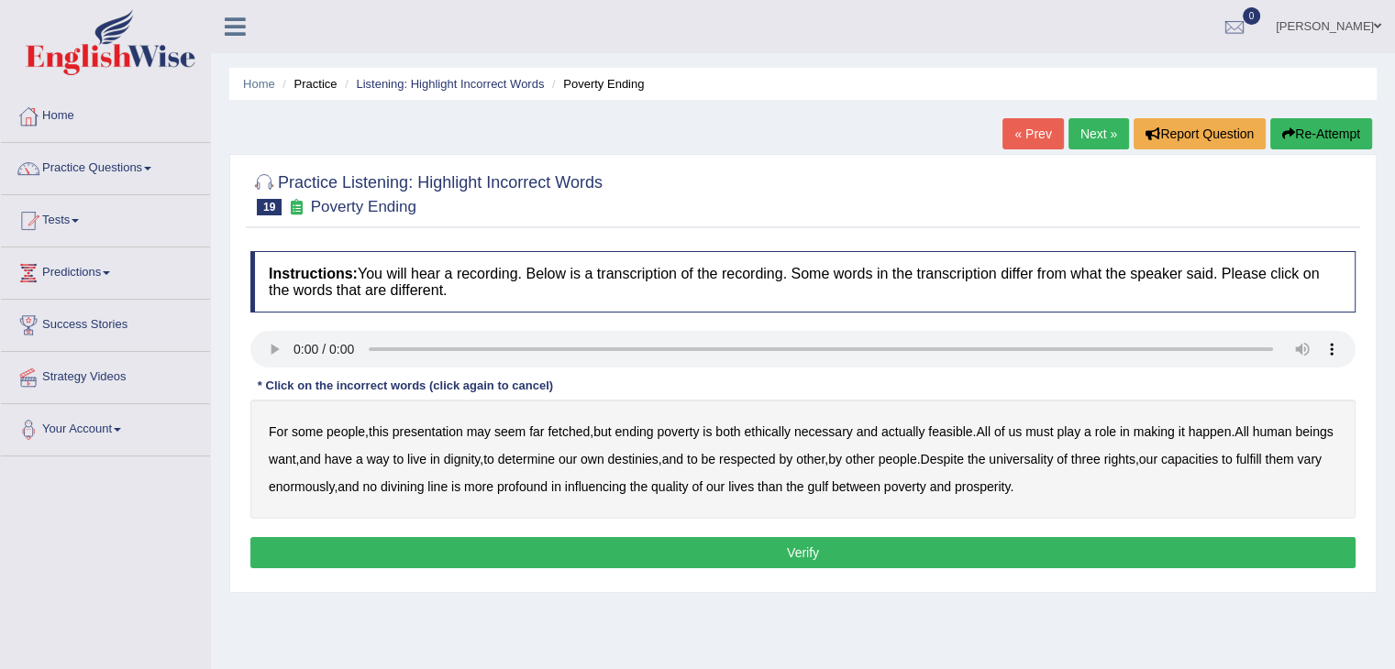
scroll to position [187, 0]
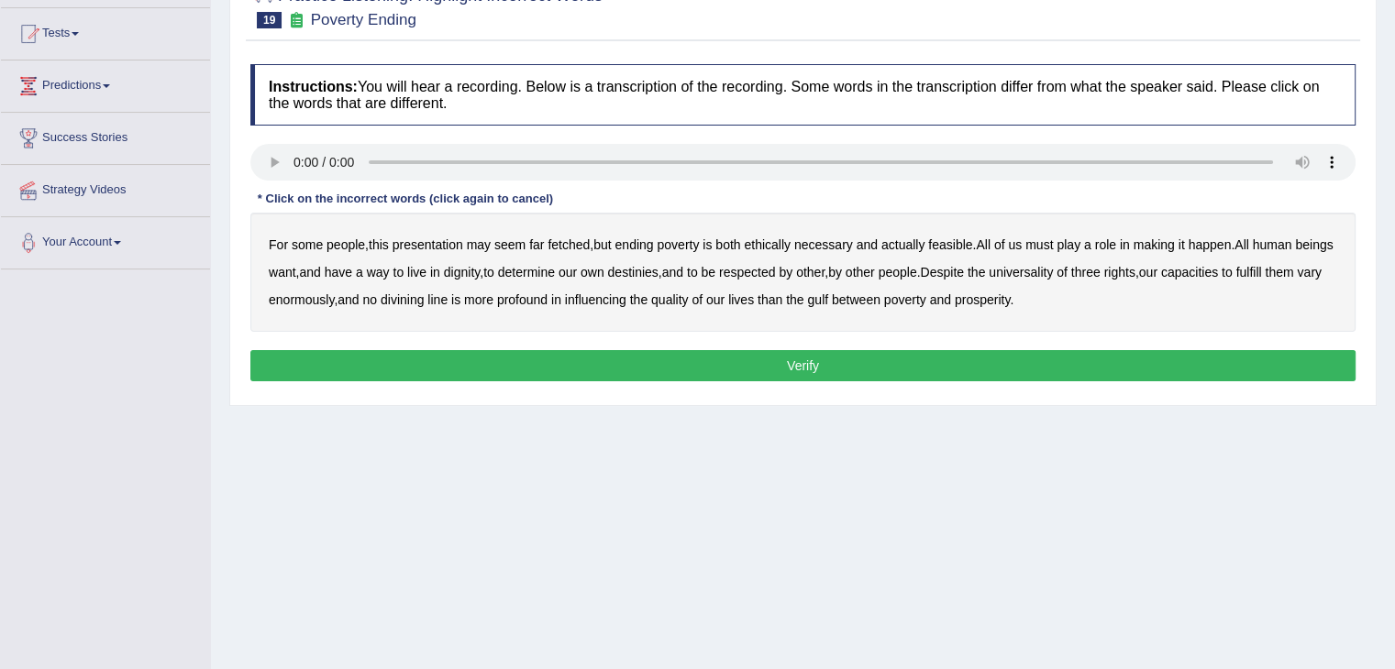
click at [424, 238] on b "presentation" at bounding box center [427, 244] width 71 height 15
click at [770, 244] on b "ethically" at bounding box center [767, 244] width 47 height 15
click at [1100, 275] on b "three" at bounding box center [1085, 272] width 29 height 15
click at [390, 270] on b "way" at bounding box center [378, 272] width 23 height 15
click at [836, 371] on button "Verify" at bounding box center [802, 365] width 1105 height 31
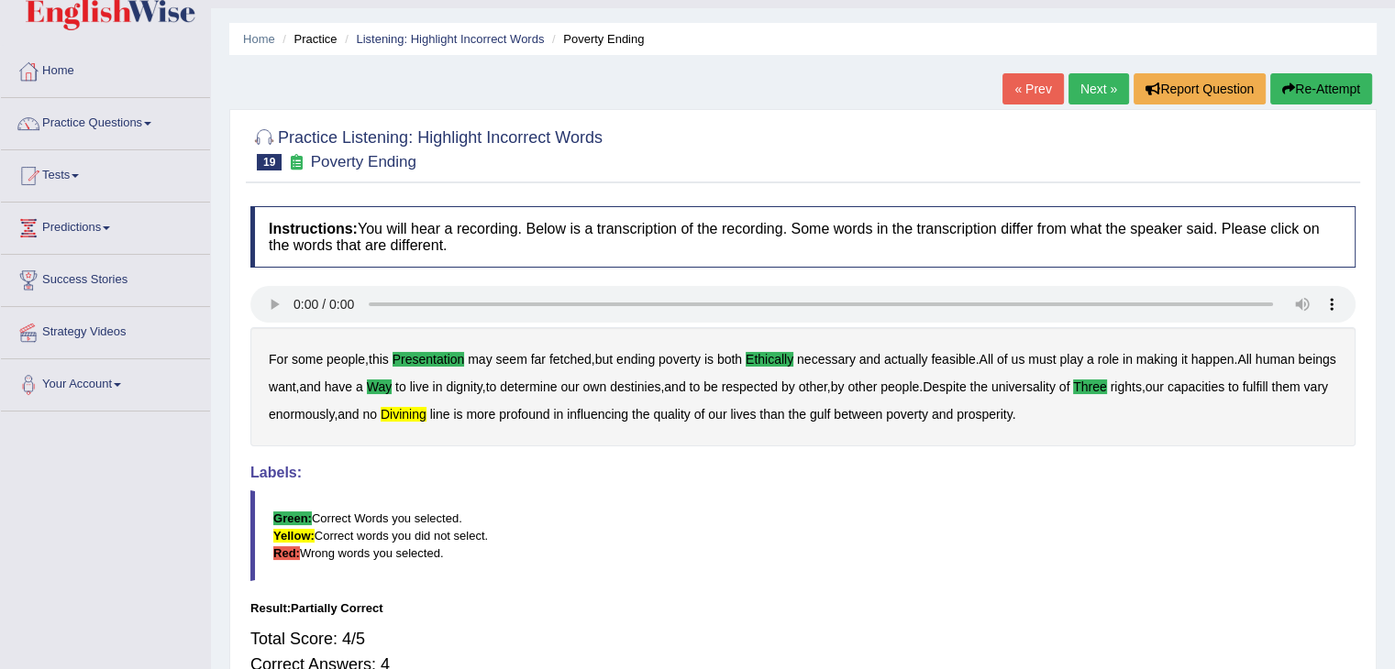
scroll to position [29, 0]
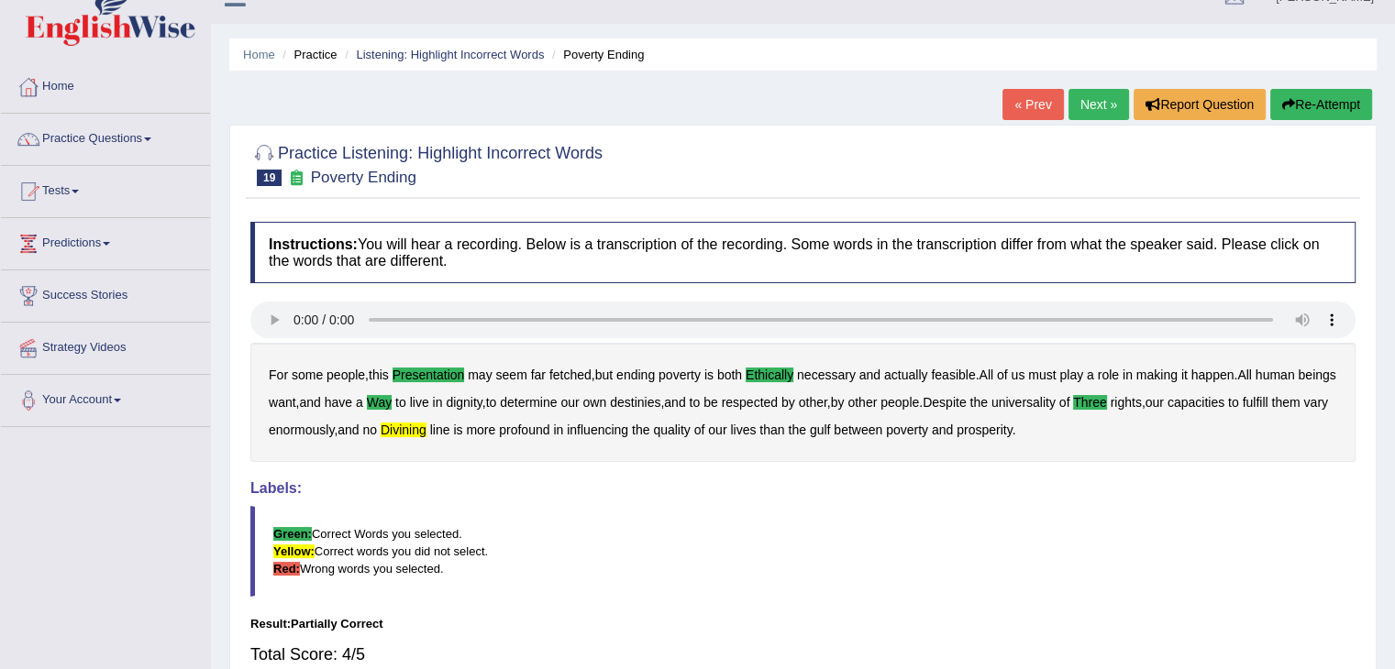
click at [1086, 94] on link "Next »" at bounding box center [1098, 104] width 61 height 31
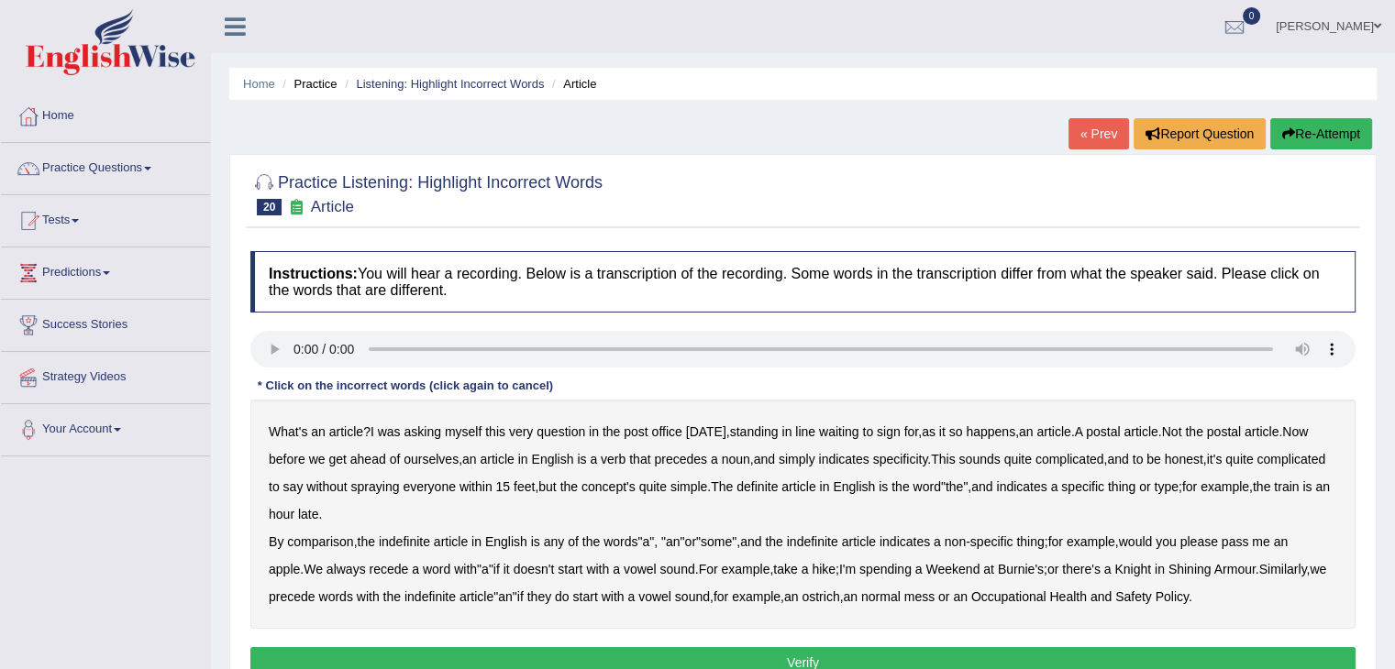
scroll to position [144, 0]
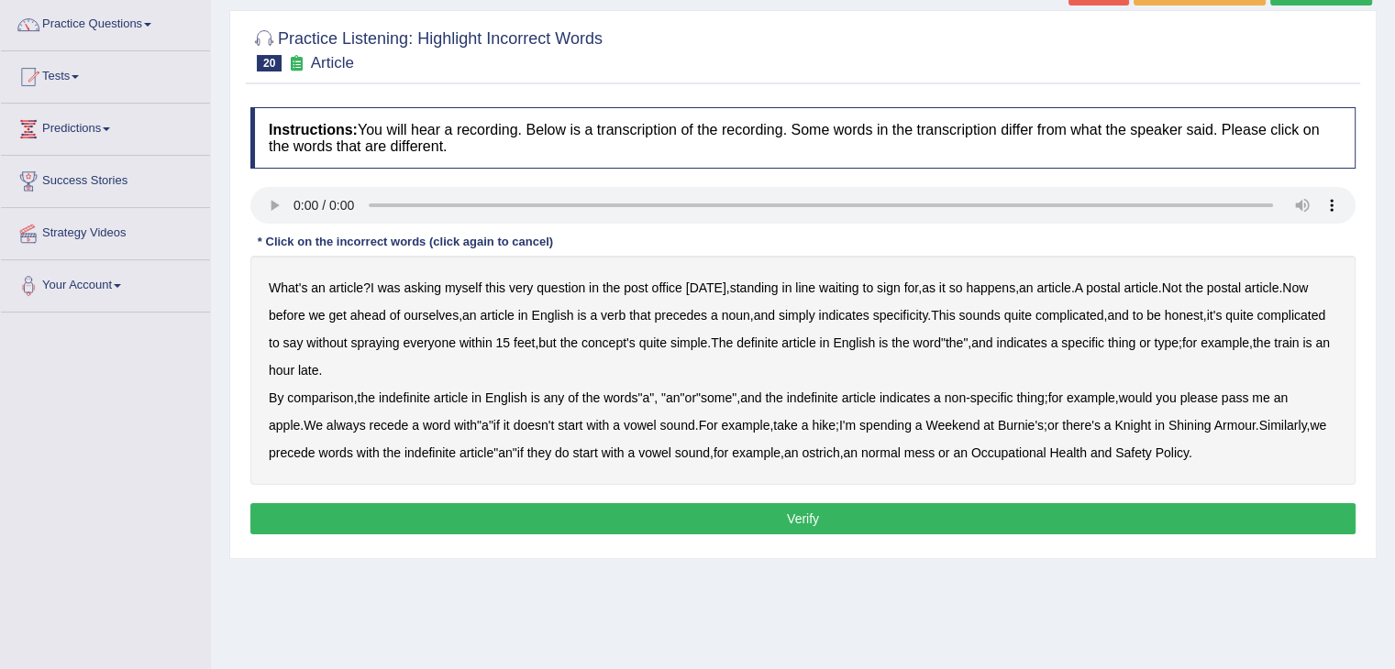
drag, startPoint x: 323, startPoint y: 401, endPoint x: 558, endPoint y: 395, distance: 235.7
click at [558, 395] on div "What's an article ? I was asking myself this very question in the post office […" at bounding box center [802, 370] width 1105 height 229
click at [334, 391] on b "comparison" at bounding box center [320, 398] width 66 height 15
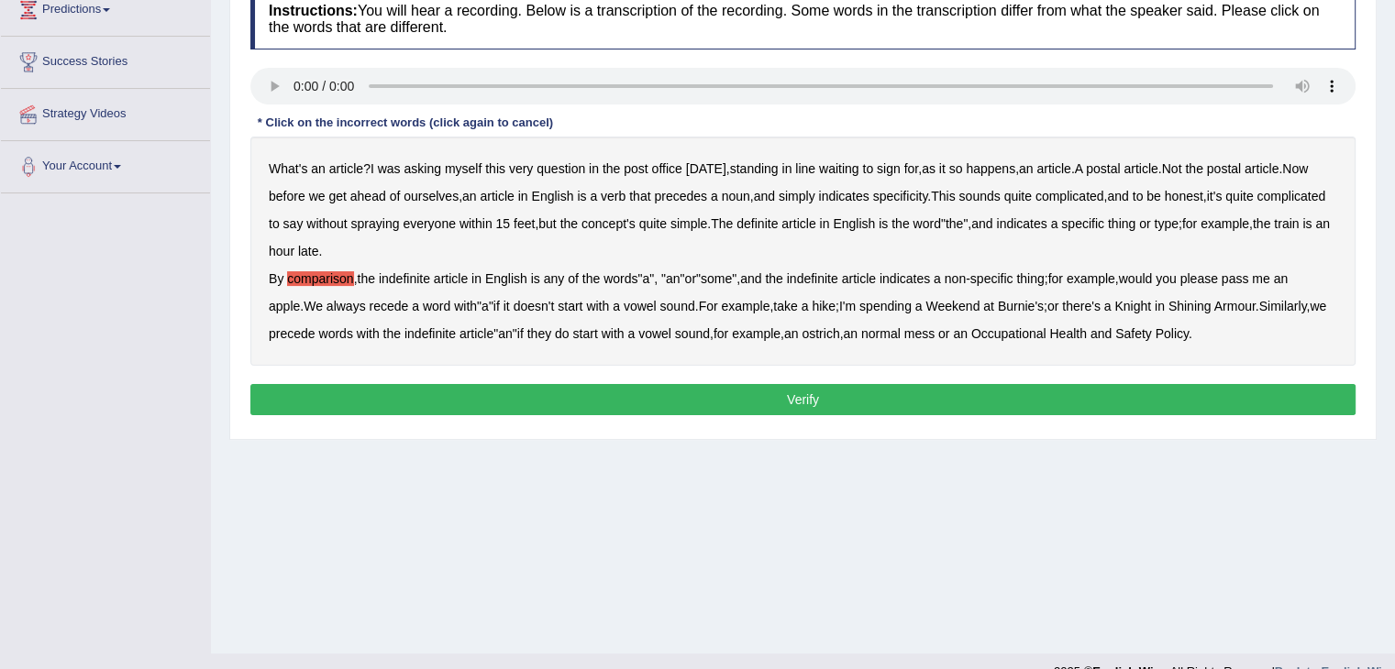
scroll to position [264, 0]
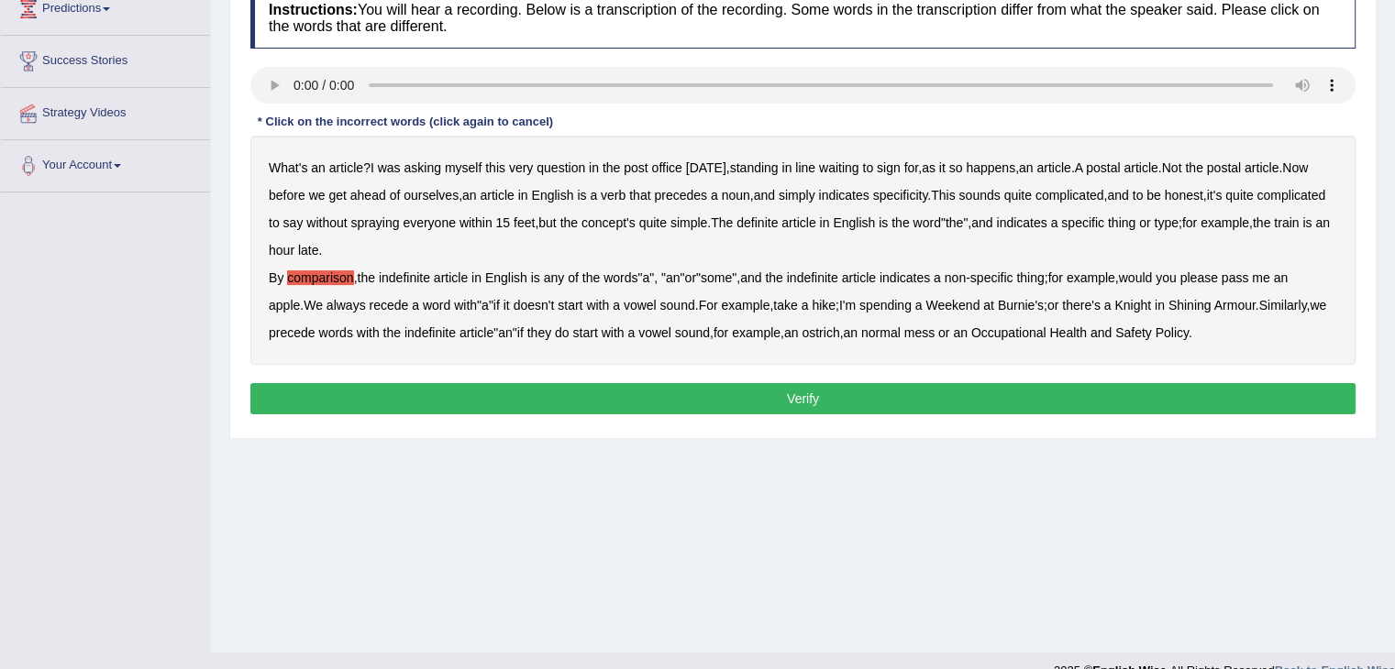
click at [389, 303] on b "recede" at bounding box center [388, 305] width 39 height 15
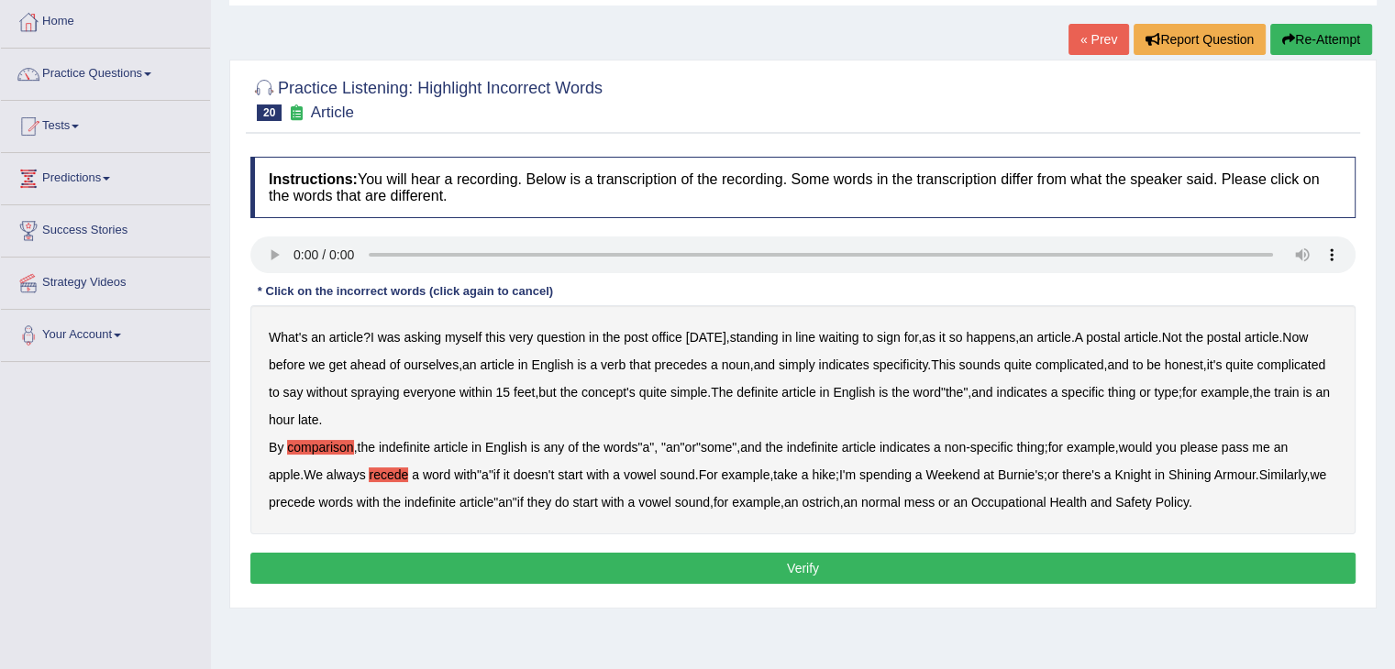
scroll to position [81, 0]
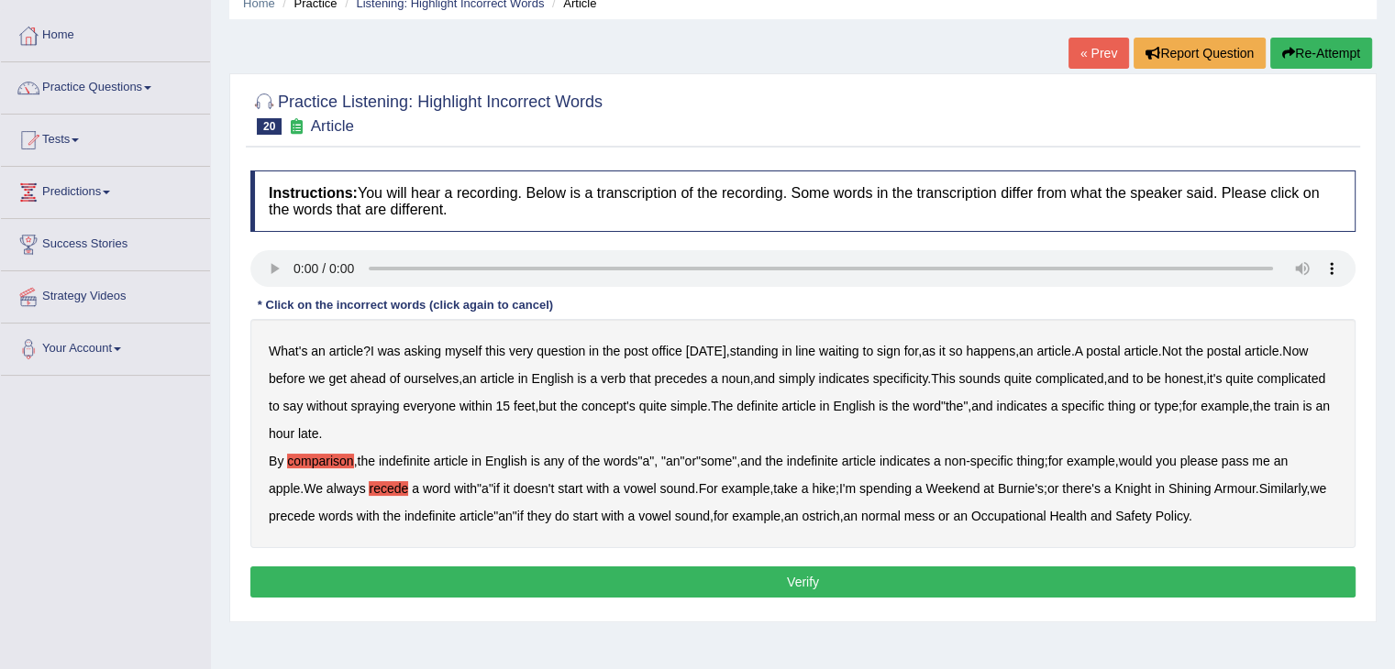
click at [645, 366] on div "What's an article ? I was asking myself this very question in the post office y…" at bounding box center [802, 433] width 1105 height 229
click at [625, 375] on b "verb" at bounding box center [613, 378] width 25 height 15
click at [715, 588] on button "Verify" at bounding box center [802, 582] width 1105 height 31
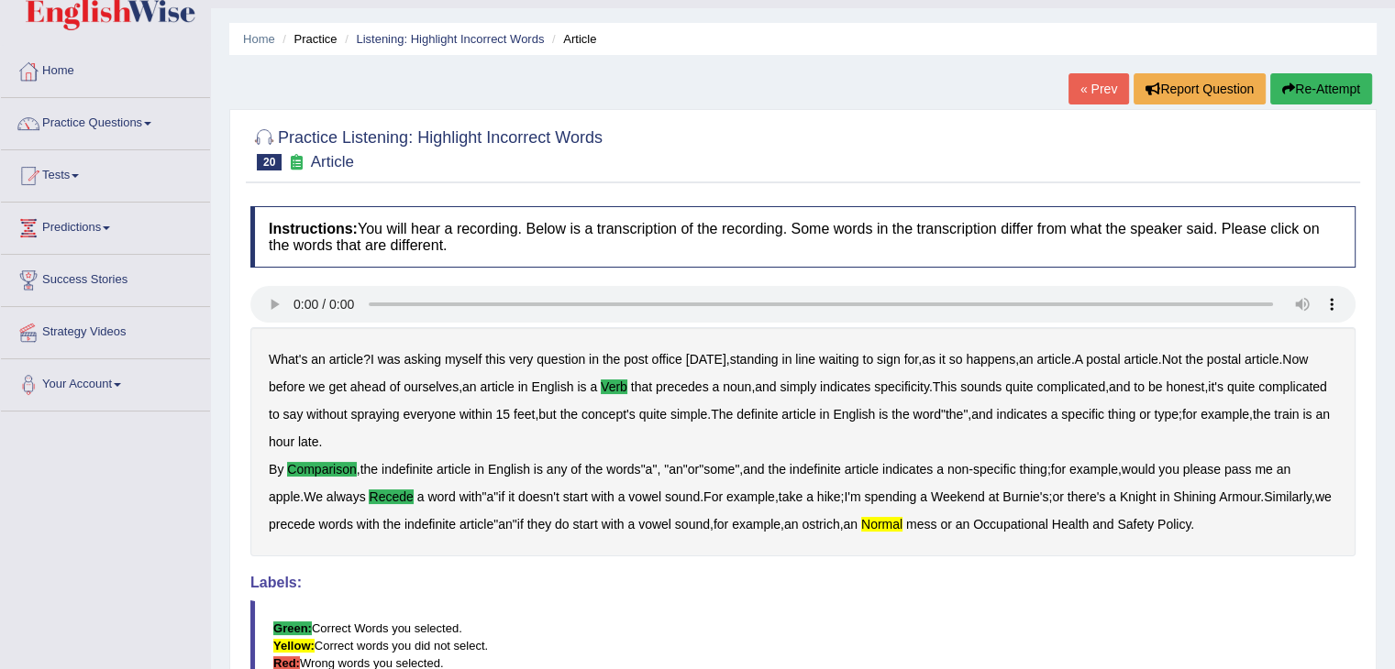
scroll to position [40, 0]
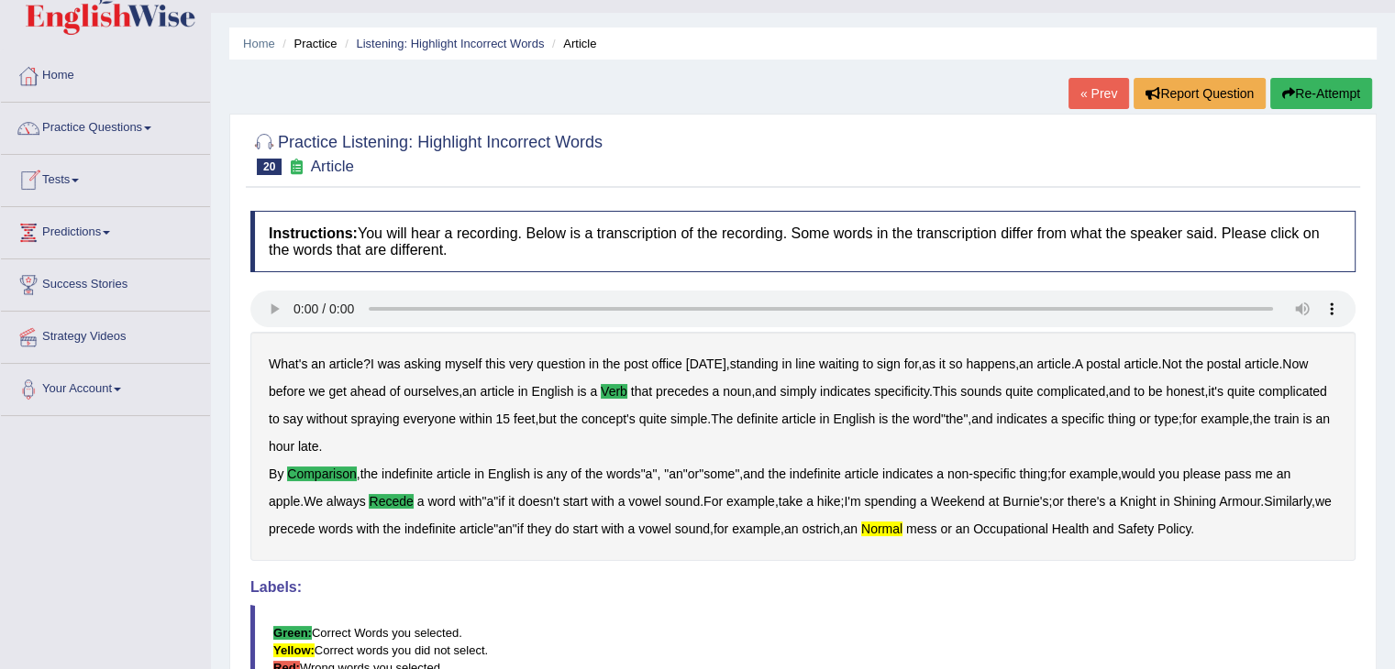
click at [160, 120] on link "Practice Questions" at bounding box center [105, 126] width 209 height 46
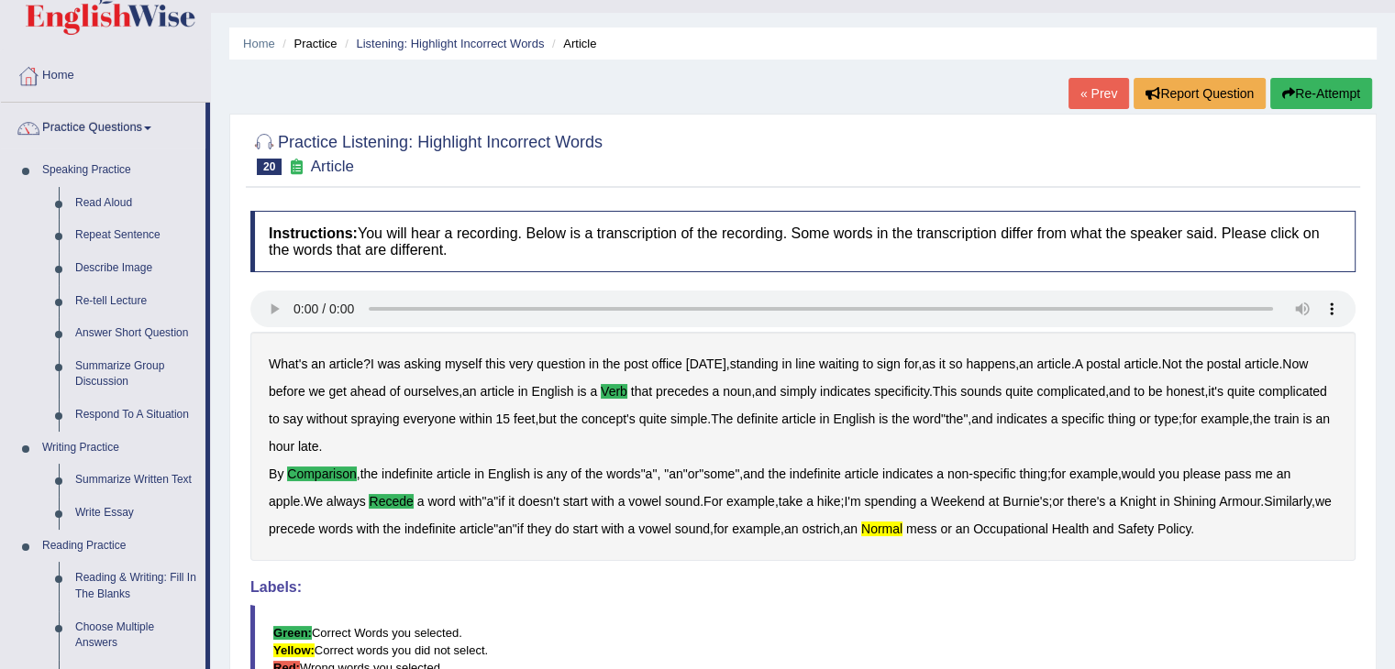
scroll to position [513, 0]
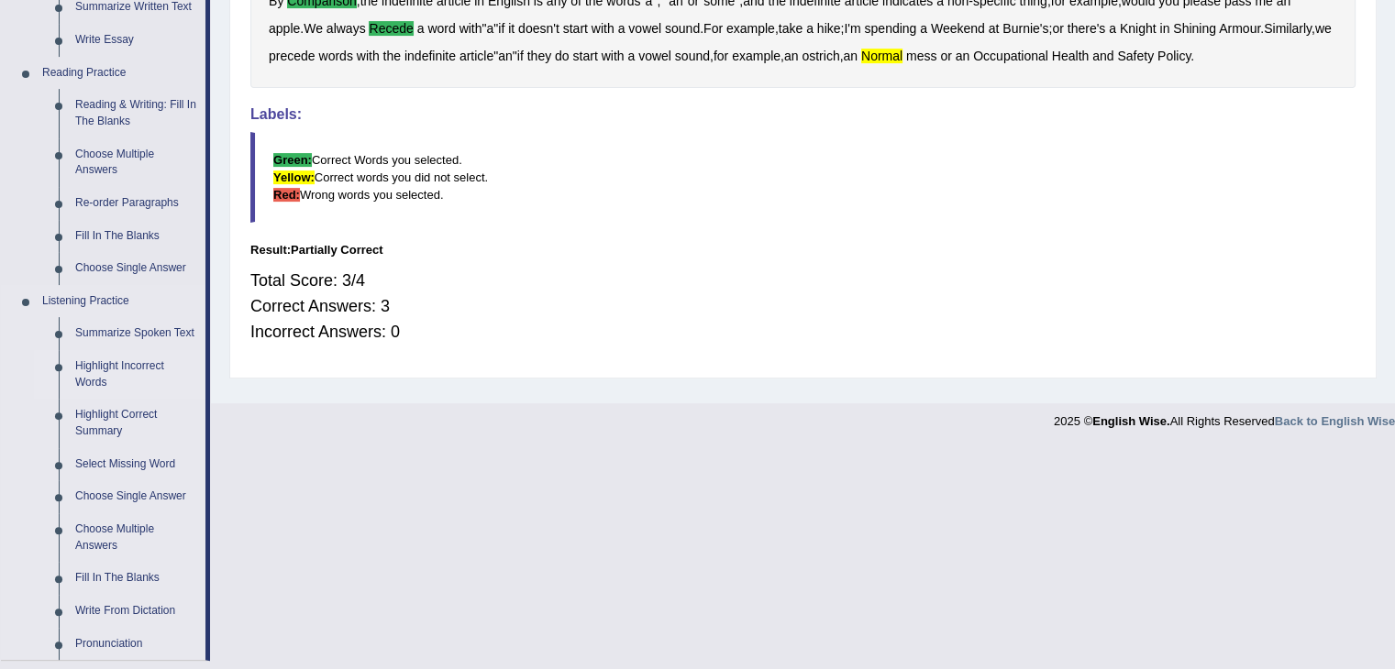
click at [133, 363] on link "Highlight Incorrect Words" at bounding box center [136, 374] width 138 height 49
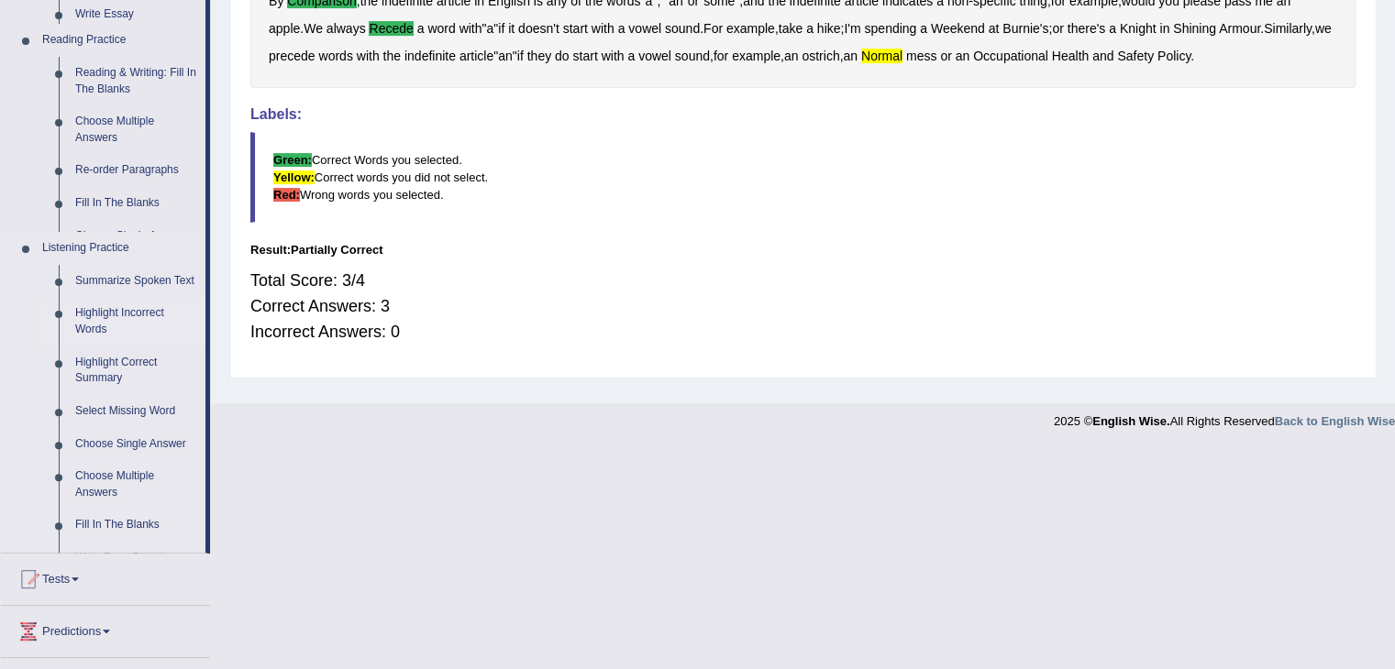
scroll to position [509, 0]
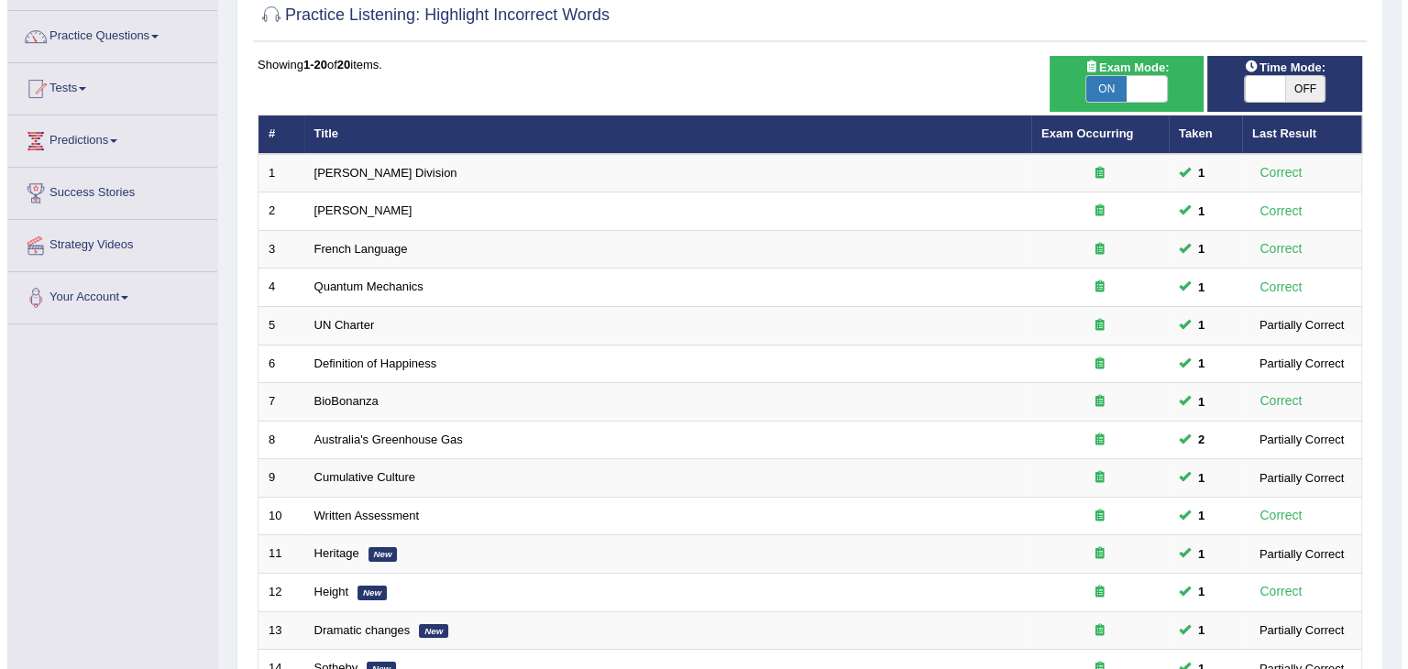
scroll to position [125, 0]
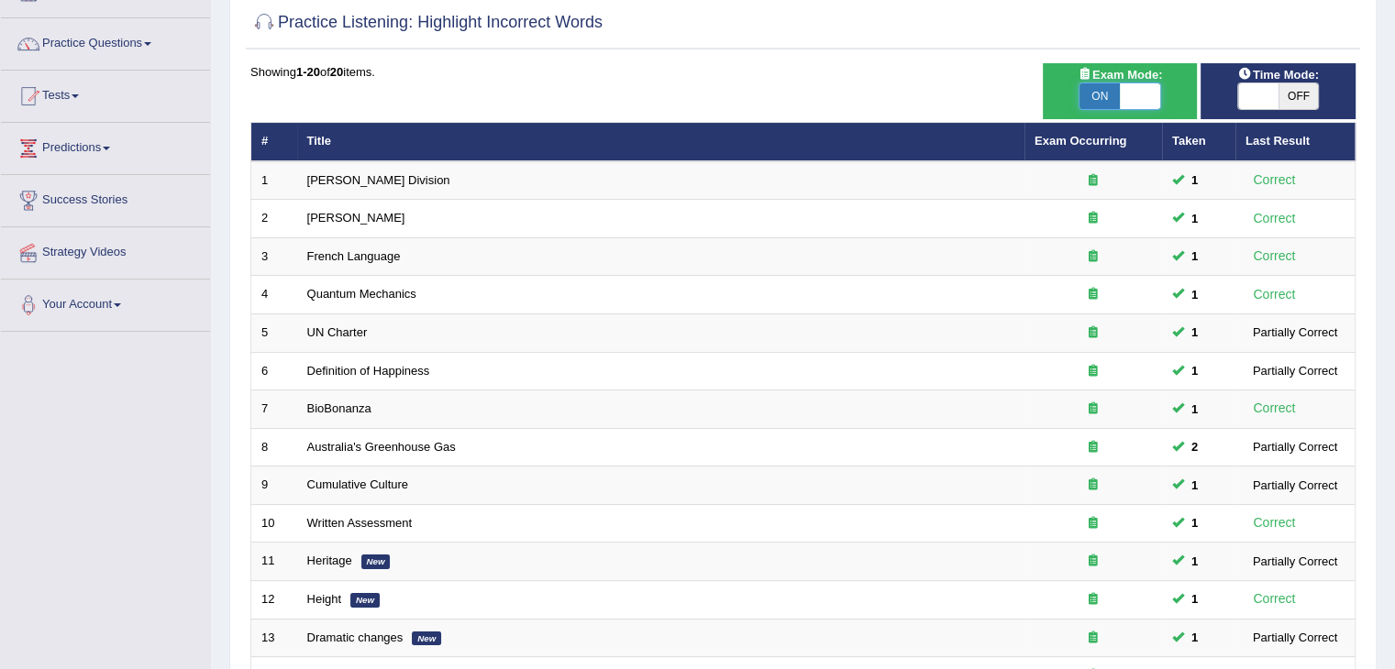
click at [1152, 86] on span at bounding box center [1139, 96] width 40 height 26
checkbox input "false"
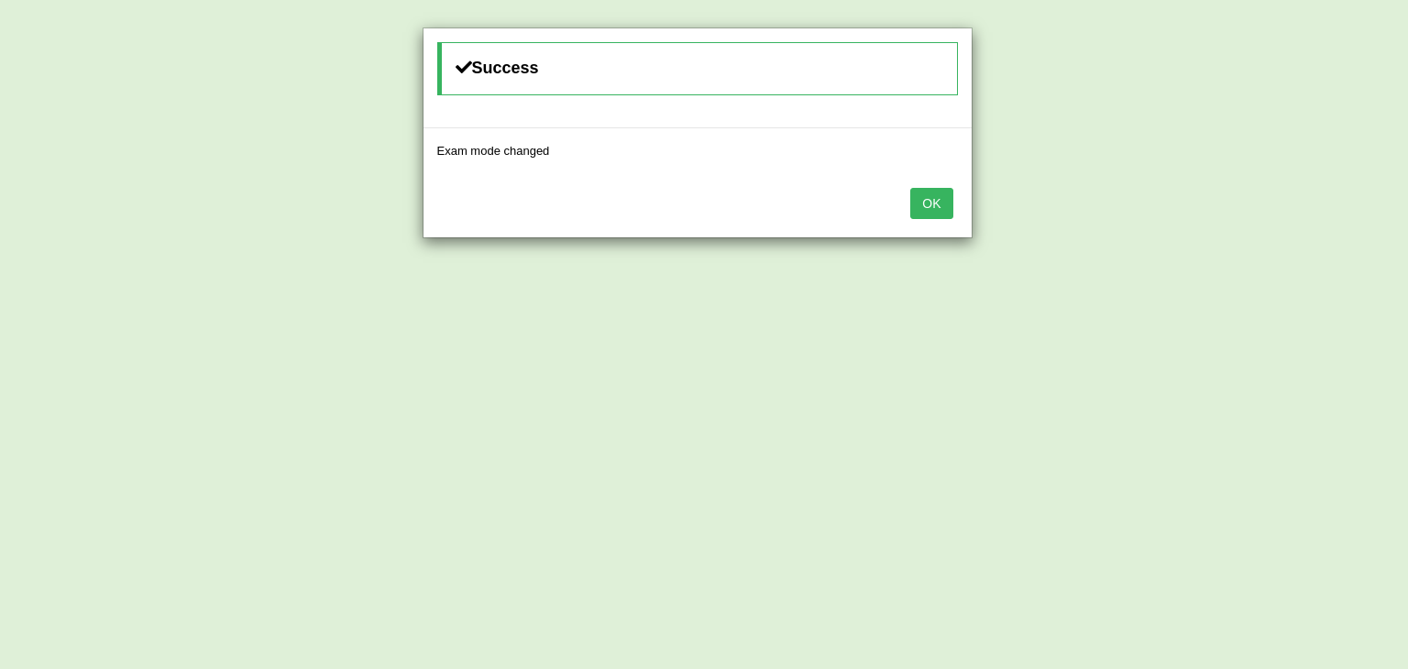
click at [926, 203] on button "OK" at bounding box center [931, 203] width 42 height 31
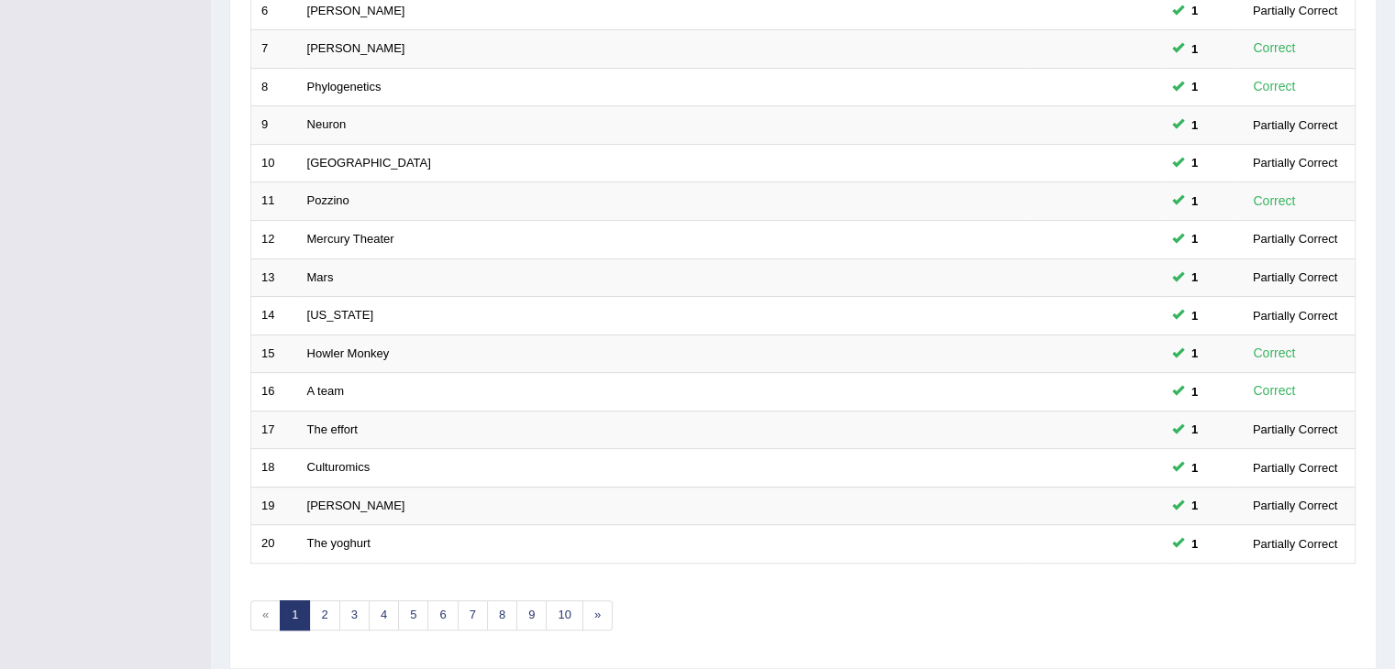
scroll to position [539, 0]
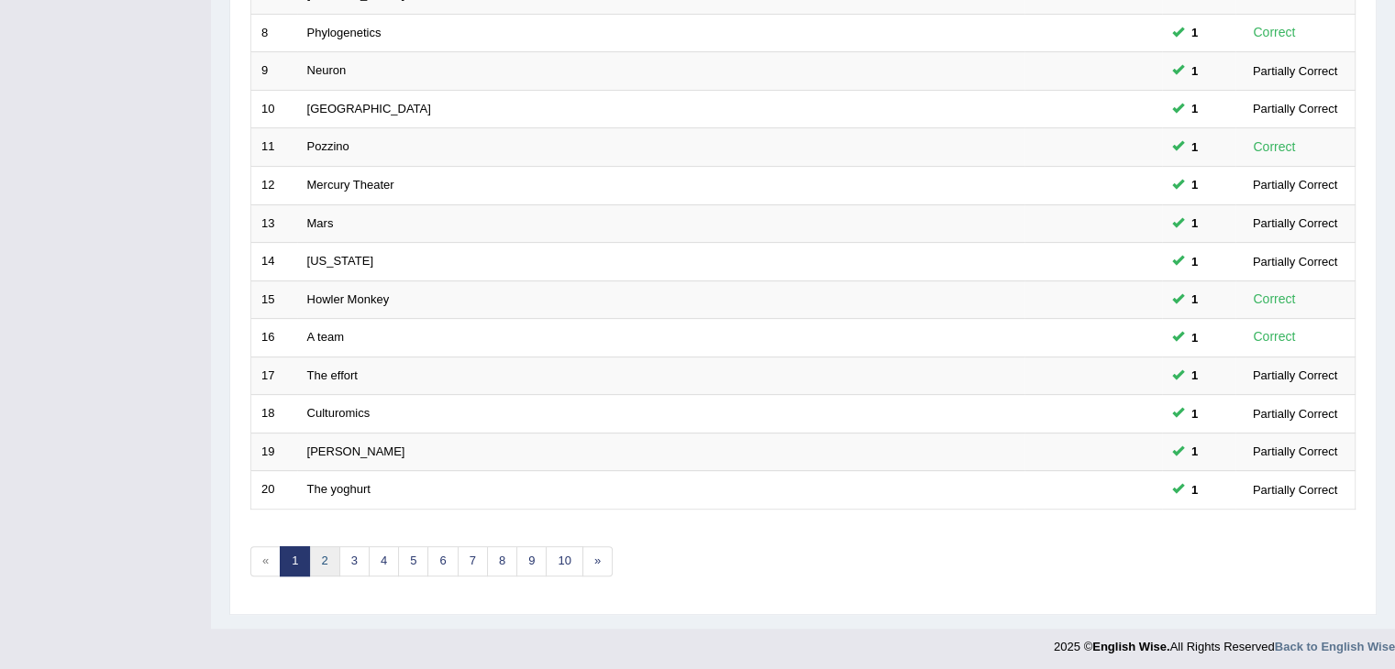
click at [329, 550] on link "2" at bounding box center [324, 561] width 30 height 30
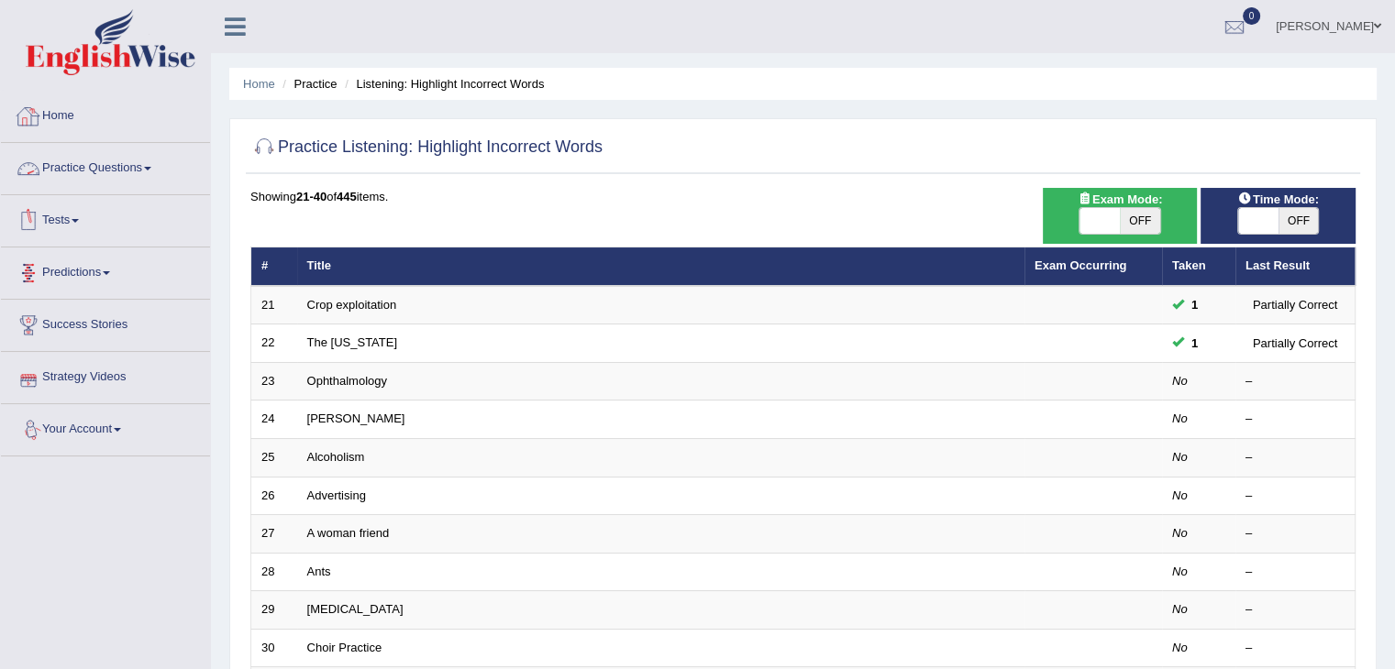
click at [142, 170] on link "Practice Questions" at bounding box center [105, 166] width 209 height 46
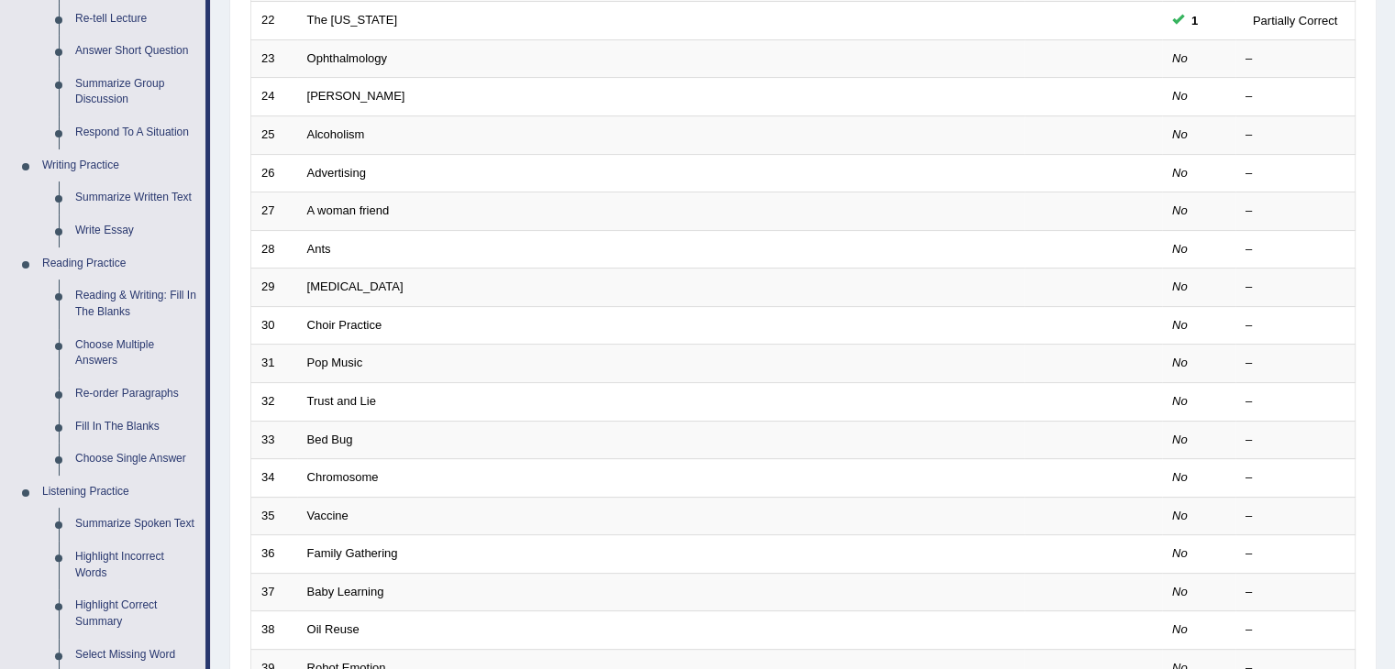
scroll to position [451, 0]
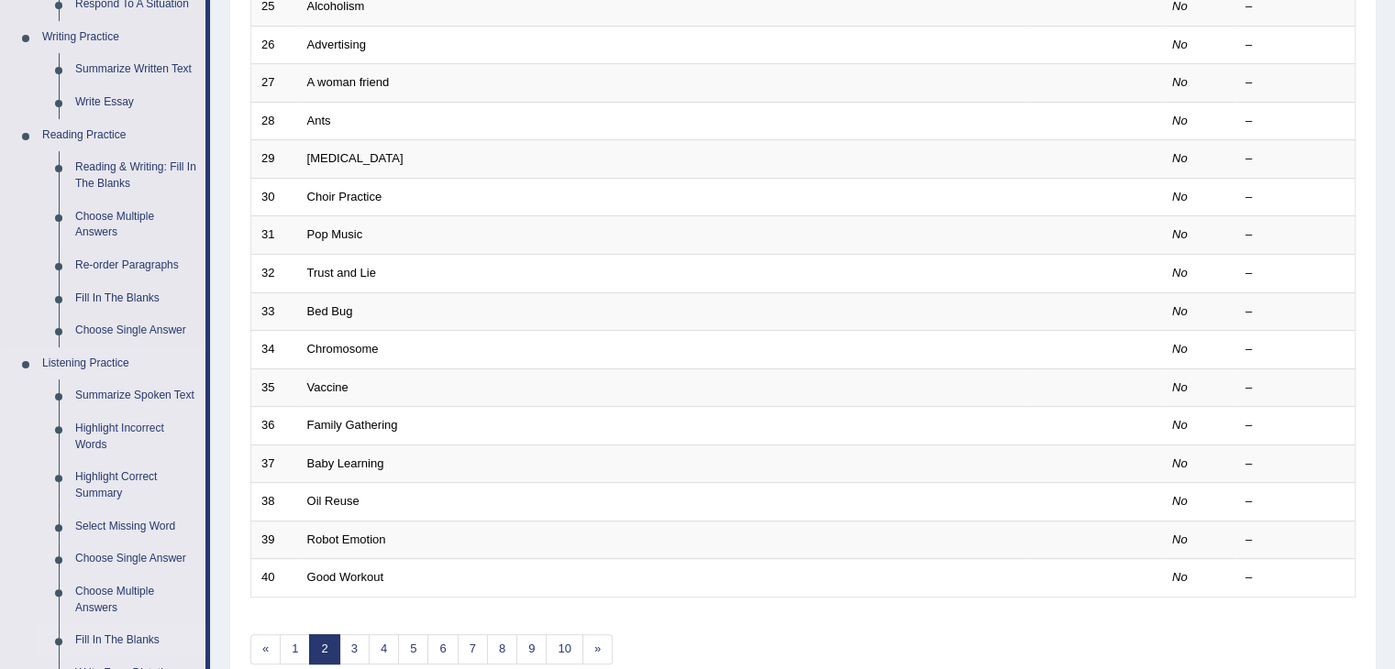
click at [117, 639] on link "Fill In The Blanks" at bounding box center [136, 640] width 138 height 33
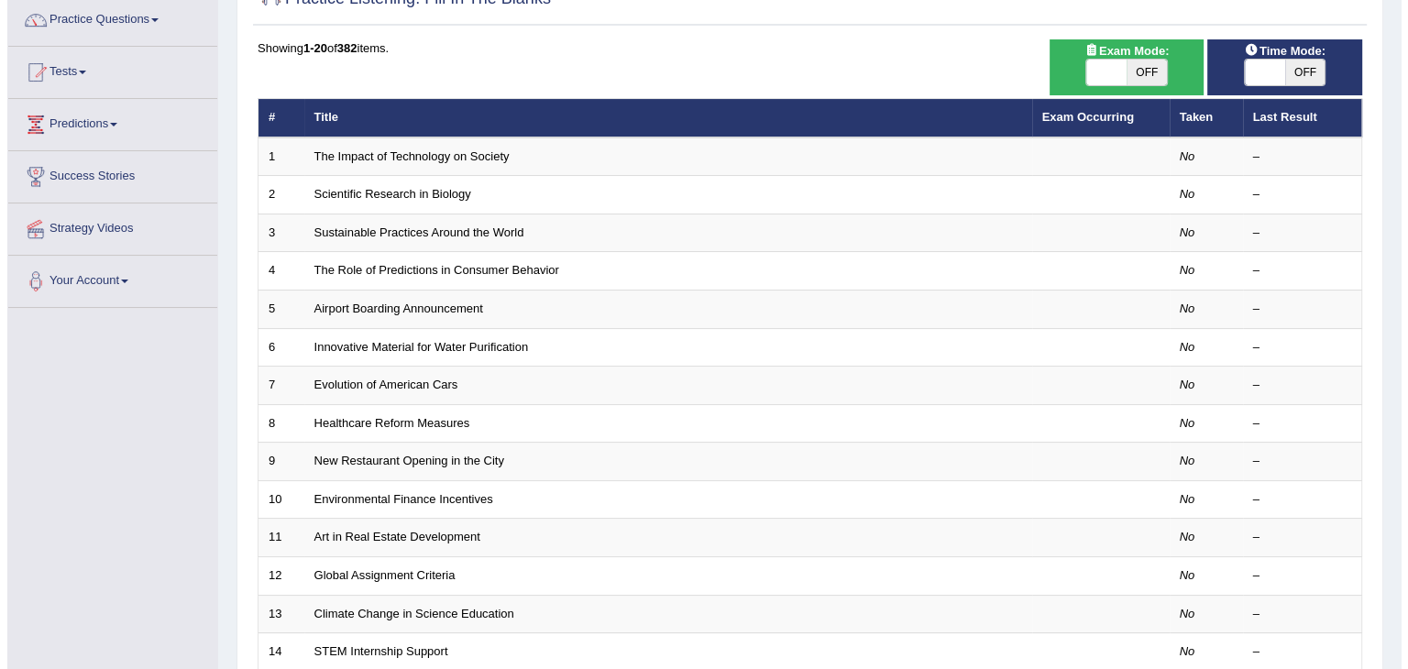
scroll to position [160, 0]
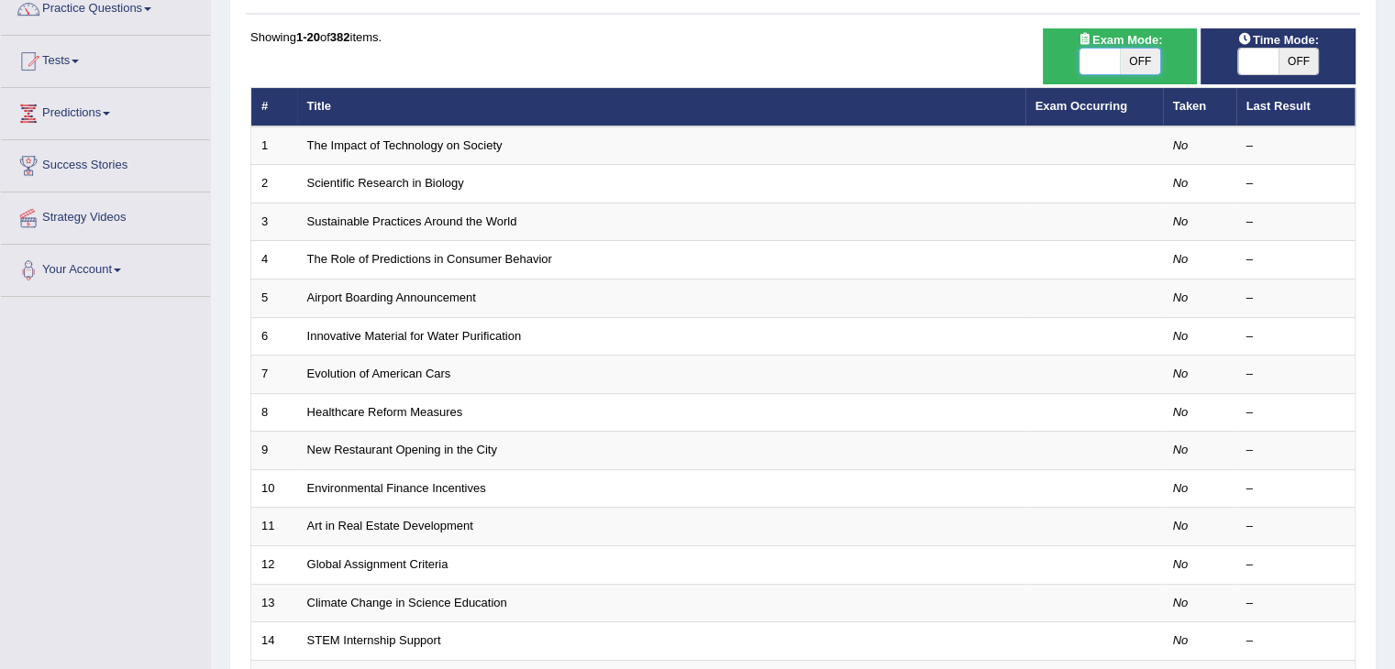
click at [1091, 68] on span at bounding box center [1099, 62] width 40 height 26
click at [1132, 58] on span "OFF" at bounding box center [1139, 62] width 40 height 26
checkbox input "true"
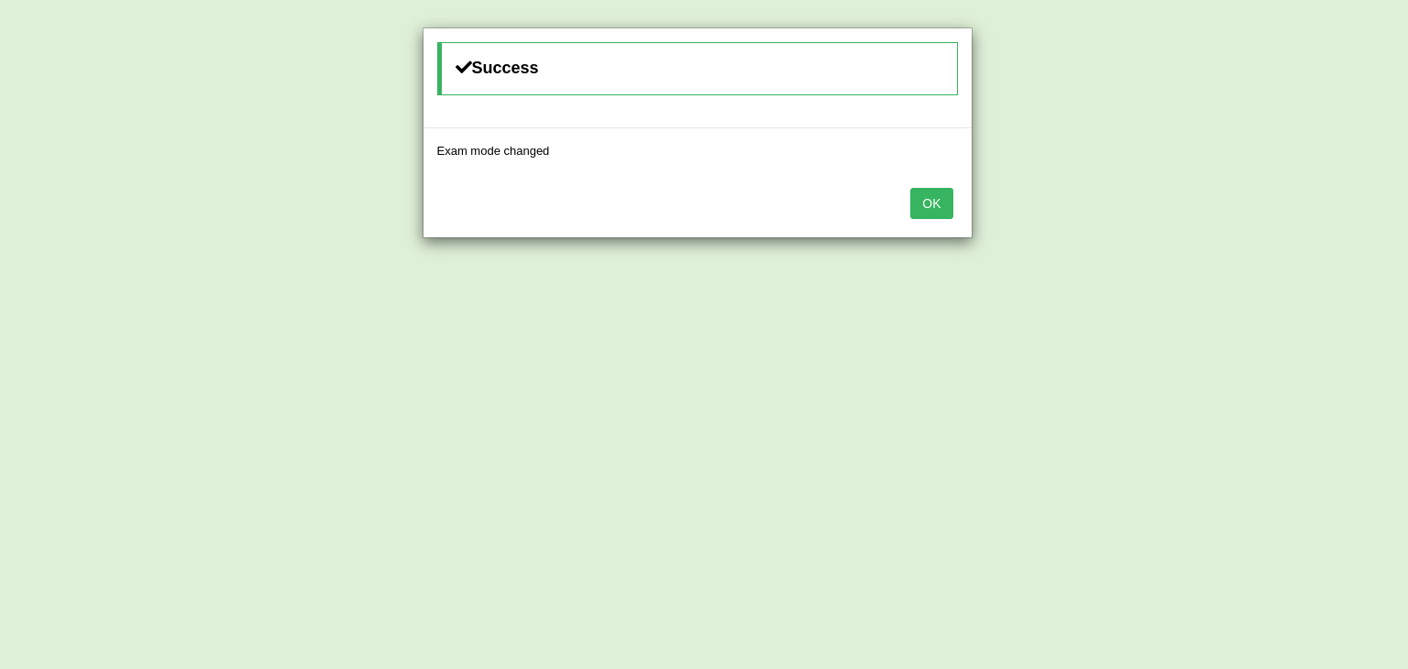
click at [932, 206] on button "OK" at bounding box center [931, 203] width 42 height 31
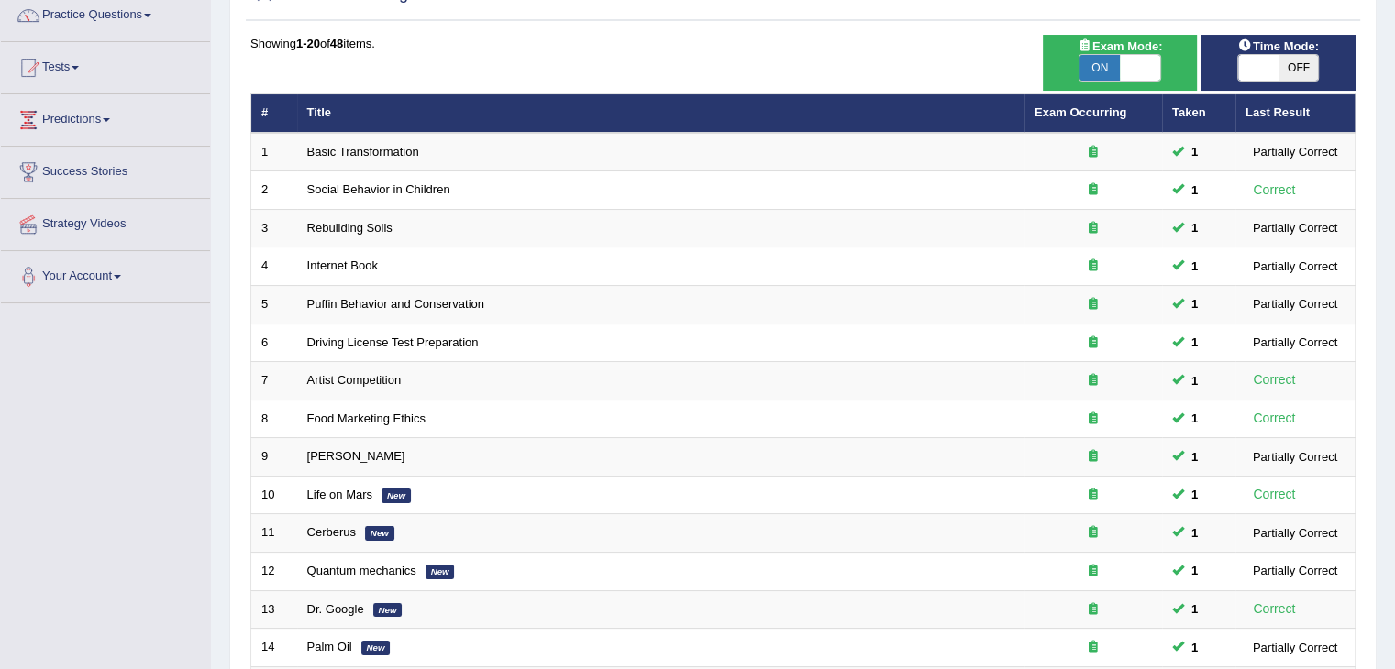
scroll to position [539, 0]
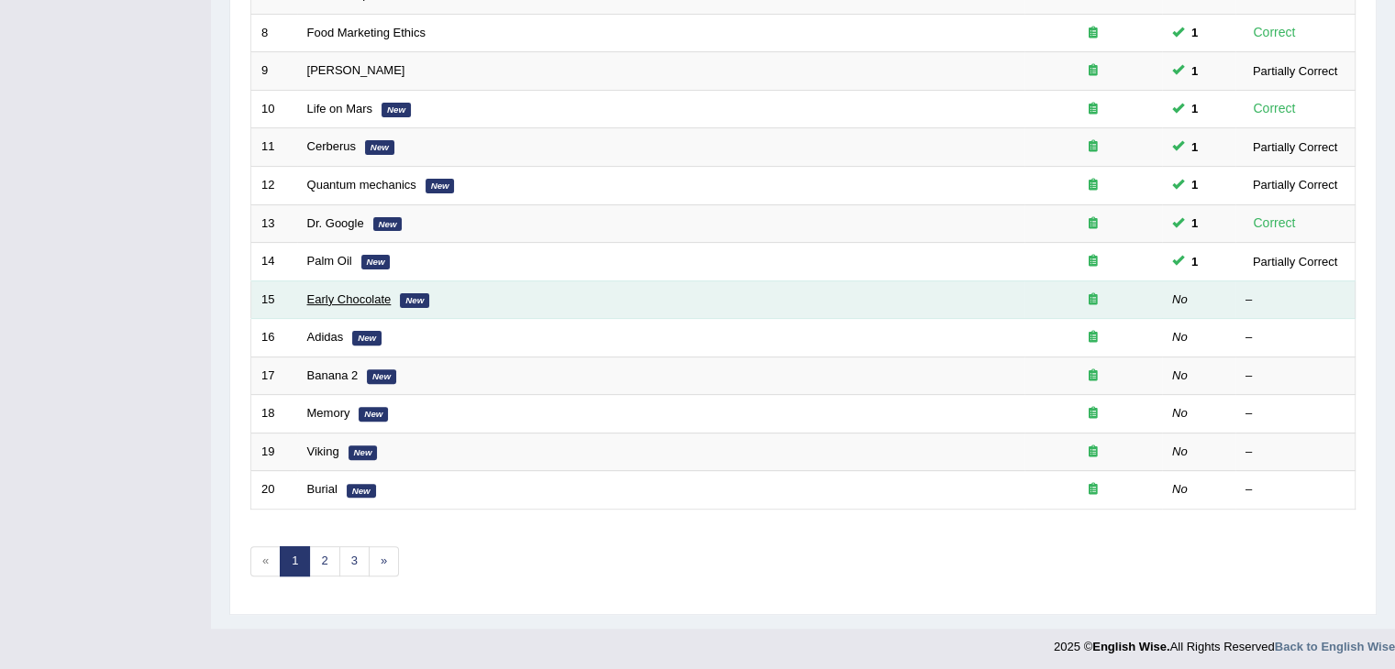
click at [371, 299] on link "Early Chocolate" at bounding box center [349, 299] width 84 height 14
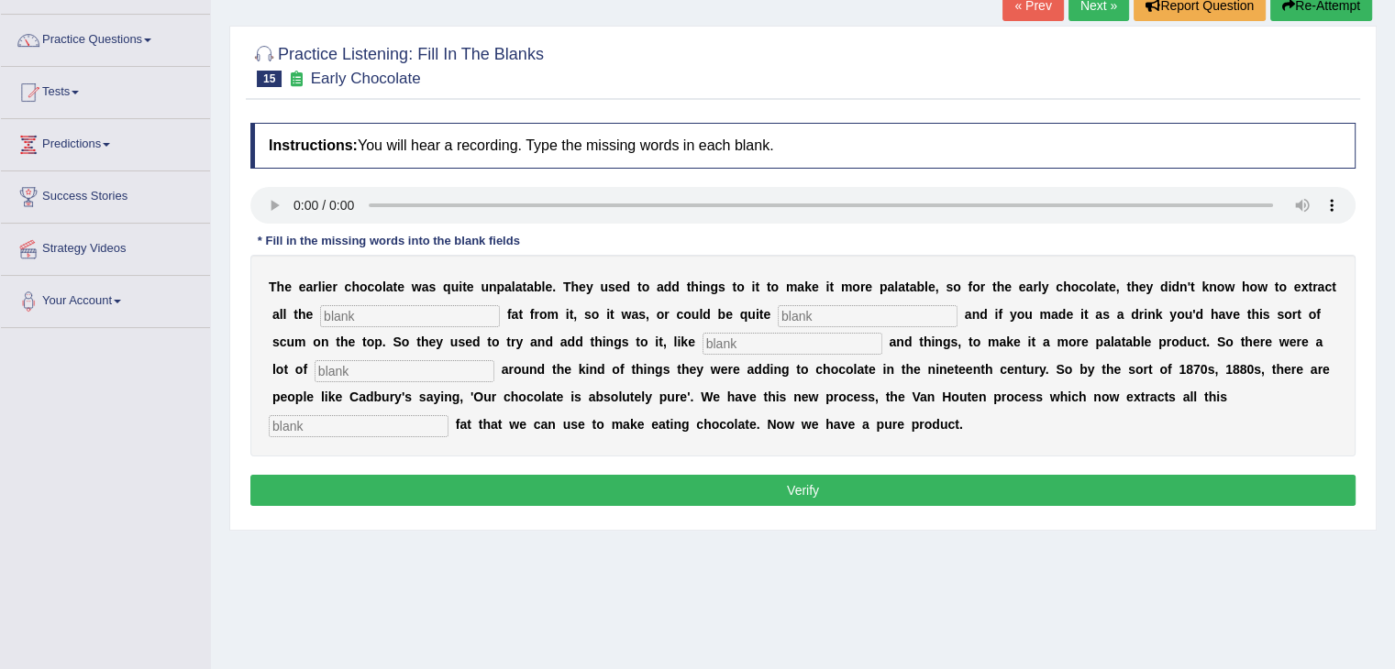
scroll to position [136, 0]
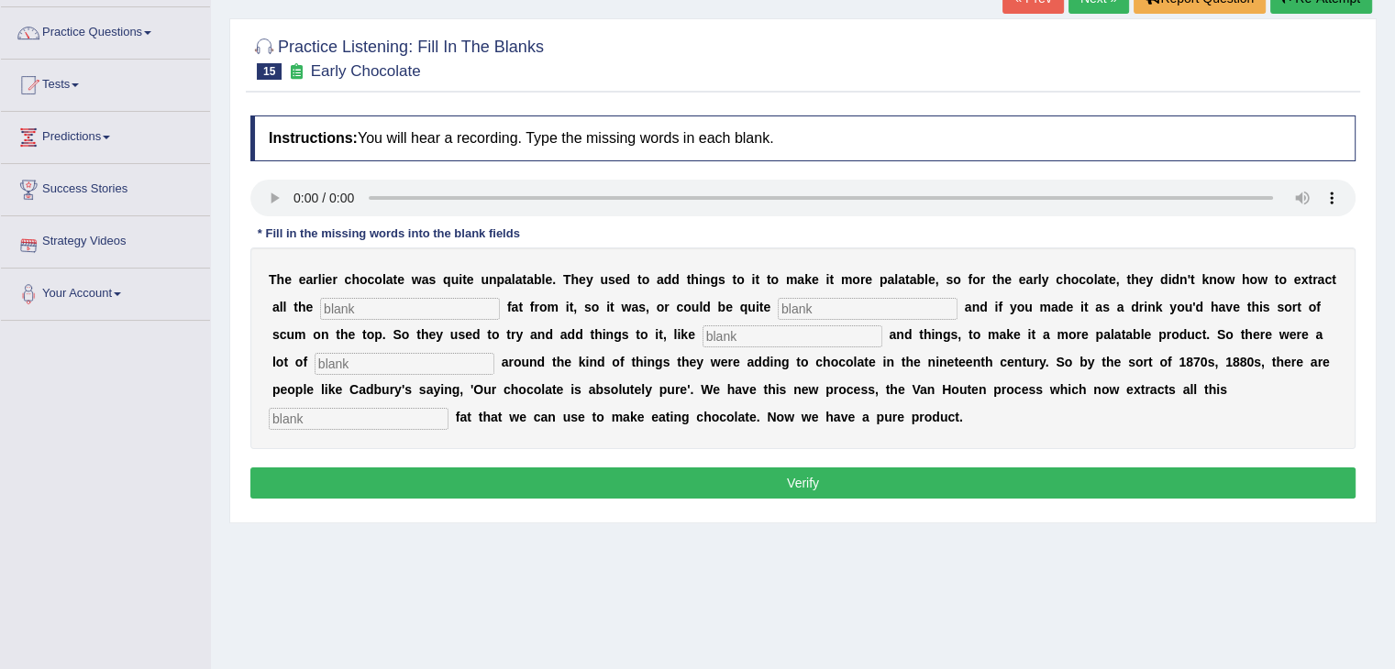
click at [292, 424] on input "text" at bounding box center [359, 419] width 180 height 22
type input "horible"
click at [422, 298] on input "text" at bounding box center [410, 309] width 180 height 22
type input "cocoa"
click at [834, 304] on input "text" at bounding box center [867, 309] width 180 height 22
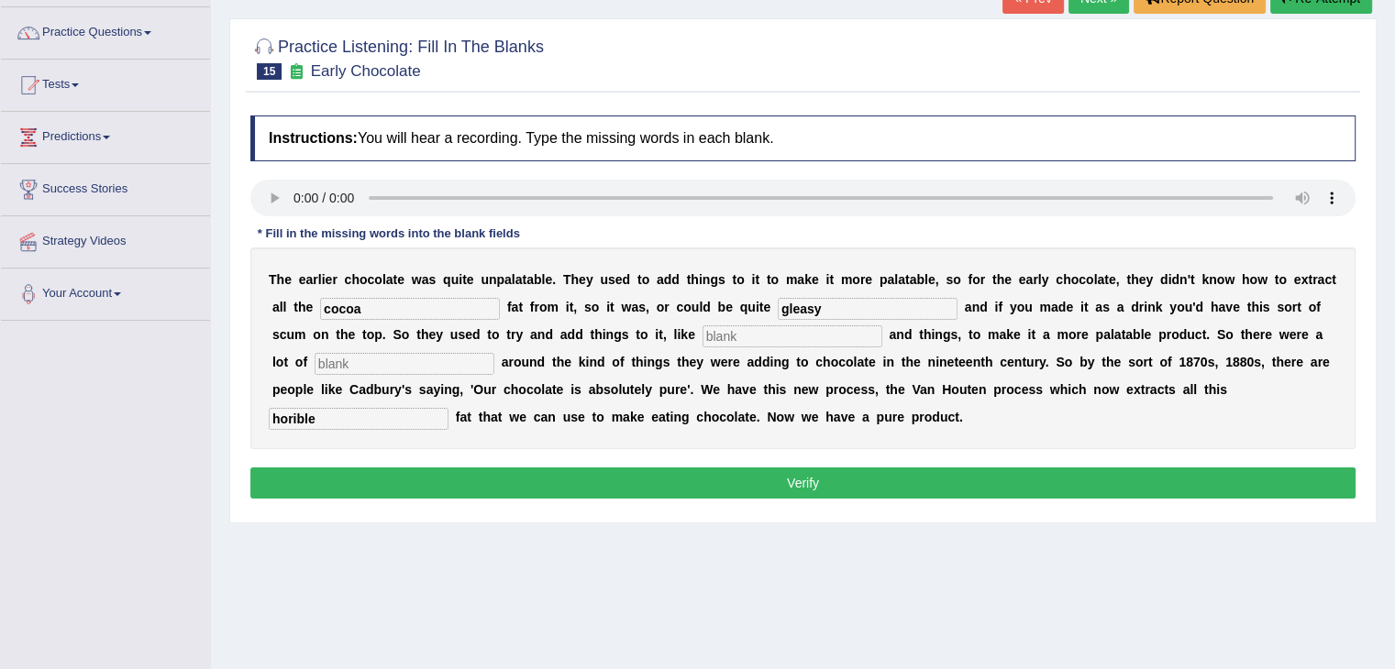
type input "gleasy"
click at [791, 331] on input "text" at bounding box center [792, 336] width 180 height 22
type input "starch"
click at [400, 353] on input "text" at bounding box center [404, 364] width 180 height 22
type input "scandals"
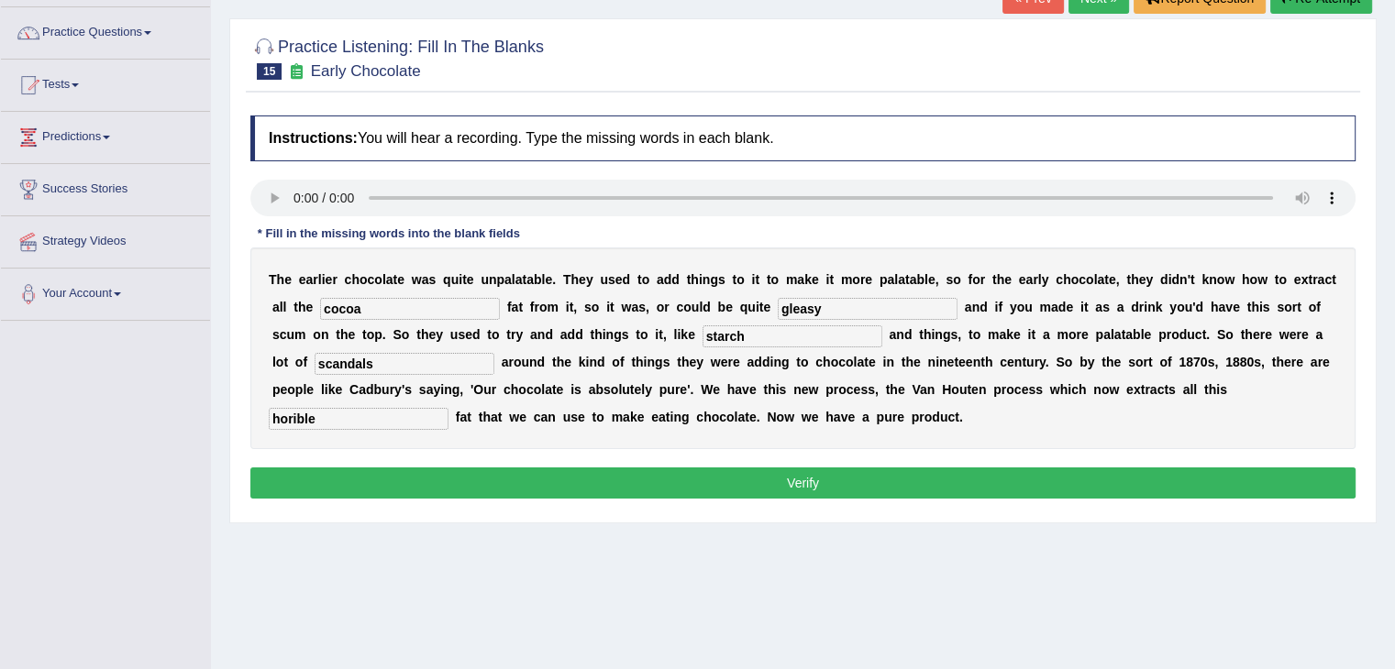
click at [742, 474] on button "Verify" at bounding box center [802, 483] width 1105 height 31
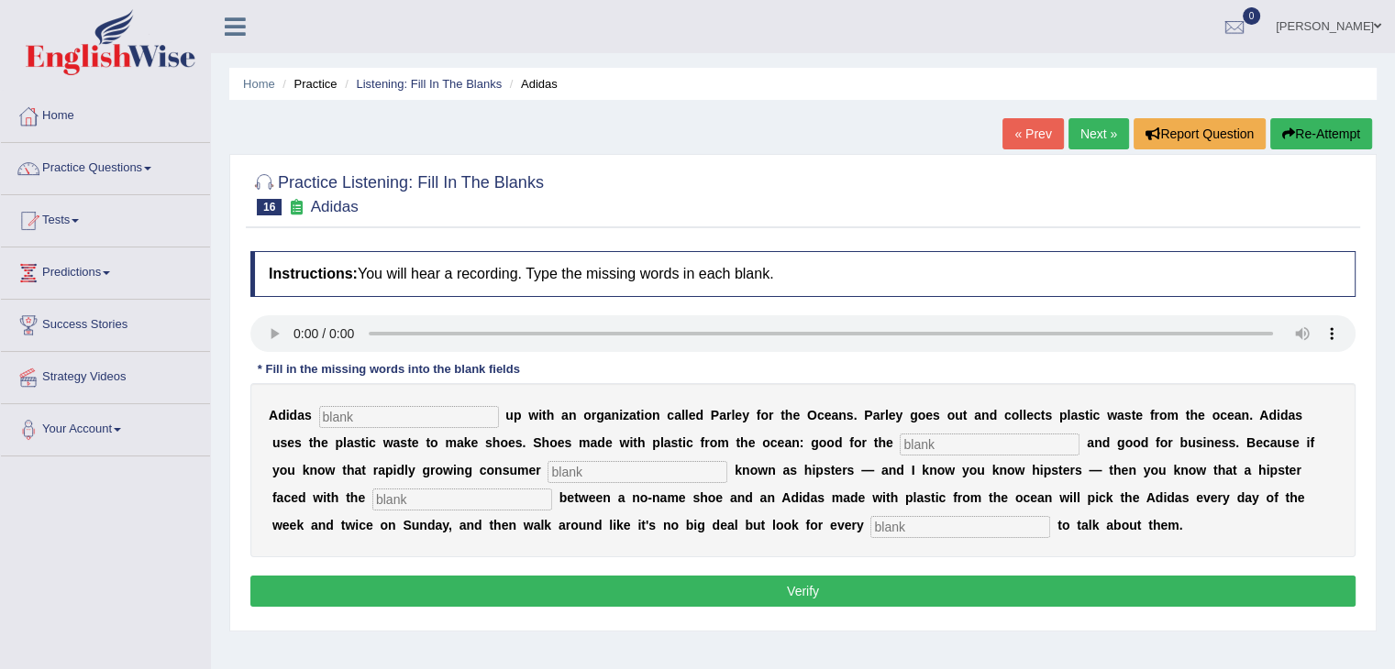
scroll to position [164, 0]
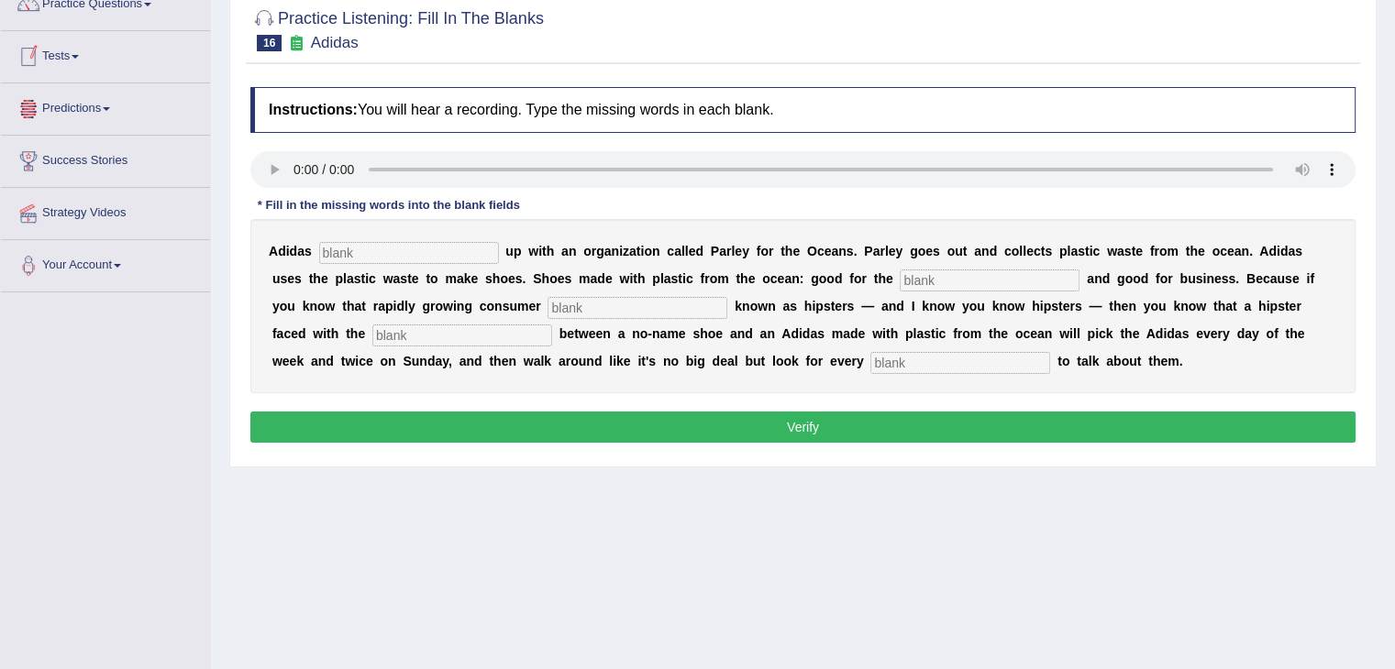
click at [348, 250] on input "text" at bounding box center [409, 253] width 180 height 22
type input "teamed"
click at [968, 273] on input "text" at bounding box center [989, 281] width 180 height 22
type input "environment"
click at [676, 303] on input "text" at bounding box center [637, 308] width 180 height 22
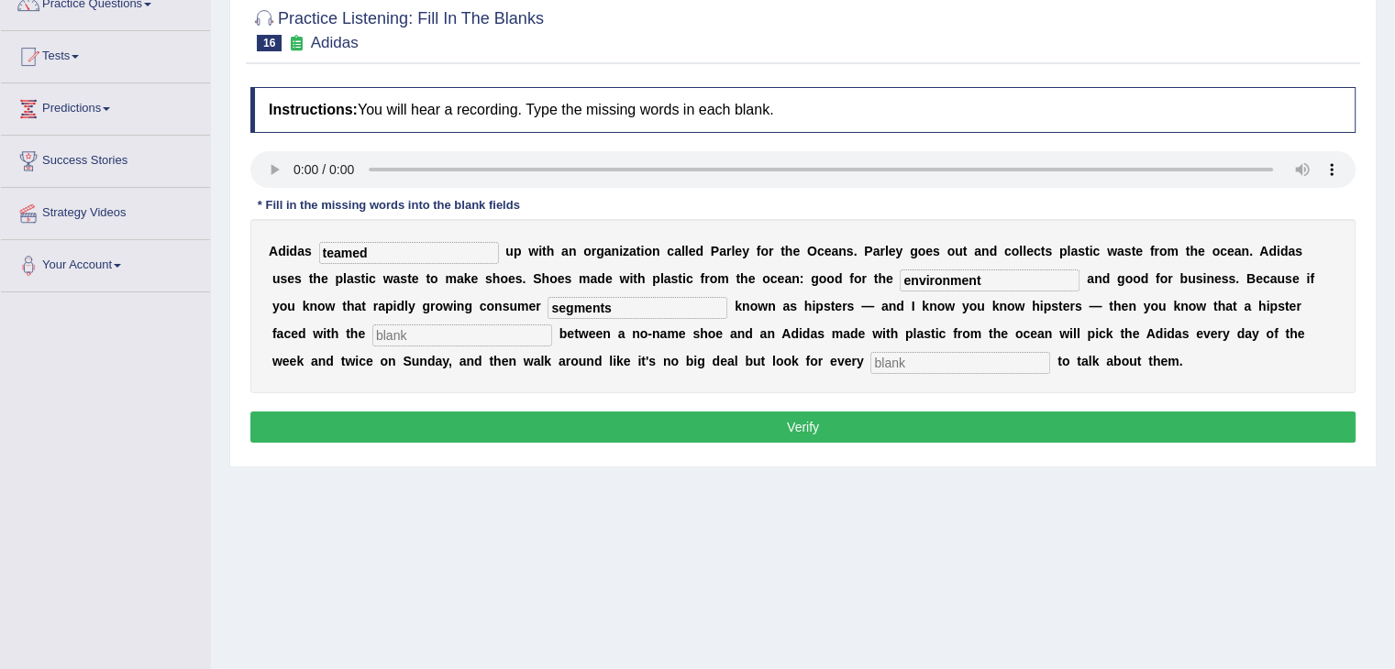
type input "segments"
click at [458, 325] on input "text" at bounding box center [462, 336] width 180 height 22
type input "choice"
click at [904, 360] on input "text" at bounding box center [960, 363] width 180 height 22
type input "opportunity"
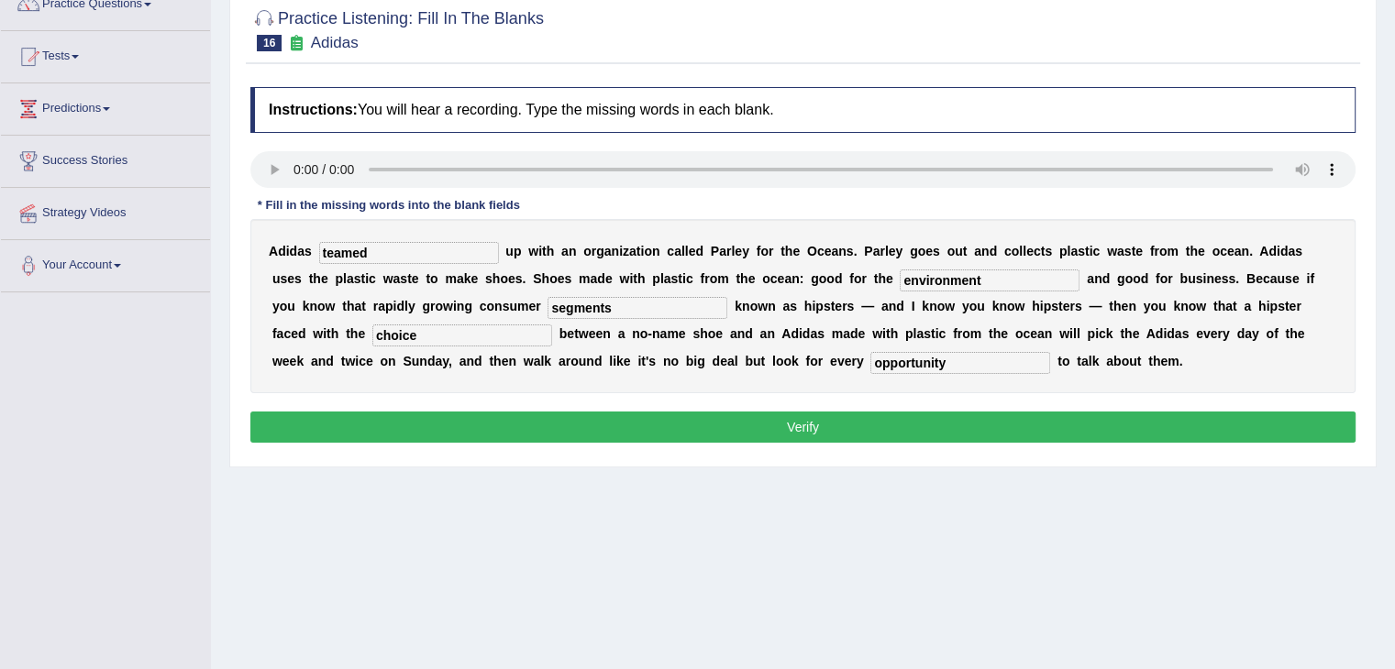
click at [906, 433] on button "Verify" at bounding box center [802, 427] width 1105 height 31
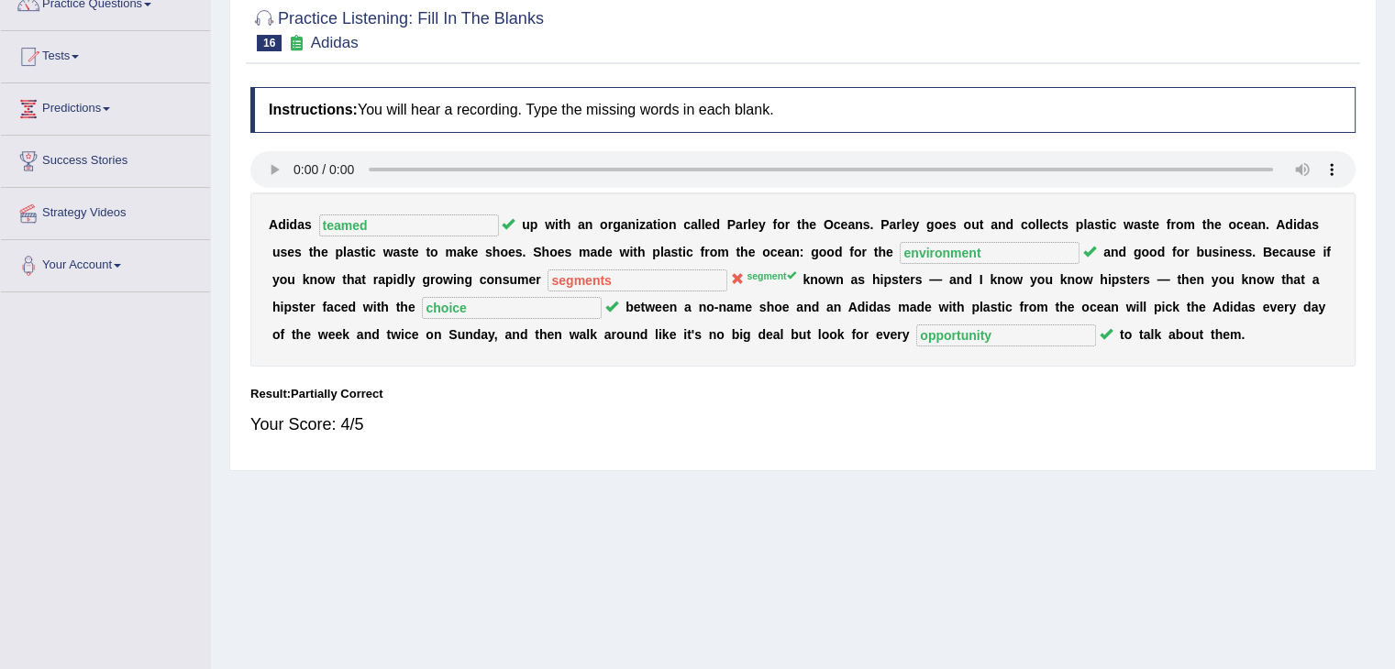
scroll to position [0, 0]
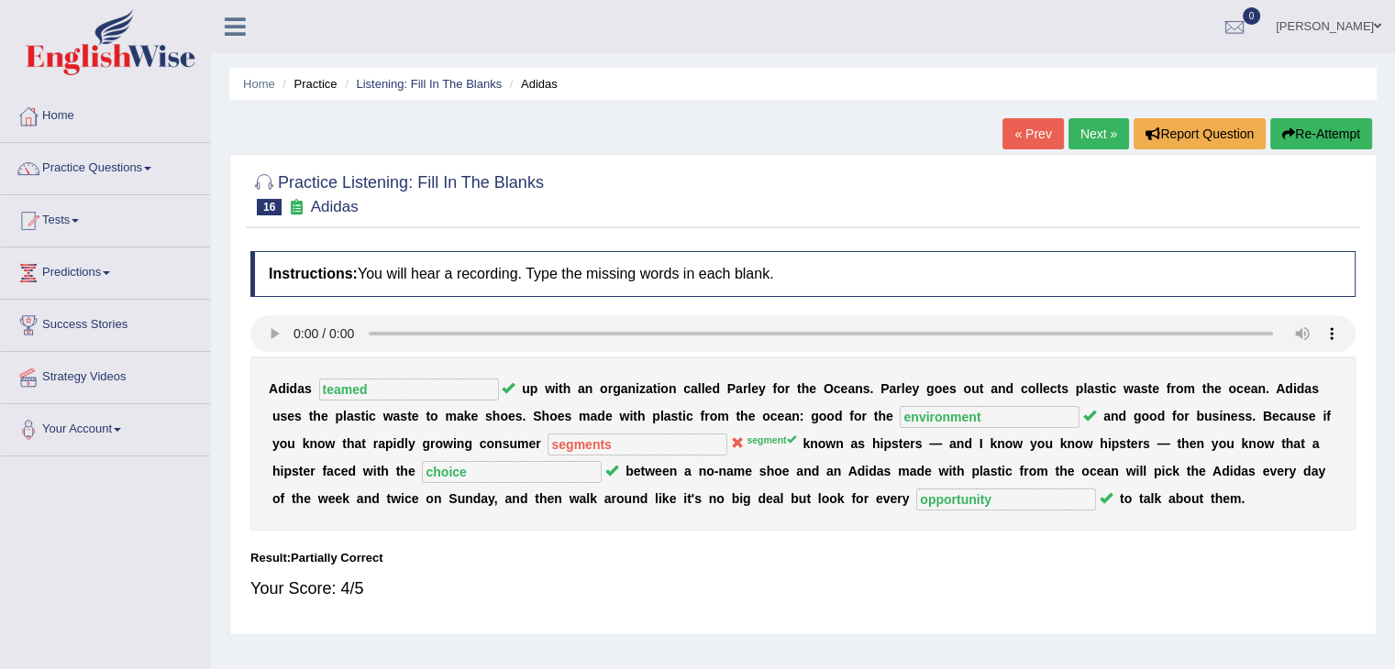
click at [1089, 134] on link "Next »" at bounding box center [1098, 133] width 61 height 31
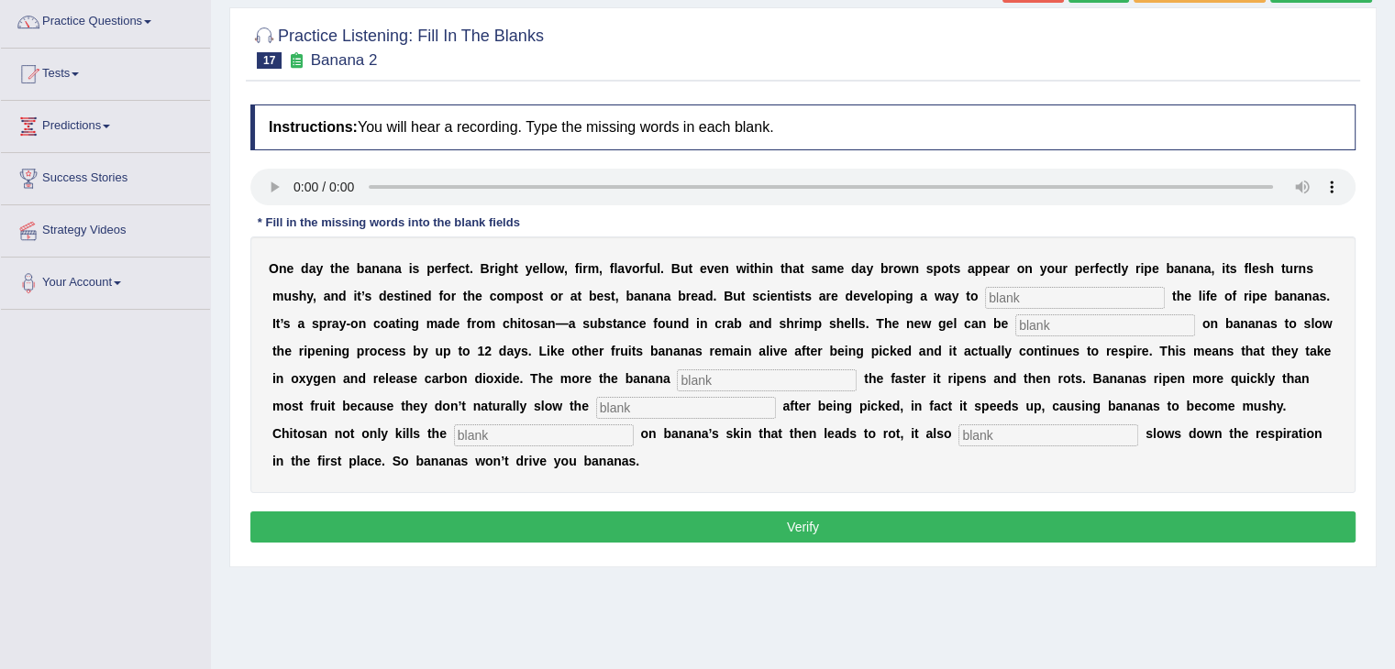
scroll to position [147, 0]
click at [1003, 431] on input "text" at bounding box center [1048, 435] width 180 height 22
type input "significantly"
click at [1051, 296] on input "text" at bounding box center [1075, 298] width 180 height 22
click at [1046, 301] on input "ecxtend" at bounding box center [1075, 298] width 180 height 22
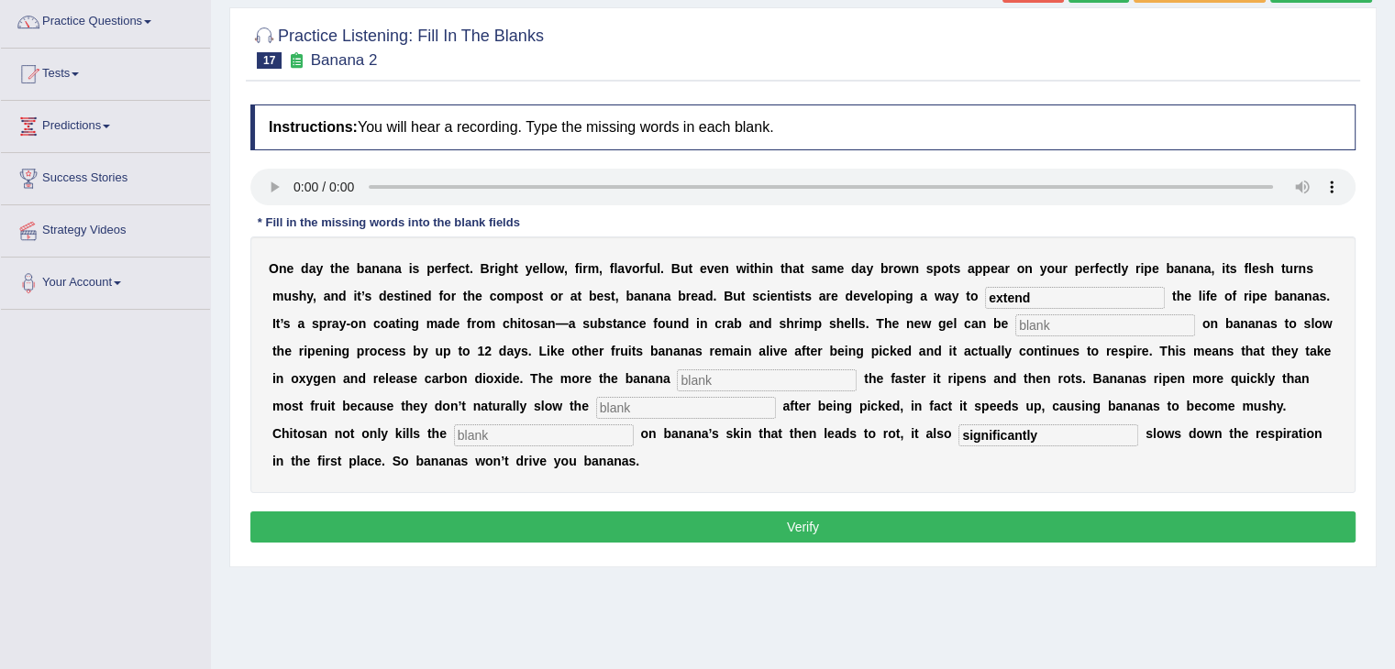
type input "extend"
click at [1038, 321] on input "text" at bounding box center [1105, 325] width 180 height 22
type input "sprayed"
click at [714, 381] on input "text" at bounding box center [767, 380] width 180 height 22
click at [719, 375] on input "rise" at bounding box center [767, 380] width 180 height 22
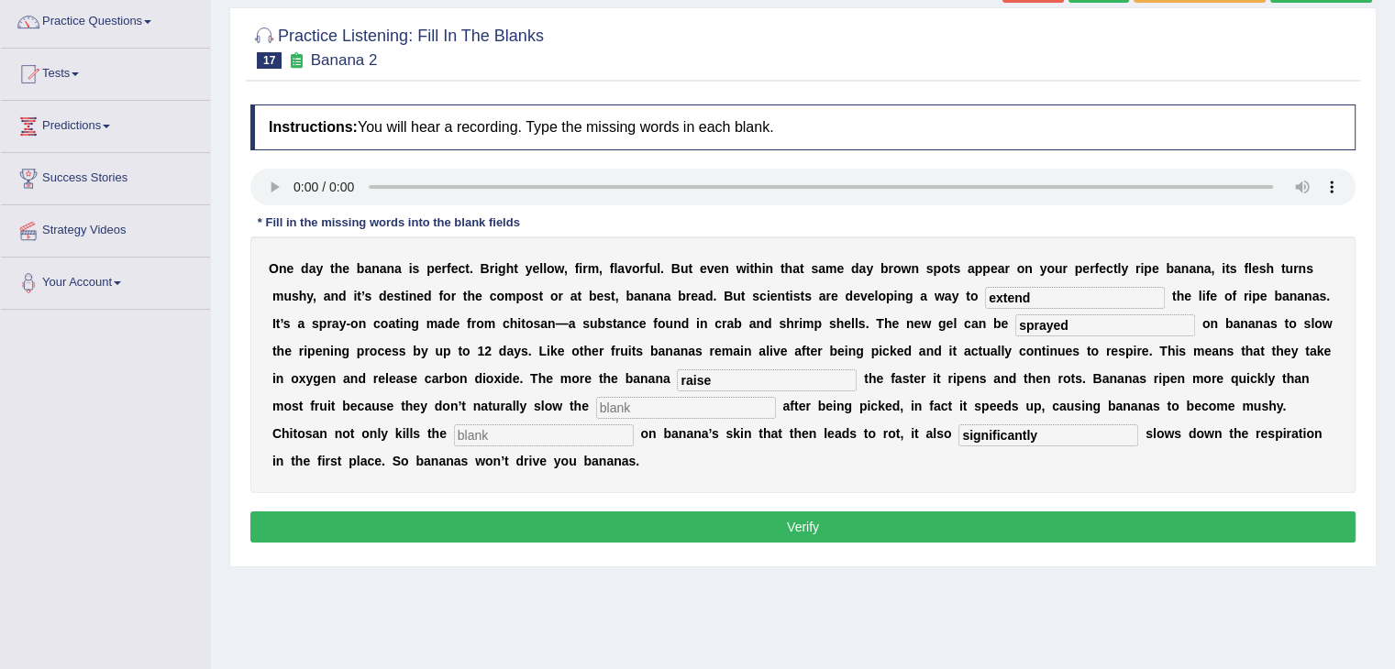
type input "raise"
click at [663, 407] on input "text" at bounding box center [686, 408] width 180 height 22
type input "respiration"
click at [573, 435] on input "text" at bounding box center [544, 435] width 180 height 22
type input "bacteria"
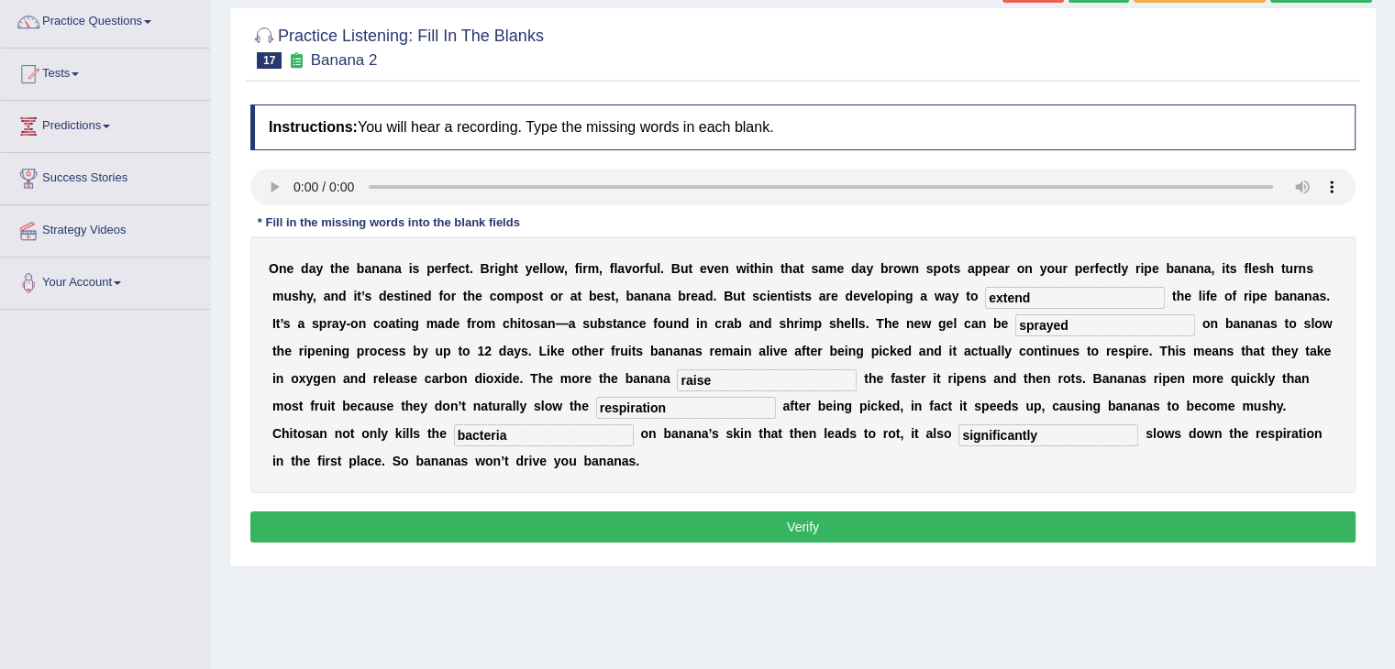
click at [802, 520] on button "Verify" at bounding box center [802, 527] width 1105 height 31
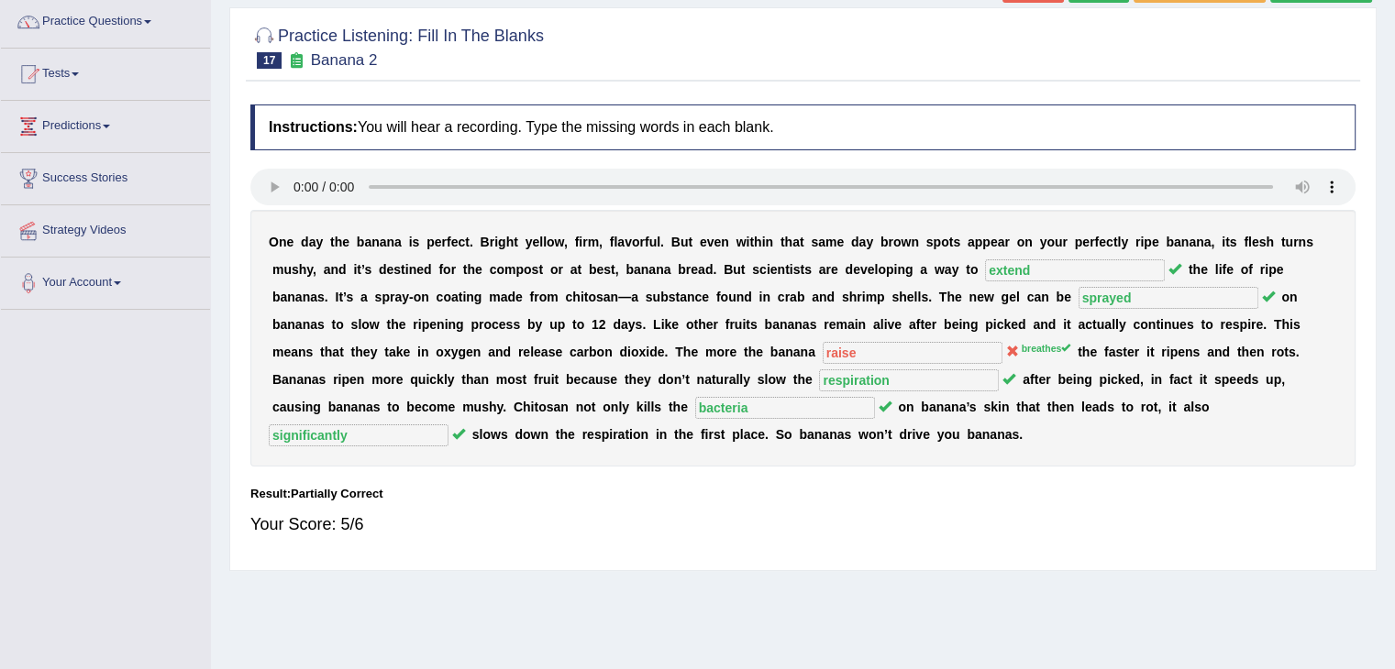
scroll to position [0, 0]
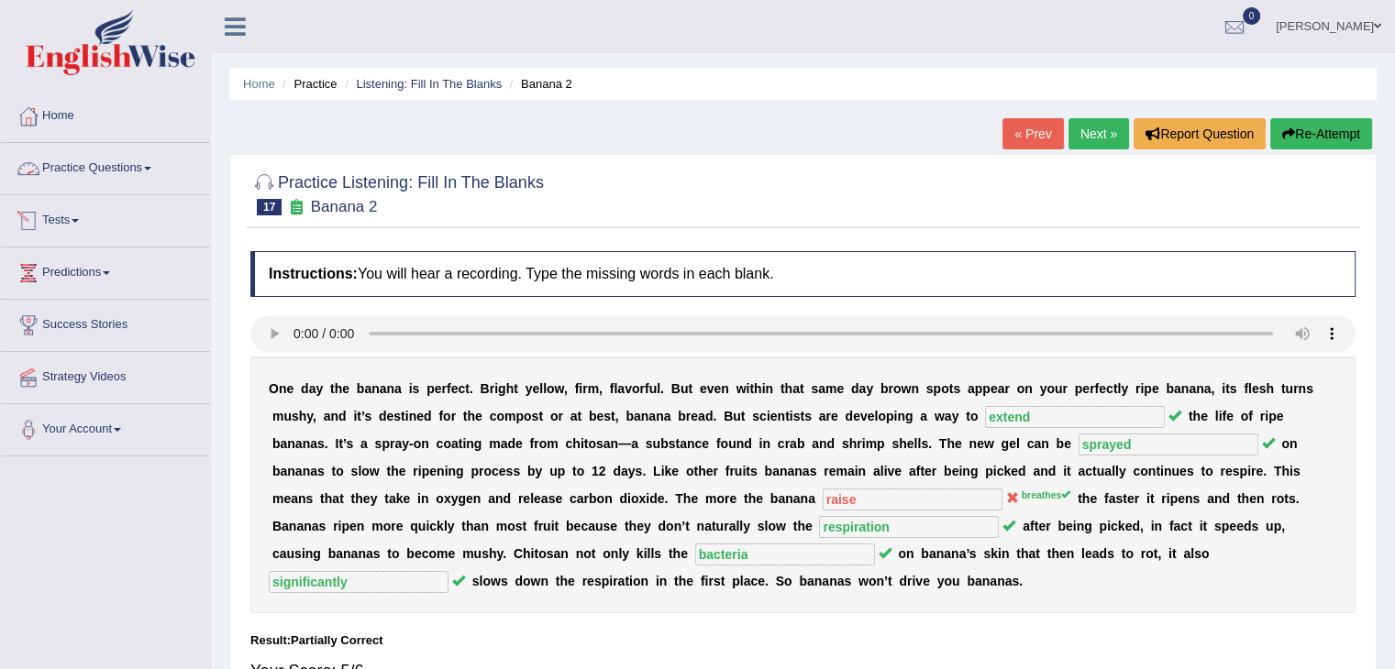
click at [115, 162] on link "Practice Questions" at bounding box center [105, 166] width 209 height 46
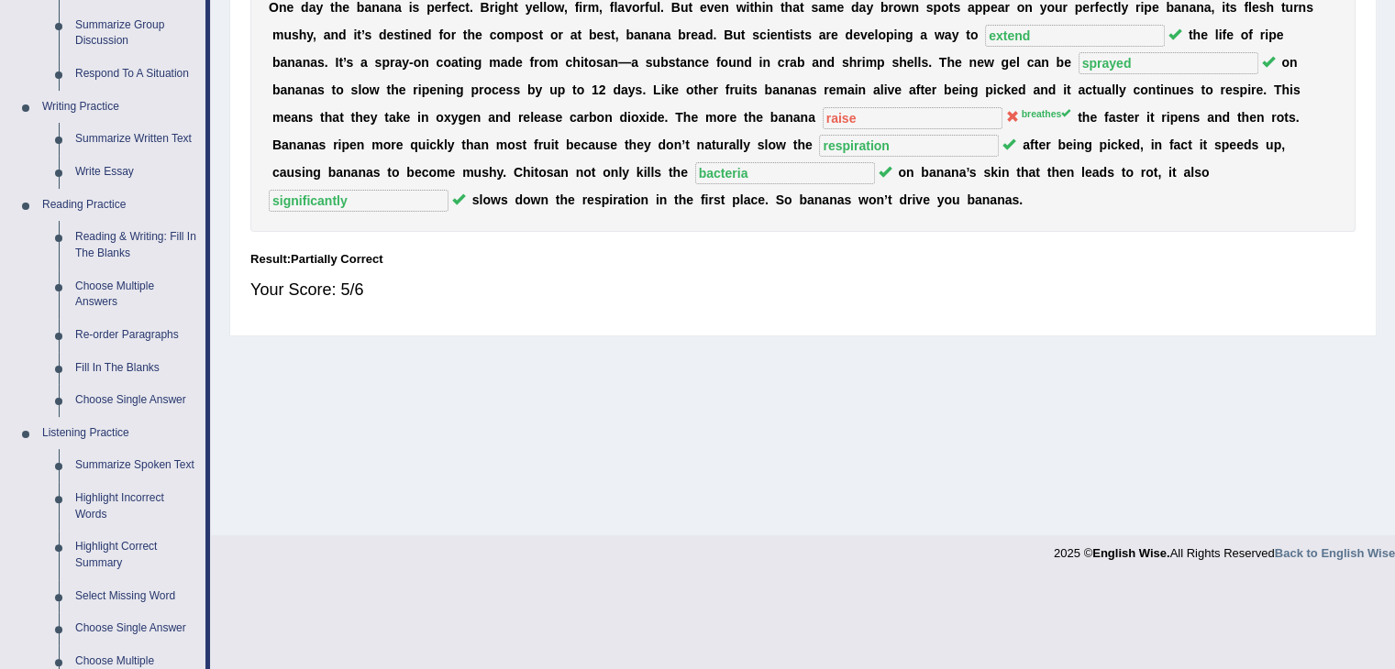
scroll to position [629, 0]
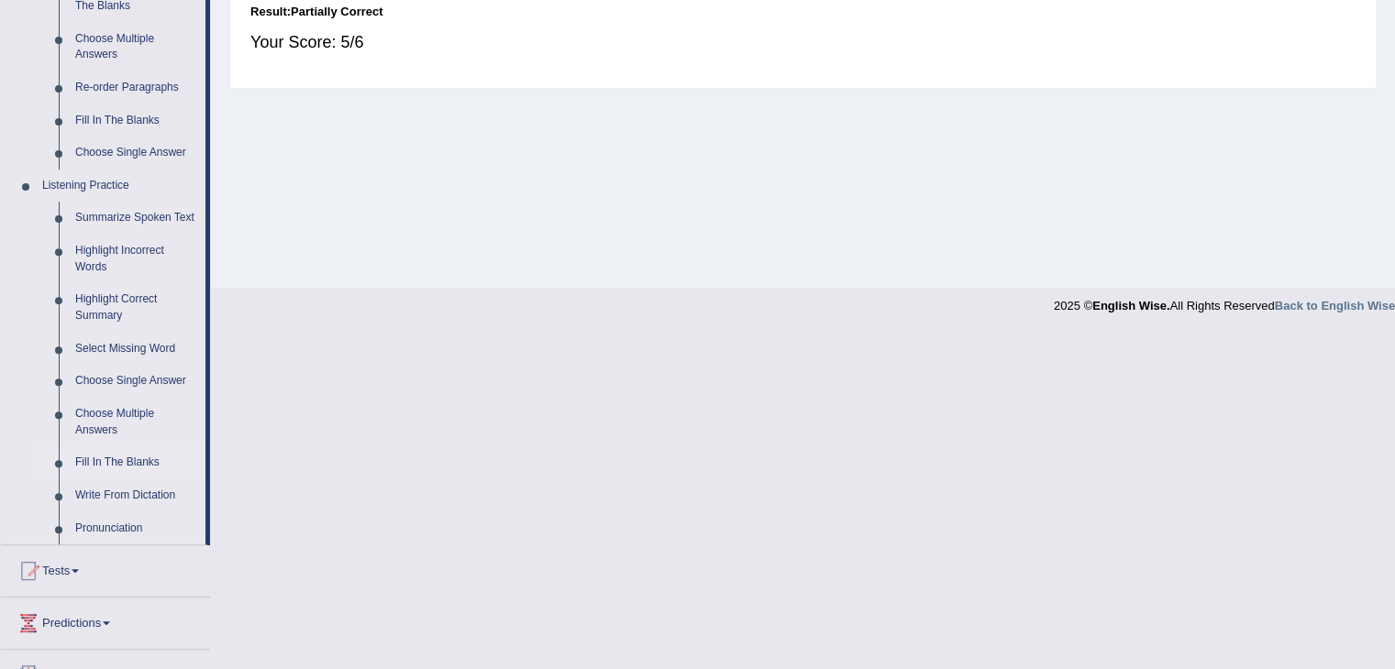
click at [129, 462] on link "Fill In The Blanks" at bounding box center [136, 462] width 138 height 33
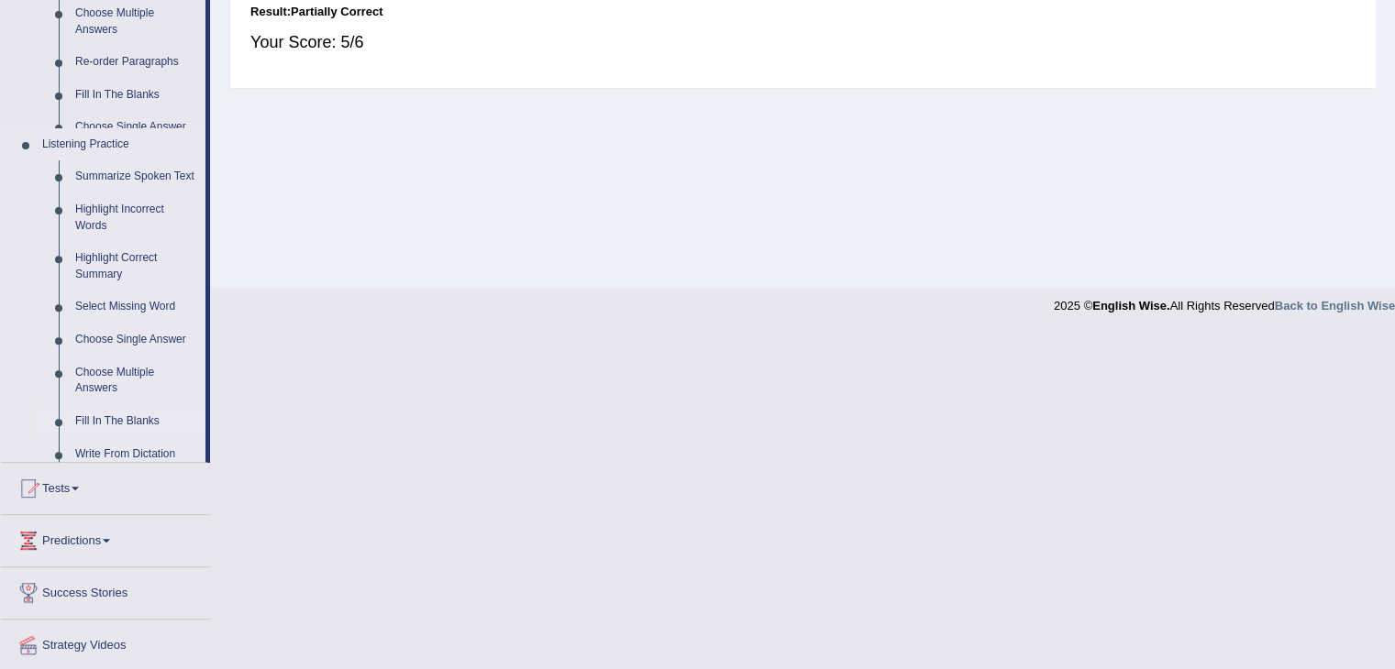
scroll to position [293, 0]
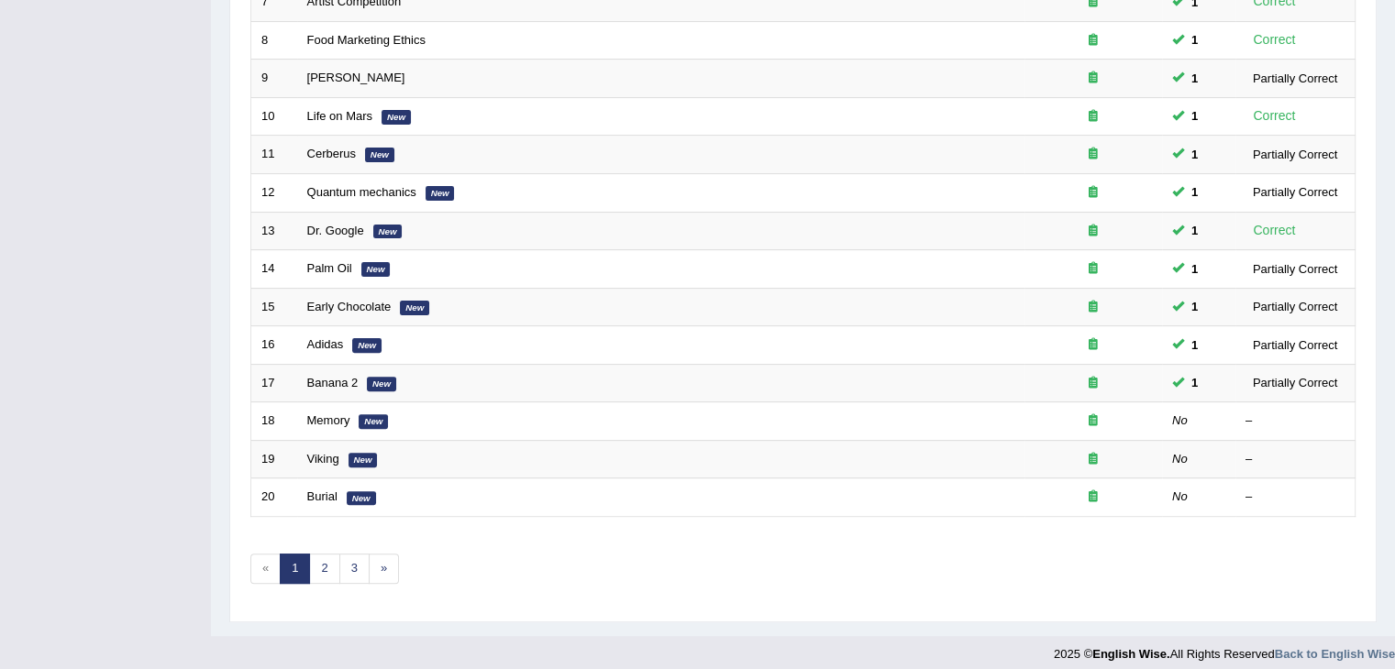
scroll to position [539, 0]
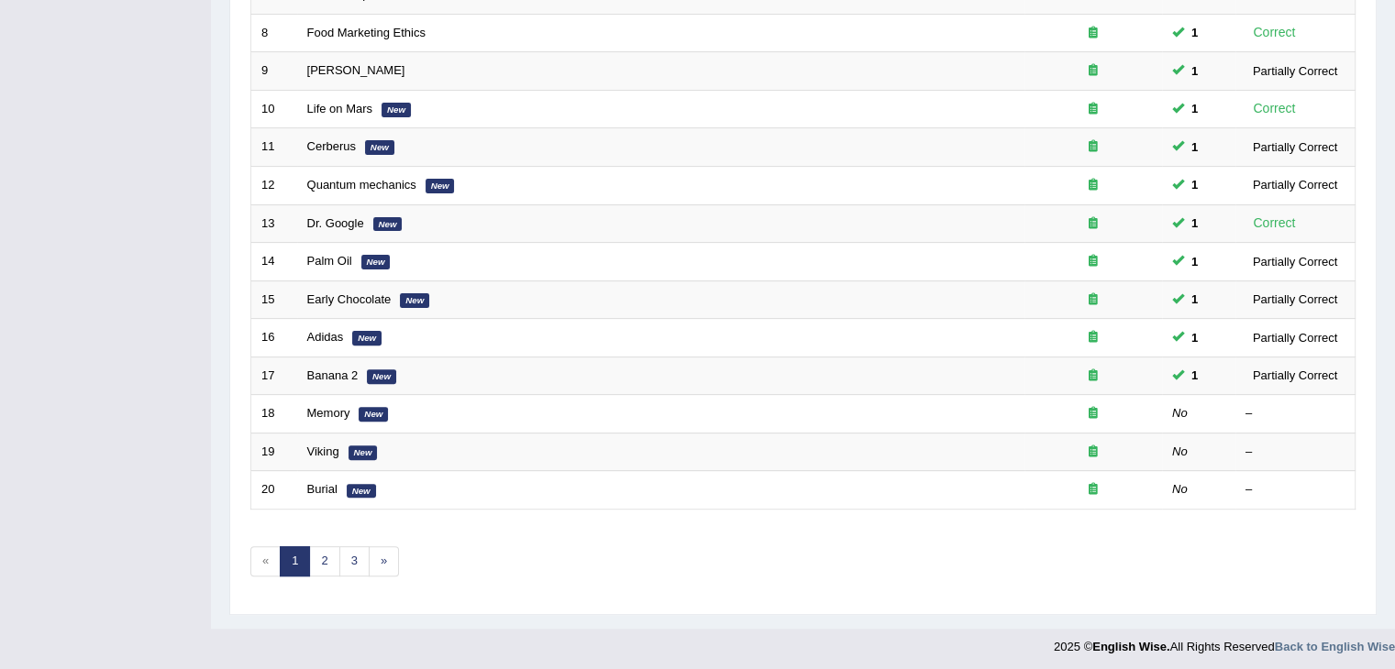
drag, startPoint x: 0, startPoint y: 0, endPoint x: 1407, endPoint y: 610, distance: 1533.7
click at [322, 562] on link "2" at bounding box center [324, 561] width 30 height 30
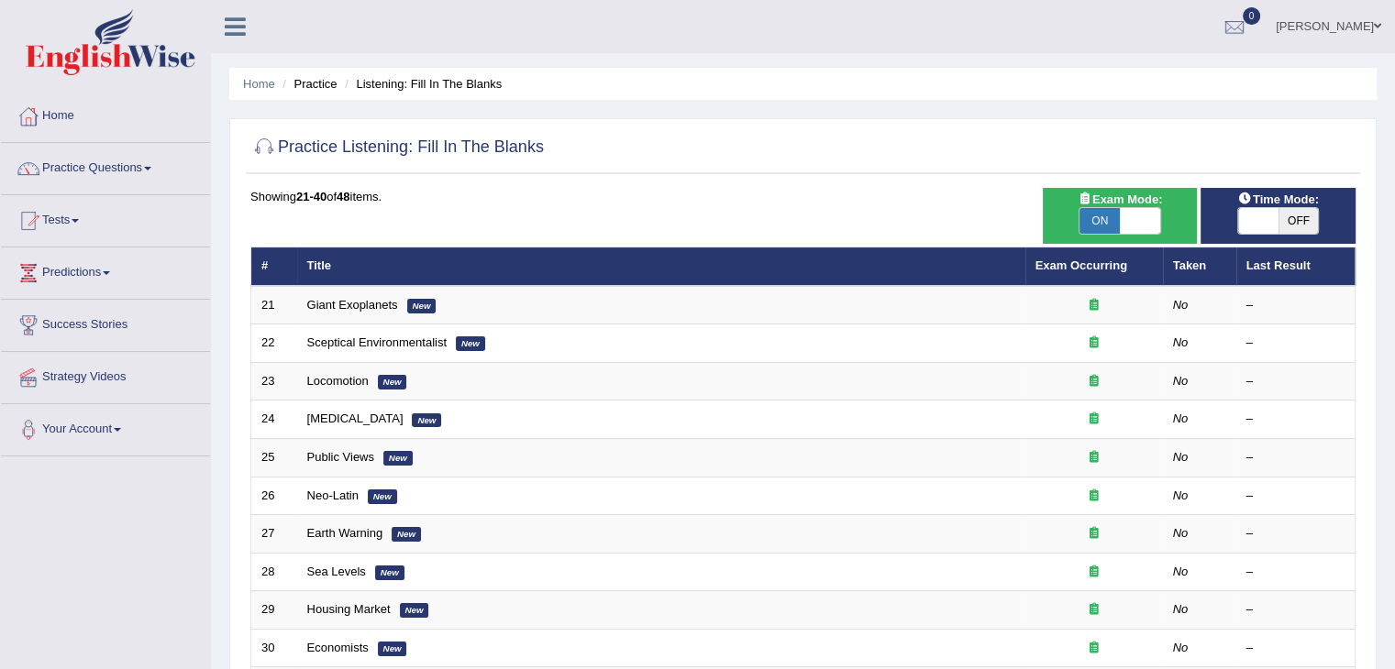
scroll to position [539, 0]
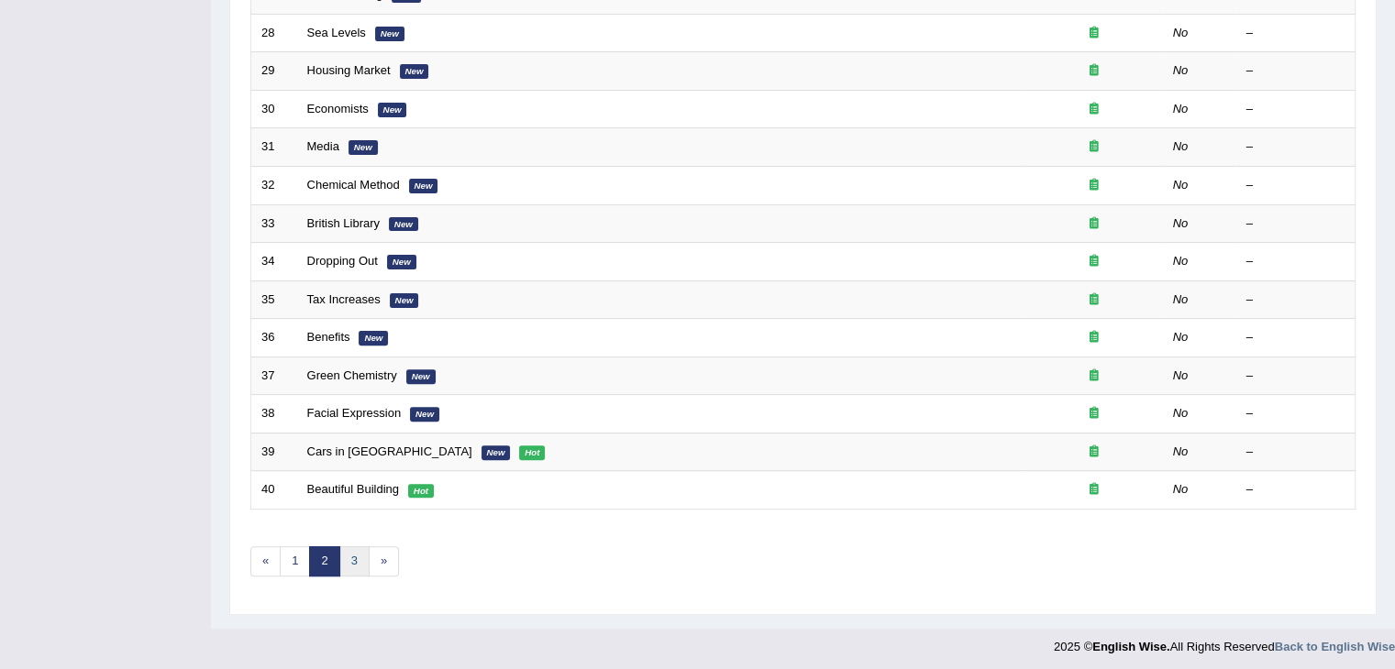
click at [356, 550] on link "3" at bounding box center [354, 561] width 30 height 30
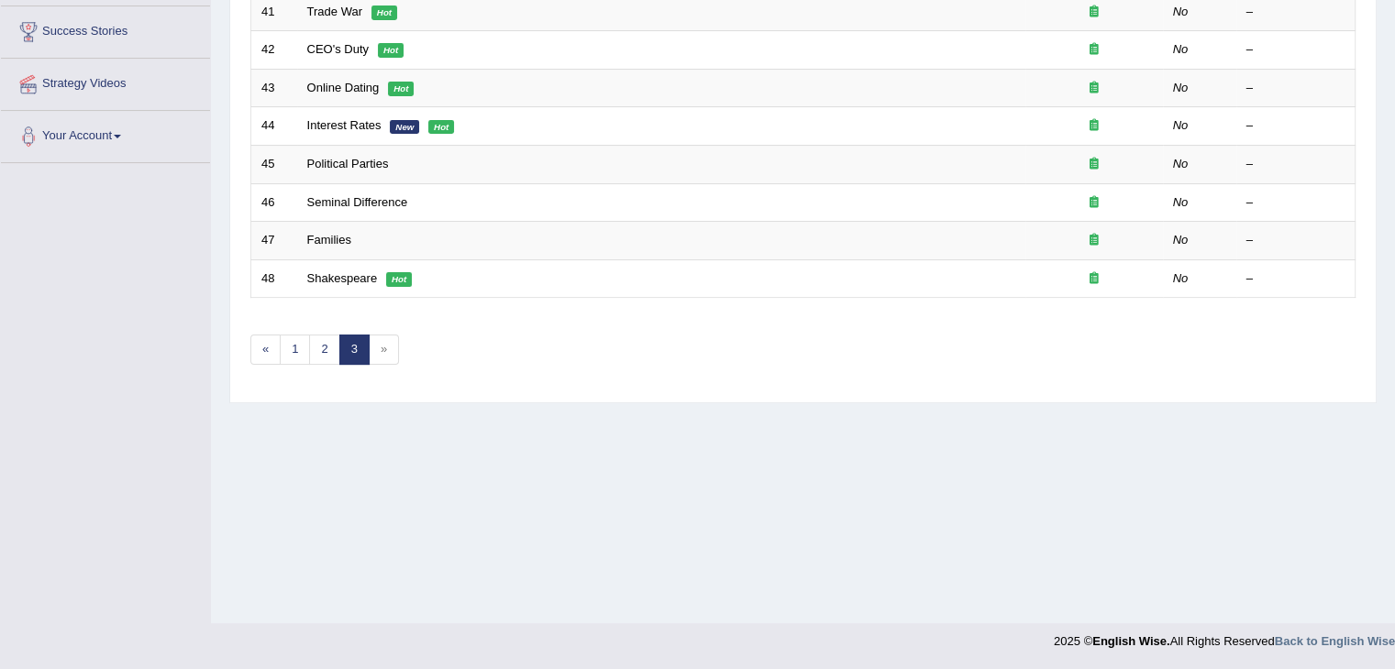
scroll to position [20, 0]
